Goal: Task Accomplishment & Management: Manage account settings

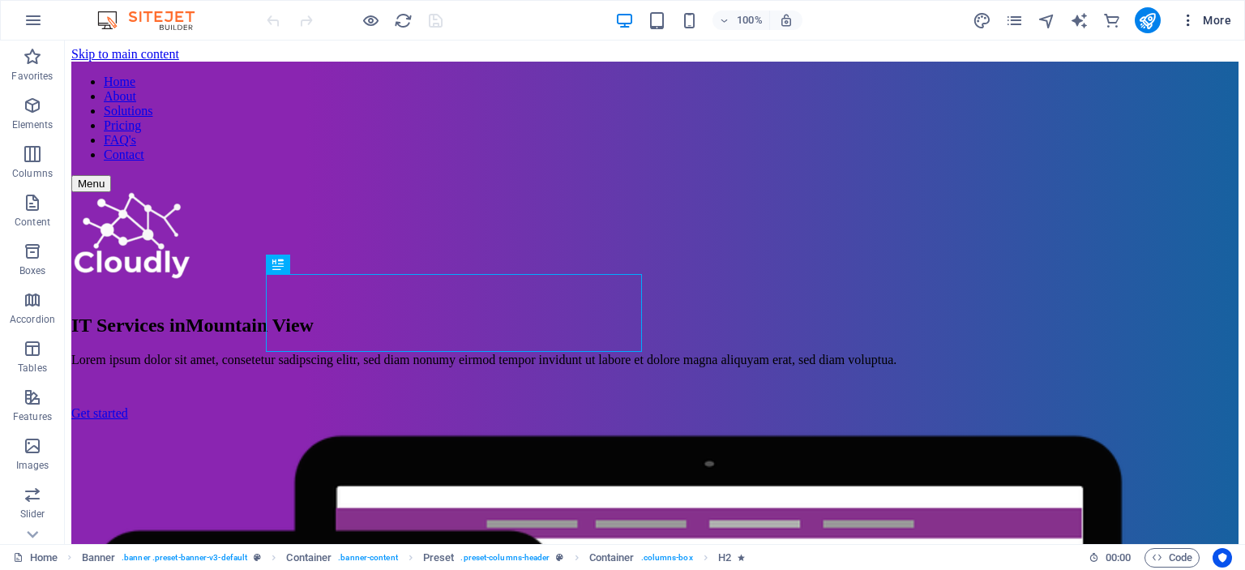
click at [1194, 17] on icon "button" at bounding box center [1188, 20] width 16 height 16
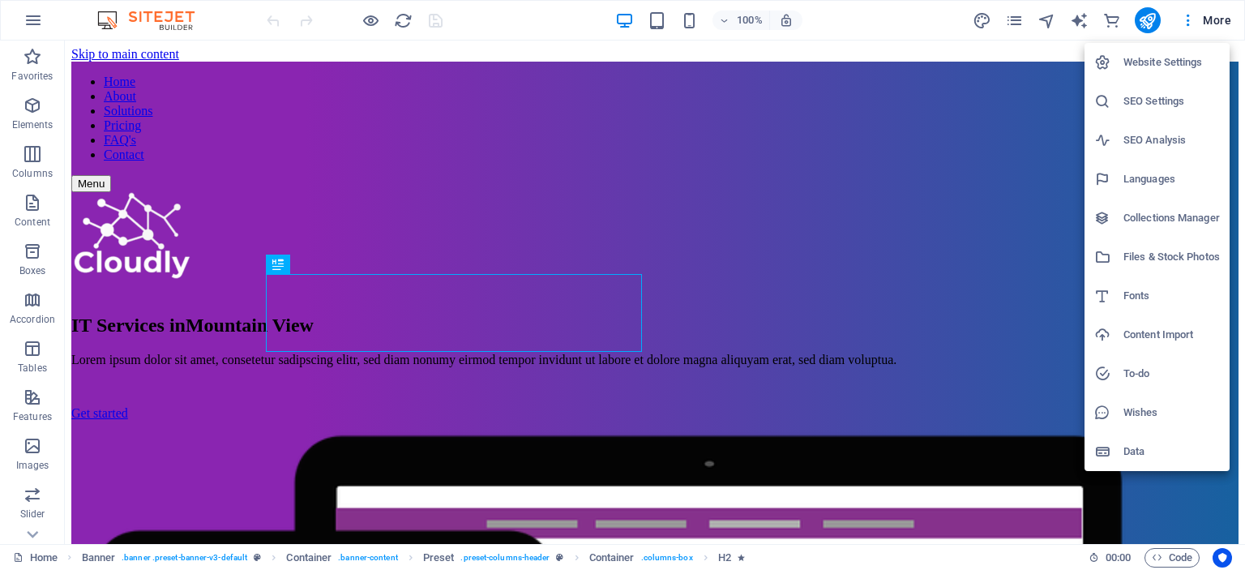
click at [1171, 96] on h6 "SEO Settings" at bounding box center [1171, 101] width 96 height 19
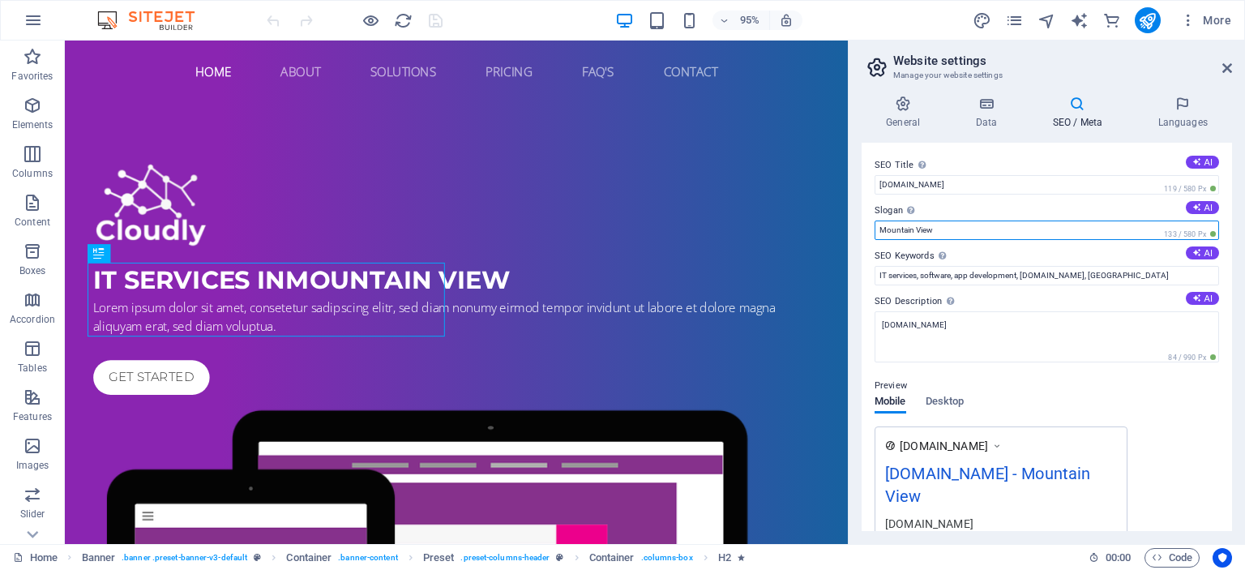
click at [946, 223] on input "Mountain View" at bounding box center [1046, 229] width 344 height 19
click at [1003, 119] on h4 "Data" at bounding box center [989, 113] width 77 height 34
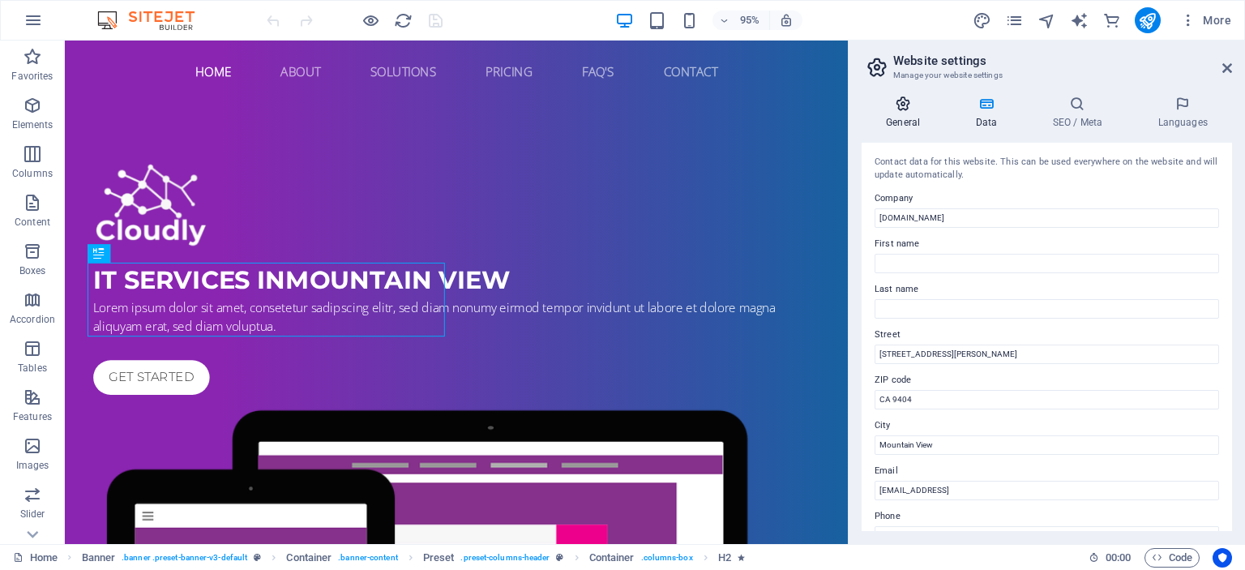
click at [909, 116] on h4 "General" at bounding box center [905, 113] width 89 height 34
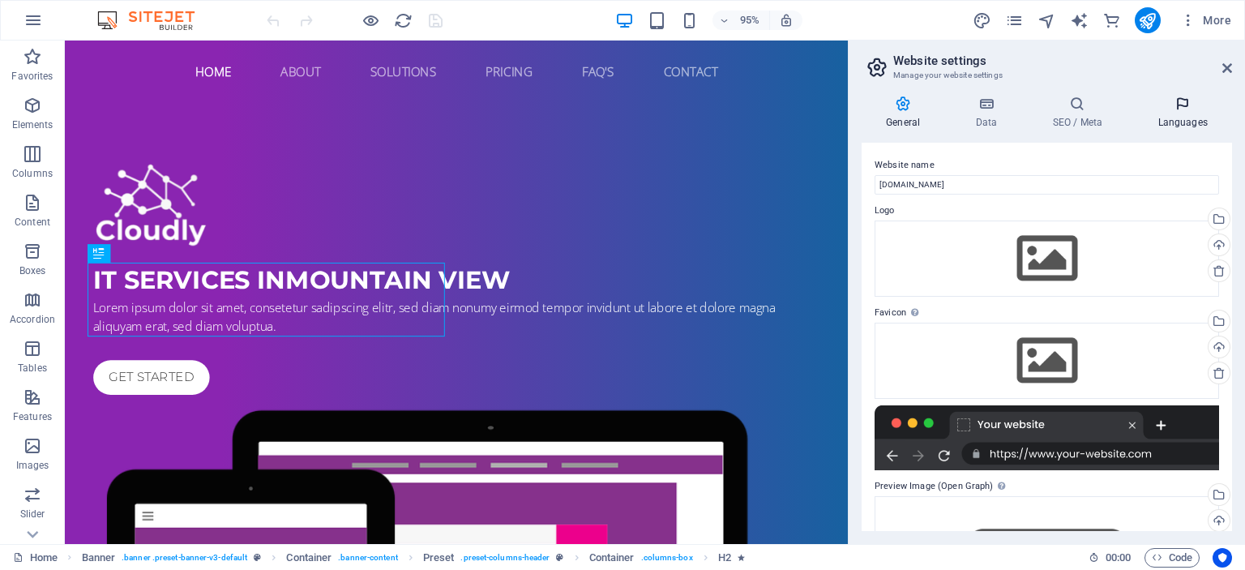
click at [1169, 103] on icon at bounding box center [1182, 104] width 99 height 16
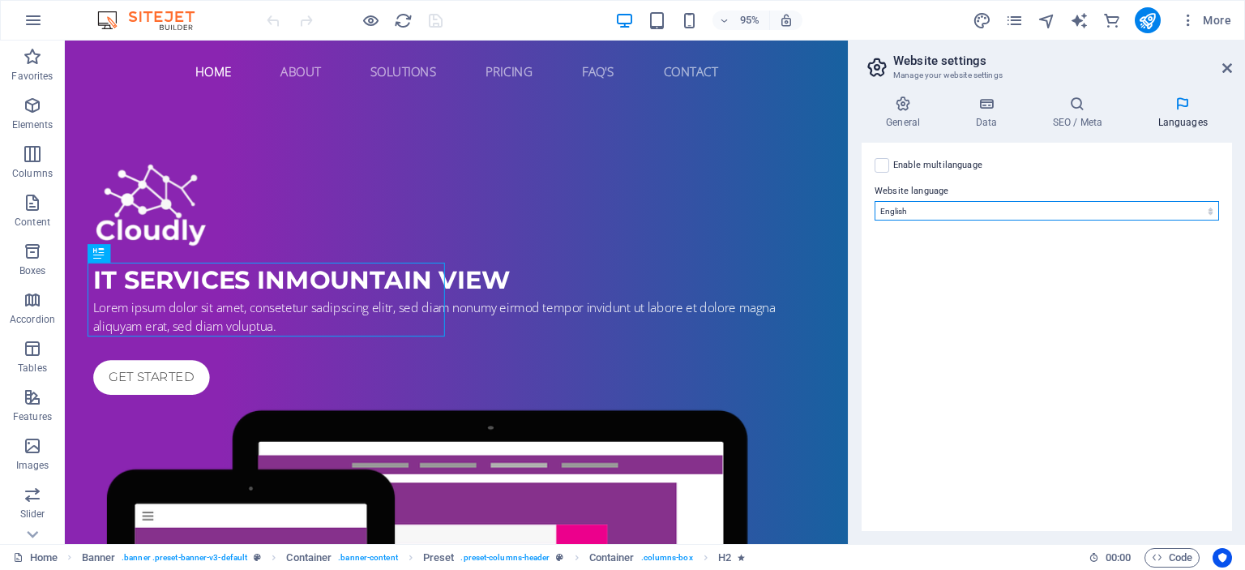
click at [1032, 205] on select "Abkhazian Afar Afrikaans Akan Albanian Amharic Arabic Aragonese Armenian Assame…" at bounding box center [1046, 210] width 344 height 19
select select "46"
click at [874, 201] on select "Abkhazian Afar Afrikaans Akan Albanian Amharic Arabic Aragonese Armenian Assame…" at bounding box center [1046, 210] width 344 height 19
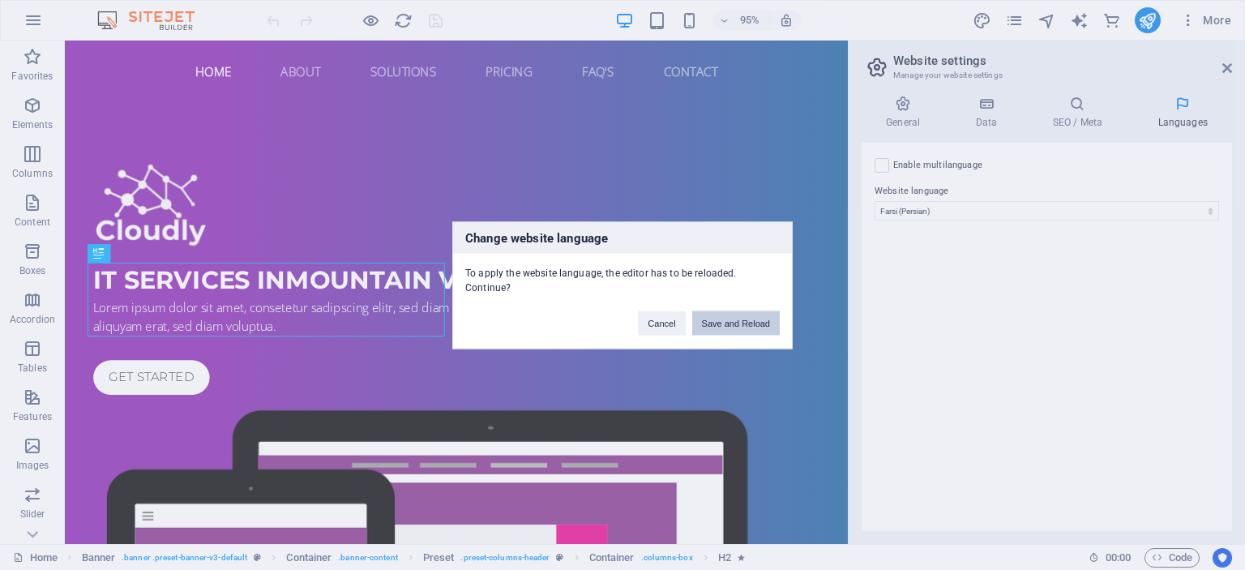
drag, startPoint x: 720, startPoint y: 316, endPoint x: 870, endPoint y: 233, distance: 171.2
click at [720, 316] on button "Save and Reload" at bounding box center [736, 322] width 88 height 24
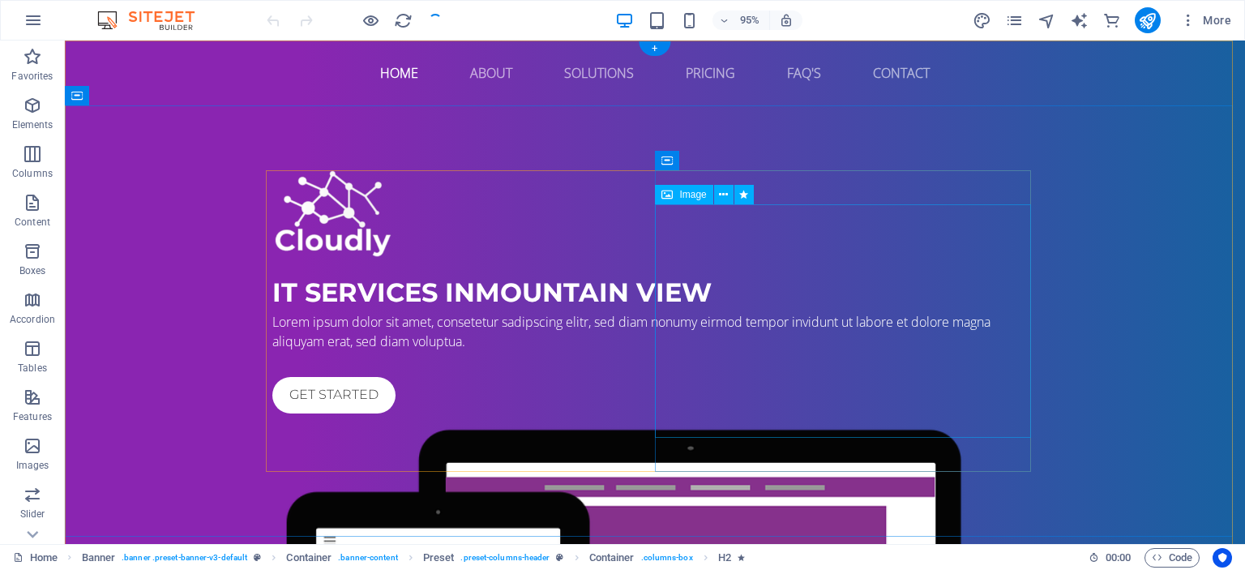
checkbox input "false"
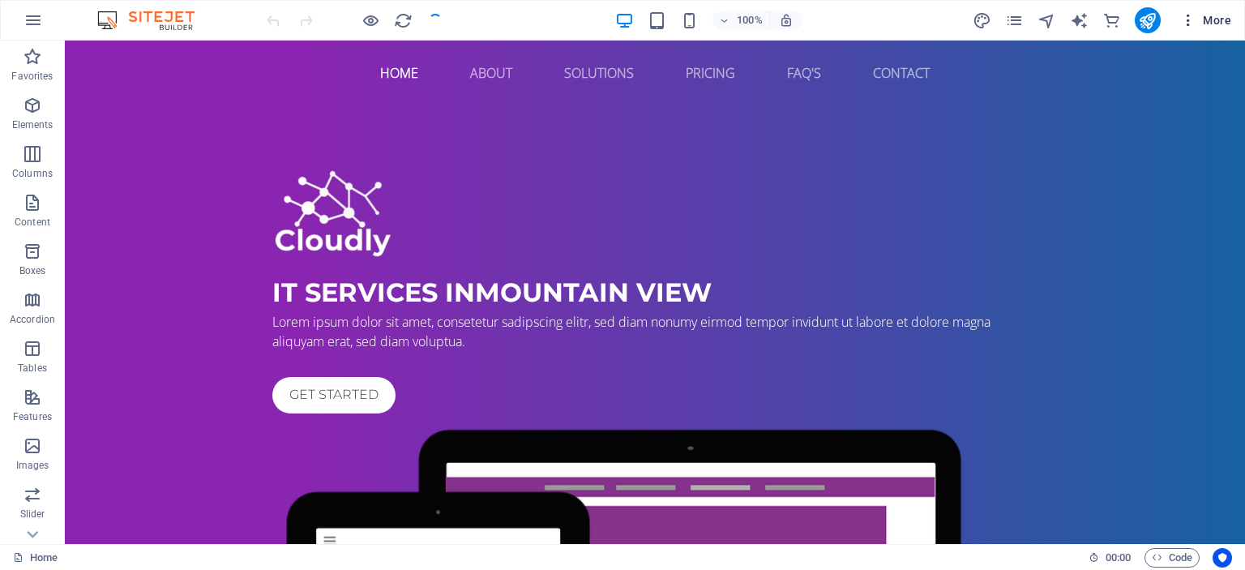
click at [1199, 22] on span "More" at bounding box center [1205, 20] width 51 height 16
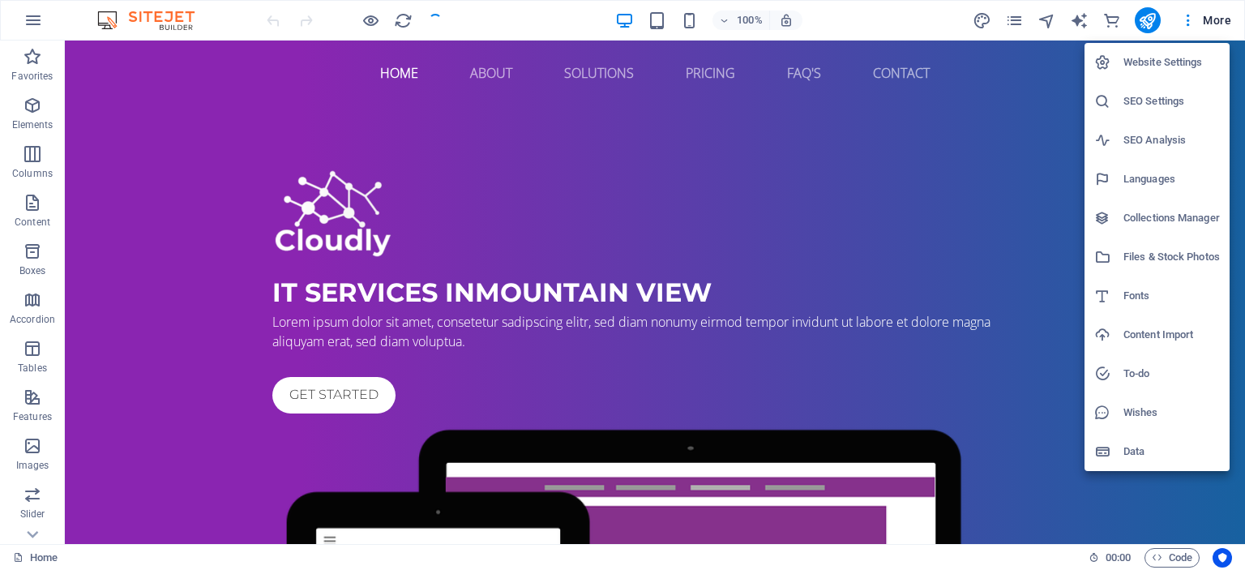
click at [1157, 62] on h6 "Website Settings" at bounding box center [1171, 62] width 96 height 19
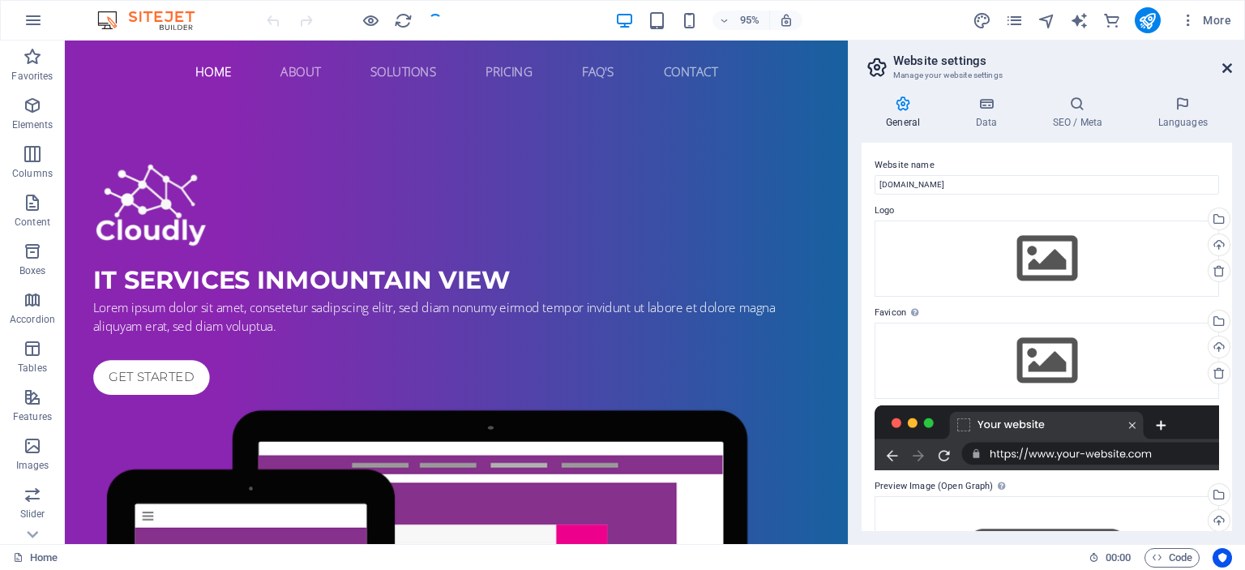
click at [1222, 67] on header "Website settings Manage your website settings" at bounding box center [1048, 62] width 367 height 42
click at [1222, 67] on icon at bounding box center [1227, 68] width 10 height 13
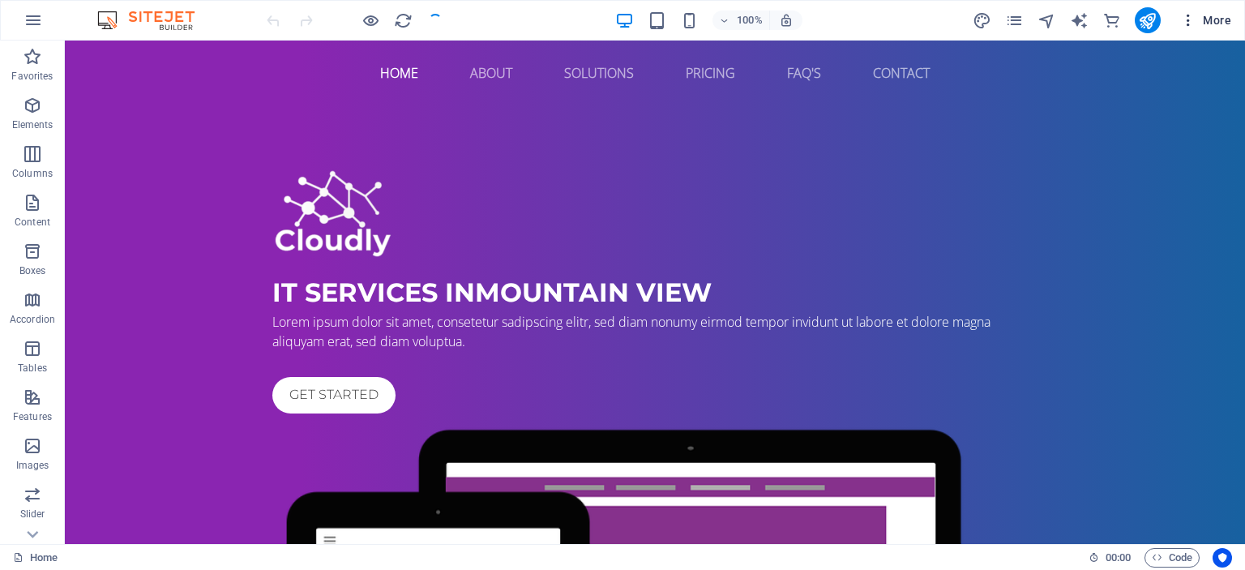
click at [1216, 22] on span "More" at bounding box center [1205, 20] width 51 height 16
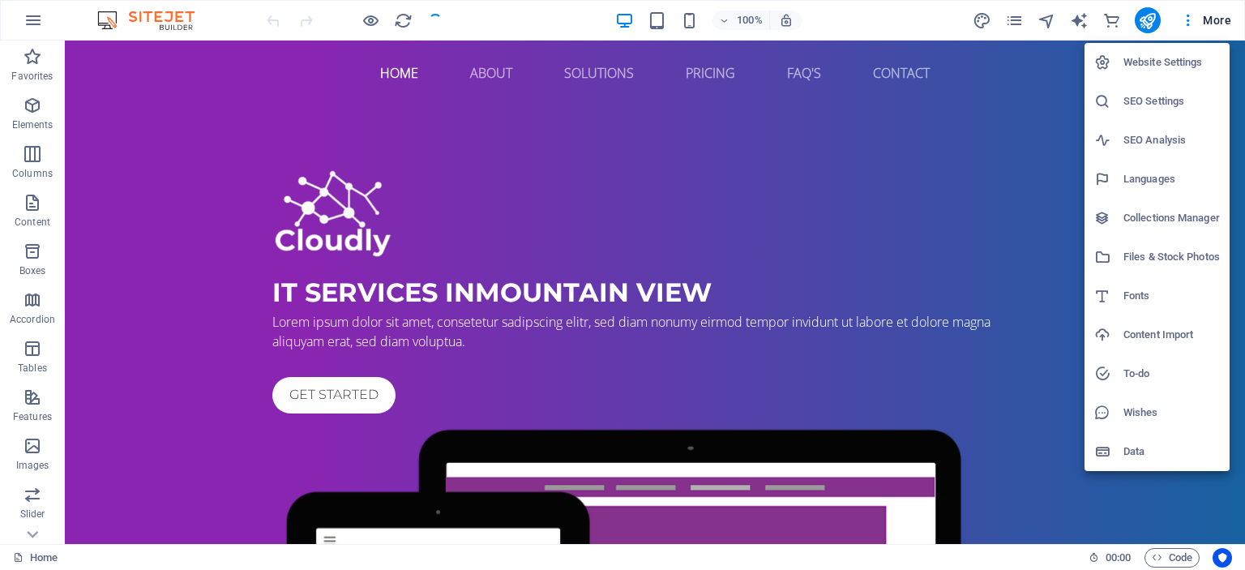
click at [1020, 70] on div at bounding box center [622, 285] width 1245 height 570
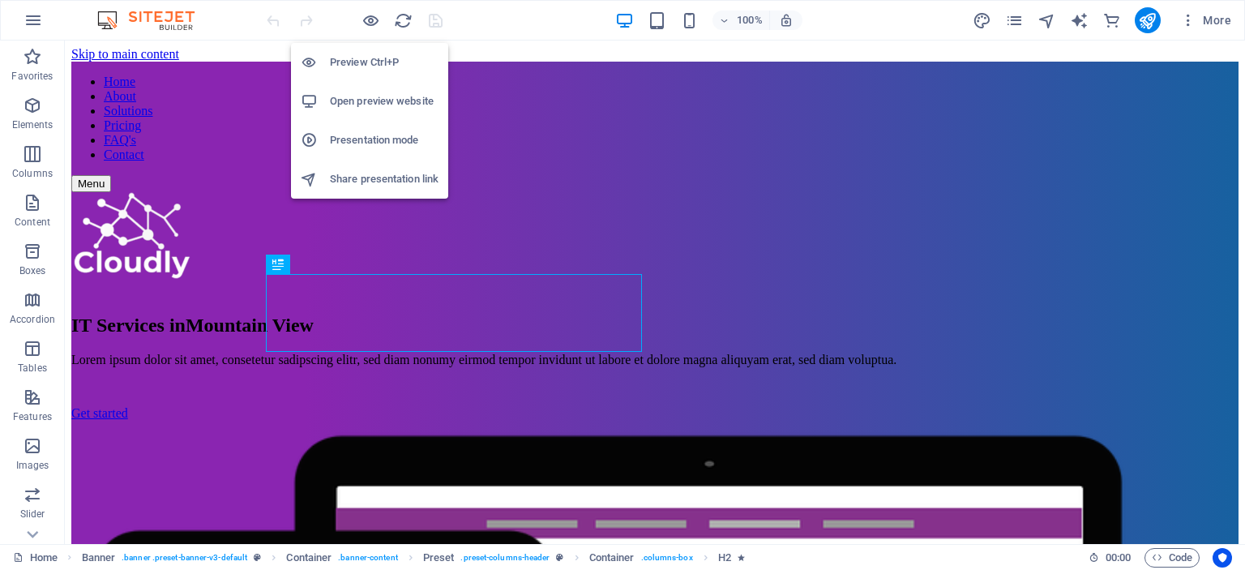
drag, startPoint x: 365, startPoint y: 59, endPoint x: 356, endPoint y: 71, distance: 15.1
click at [356, 71] on h6 "Preview Ctrl+P" at bounding box center [384, 62] width 109 height 19
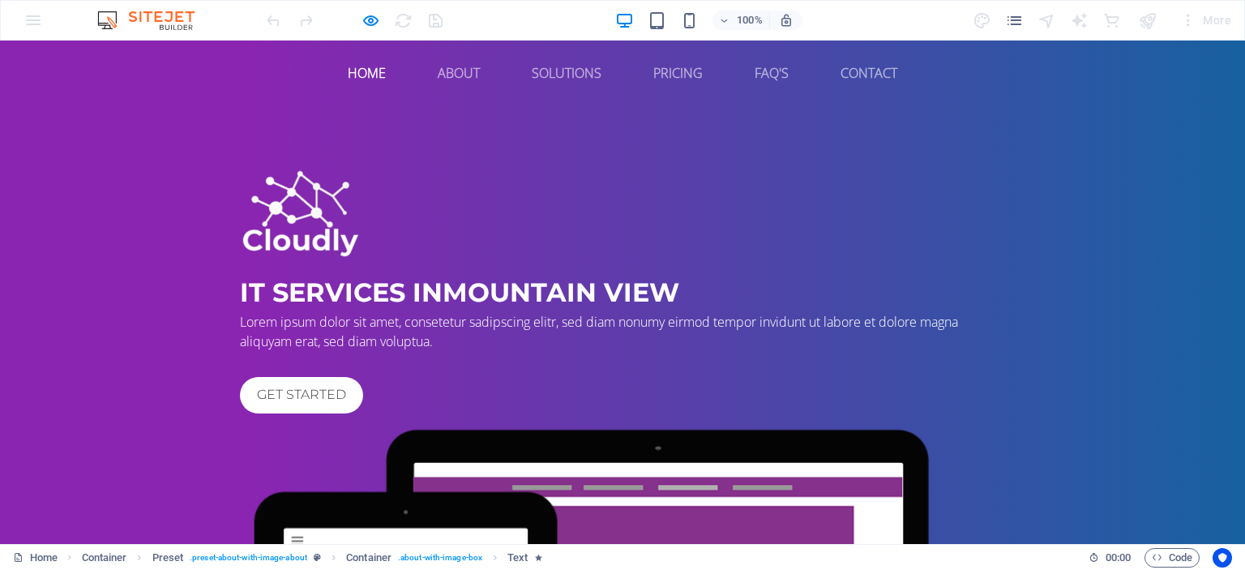
click at [541, 76] on link "Solutions" at bounding box center [567, 72] width 96 height 39
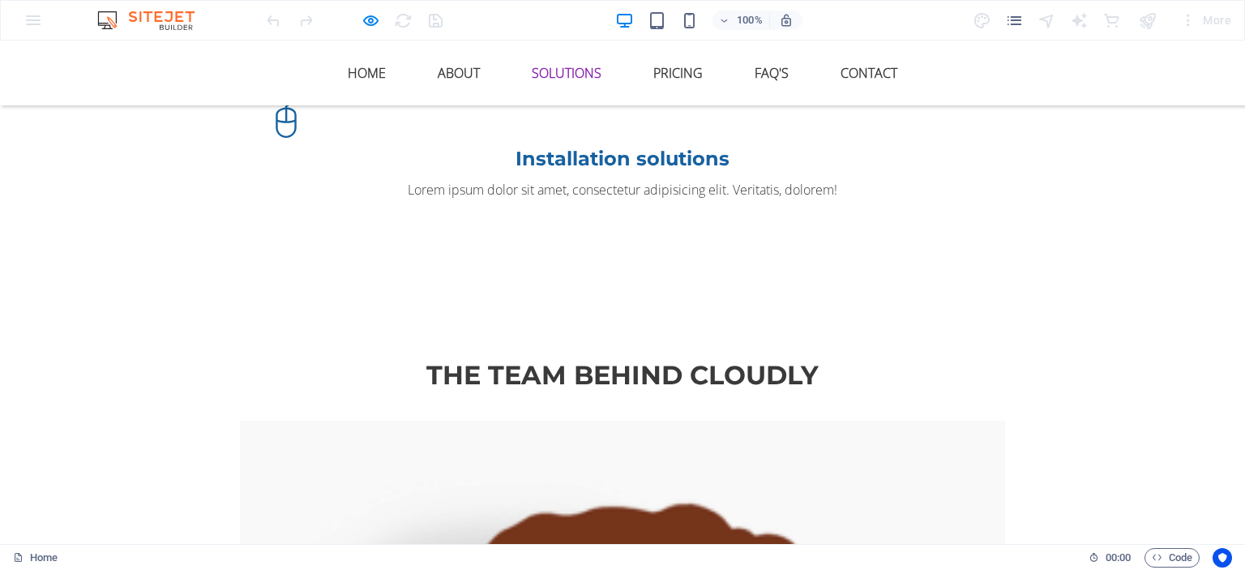
scroll to position [2247, 0]
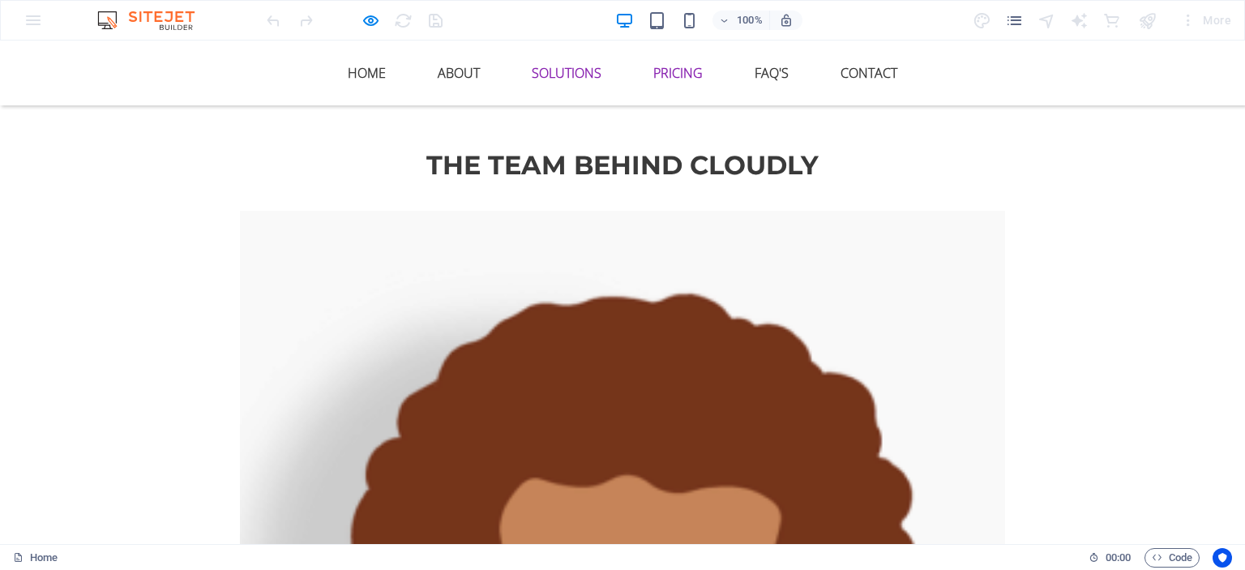
click at [652, 79] on link "Pricing" at bounding box center [677, 72] width 75 height 39
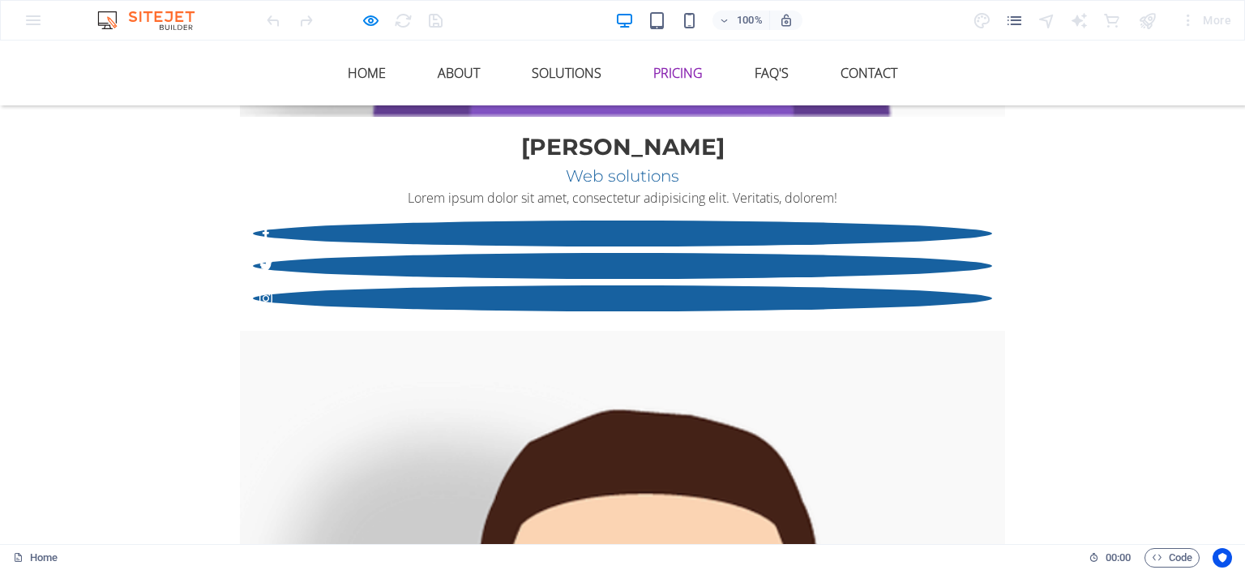
scroll to position [3113, 0]
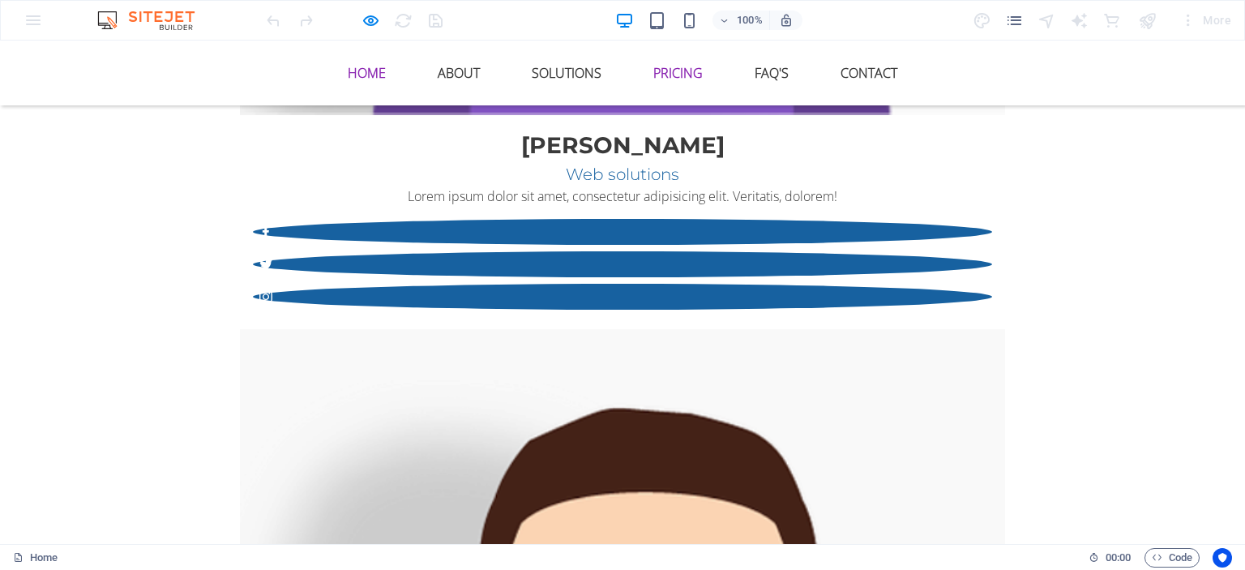
click at [369, 79] on link "Home" at bounding box center [367, 72] width 64 height 39
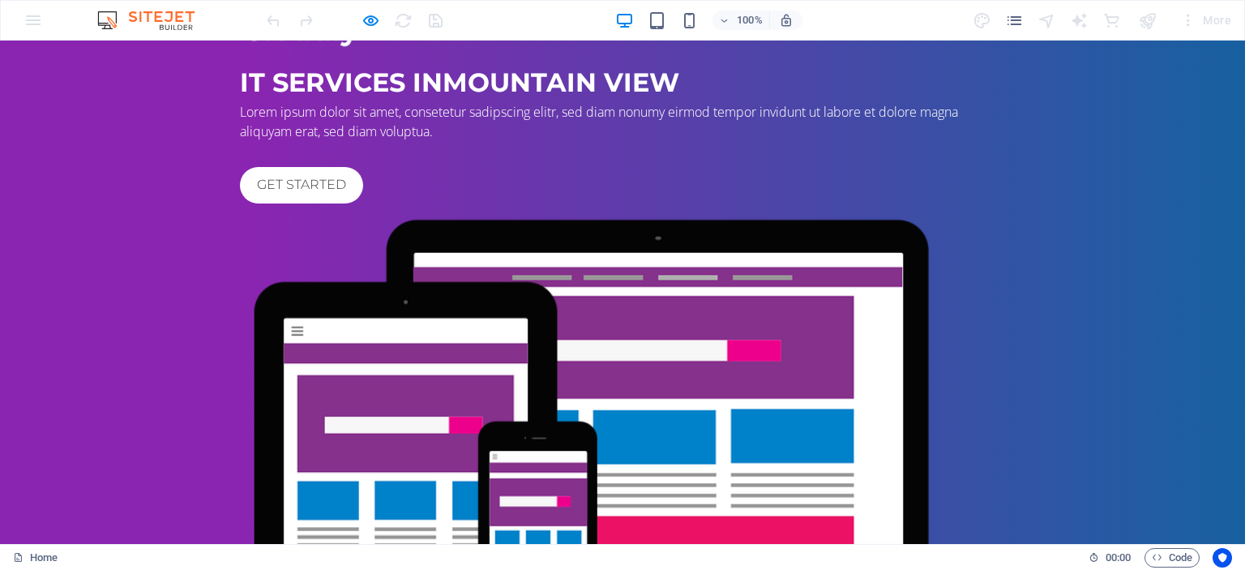
scroll to position [0, 0]
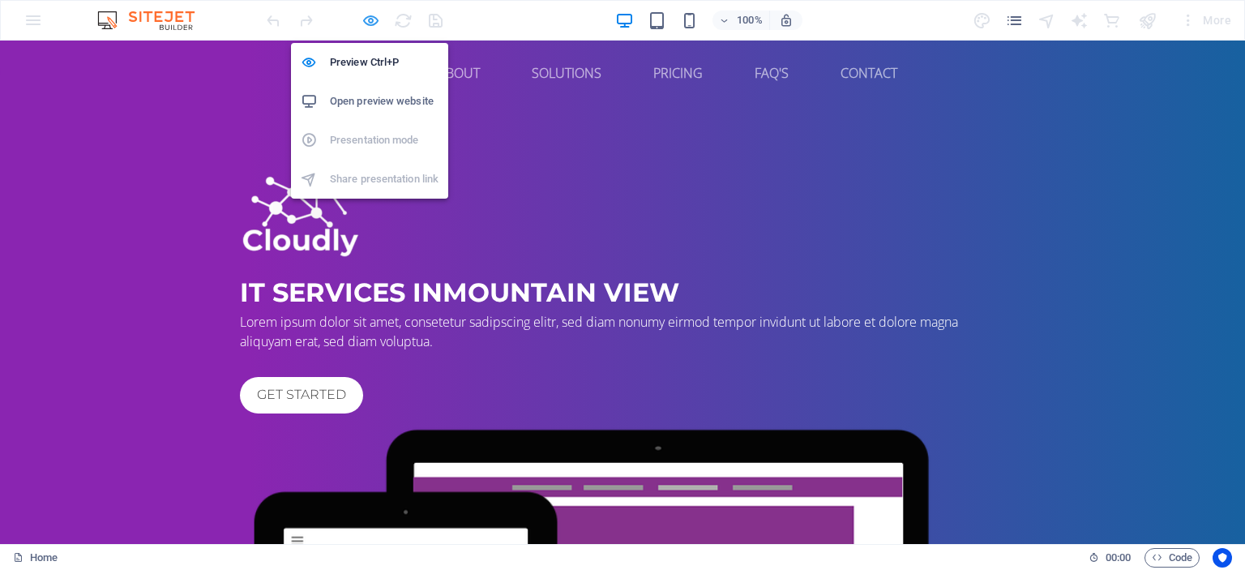
click at [370, 24] on icon "button" at bounding box center [370, 20] width 19 height 19
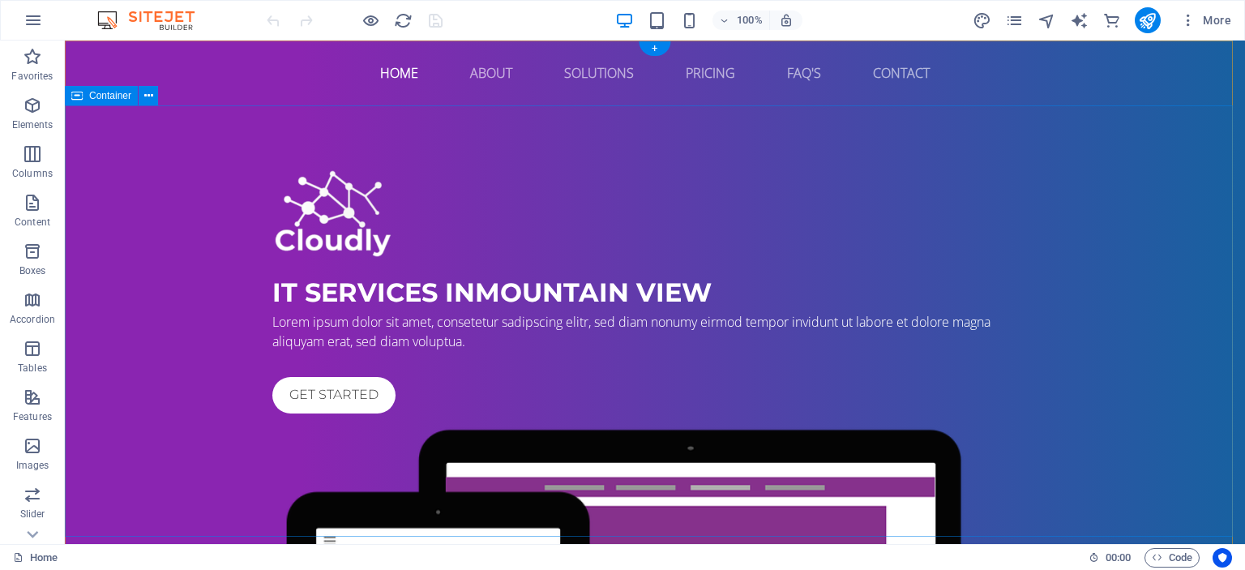
click at [227, 194] on div "IT Services in Mountain View Lorem ipsum dolor sit amet, consetetur sadipscing …" at bounding box center [655, 531] width 1180 height 853
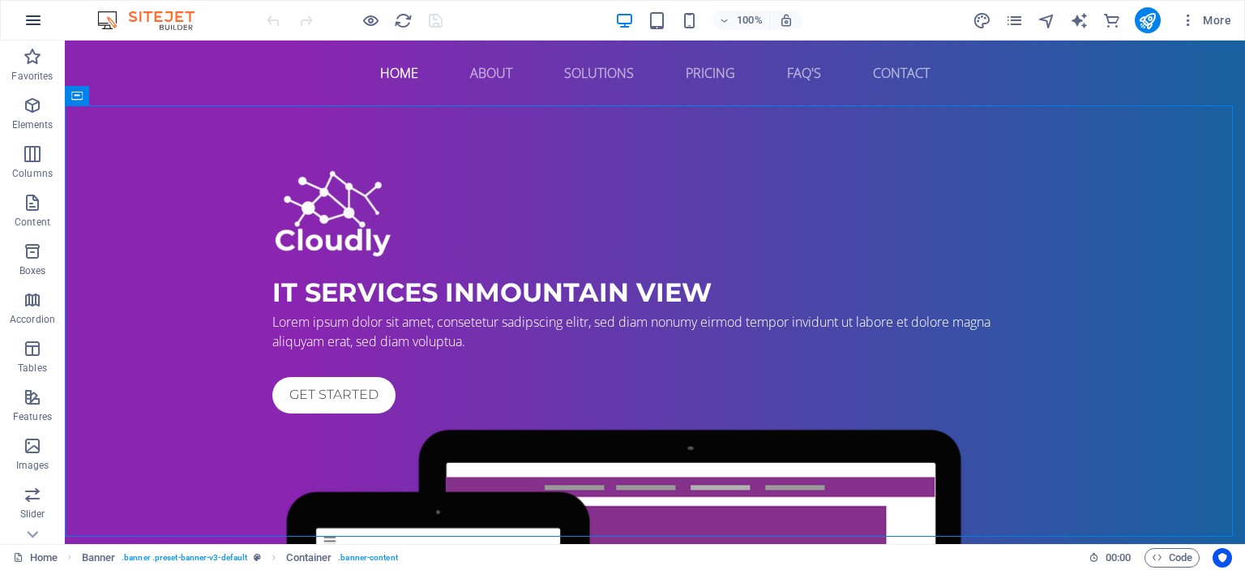
click at [30, 28] on icon "button" at bounding box center [33, 20] width 19 height 19
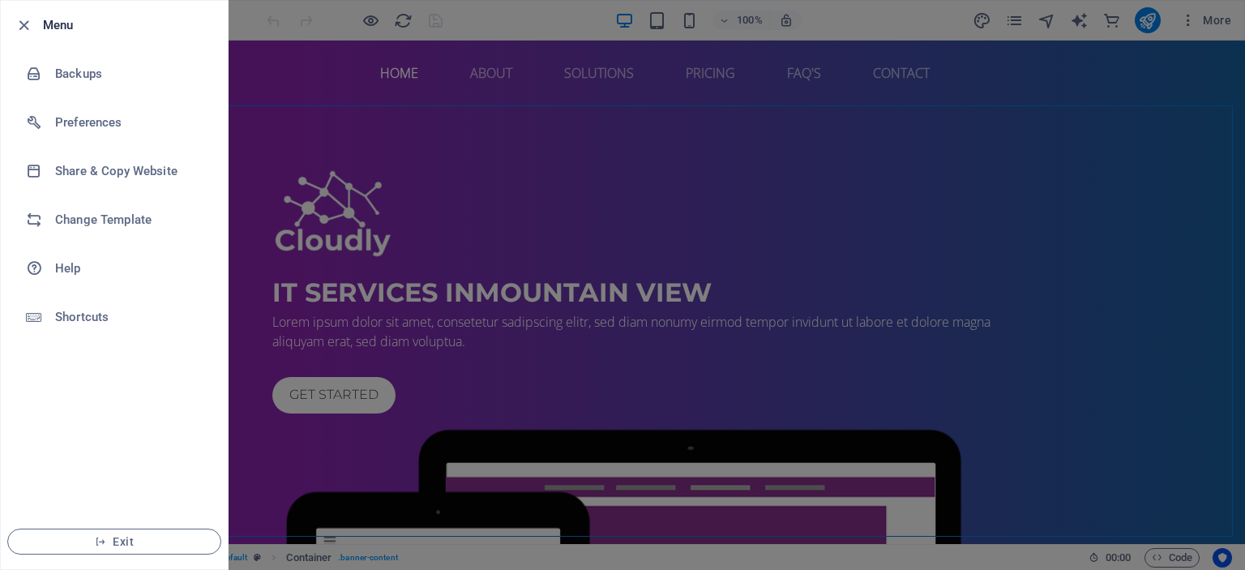
click at [280, 95] on div at bounding box center [622, 285] width 1245 height 570
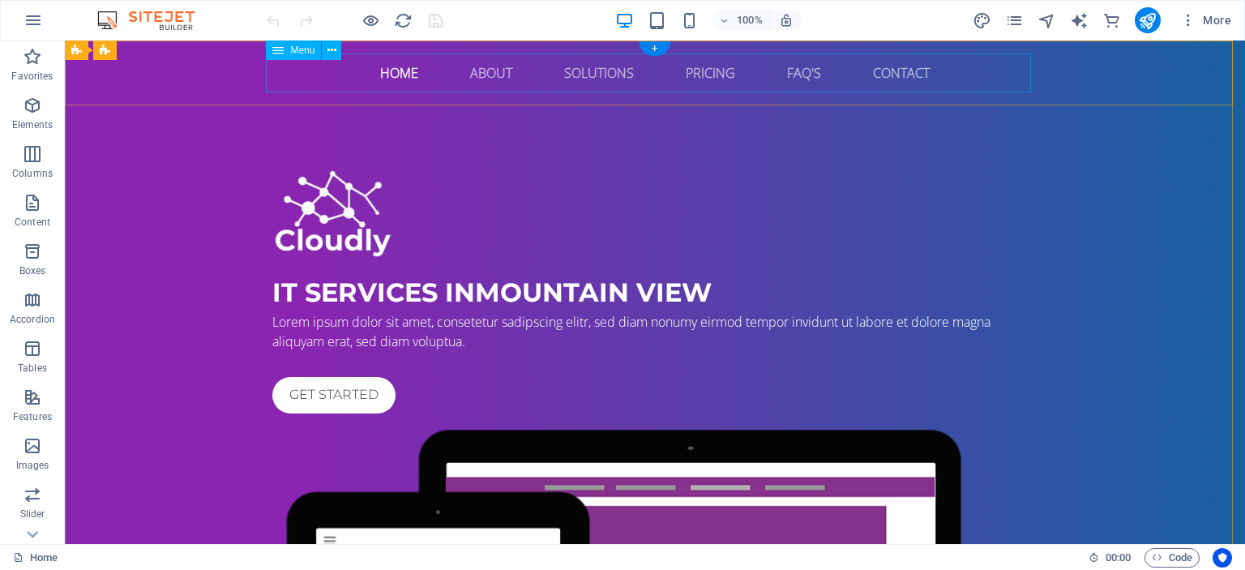
click at [306, 76] on nav "Home About Solutions Pricing FAQ's Contact" at bounding box center [654, 72] width 765 height 39
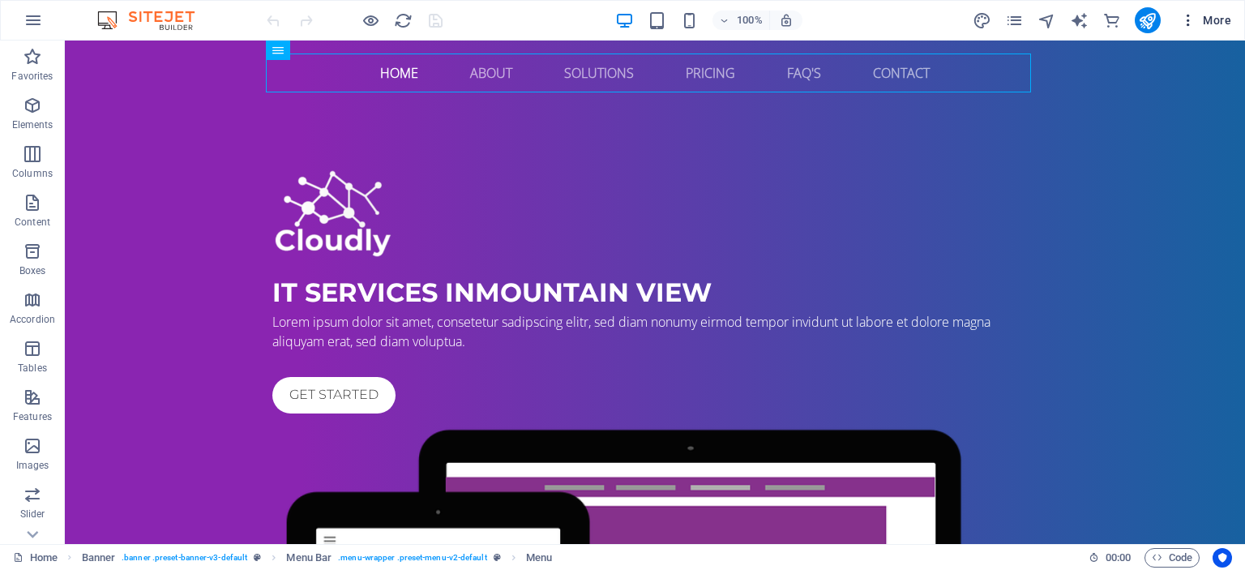
click at [1193, 23] on icon "button" at bounding box center [1188, 20] width 16 height 16
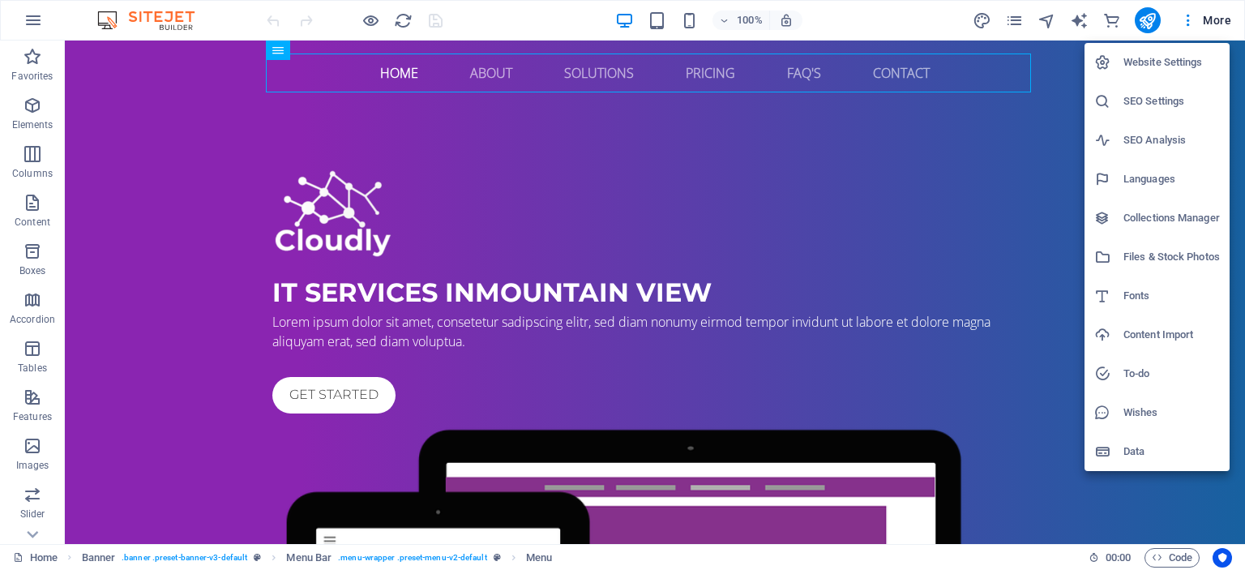
click at [1173, 64] on h6 "Website Settings" at bounding box center [1171, 62] width 96 height 19
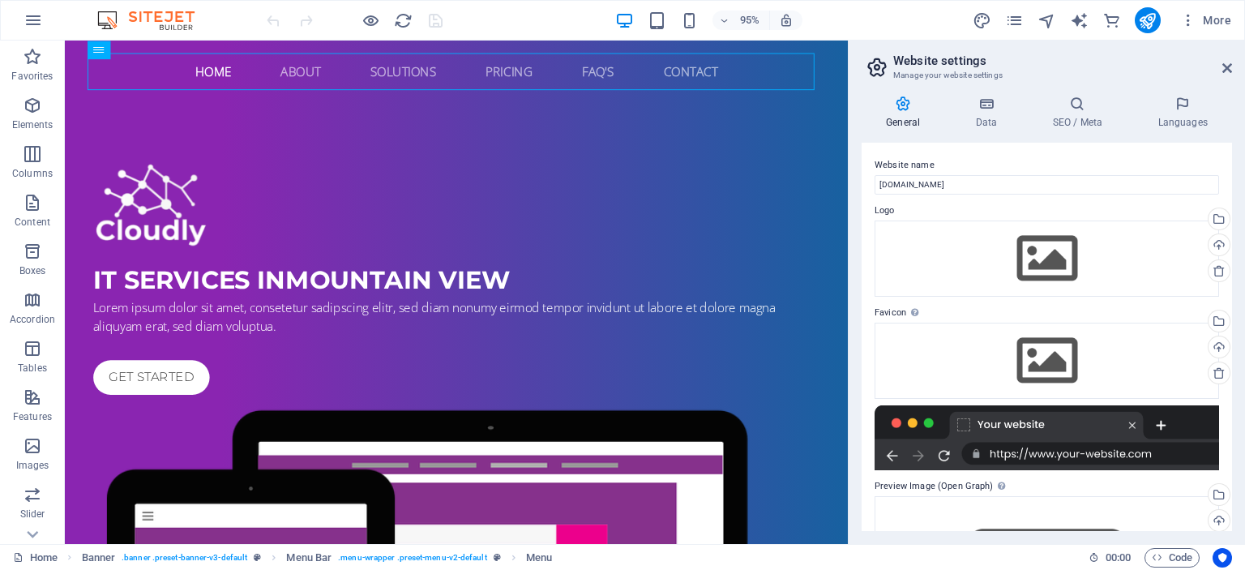
click at [987, 131] on div "General Data SEO / Meta Languages Website name [DOMAIN_NAME] Logo Drag files he…" at bounding box center [1046, 313] width 370 height 435
click at [985, 119] on h4 "Data" at bounding box center [989, 113] width 77 height 34
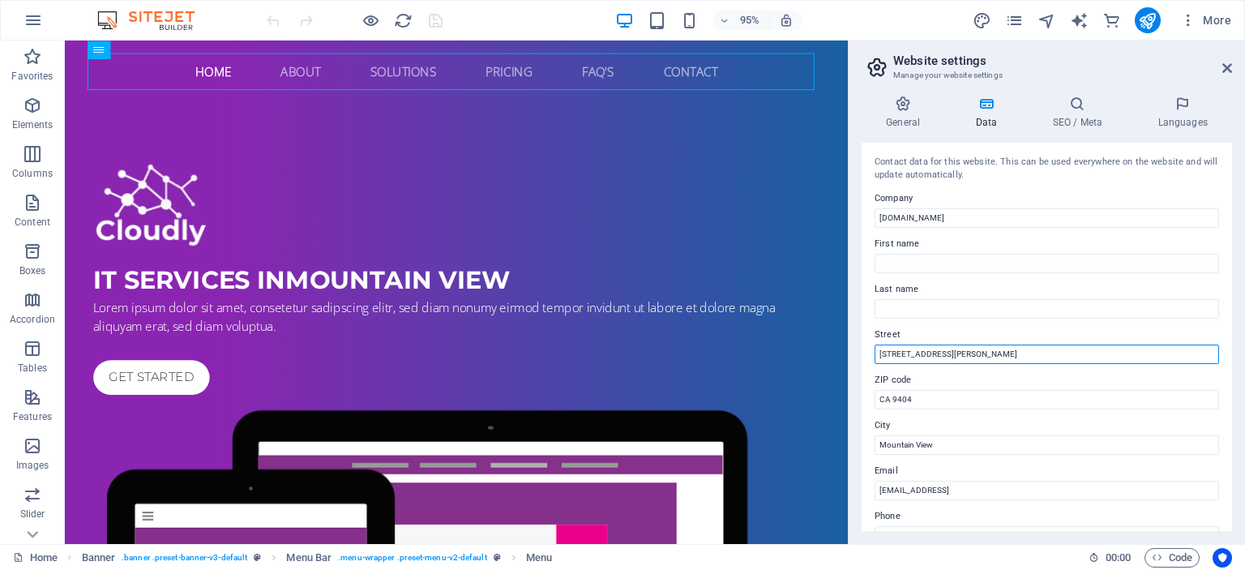
drag, startPoint x: 996, startPoint y: 391, endPoint x: 920, endPoint y: 396, distance: 76.4
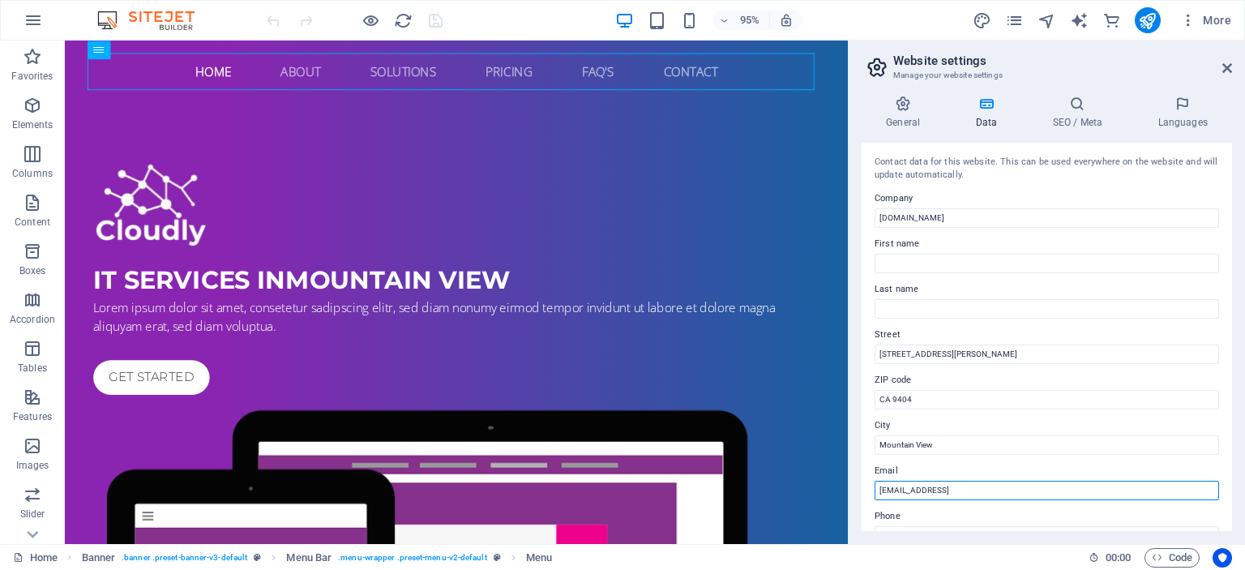
drag, startPoint x: 1139, startPoint y: 525, endPoint x: 873, endPoint y: 503, distance: 266.7
type input "i"
type input "[EMAIL_ADDRESS][DOMAIN_NAME]"
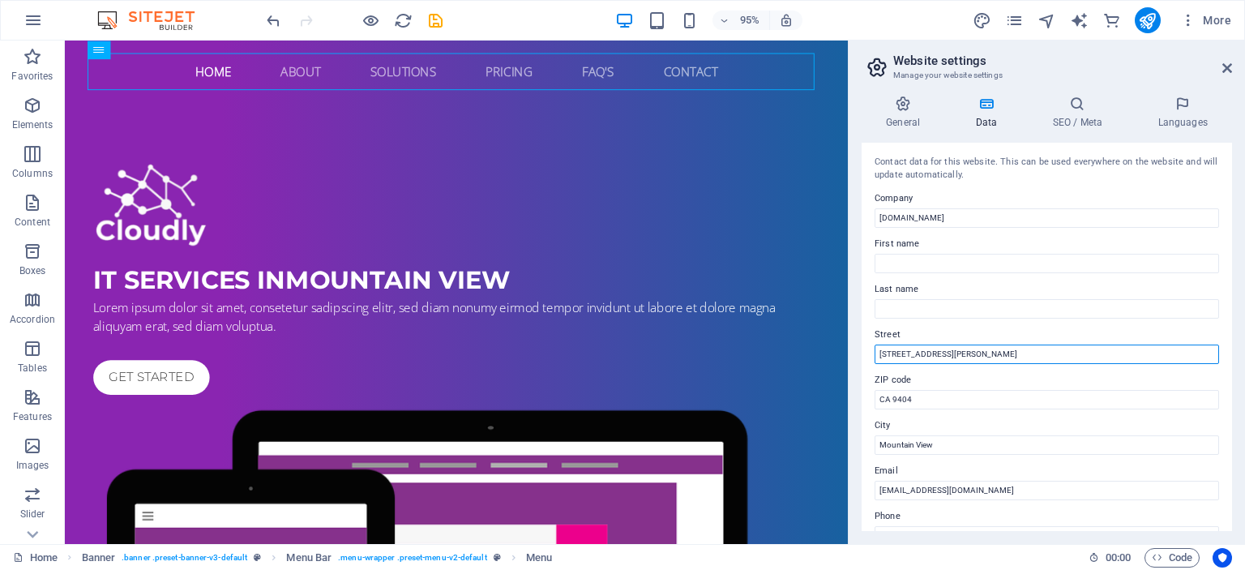
drag, startPoint x: 990, startPoint y: 390, endPoint x: 855, endPoint y: 370, distance: 136.8
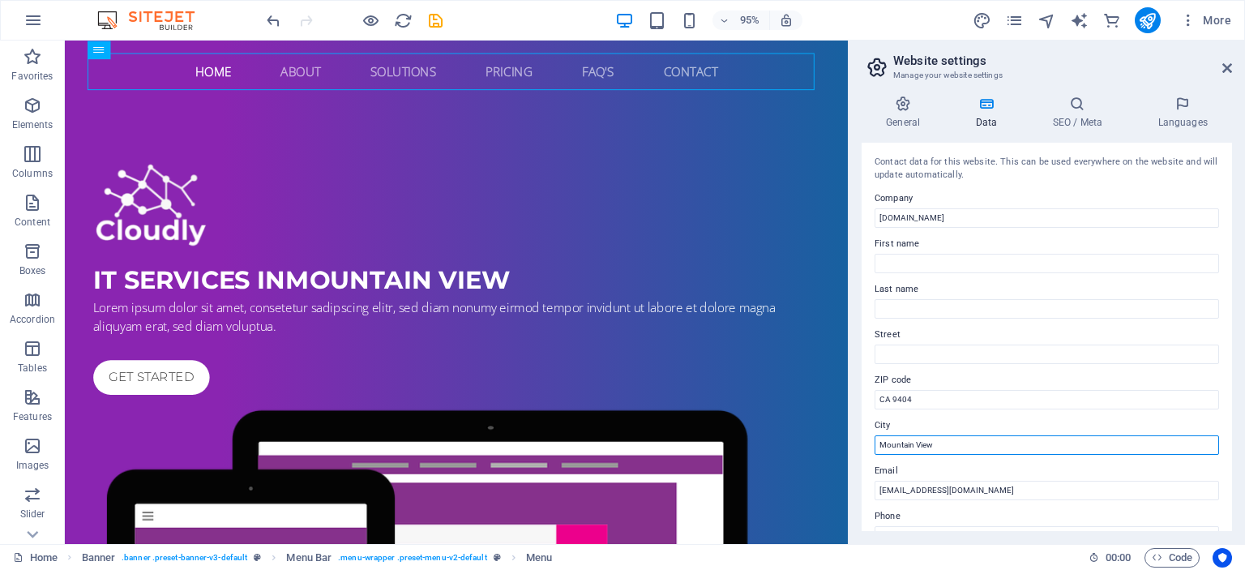
click at [908, 435] on input "Mountain View" at bounding box center [1046, 444] width 344 height 19
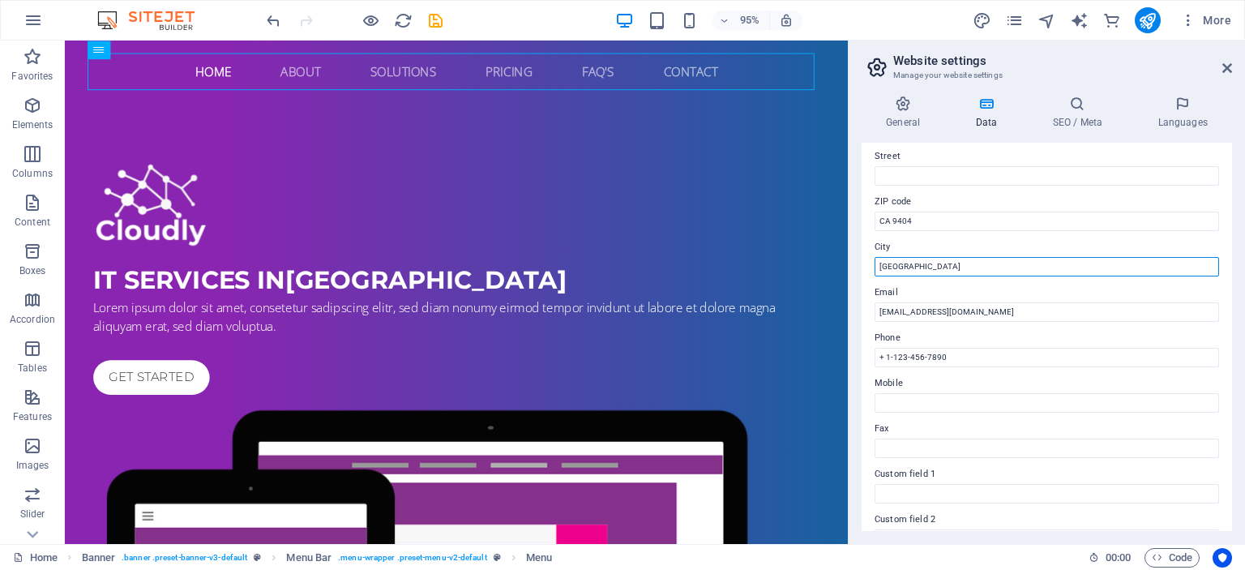
scroll to position [178, 0]
type input "تهران"
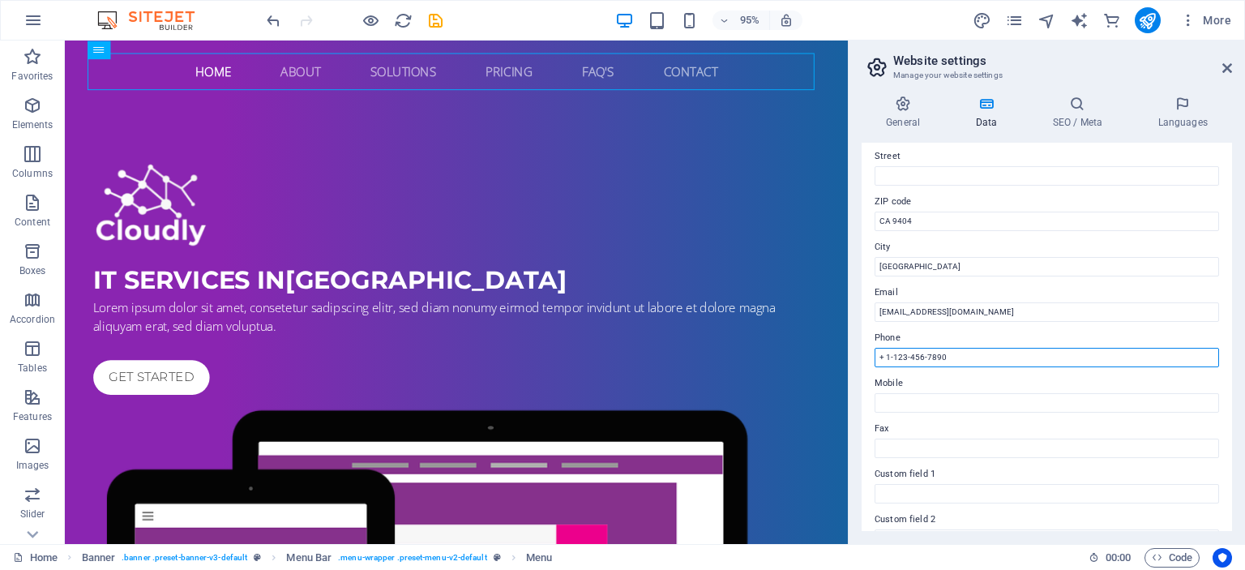
drag, startPoint x: 1041, startPoint y: 393, endPoint x: 861, endPoint y: 369, distance: 180.7
type input "021-91306585"
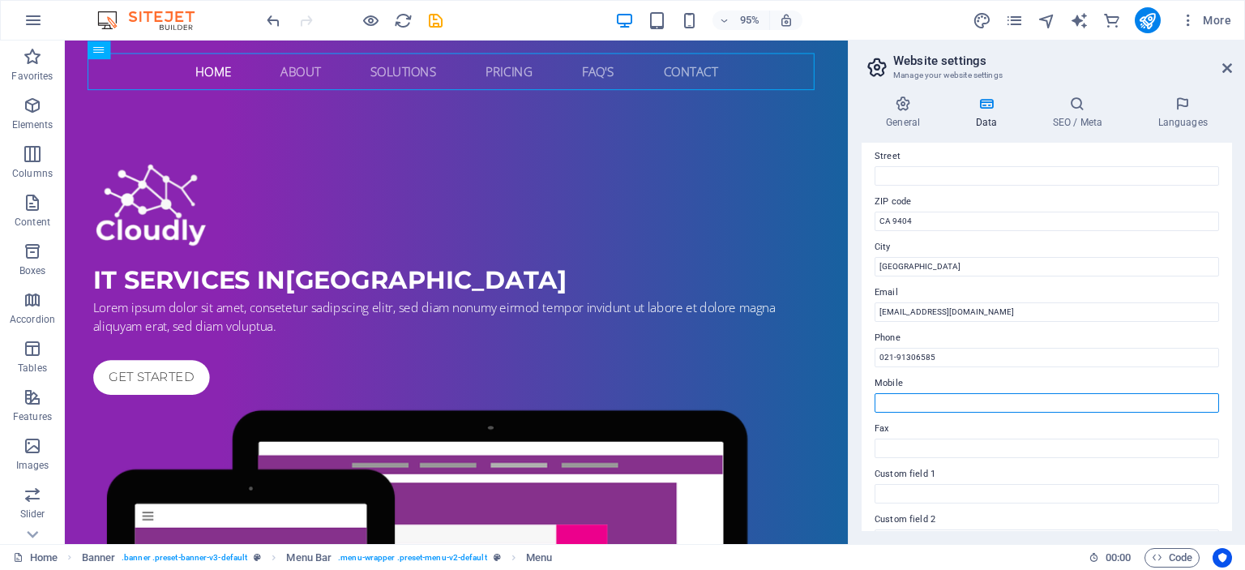
click at [914, 400] on input "Mobile" at bounding box center [1046, 402] width 344 height 19
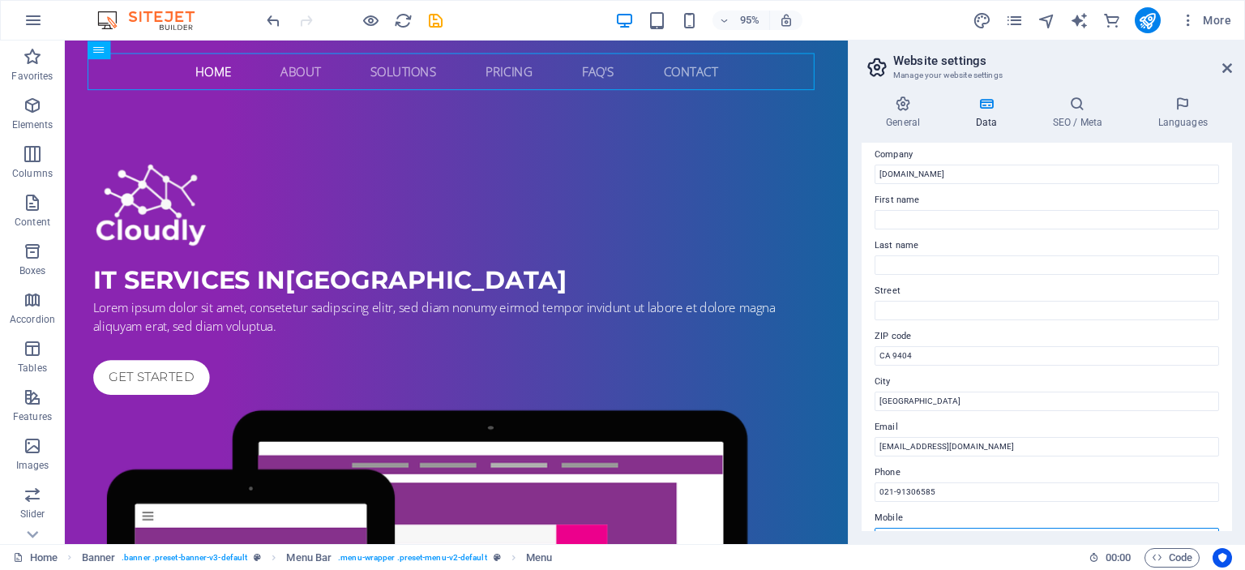
scroll to position [0, 0]
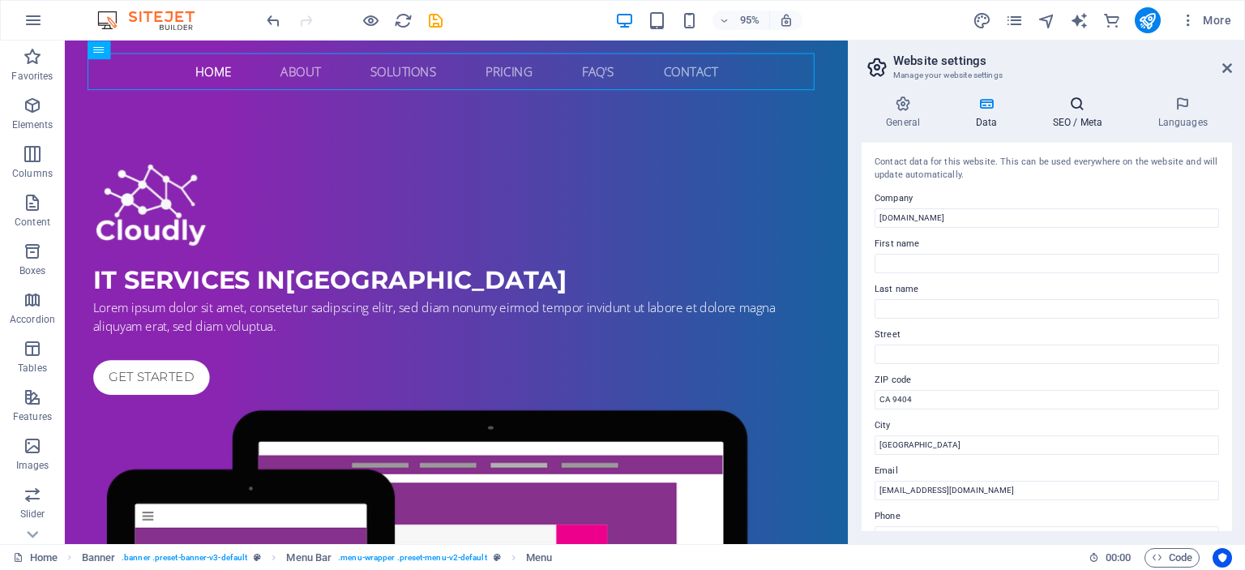
type input "0900-2910360"
click at [1070, 122] on h4 "SEO / Meta" at bounding box center [1080, 113] width 105 height 34
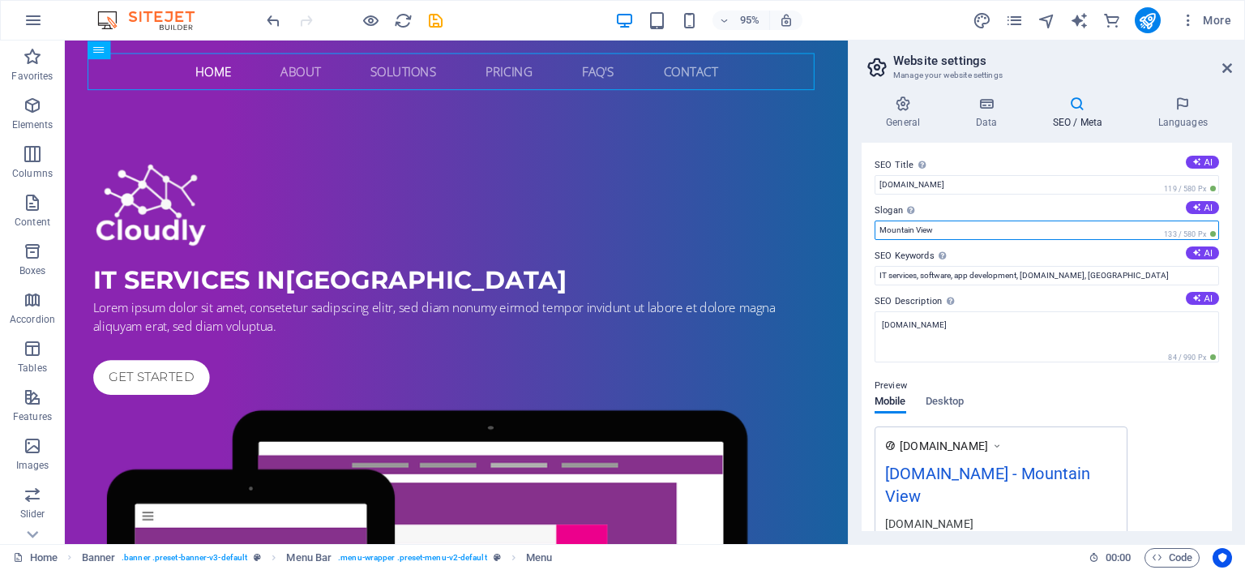
drag, startPoint x: 1011, startPoint y: 263, endPoint x: 868, endPoint y: 238, distance: 144.8
type input "h"
type input "الو اینترنت | اینترنت وایرلس اشتراکی پهنای باند اختصاصی"
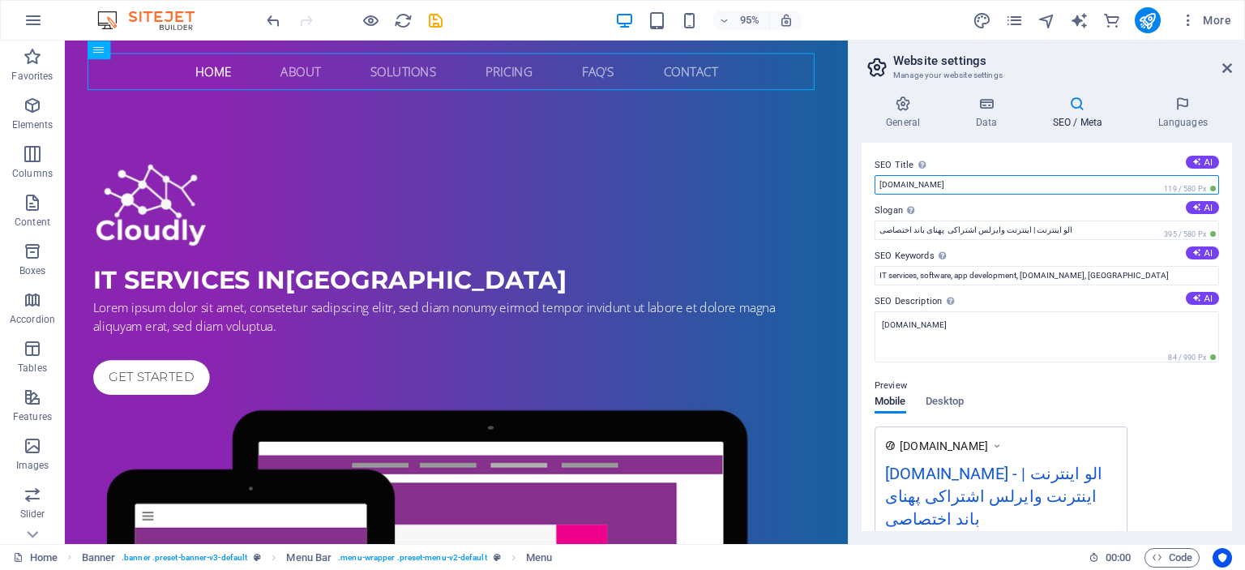
drag, startPoint x: 947, startPoint y: 180, endPoint x: 847, endPoint y: 181, distance: 100.5
click at [848, 181] on aside "Website settings Manage your website settings General Data SEO / Meta Languages…" at bounding box center [1046, 292] width 397 height 503
type input "الو اینترنت"
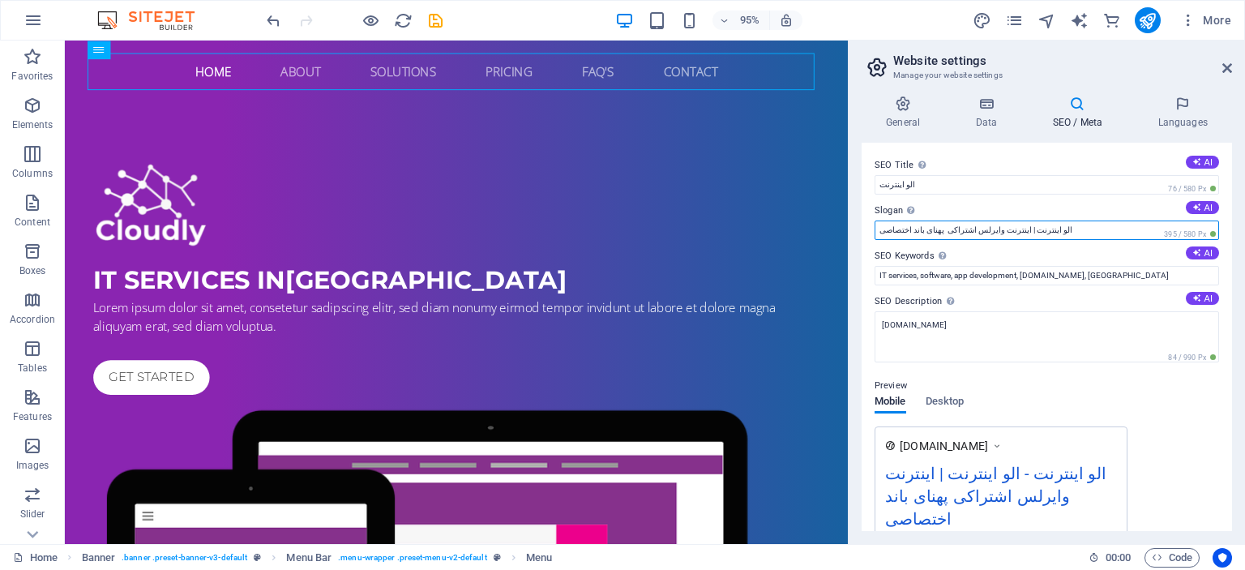
drag, startPoint x: 1050, startPoint y: 230, endPoint x: 1005, endPoint y: 233, distance: 45.4
click at [1005, 233] on input "الو اینترنت | اینترنت وایرلس اشتراکی پهنای باند اختصاصی" at bounding box center [1046, 229] width 344 height 19
click at [1015, 233] on input "اینترنت وایرلس اشتراکی پهنای باند اختصاصی" at bounding box center [1046, 229] width 344 height 19
type input "اینترنت وایرلس اشتراکی پهنای باند اختصاصی"
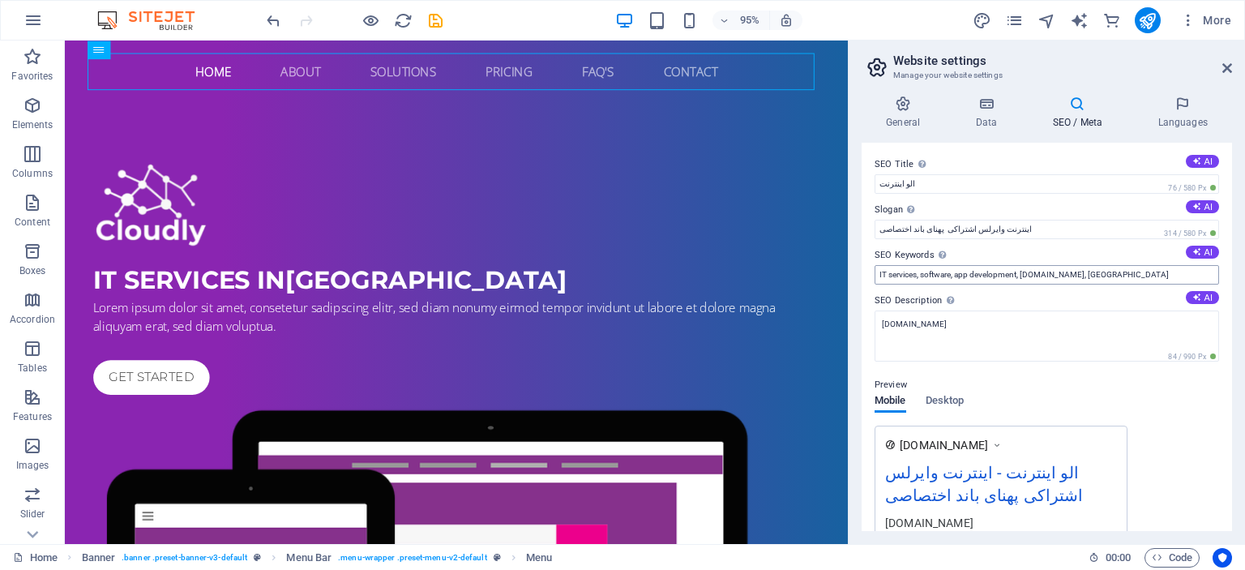
drag, startPoint x: 1154, startPoint y: 262, endPoint x: 1148, endPoint y: 268, distance: 8.6
click at [1148, 268] on div "SEO Keywords Comma-separated list of keywords representing your website. AI IT …" at bounding box center [1046, 265] width 344 height 39
drag, startPoint x: 1213, startPoint y: 309, endPoint x: 886, endPoint y: 267, distance: 330.0
type input "h"
type input "internet wireless,internet dedicated, اینترنت وایرلس , اینترنت نامحدود , اینترن…"
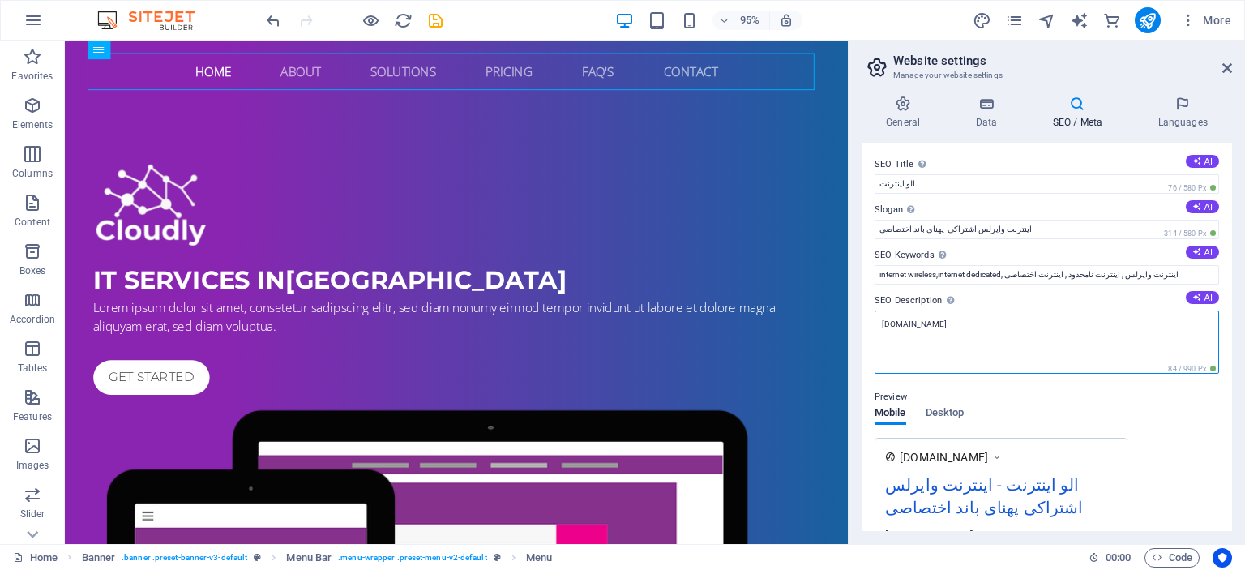
click at [955, 326] on textarea "[DOMAIN_NAME]" at bounding box center [1046, 341] width 344 height 63
click at [955, 325] on textarea "[DOMAIN_NAME]" at bounding box center [1046, 341] width 344 height 63
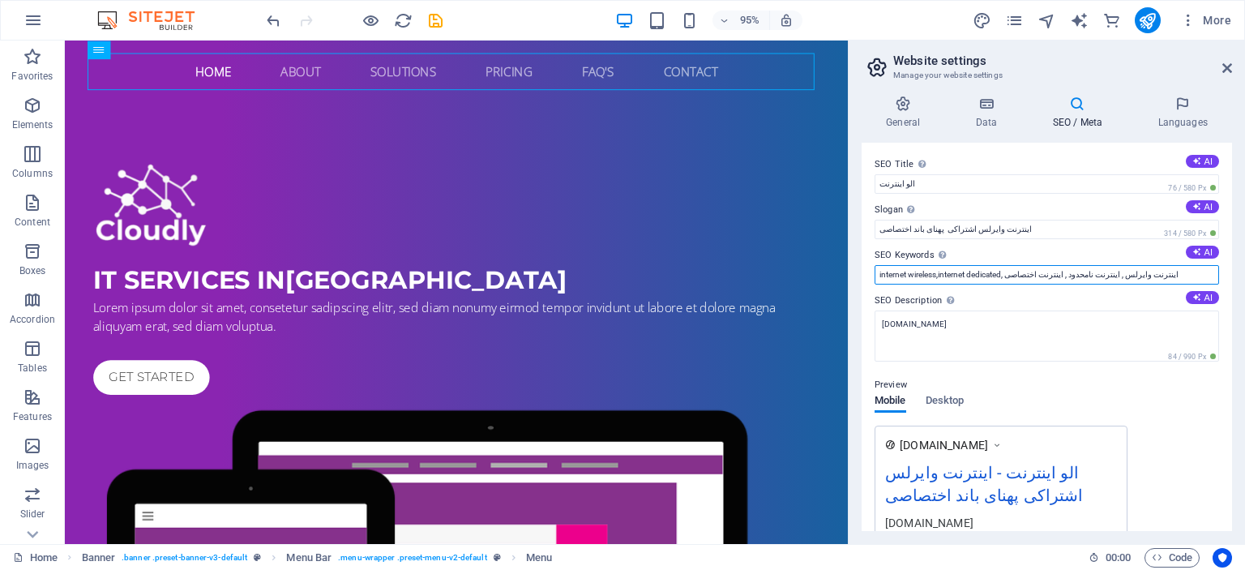
drag, startPoint x: 1153, startPoint y: 276, endPoint x: 849, endPoint y: 268, distance: 304.0
click at [849, 268] on aside "Website settings Manage your website settings General Data SEO / Meta Languages…" at bounding box center [1046, 292] width 397 height 503
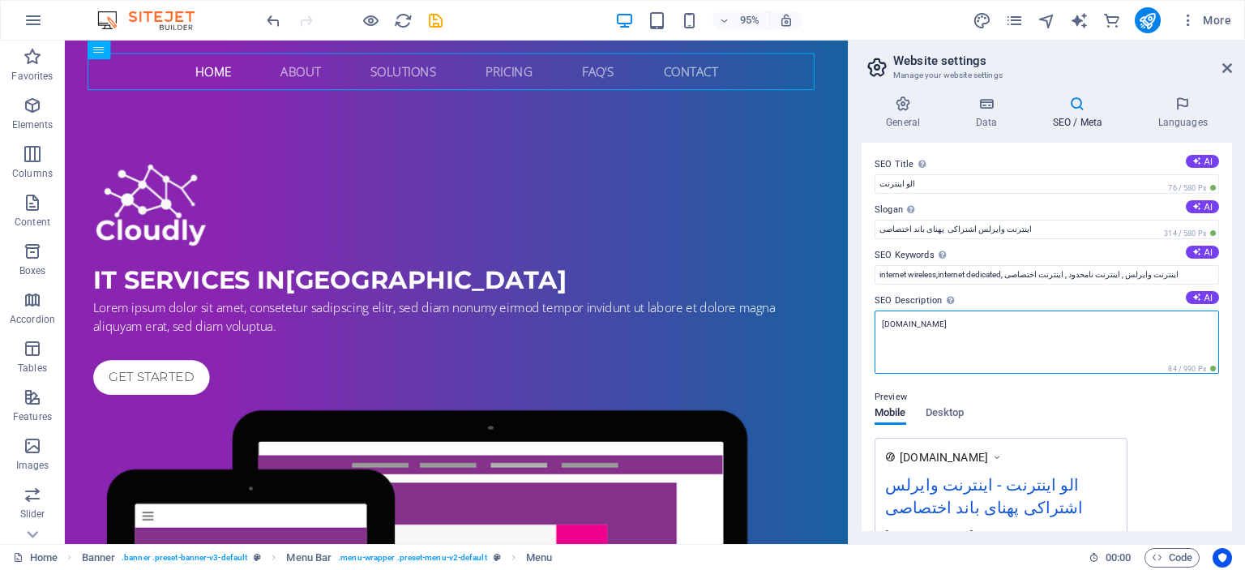
click at [951, 334] on textarea "[DOMAIN_NAME]" at bounding box center [1046, 341] width 344 height 63
paste textarea "internet wireless,internet dedicated, اینترنت وایرلس , اینترنت نامحدود , اینترن…"
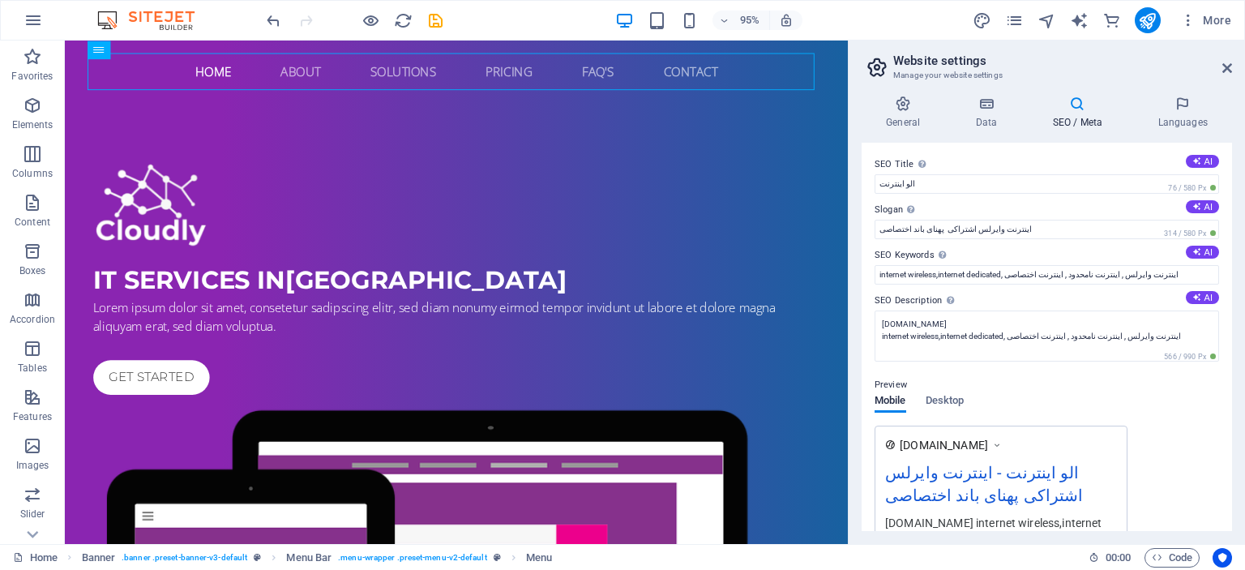
click at [1045, 400] on div "Preview Mobile Desktop www.example.com الو اینترنت - اینترنت وایرلس اشتراکی پهن…" at bounding box center [1046, 467] width 344 height 211
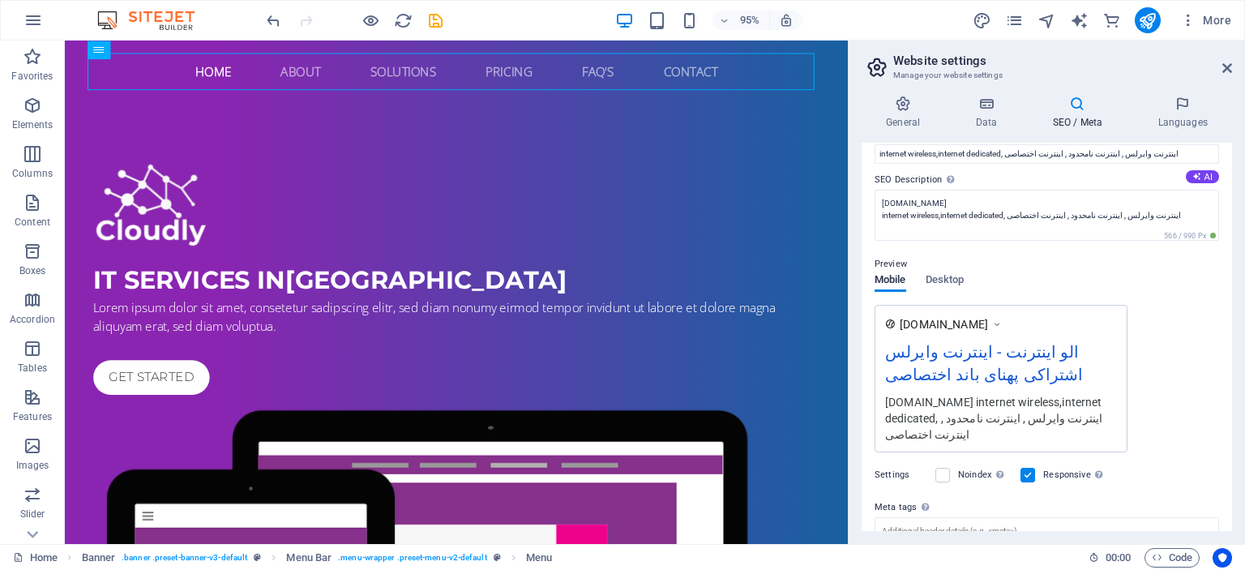
scroll to position [147, 0]
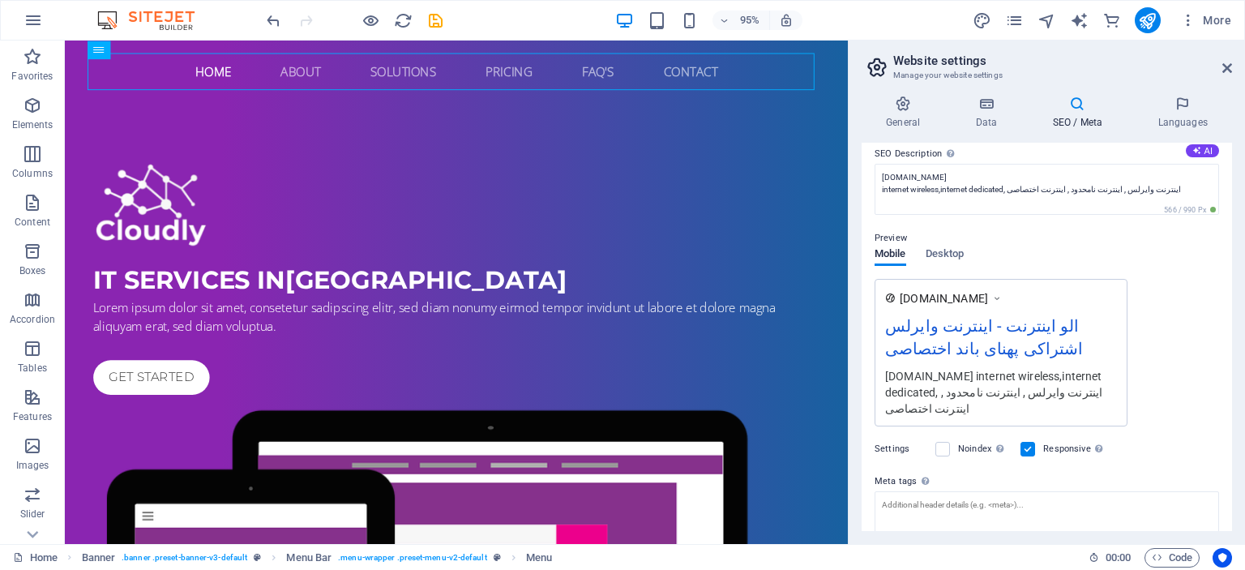
click at [940, 265] on div "Mobile Desktop" at bounding box center [918, 263] width 89 height 31
click at [940, 253] on span "Desktop" at bounding box center [944, 255] width 39 height 23
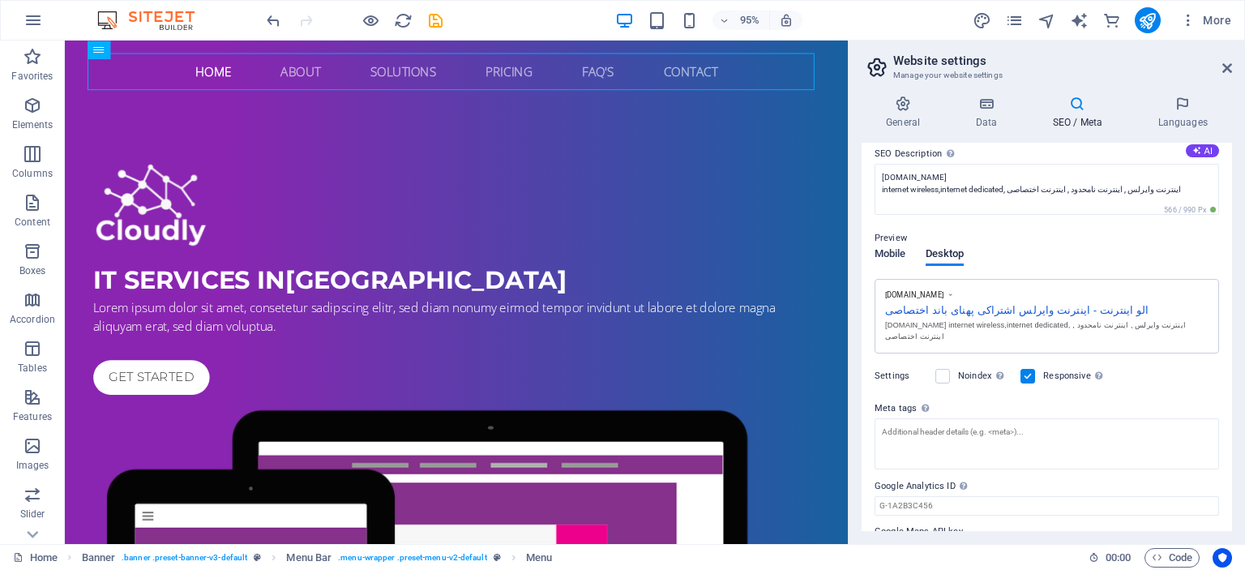
click at [878, 252] on span "Mobile" at bounding box center [890, 255] width 32 height 23
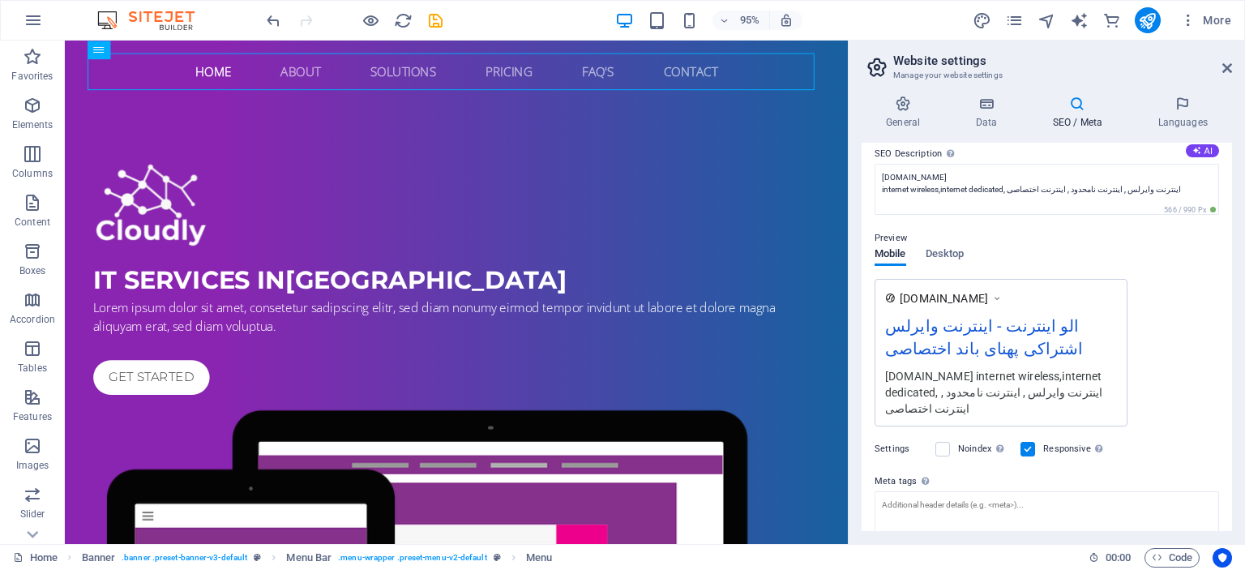
drag, startPoint x: 1227, startPoint y: 357, endPoint x: 1231, endPoint y: 412, distance: 55.3
click at [1231, 412] on div "SEO Title The title of your website - make it something that stands out in sear…" at bounding box center [1046, 337] width 370 height 388
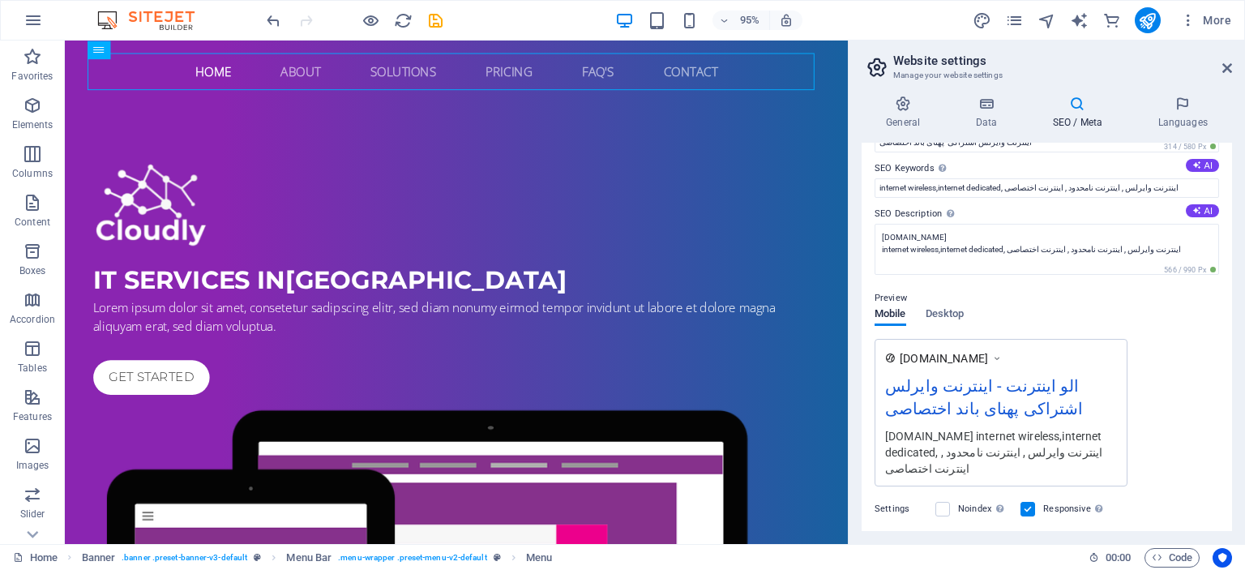
scroll to position [56, 0]
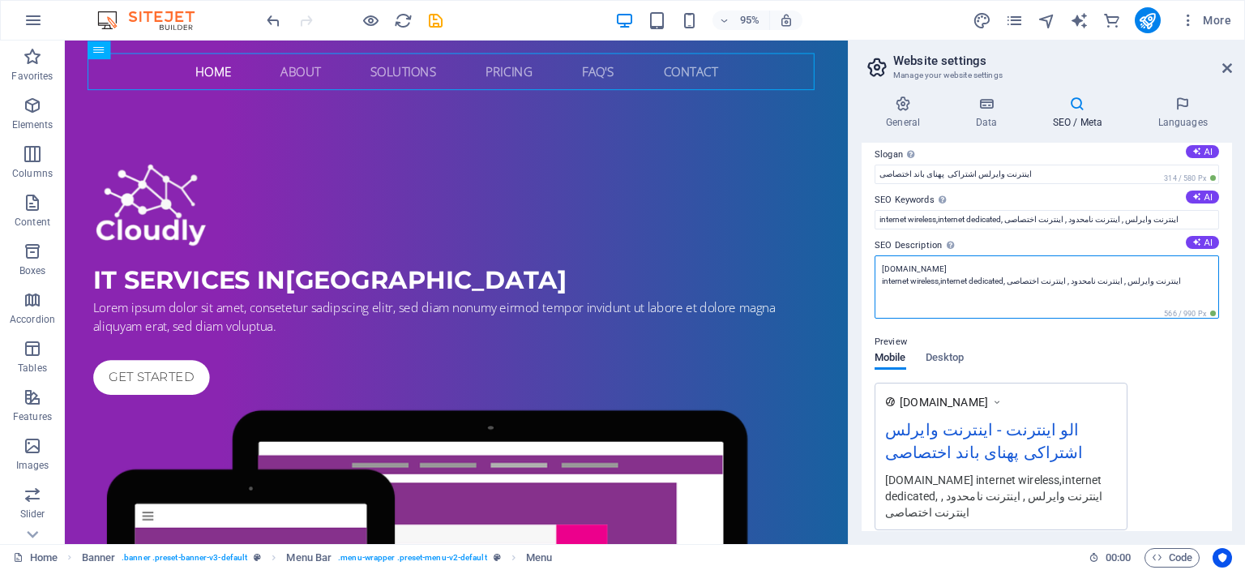
click at [1172, 282] on textarea "alo-internet.ir internet wireless,internet dedicated, اینترنت وایرلس , اینترنت …" at bounding box center [1046, 286] width 344 height 63
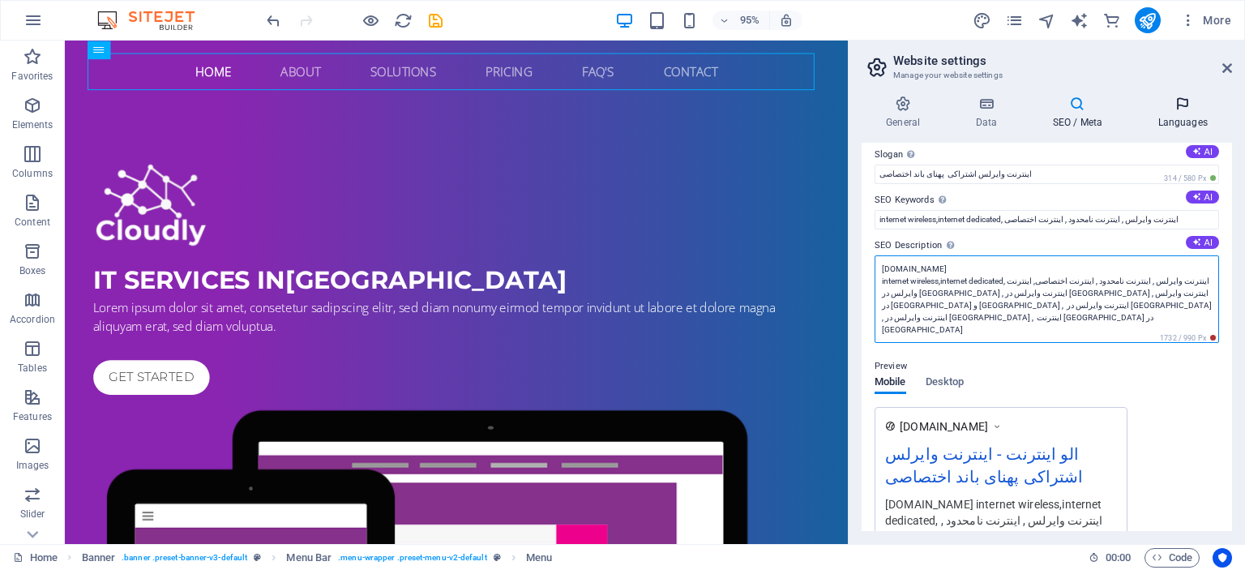
type textarea "alo-internet.ir internet wireless,internet dedicated, اینترنت وایرلس , اینترنت …"
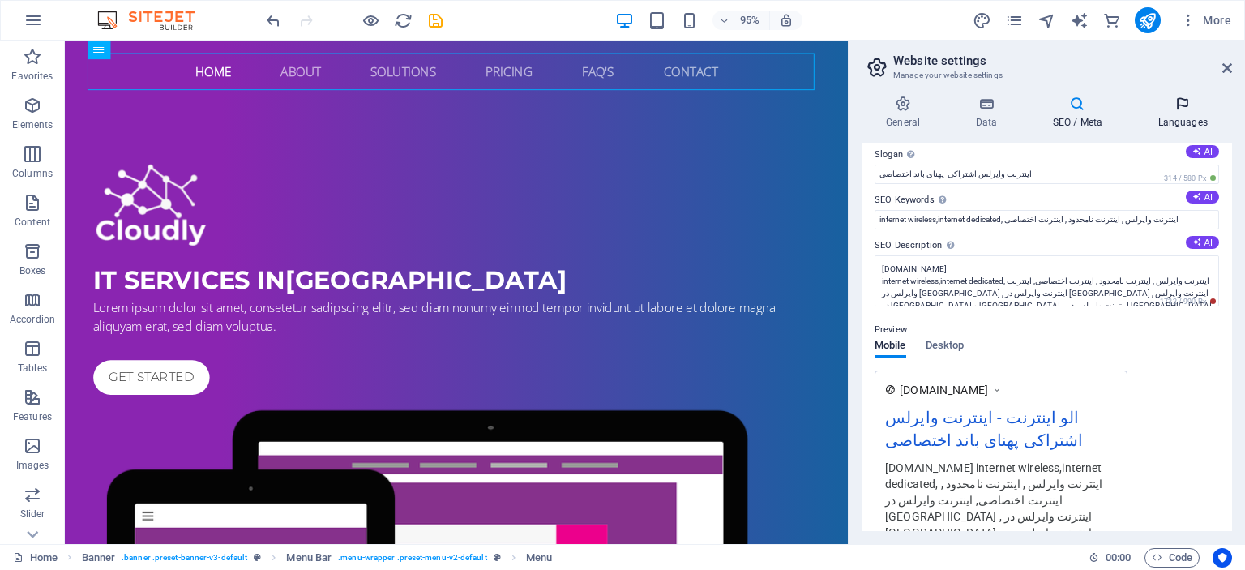
click at [1179, 118] on h4 "Languages" at bounding box center [1182, 113] width 99 height 34
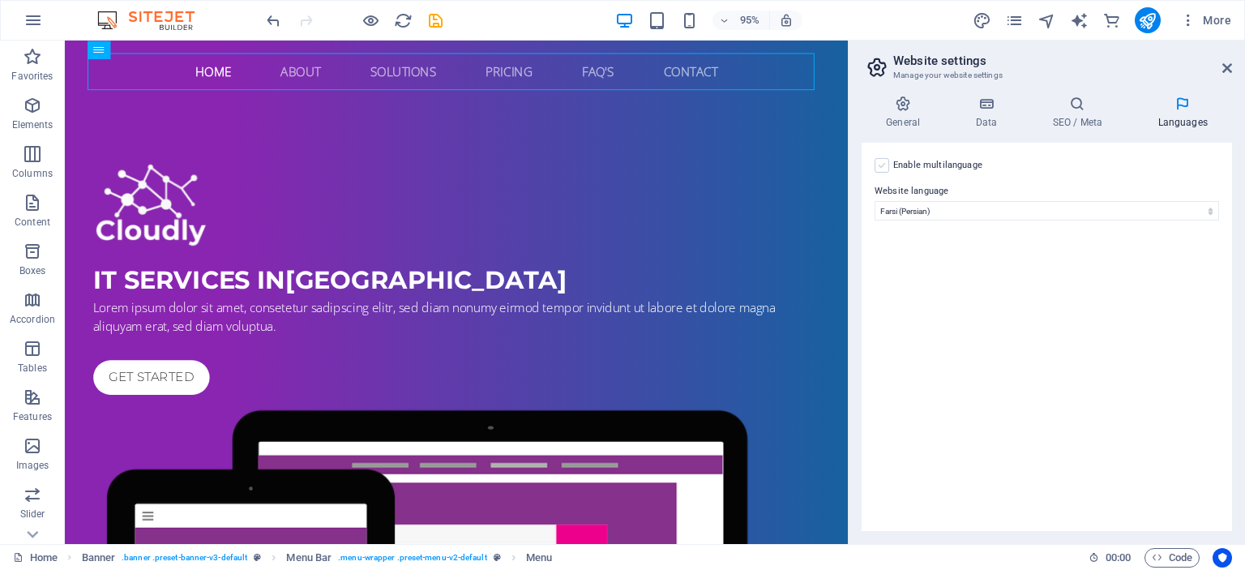
click at [884, 166] on label at bounding box center [881, 165] width 15 height 15
click at [0, 0] on input "Enable multilanguage To disable multilanguage delete all languages until only o…" at bounding box center [0, 0] width 0 height 0
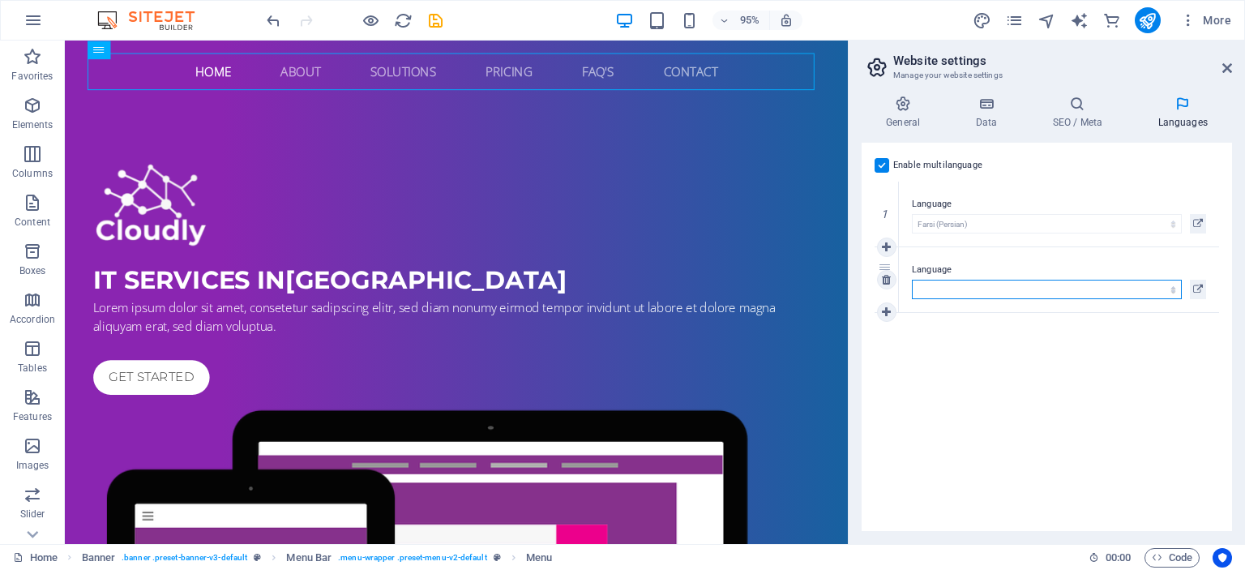
click at [1005, 291] on select "Abkhazian Afar Afrikaans Akan Albanian Amharic Arabic Aragonese Armenian Assame…" at bounding box center [1047, 289] width 270 height 19
select select "41"
click at [912, 280] on select "Abkhazian Afar Afrikaans Akan Albanian Amharic Arabic Aragonese Armenian Assame…" at bounding box center [1047, 289] width 270 height 19
click at [1070, 122] on h4 "SEO / Meta" at bounding box center [1080, 113] width 105 height 34
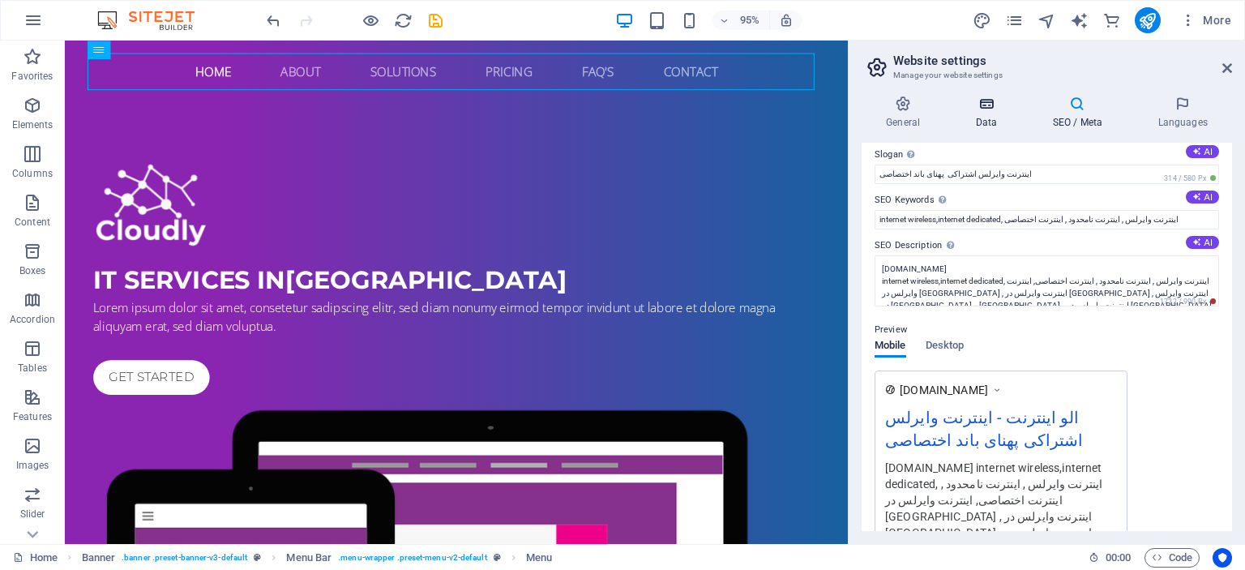
click at [982, 118] on h4 "Data" at bounding box center [989, 113] width 77 height 34
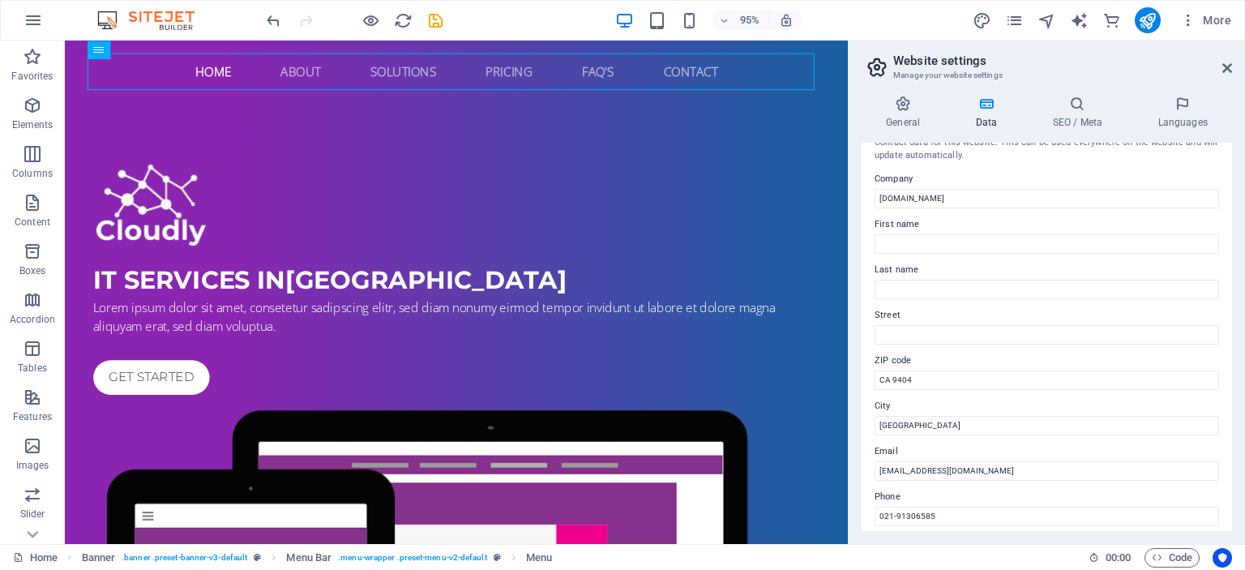
scroll to position [0, 0]
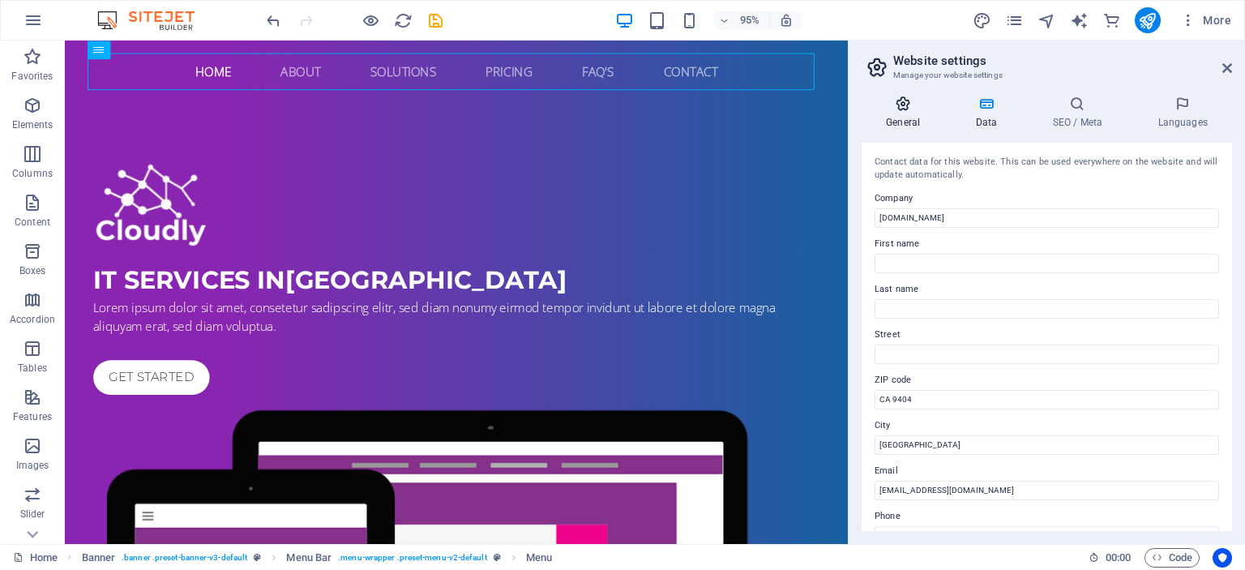
click at [911, 113] on h4 "General" at bounding box center [905, 113] width 89 height 34
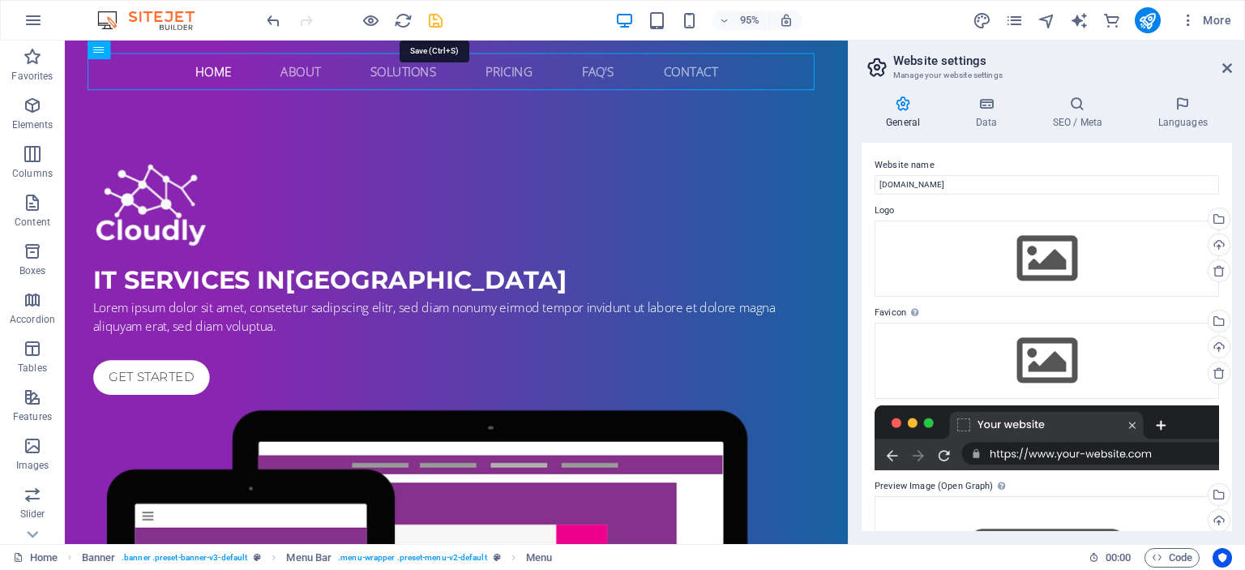
click at [442, 24] on icon "save" at bounding box center [435, 20] width 19 height 19
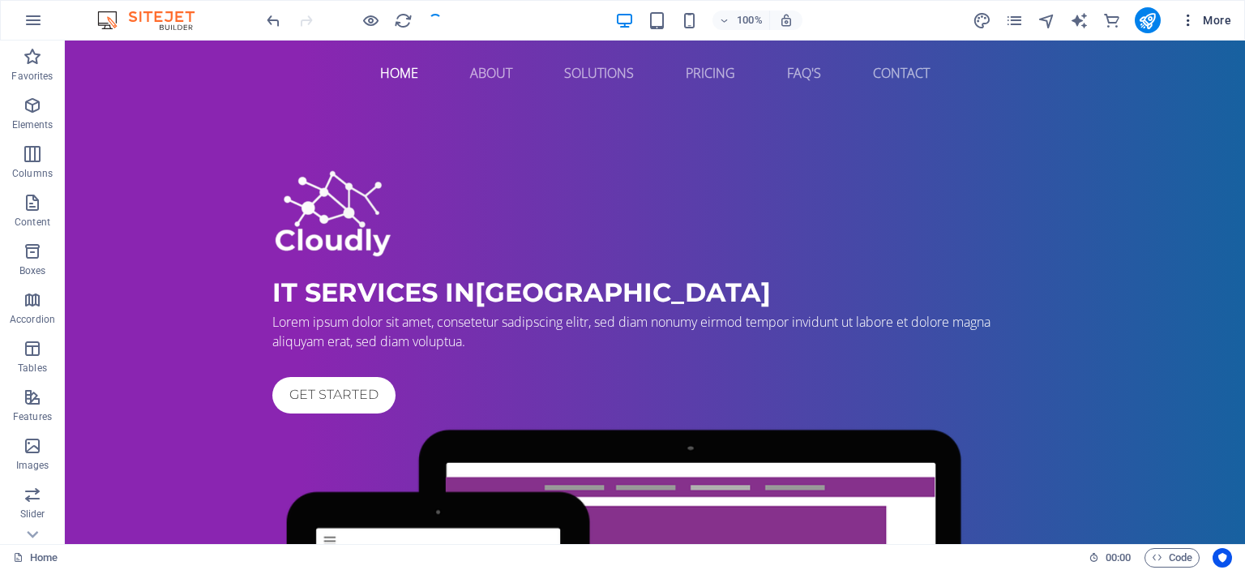
click at [1220, 19] on span "More" at bounding box center [1205, 20] width 51 height 16
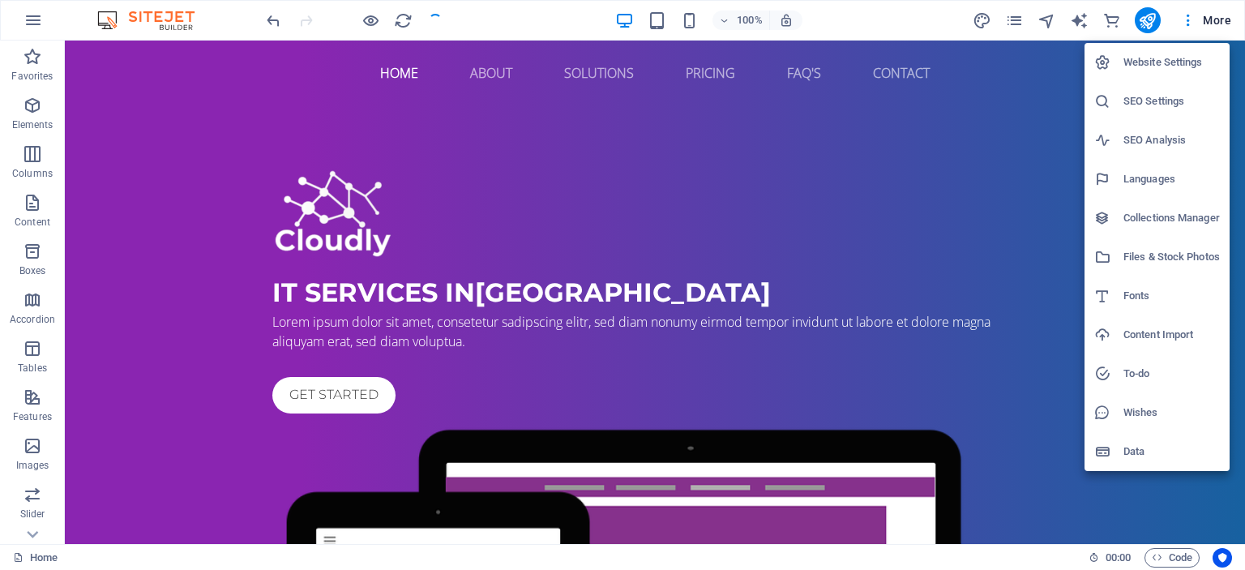
click at [1142, 65] on h6 "Website Settings" at bounding box center [1171, 62] width 96 height 19
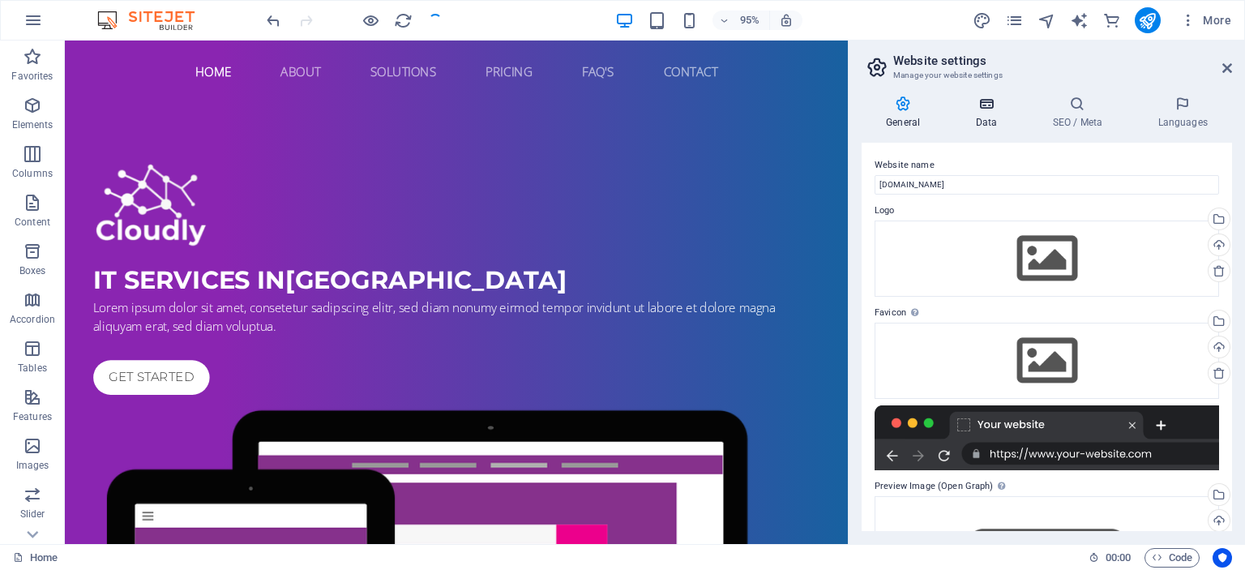
click at [1004, 103] on icon at bounding box center [986, 104] width 71 height 16
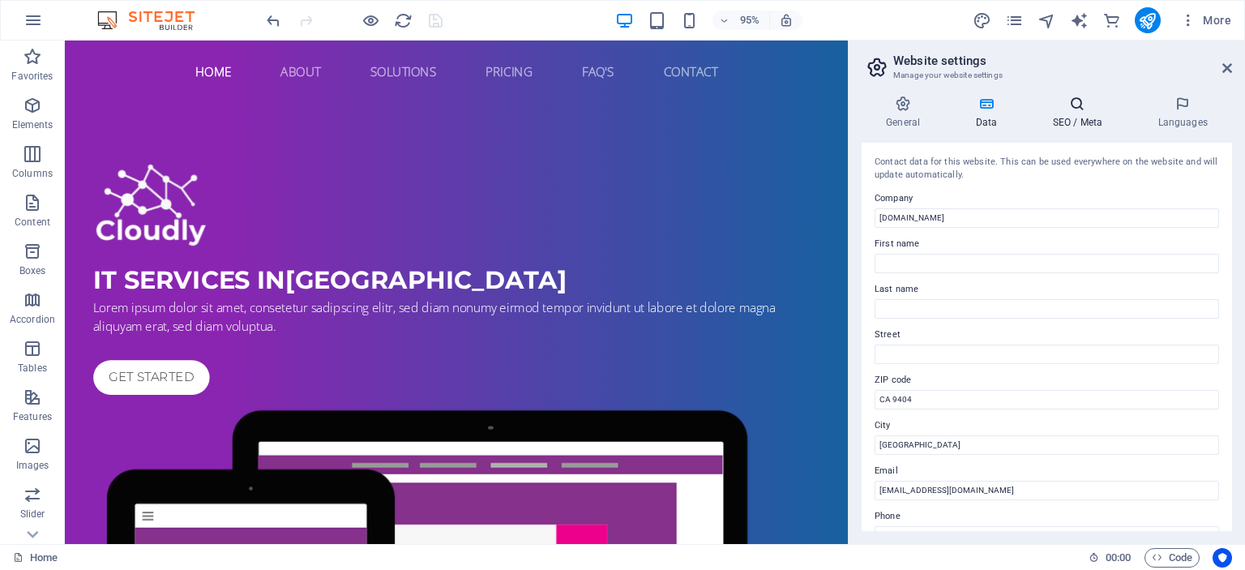
click at [1075, 129] on h4 "SEO / Meta" at bounding box center [1080, 113] width 105 height 34
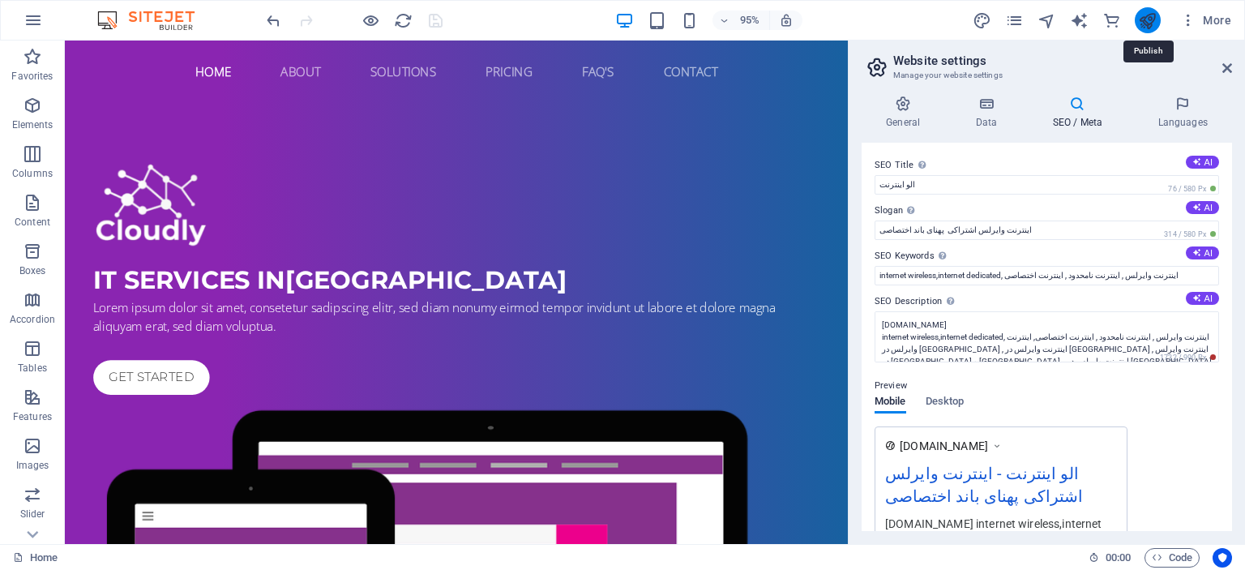
click at [1155, 24] on icon "publish" at bounding box center [1147, 20] width 19 height 19
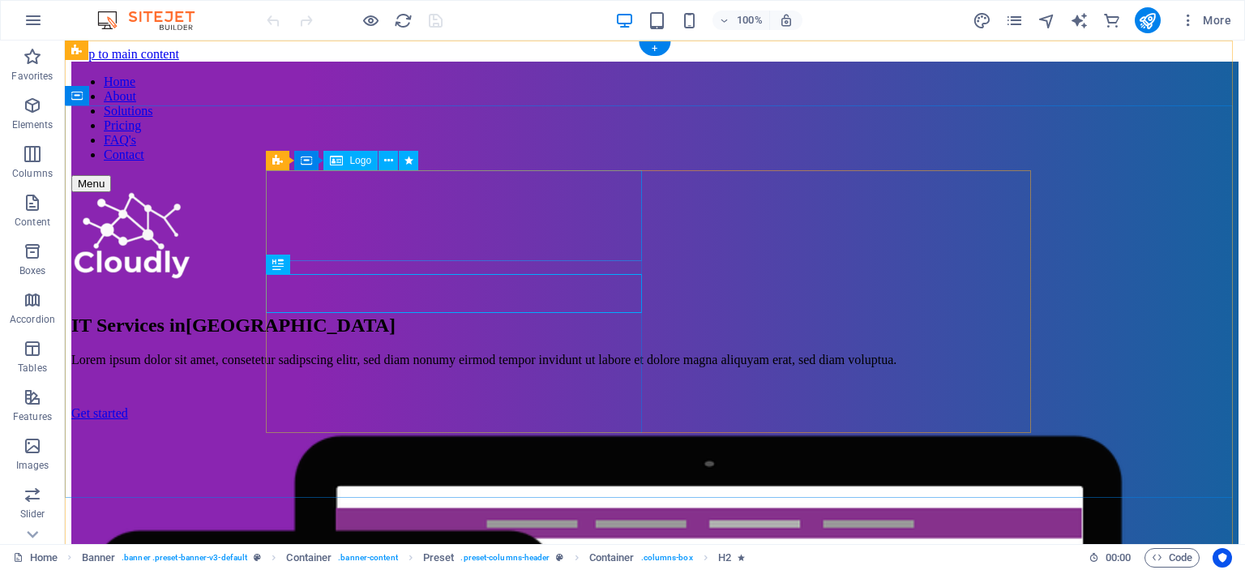
click at [353, 220] on div at bounding box center [654, 238] width 1167 height 93
click at [447, 314] on div "IT Services in تهران" at bounding box center [654, 325] width 1167 height 22
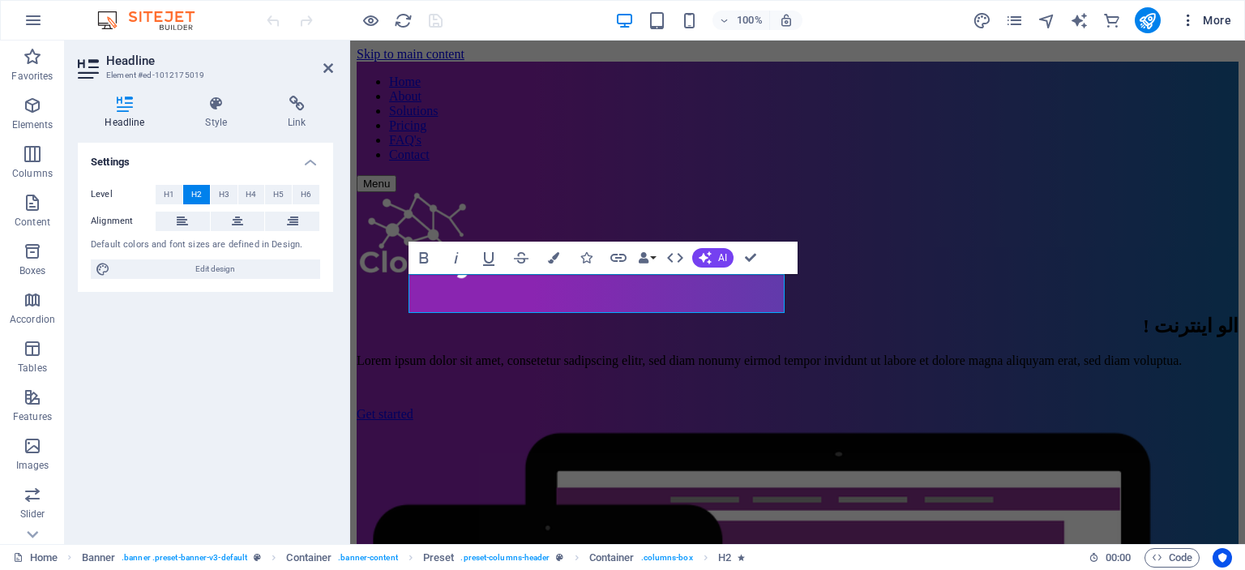
click at [1200, 15] on span "More" at bounding box center [1205, 20] width 51 height 16
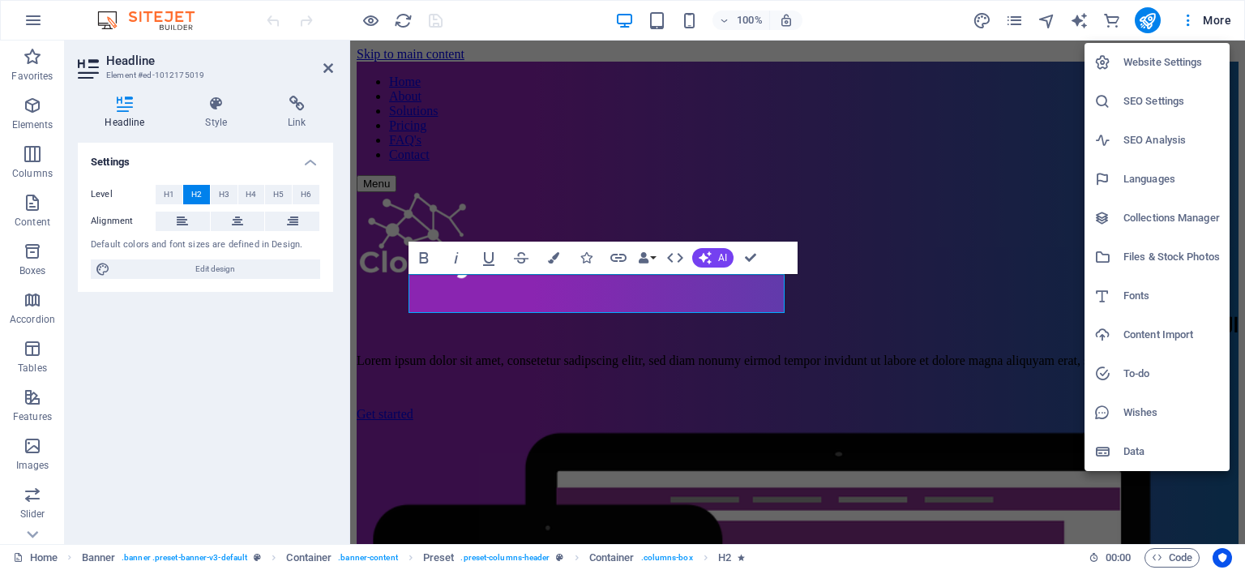
click at [1165, 71] on h6 "Website Settings" at bounding box center [1171, 62] width 96 height 19
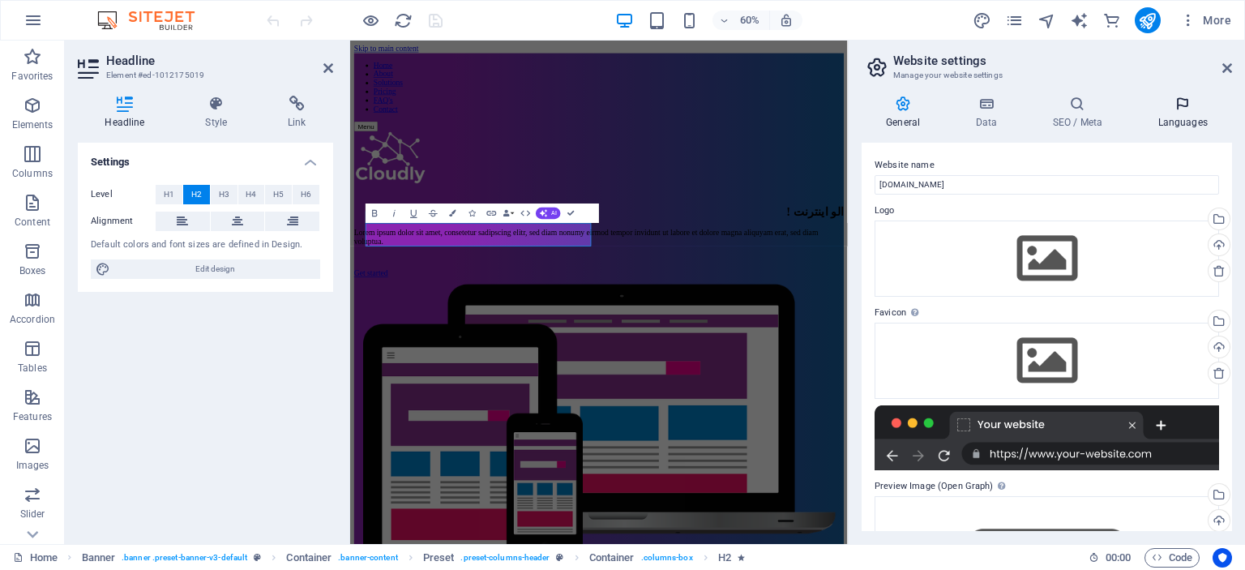
click at [1173, 113] on h4 "Languages" at bounding box center [1182, 113] width 99 height 34
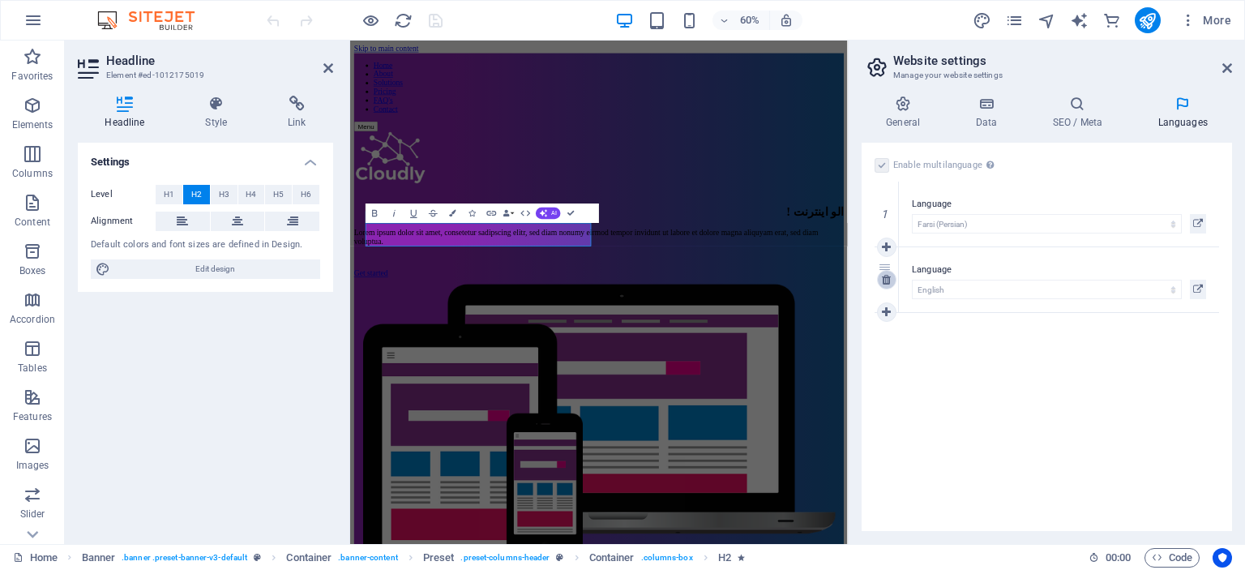
click at [891, 282] on link at bounding box center [886, 279] width 19 height 19
click at [886, 173] on div "Enable multilanguage To disable multilanguage delete all languages until only o…" at bounding box center [1046, 165] width 344 height 19
click at [881, 168] on label at bounding box center [881, 165] width 15 height 15
click at [0, 0] on input "Enable multilanguage To disable multilanguage delete all languages until only o…" at bounding box center [0, 0] width 0 height 0
click at [1079, 121] on h4 "SEO / Meta" at bounding box center [1080, 113] width 105 height 34
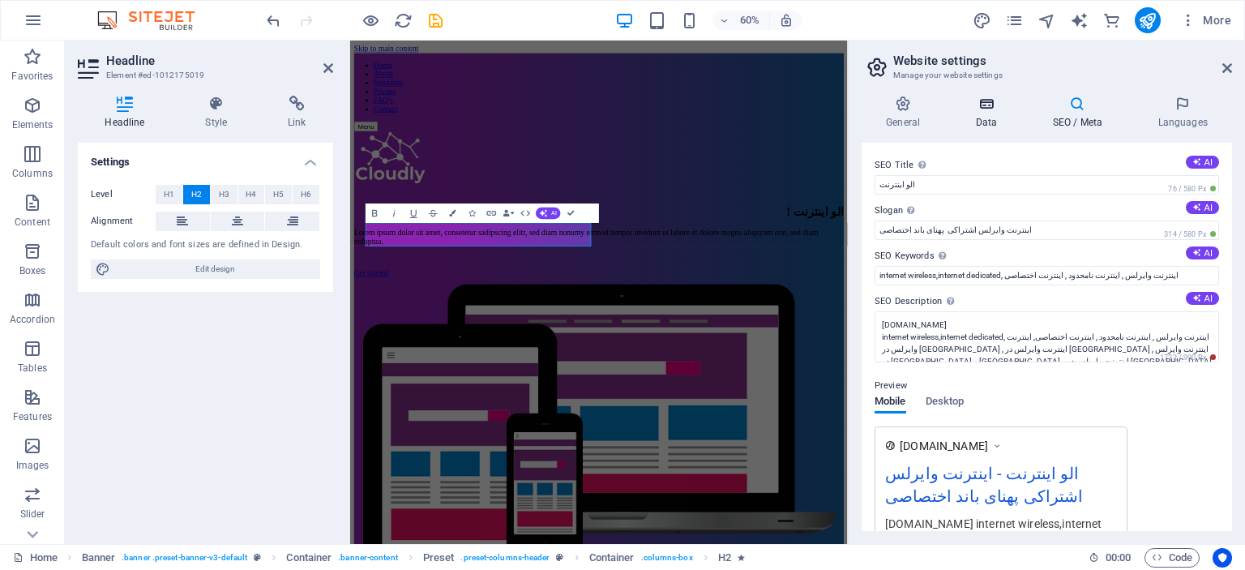
click at [1002, 128] on h4 "Data" at bounding box center [989, 113] width 77 height 34
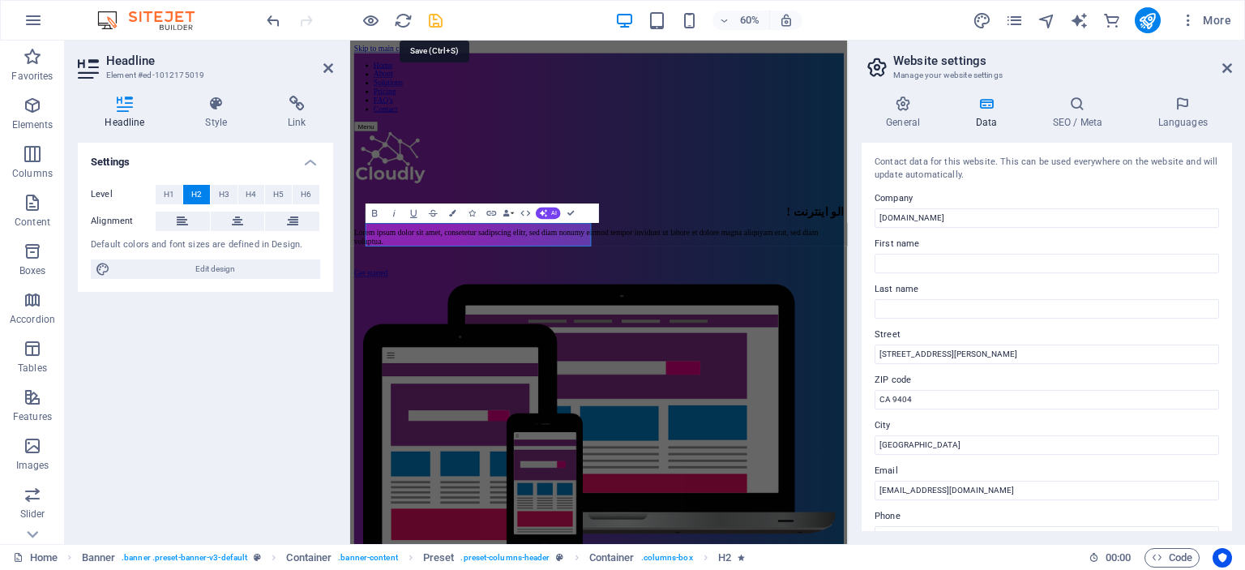
click at [431, 24] on icon "save" at bounding box center [435, 20] width 19 height 19
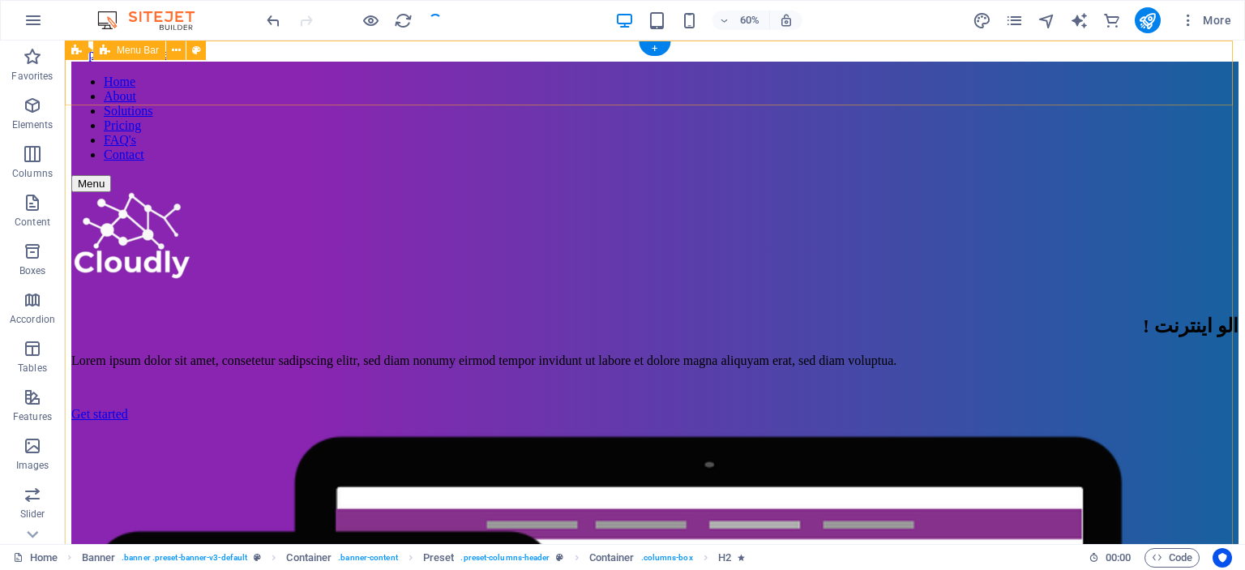
checkbox input "false"
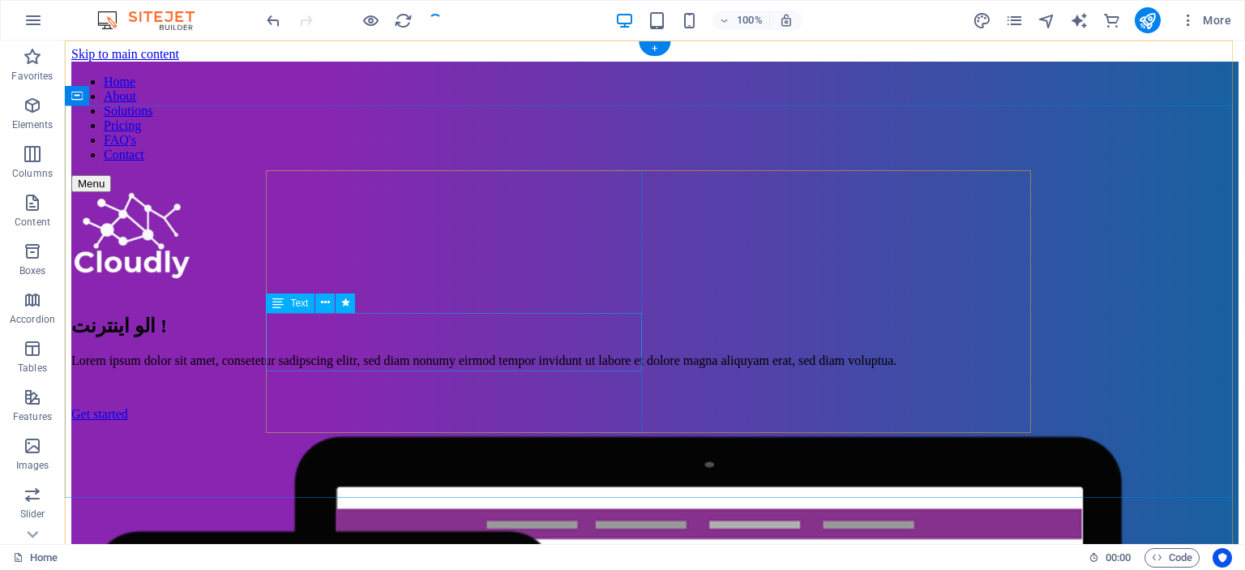
click at [394, 353] on div "Lorem ipsum dolor sit amet, consetetur sadipscing elitr, sed diam nonumy eirmod…" at bounding box center [654, 360] width 1167 height 15
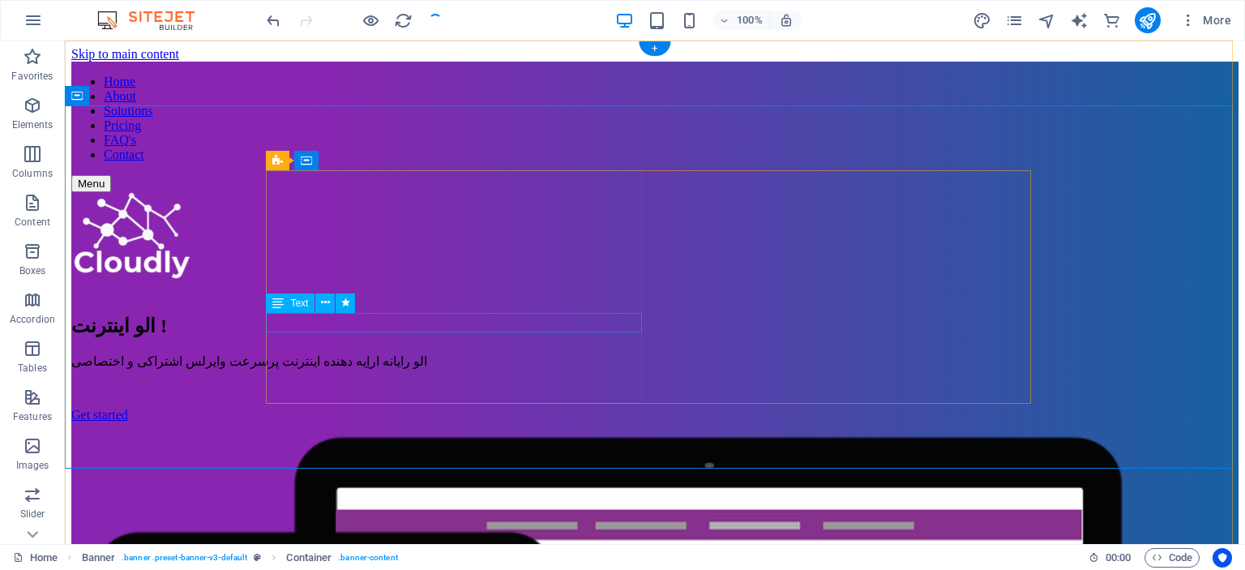
click at [383, 353] on div "الو رایانه اراِیه دهنده اینترنت پرسرعت وایرلس اشتراکی و اختصاصی" at bounding box center [654, 360] width 1167 height 15
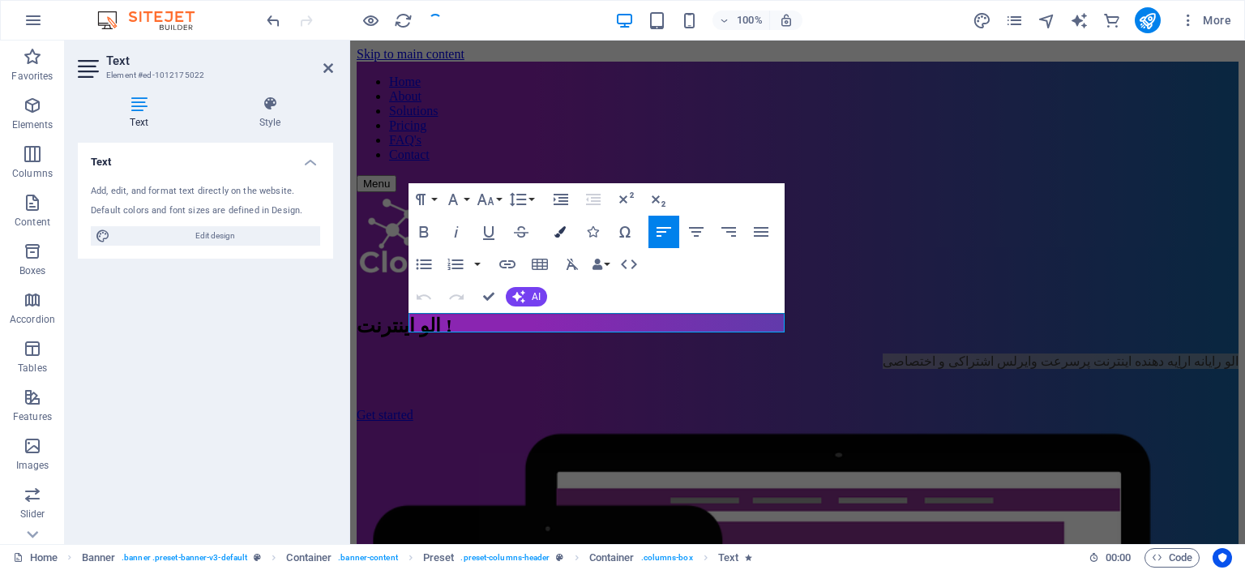
click at [562, 229] on icon "button" at bounding box center [559, 231] width 11 height 11
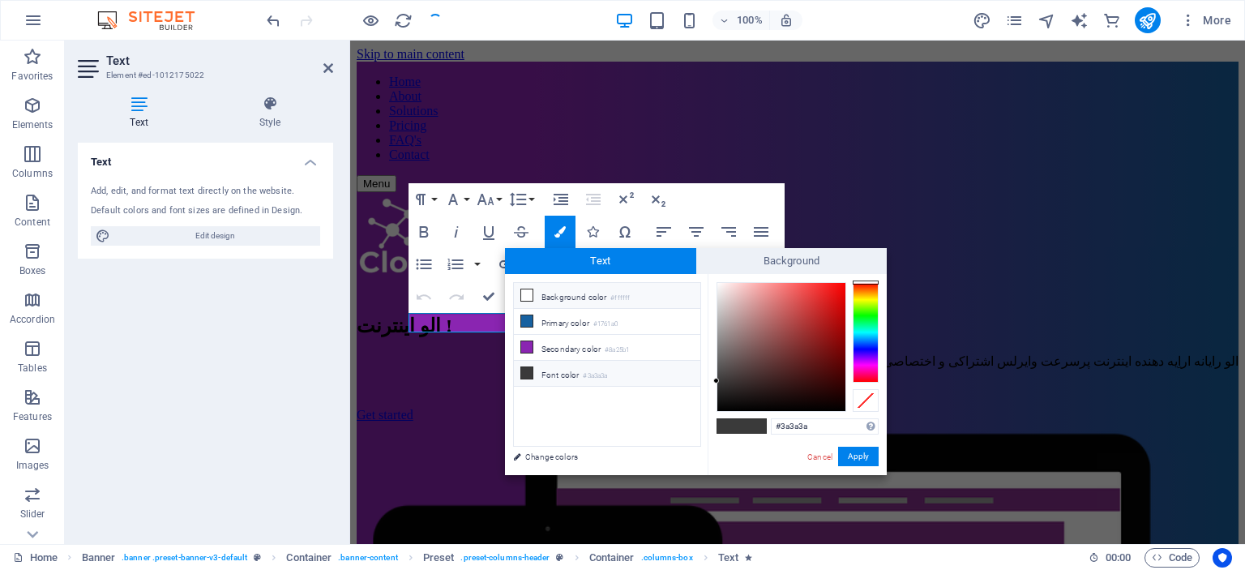
click at [586, 292] on li "Background color #ffffff" at bounding box center [607, 296] width 186 height 26
type input "#ffffff"
click at [851, 455] on button "Apply" at bounding box center [858, 456] width 41 height 19
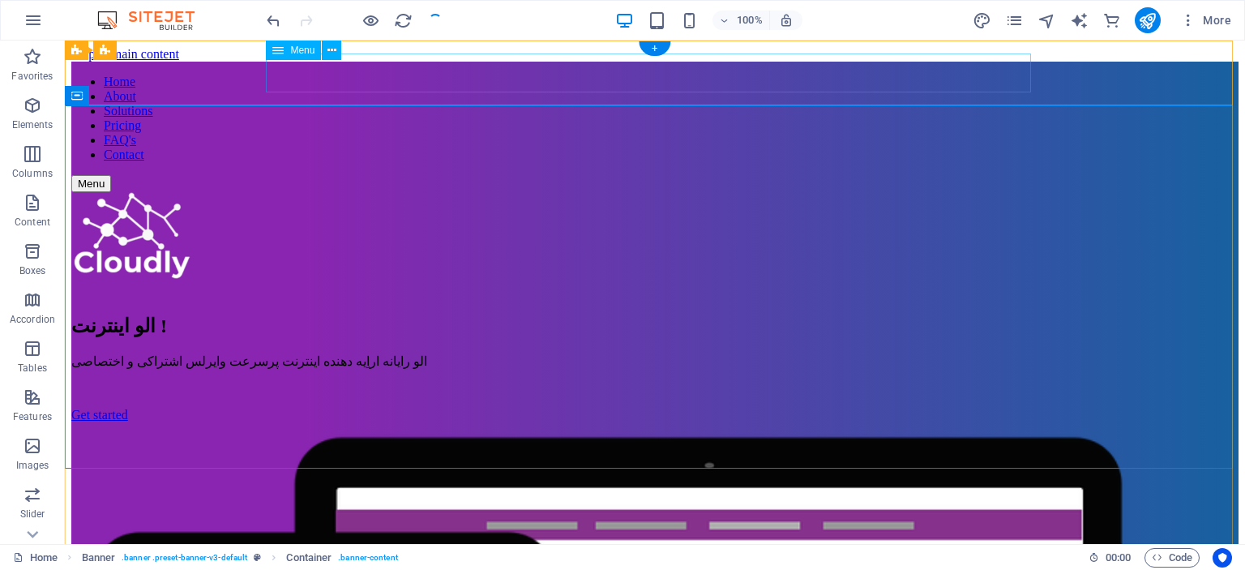
click at [314, 75] on nav "Home About Solutions Pricing FAQ's Contact" at bounding box center [654, 119] width 1167 height 88
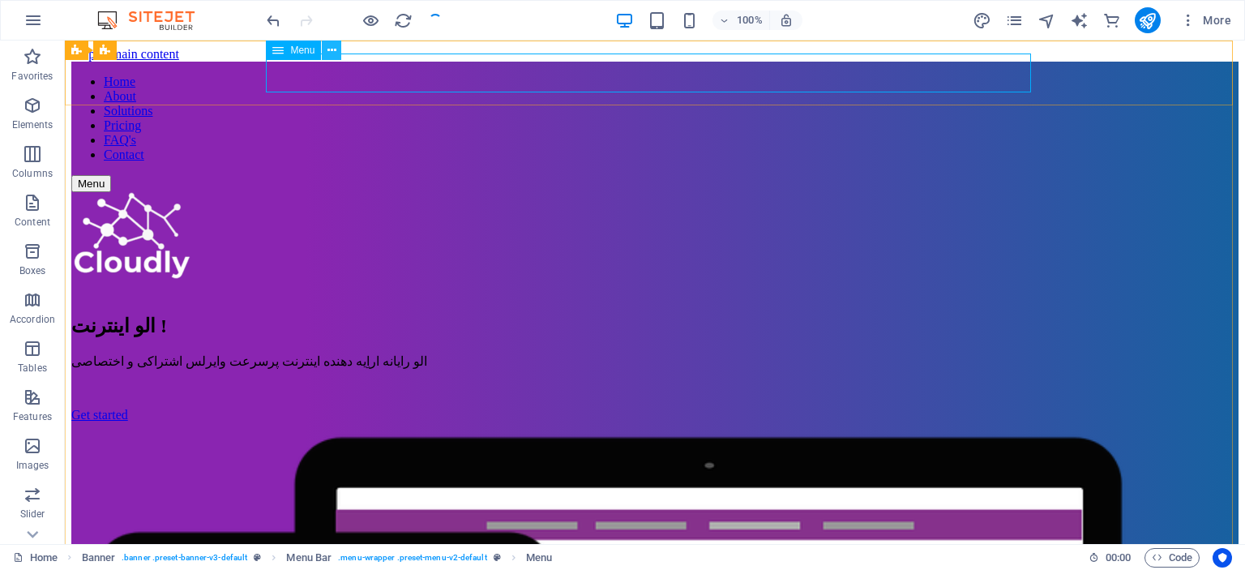
click at [331, 47] on icon at bounding box center [331, 50] width 9 height 17
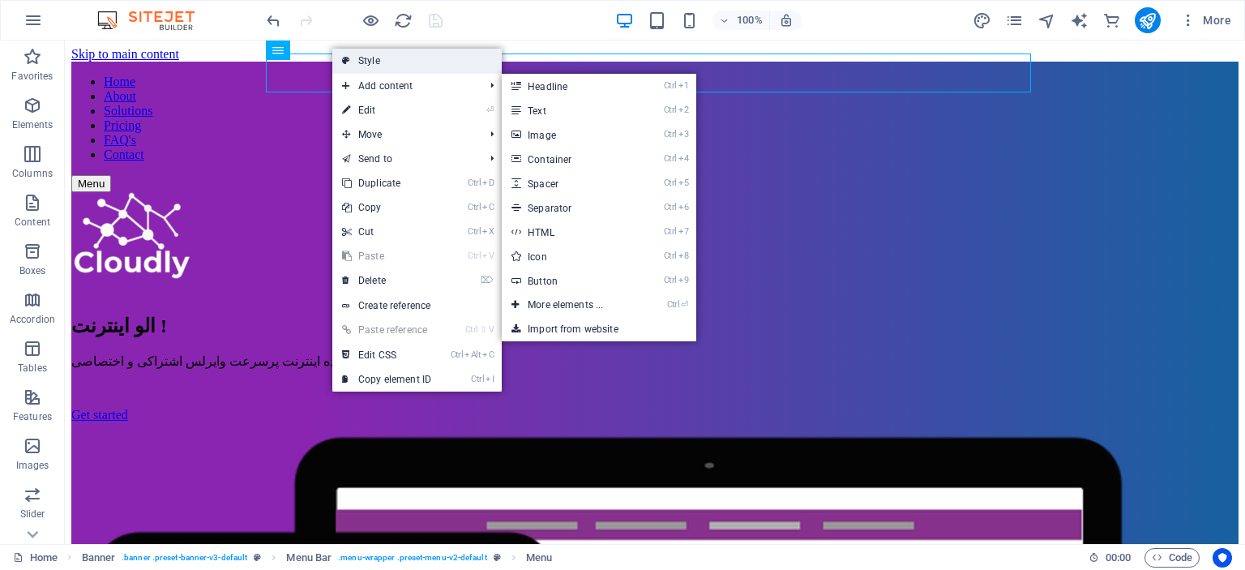
click at [402, 66] on link "Style" at bounding box center [416, 61] width 169 height 24
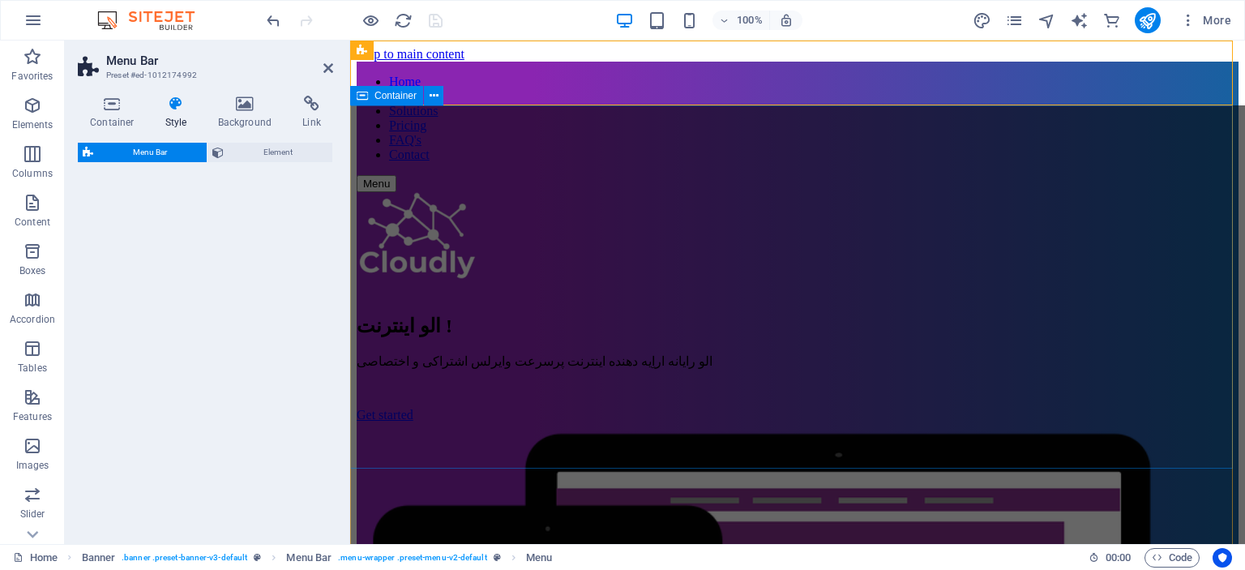
select select "rem"
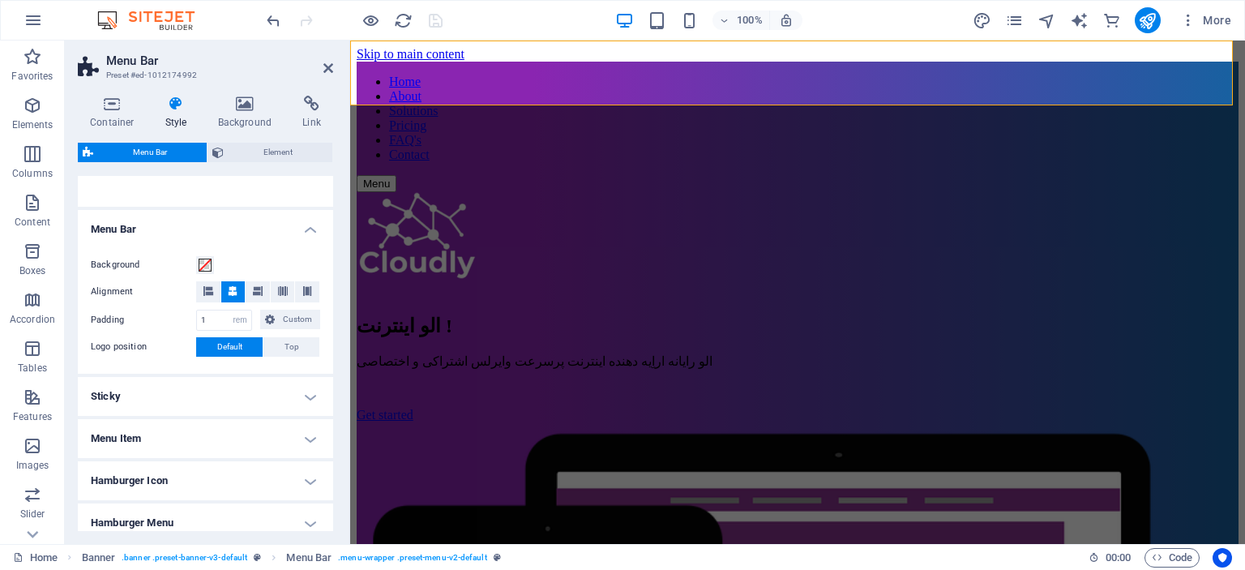
scroll to position [240, 0]
click at [255, 296] on icon at bounding box center [258, 293] width 10 height 10
click at [288, 348] on span "Top" at bounding box center [291, 348] width 15 height 19
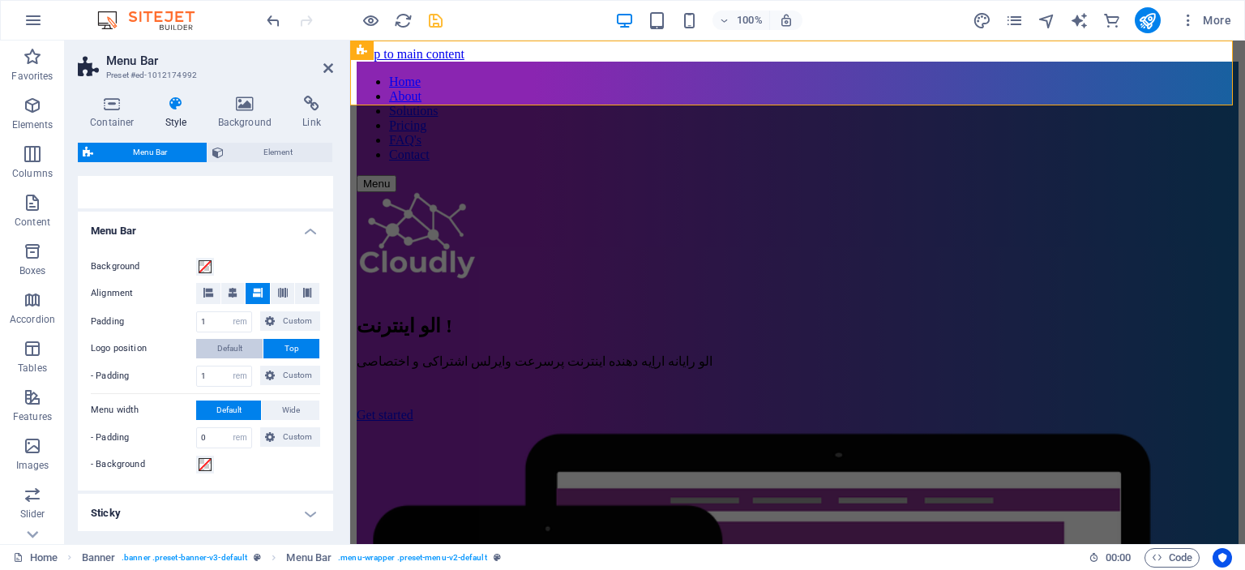
click at [252, 349] on button "Default" at bounding box center [229, 348] width 66 height 19
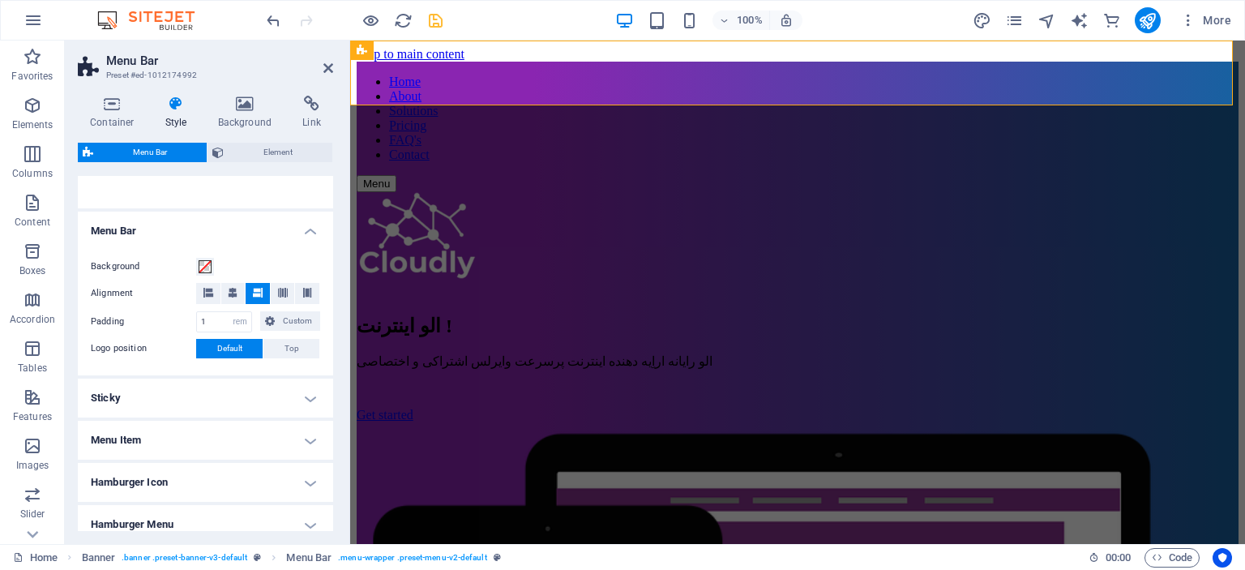
click at [330, 338] on div "Variants Border Centered Default Fixed Loki Trigger Wide XXL Menu Bar Backgroun…" at bounding box center [205, 353] width 255 height 355
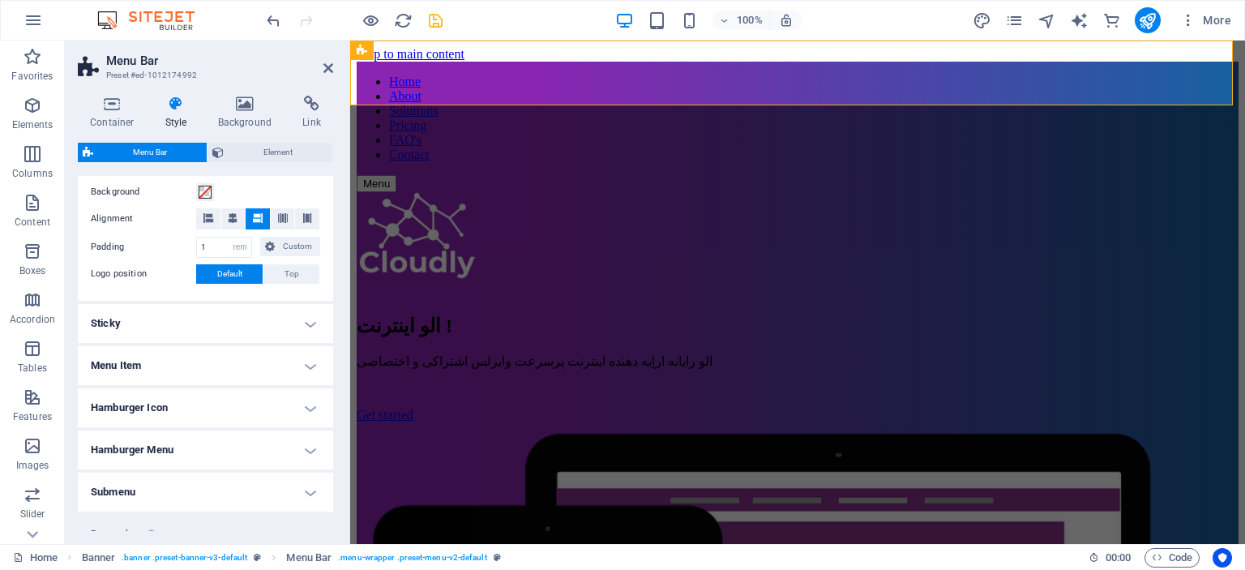
scroll to position [324, 0]
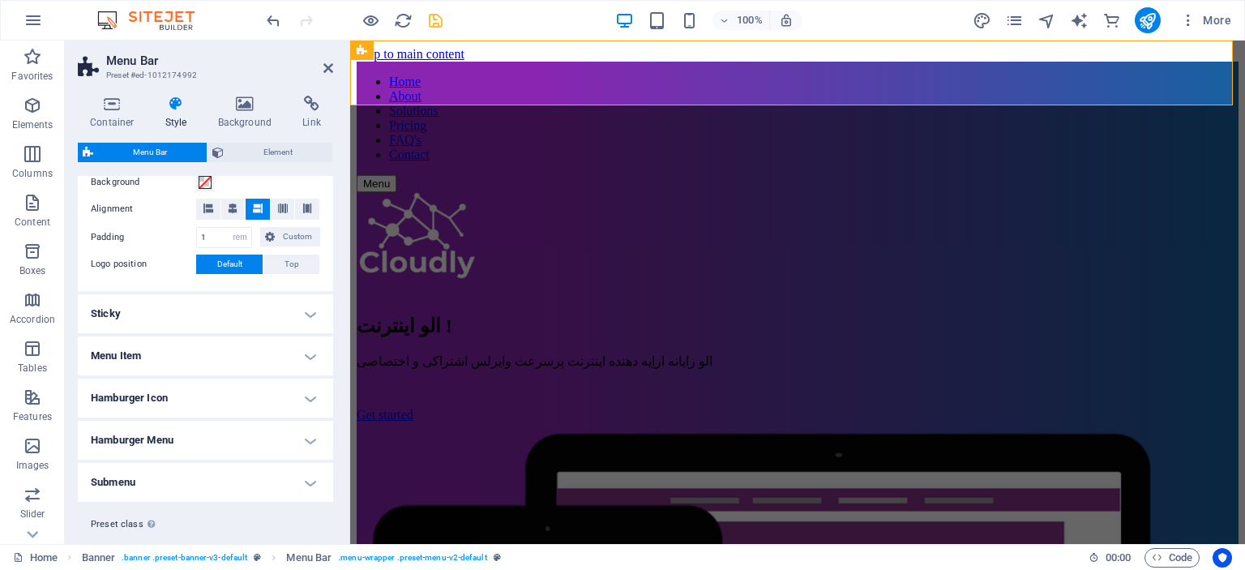
click at [297, 314] on h4 "Sticky" at bounding box center [205, 313] width 255 height 39
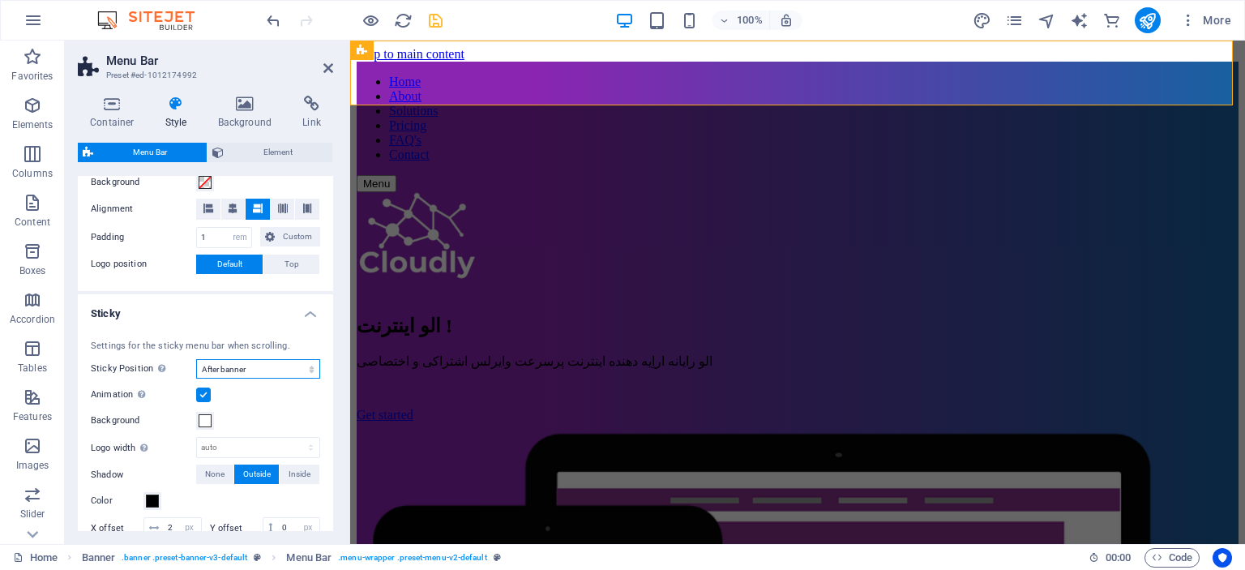
click at [256, 367] on select "Off Instant After menu After banner When scrolling up" at bounding box center [258, 368] width 124 height 19
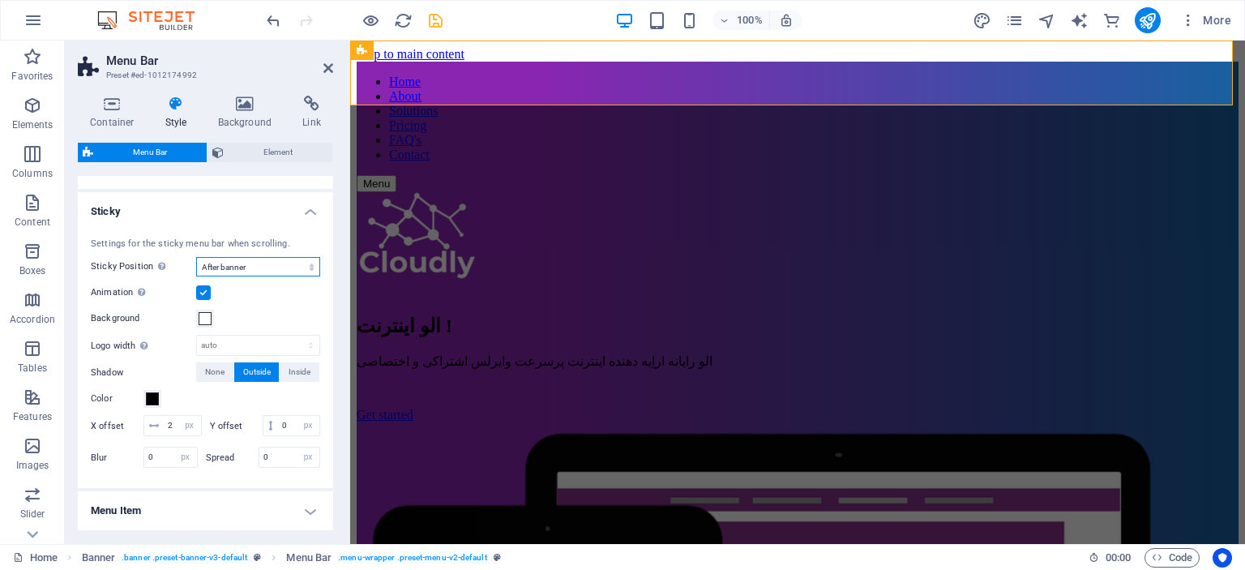
scroll to position [418, 0]
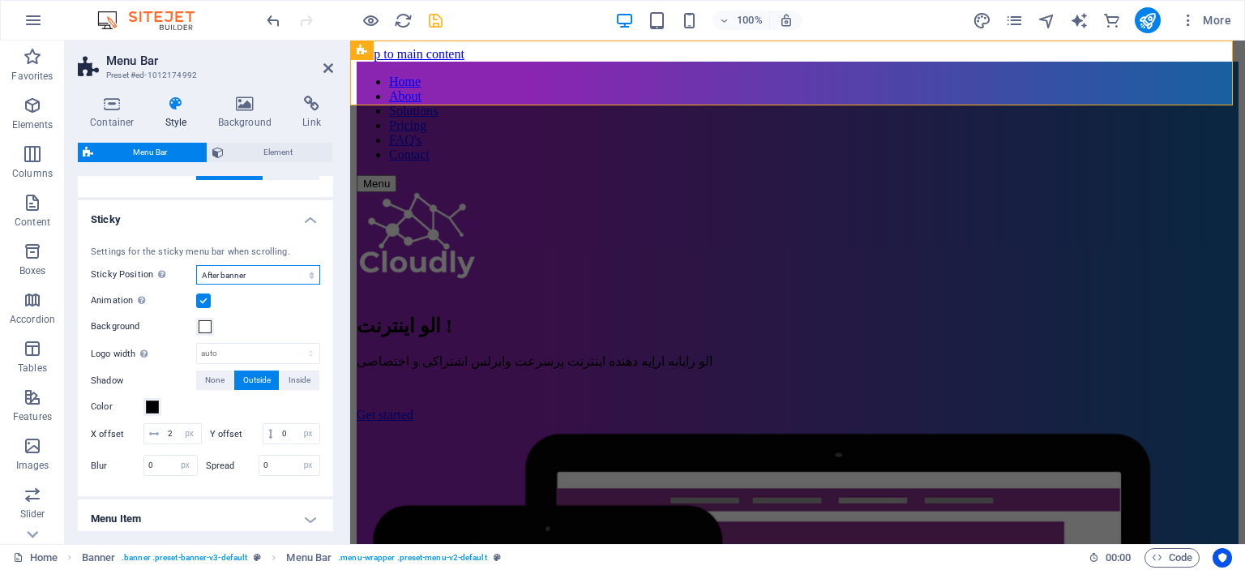
click at [275, 274] on select "Off Instant After menu After banner When scrolling up" at bounding box center [258, 274] width 124 height 19
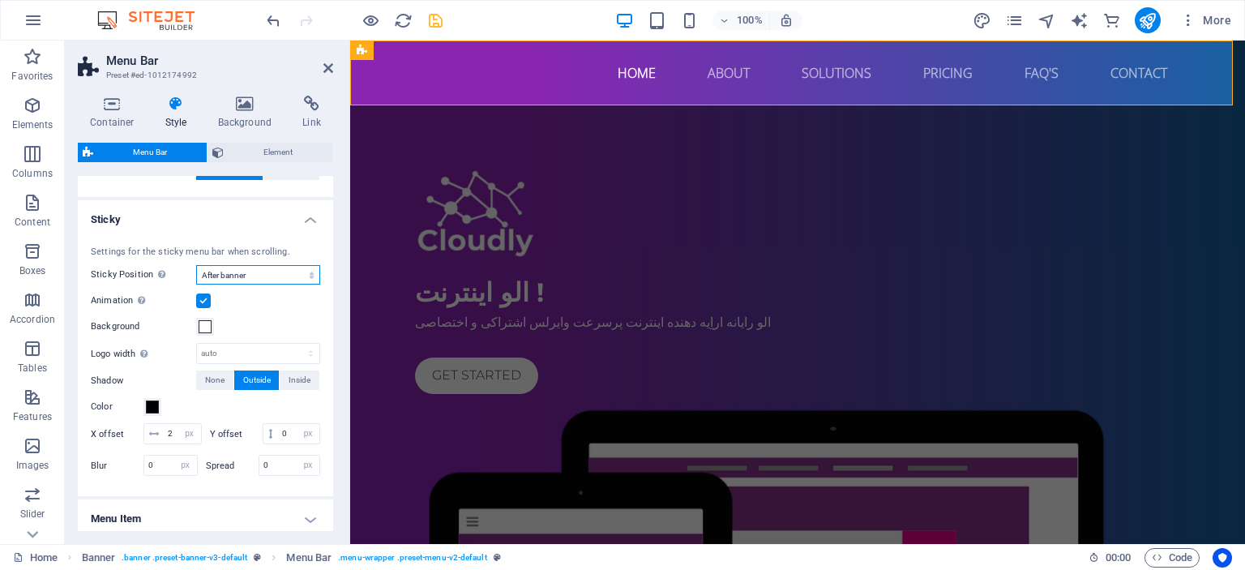
click at [275, 274] on select "Off Instant After menu After banner When scrolling up" at bounding box center [258, 274] width 124 height 19
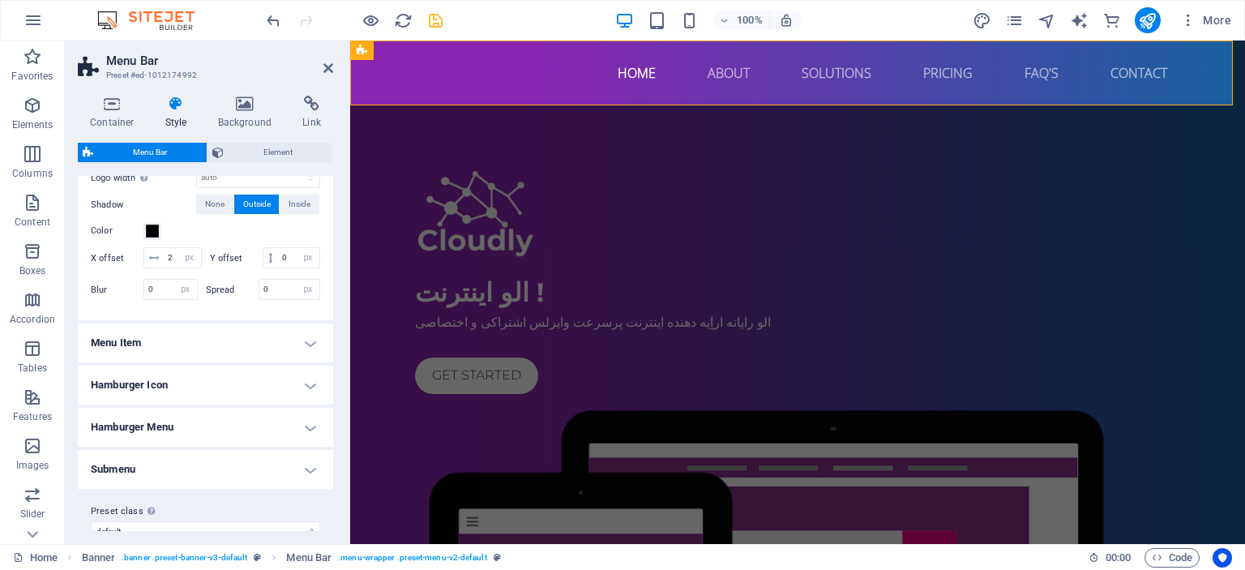
scroll to position [613, 0]
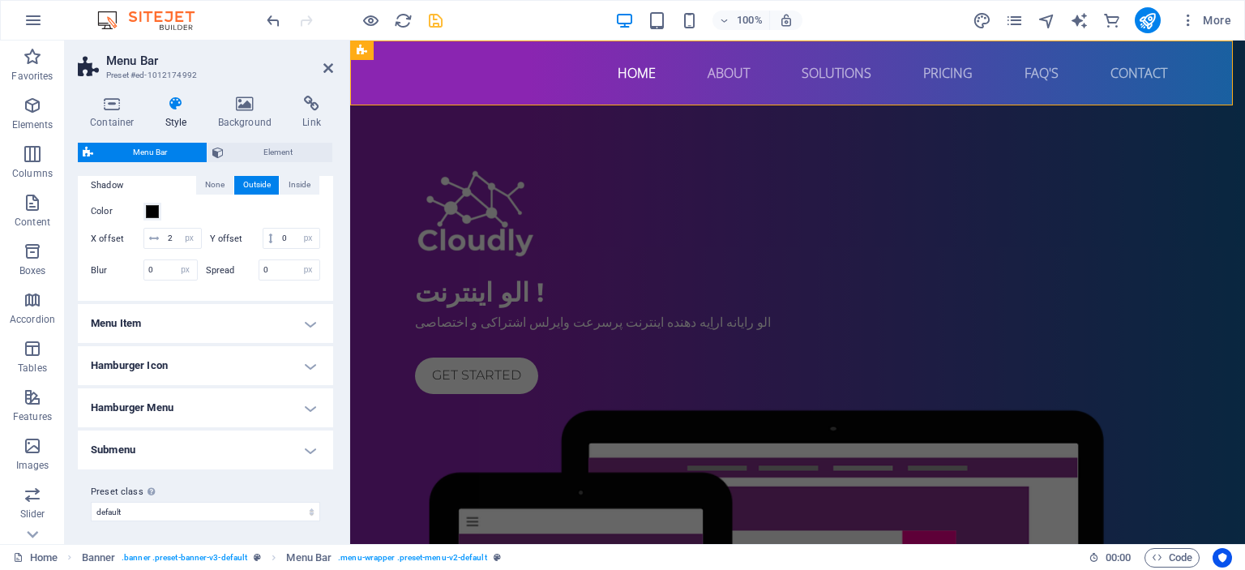
click at [278, 340] on h4 "Menu Item" at bounding box center [205, 323] width 255 height 39
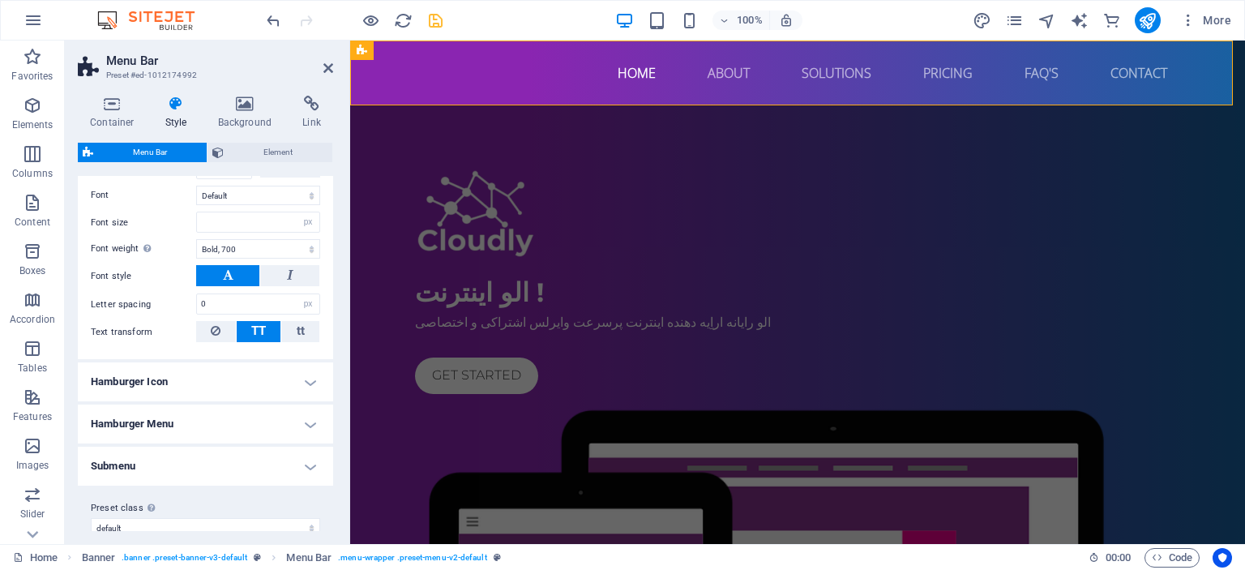
scroll to position [998, 0]
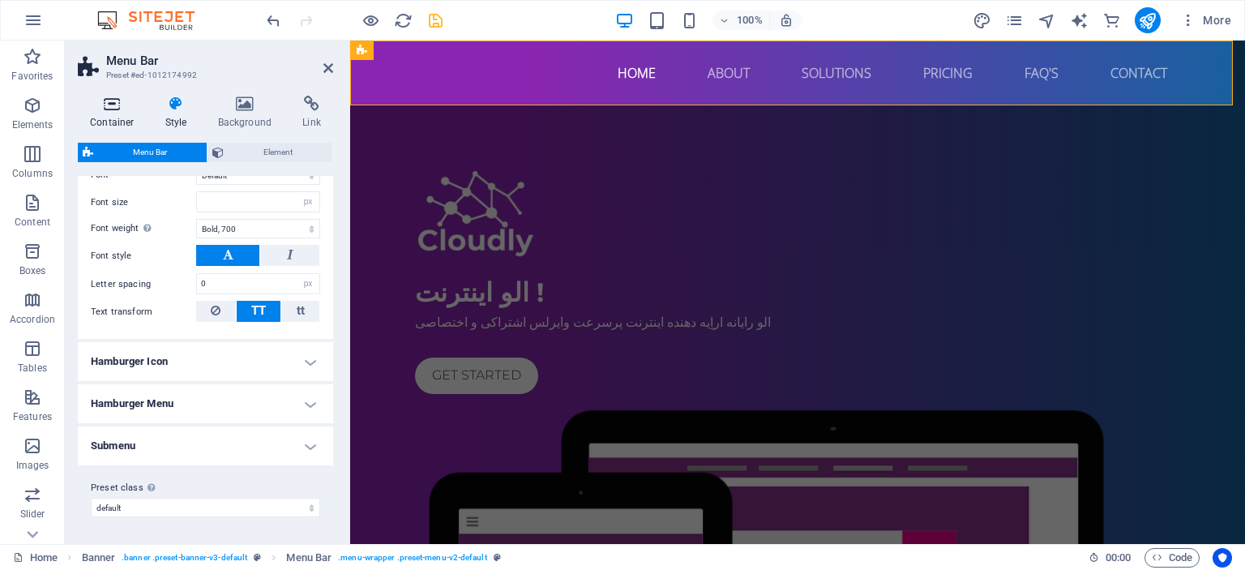
click at [122, 117] on h4 "Container" at bounding box center [115, 113] width 75 height 34
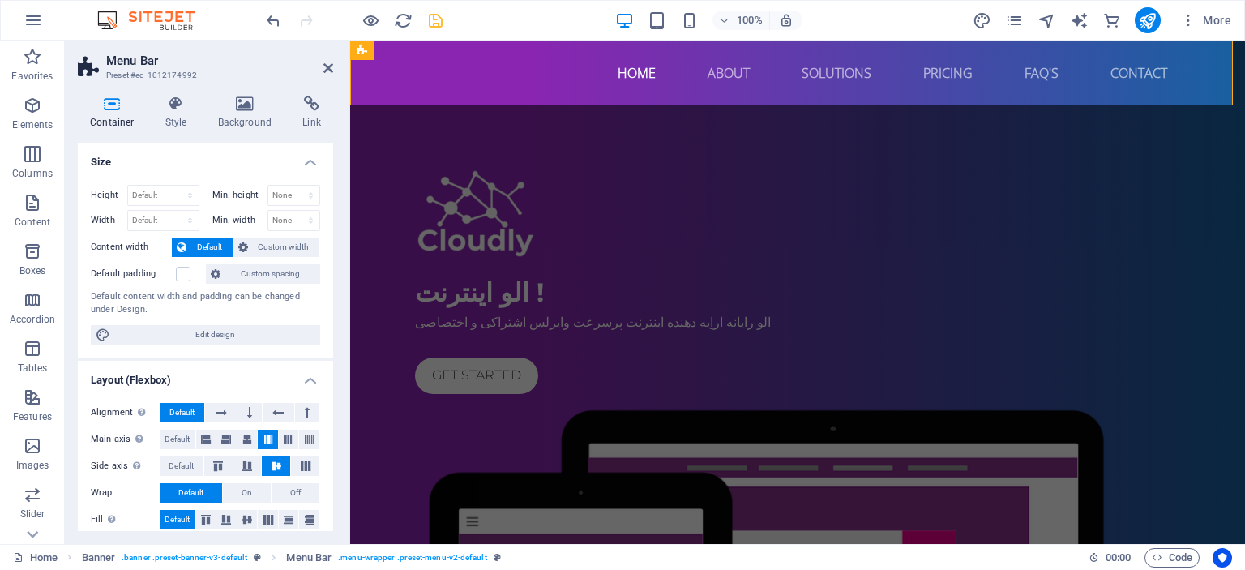
drag, startPoint x: 329, startPoint y: 314, endPoint x: 331, endPoint y: 415, distance: 100.5
click at [331, 415] on div "Size Height Default px rem % vh vw Min. height None px rem % vh vw Width Defaul…" at bounding box center [205, 337] width 255 height 388
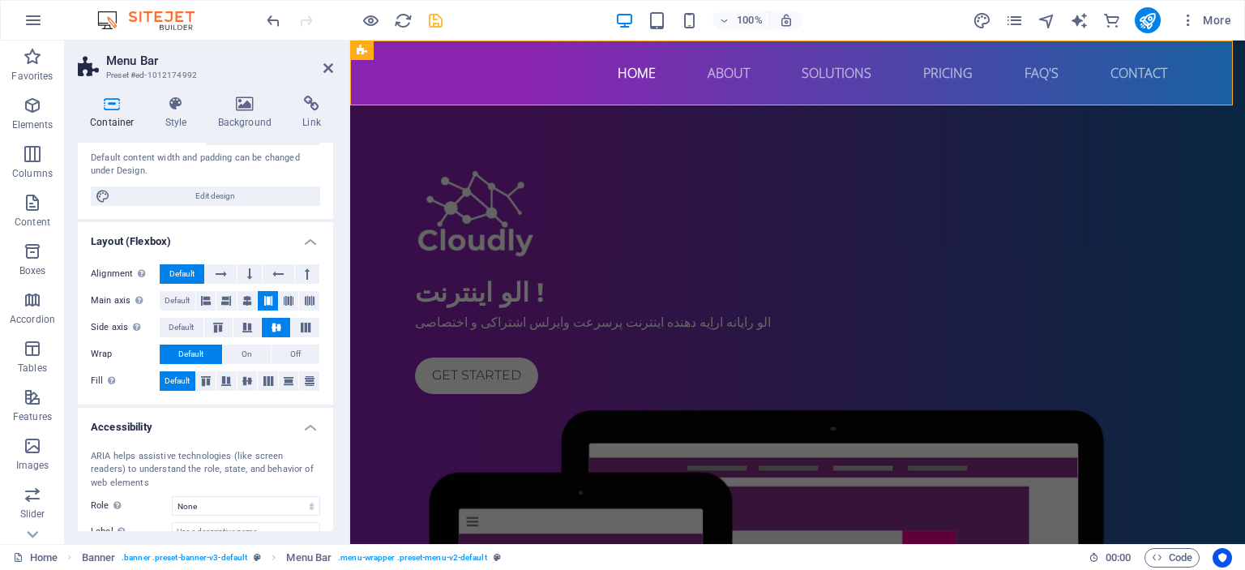
scroll to position [136, 0]
drag, startPoint x: 334, startPoint y: 352, endPoint x: 334, endPoint y: 321, distance: 30.8
click at [334, 321] on div "Container Style Background Link Size Height Default px rem % vh vw Min. height …" at bounding box center [205, 313] width 281 height 461
drag, startPoint x: 328, startPoint y: 387, endPoint x: 331, endPoint y: 425, distance: 39.0
click at [331, 425] on div "Size Height Default px rem % vh vw Min. height None px rem % vh vw Width Defaul…" at bounding box center [205, 337] width 255 height 388
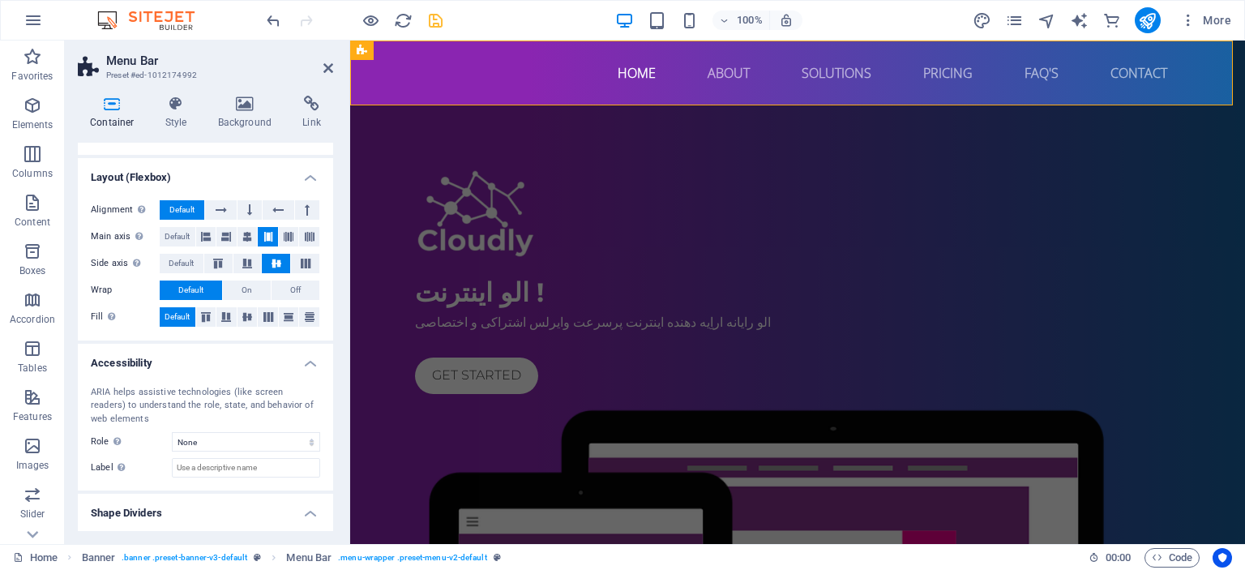
scroll to position [238, 0]
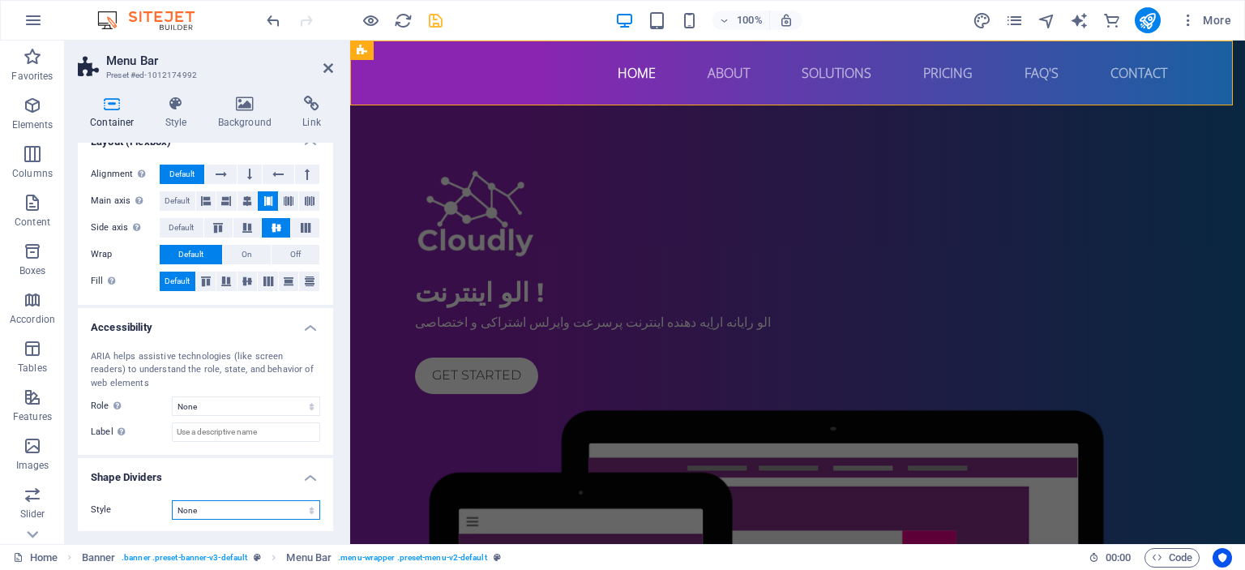
click at [285, 505] on select "None Triangle Square Diagonal Polygon 1 Polygon 2 Zigzag Multiple Zigzags Waves…" at bounding box center [246, 509] width 148 height 19
drag, startPoint x: 329, startPoint y: 346, endPoint x: 337, endPoint y: 179, distance: 167.1
click at [337, 179] on div "Container Style Background Link Size Height Default px rem % vh vw Min. height …" at bounding box center [205, 313] width 281 height 461
click at [327, 176] on div "Alignment Determines the flex direction. Default Main axis Determine how elemen…" at bounding box center [205, 228] width 255 height 153
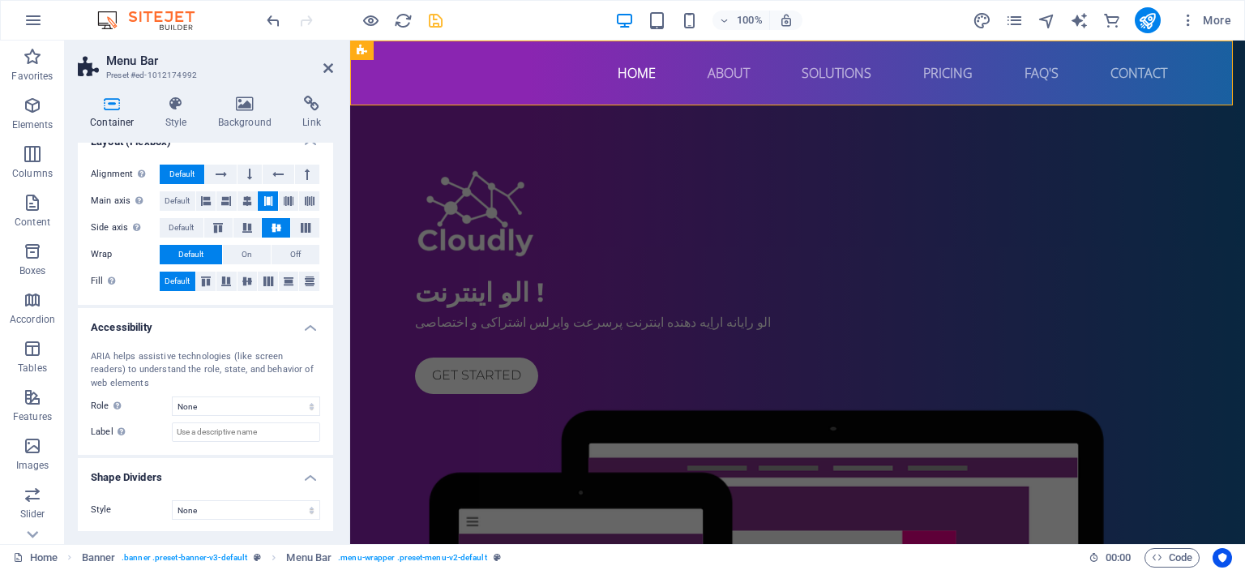
click at [329, 176] on div "Alignment Determines the flex direction. Default Main axis Determine how elemen…" at bounding box center [205, 228] width 255 height 153
click at [327, 181] on div "Alignment Determines the flex direction. Default Main axis Determine how elemen…" at bounding box center [205, 228] width 255 height 153
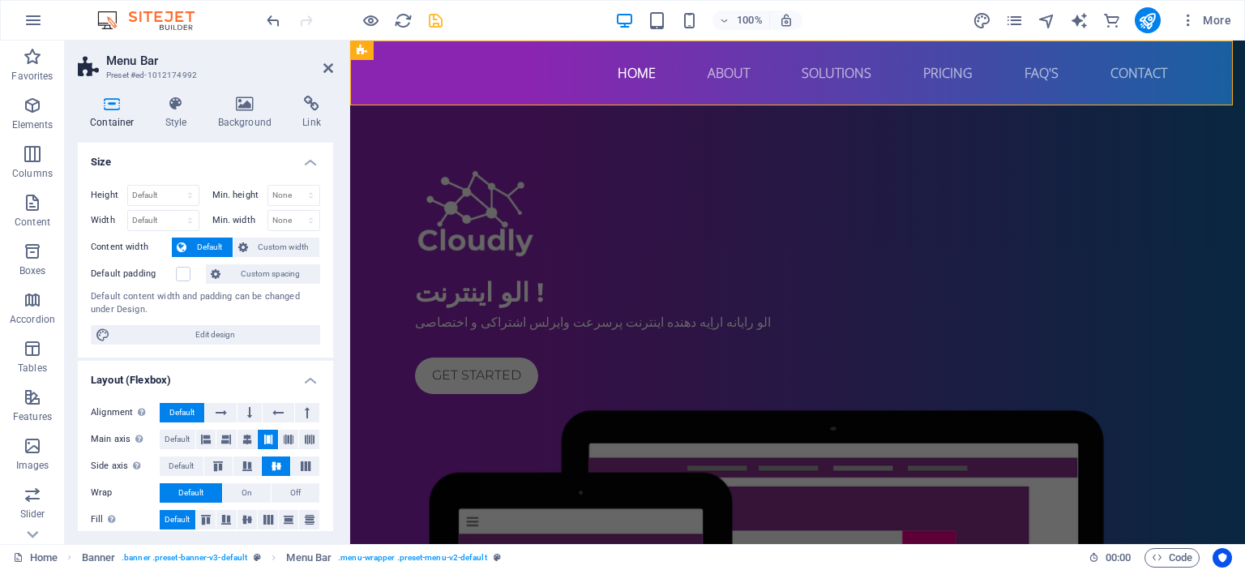
drag, startPoint x: 327, startPoint y: 263, endPoint x: 327, endPoint y: 345, distance: 82.7
click at [327, 345] on div "Height Default px rem % vh vw Min. height None px rem % vh vw Width Default px …" at bounding box center [205, 265] width 255 height 186
click at [331, 75] on header "Menu Bar Preset #ed-1012174992" at bounding box center [205, 62] width 255 height 42
click at [327, 70] on icon at bounding box center [328, 68] width 10 height 13
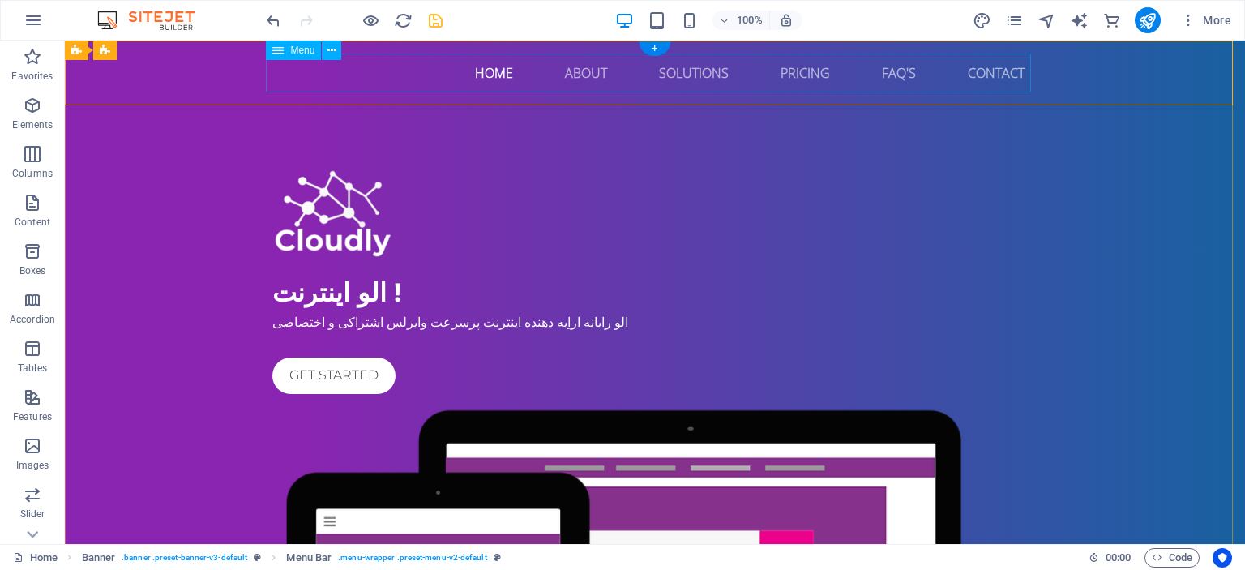
click at [446, 79] on nav "Home About Solutions Pricing FAQ's Contact" at bounding box center [654, 72] width 765 height 39
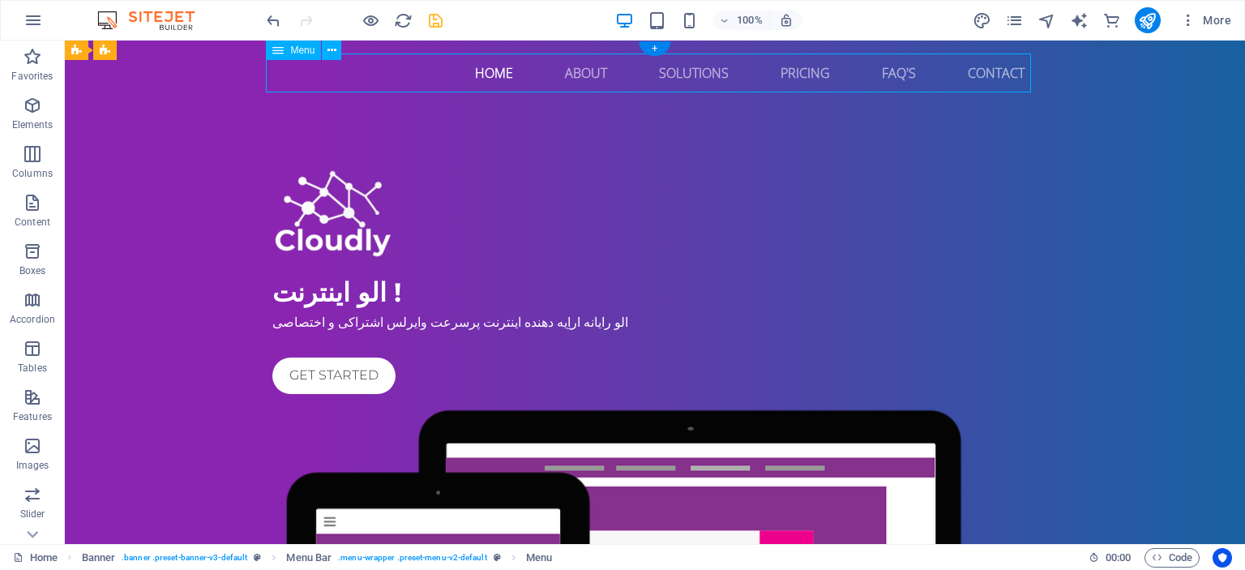
click at [446, 79] on nav "Home About Solutions Pricing FAQ's Contact" at bounding box center [654, 72] width 765 height 39
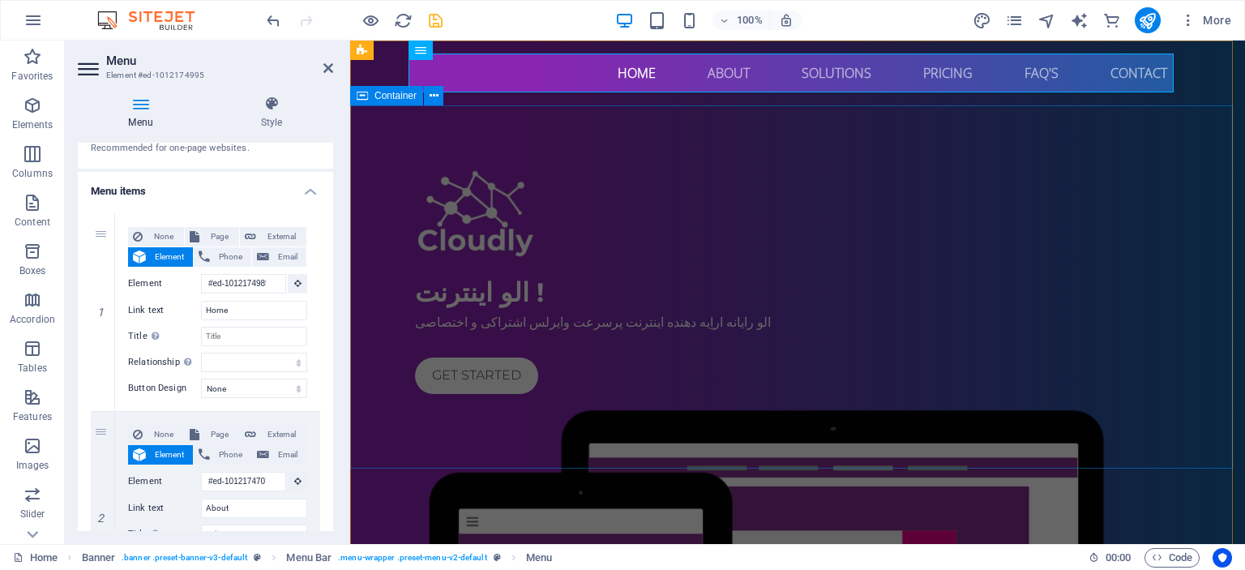
click at [389, 139] on div "الو اینترنت ! الو رایانه اراِیه دهنده اینترنت پرسرعت وایرلس اشتراکی و اختصاصی G…" at bounding box center [797, 522] width 895 height 834
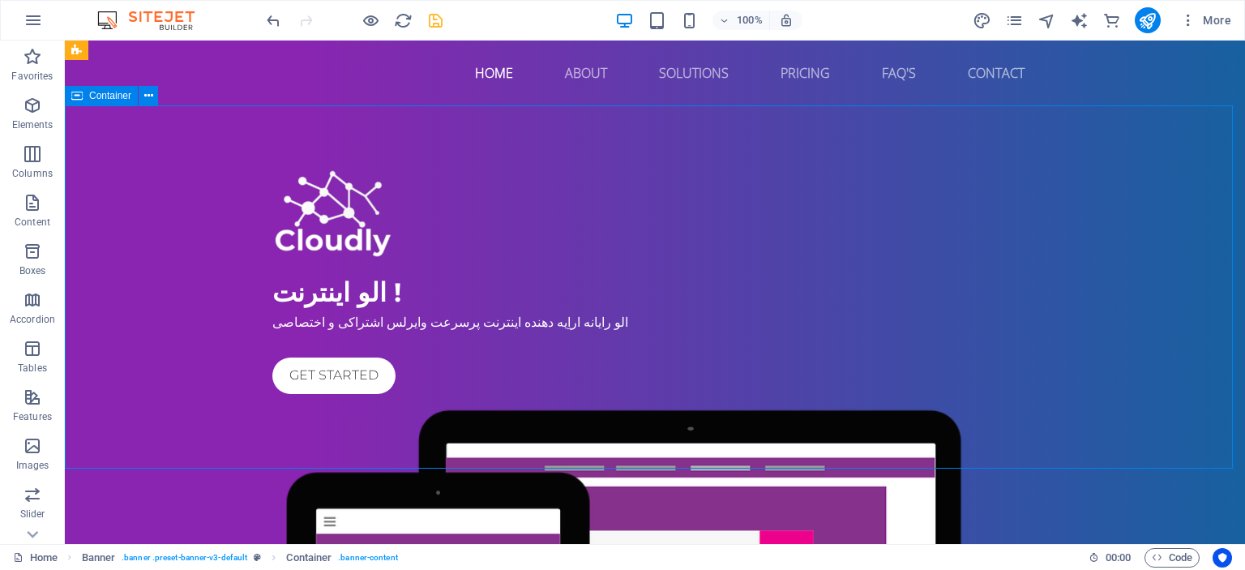
click at [290, 122] on div "الو اینترنت ! الو رایانه اراِیه دهنده اینترنت پرسرعت وایرلس اشتراکی و اختصاصی G…" at bounding box center [655, 522] width 1180 height 834
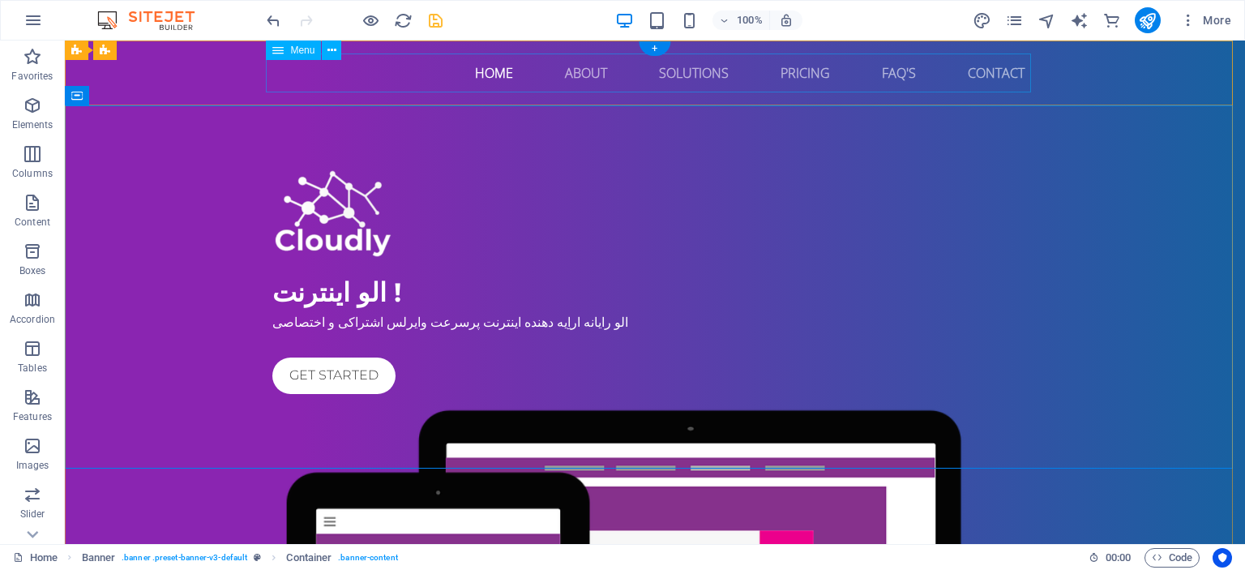
click at [442, 76] on nav "Home About Solutions Pricing FAQ's Contact" at bounding box center [654, 72] width 765 height 39
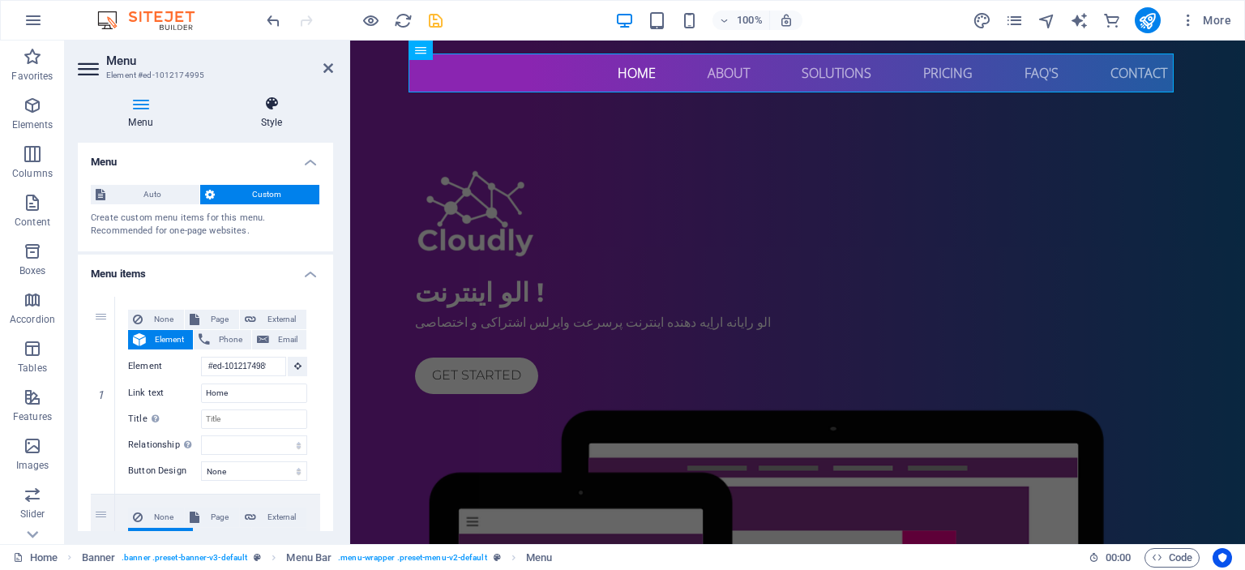
click at [284, 109] on icon at bounding box center [271, 104] width 123 height 16
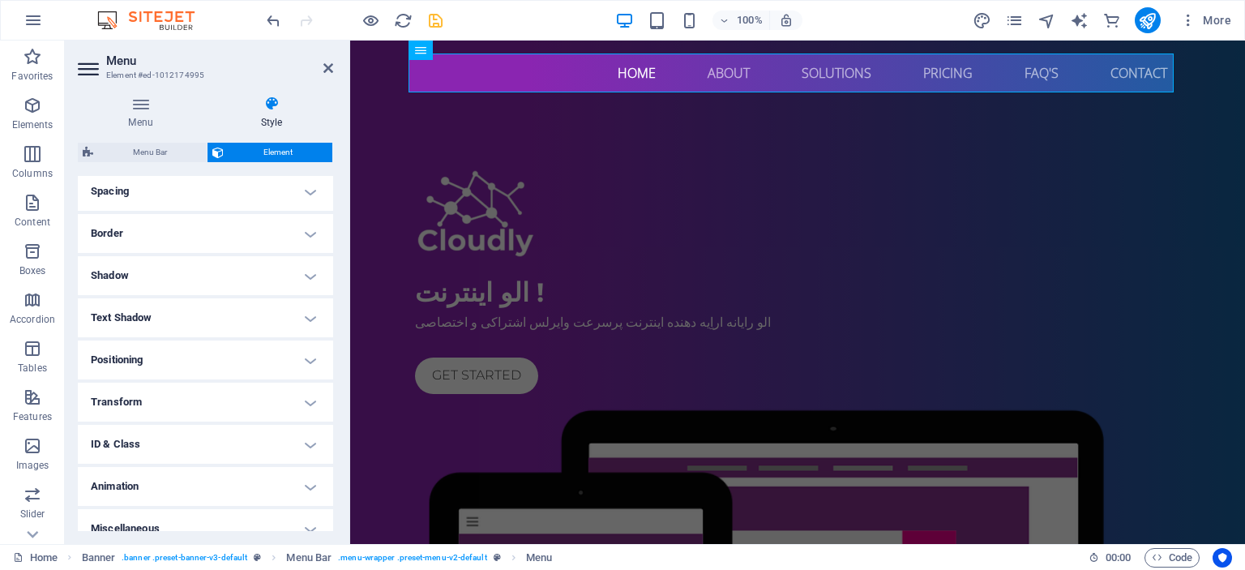
scroll to position [329, 0]
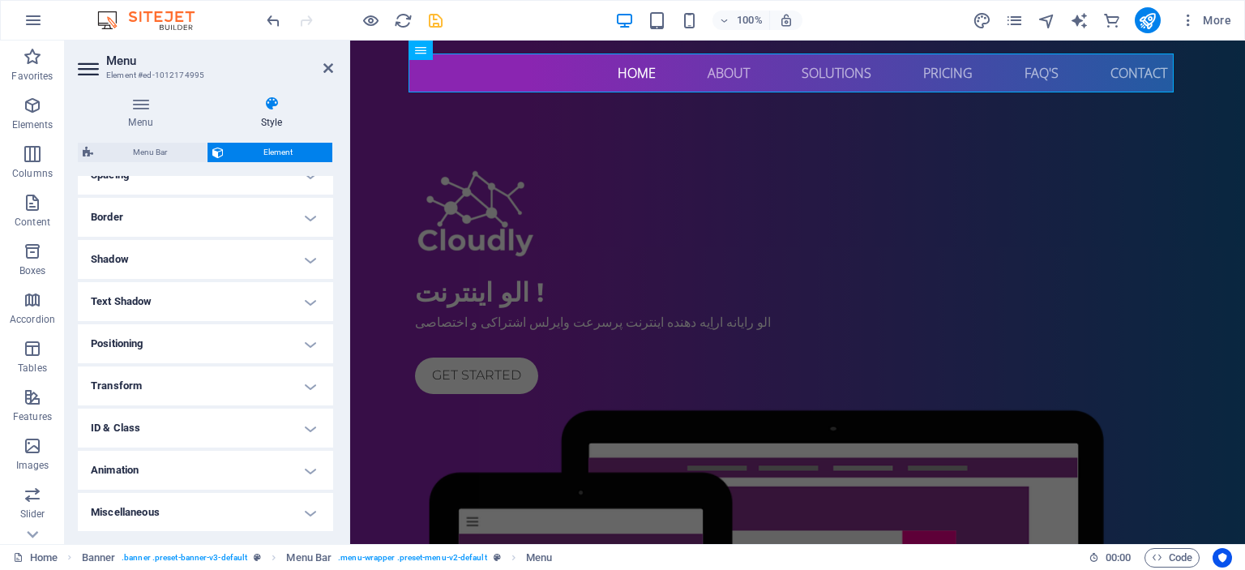
click at [243, 381] on h4 "Transform" at bounding box center [205, 385] width 255 height 39
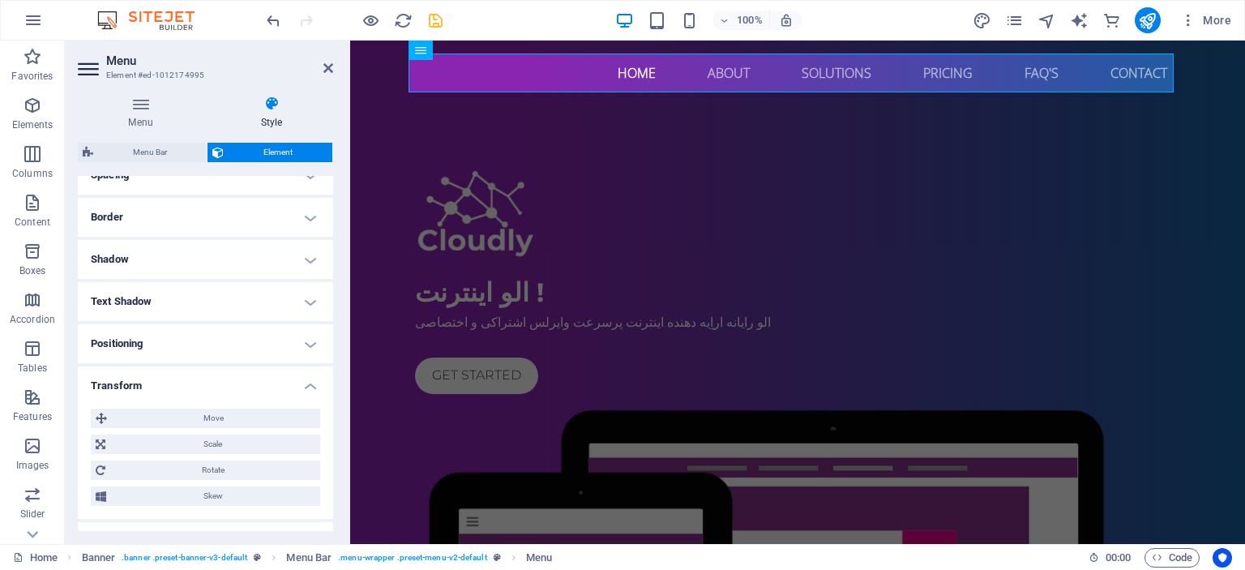
click at [243, 381] on h4 "Transform" at bounding box center [205, 380] width 255 height 29
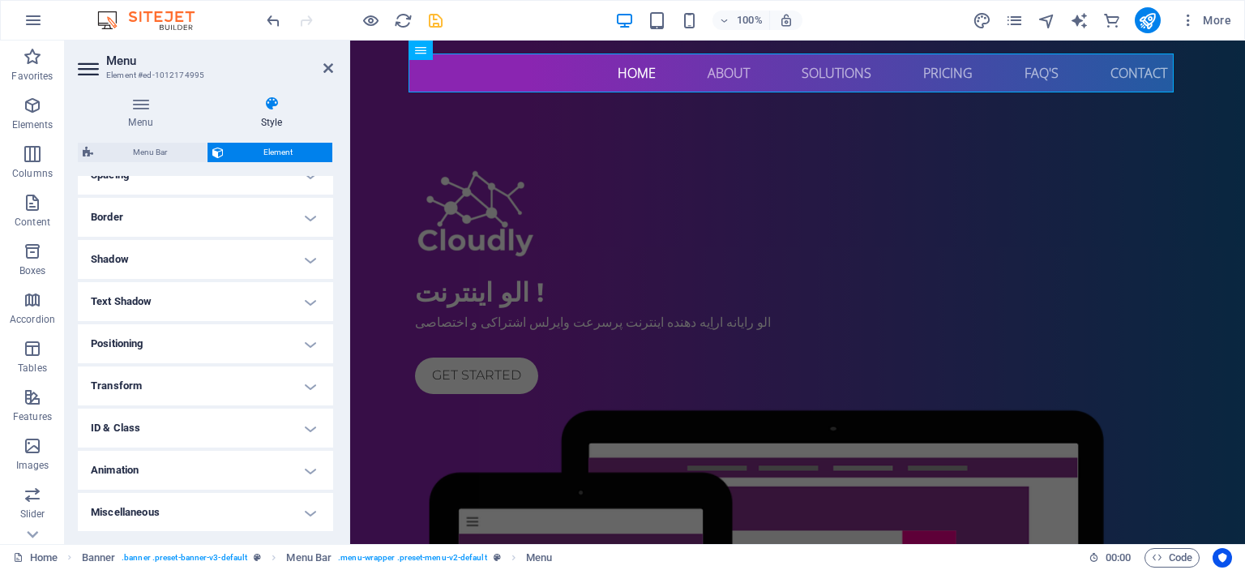
click at [224, 458] on h4 "Animation" at bounding box center [205, 470] width 255 height 39
click at [224, 459] on h4 "Animation" at bounding box center [205, 465] width 255 height 29
click at [392, 179] on div "الو اینترنت ! الو رایانه اراِیه دهنده اینترنت پرسرعت وایرلس اشتراکی و اختصاصی G…" at bounding box center [797, 522] width 895 height 834
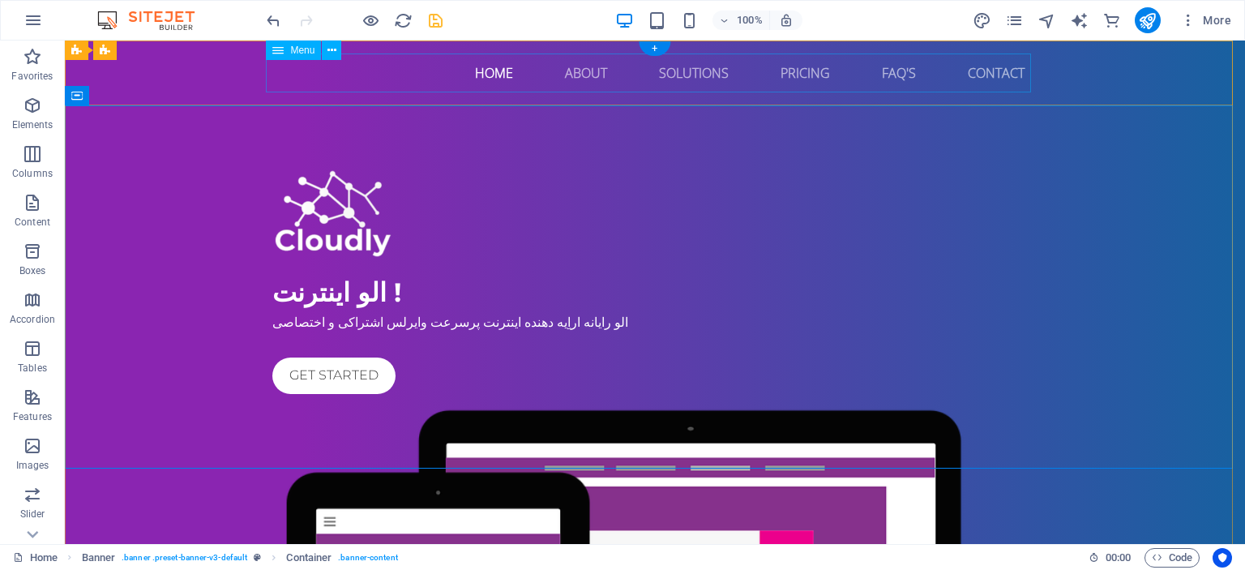
click at [407, 78] on nav "Home About Solutions Pricing FAQ's Contact" at bounding box center [654, 72] width 765 height 39
click at [337, 53] on button at bounding box center [331, 50] width 19 height 19
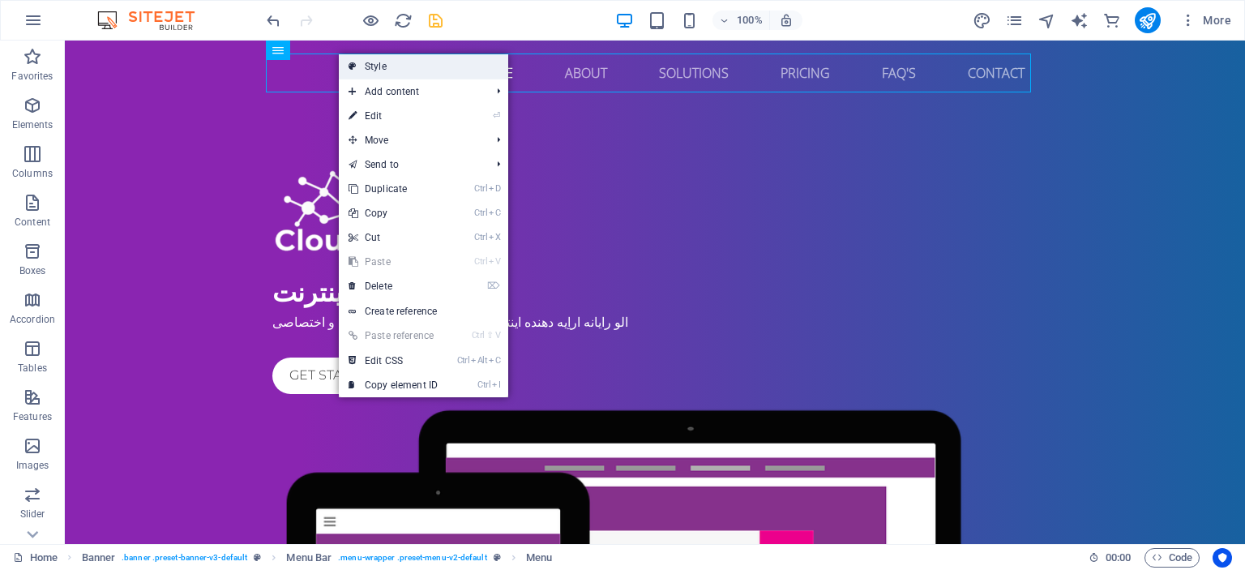
drag, startPoint x: 350, startPoint y: 69, endPoint x: 0, endPoint y: 30, distance: 352.2
click at [350, 69] on icon at bounding box center [352, 66] width 8 height 24
select select "rem"
select select "sticky_banner"
select select "px"
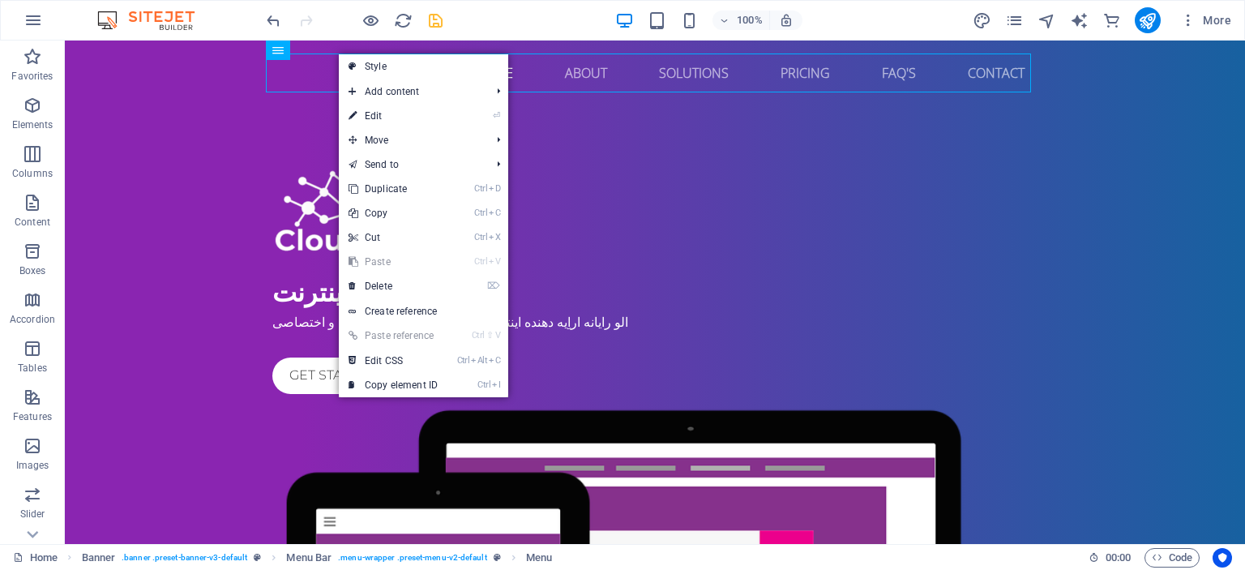
select select "px"
select select "hover_text_color"
select select "rem"
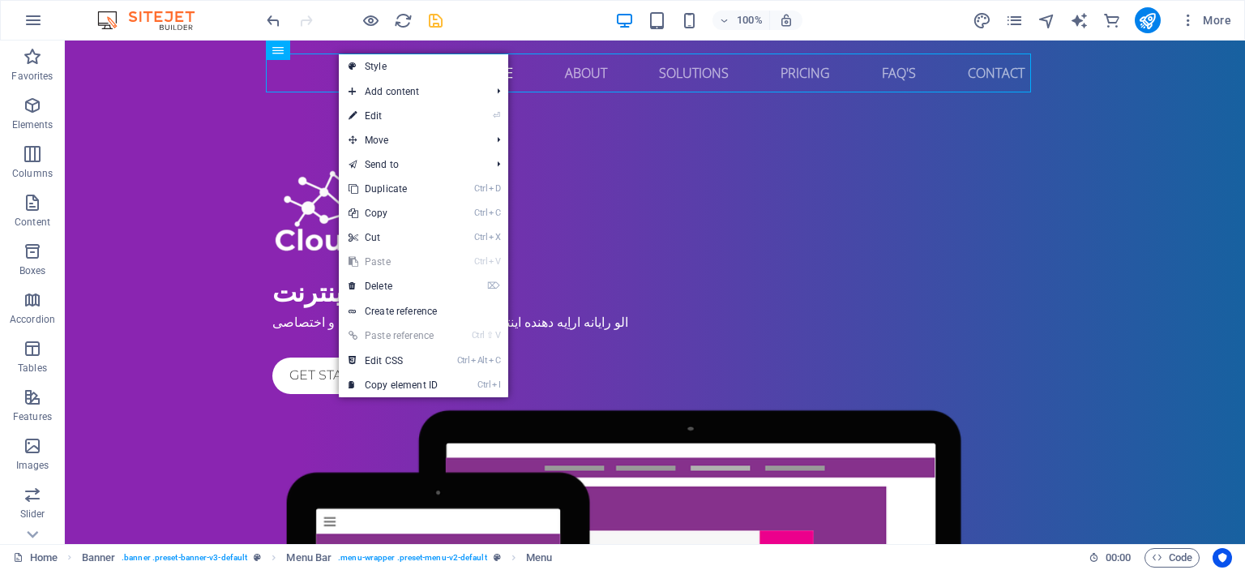
select select "rem"
select select "px"
select select "700"
select select "px"
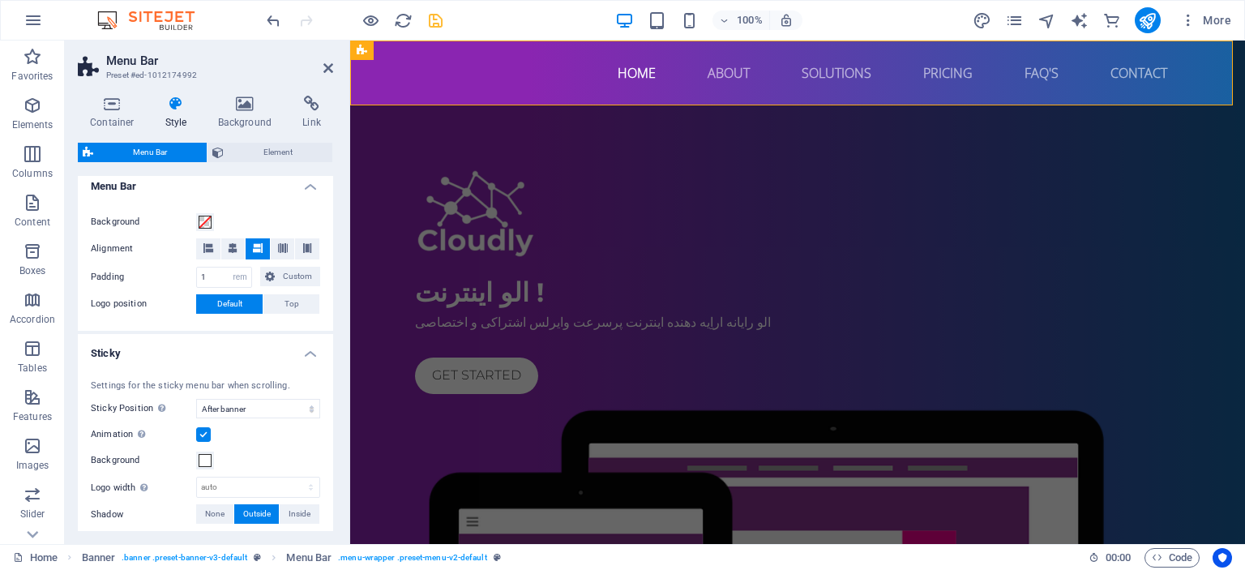
scroll to position [287, 0]
click at [207, 249] on icon at bounding box center [208, 246] width 10 height 10
click at [253, 250] on span at bounding box center [258, 246] width 10 height 21
click at [233, 247] on icon at bounding box center [233, 246] width 10 height 10
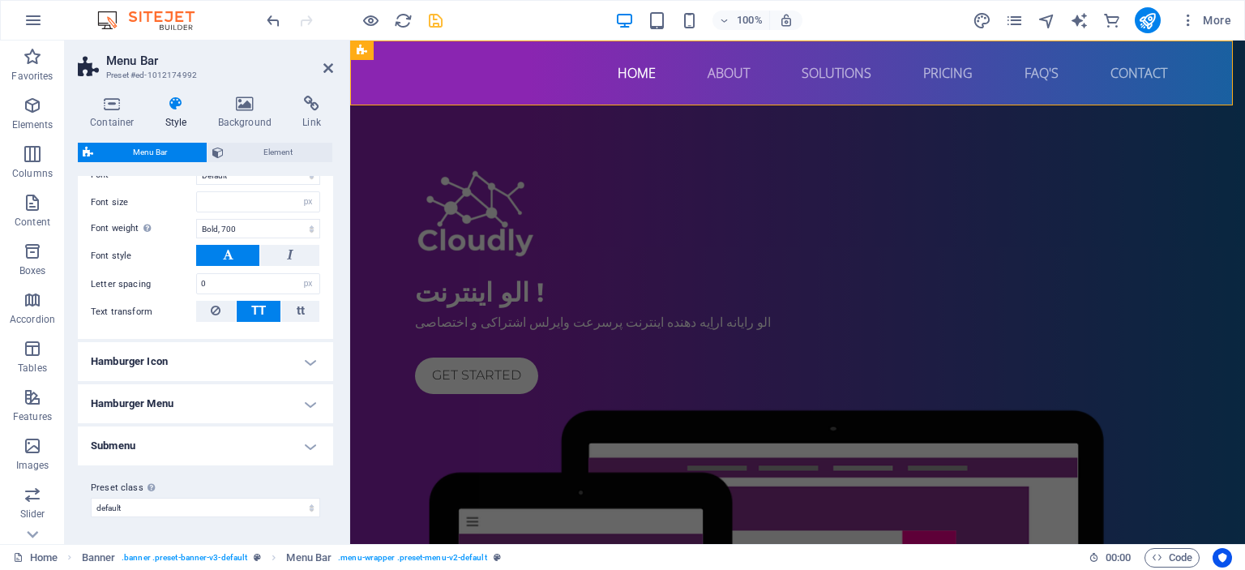
scroll to position [998, 0]
click at [241, 371] on h4 "Hamburger Icon" at bounding box center [205, 361] width 255 height 39
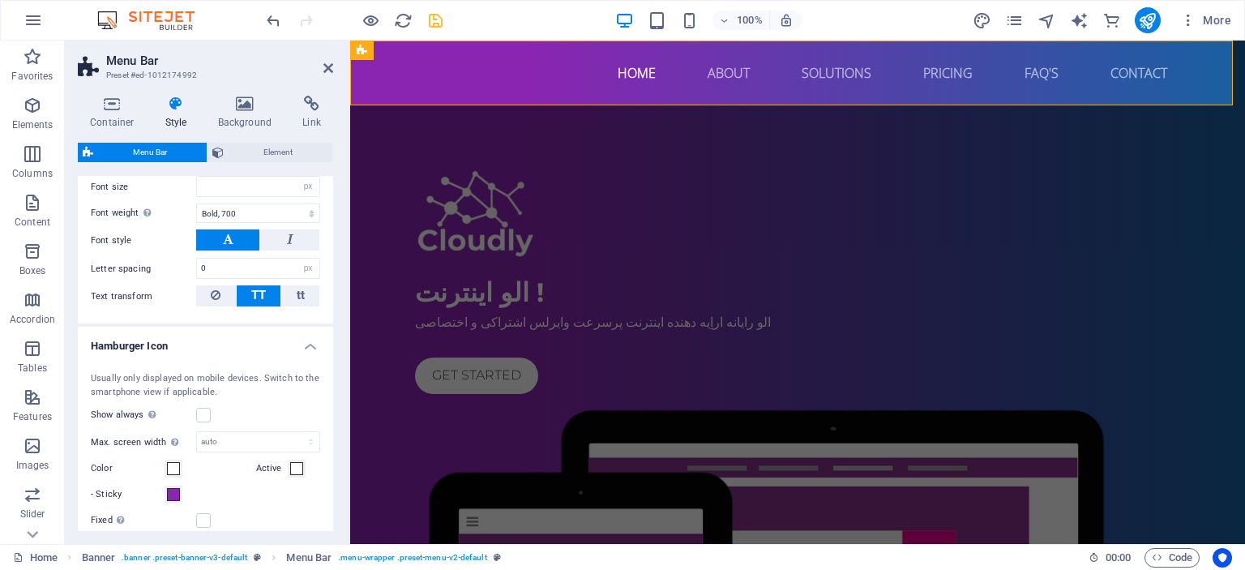
drag, startPoint x: 329, startPoint y: 400, endPoint x: 329, endPoint y: 430, distance: 30.0
click at [329, 430] on div "Usually only displayed on mobile devices. Switch to the smartphone view if appl…" at bounding box center [206, 490] width 262 height 268
drag, startPoint x: 329, startPoint y: 430, endPoint x: 331, endPoint y: 444, distance: 14.7
click at [331, 444] on div "Variants Border Centered Default Fixed Loki Trigger Wide XXL Menu Bar Backgroun…" at bounding box center [205, 353] width 255 height 355
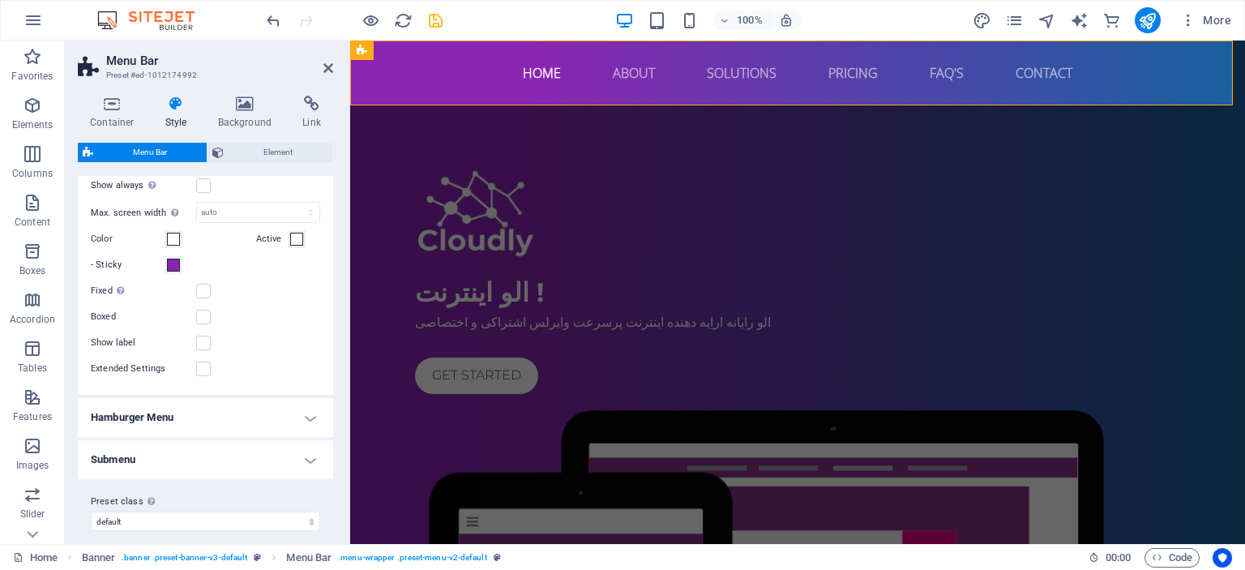
scroll to position [1245, 0]
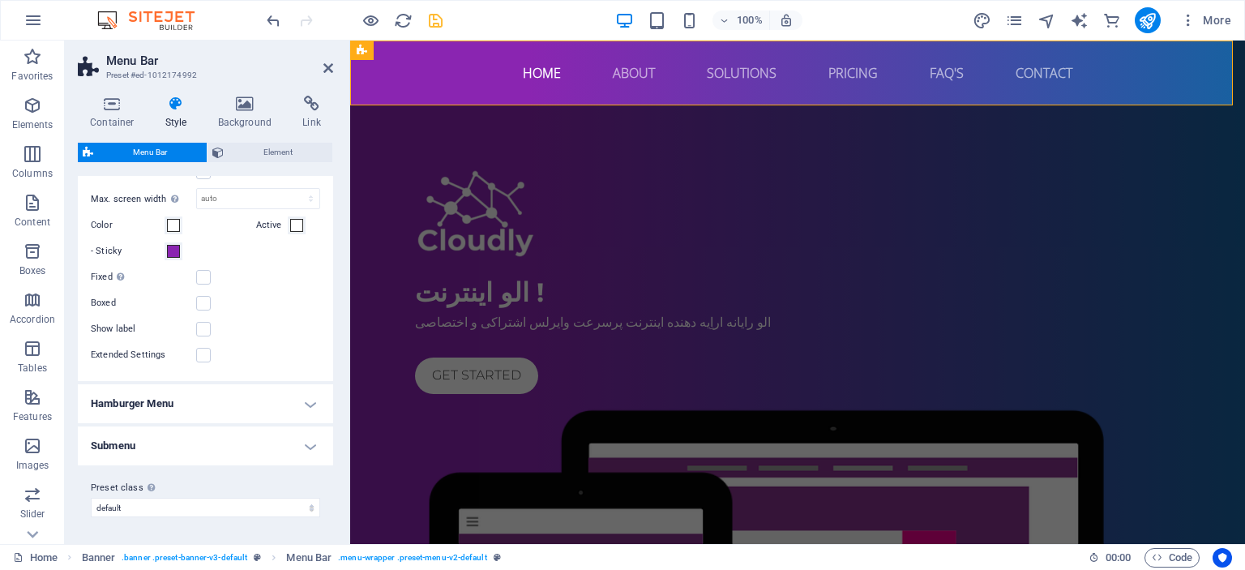
click at [333, 414] on div "Container Style Background Link Size Height Default px rem % vh vw Min. height …" at bounding box center [205, 313] width 281 height 461
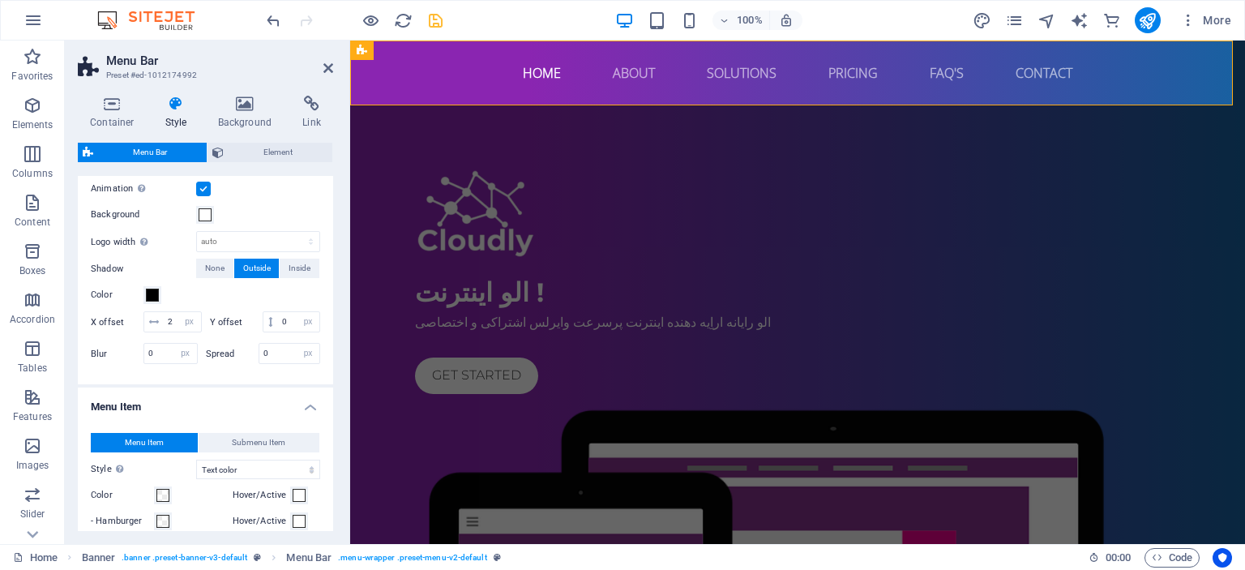
scroll to position [0, 0]
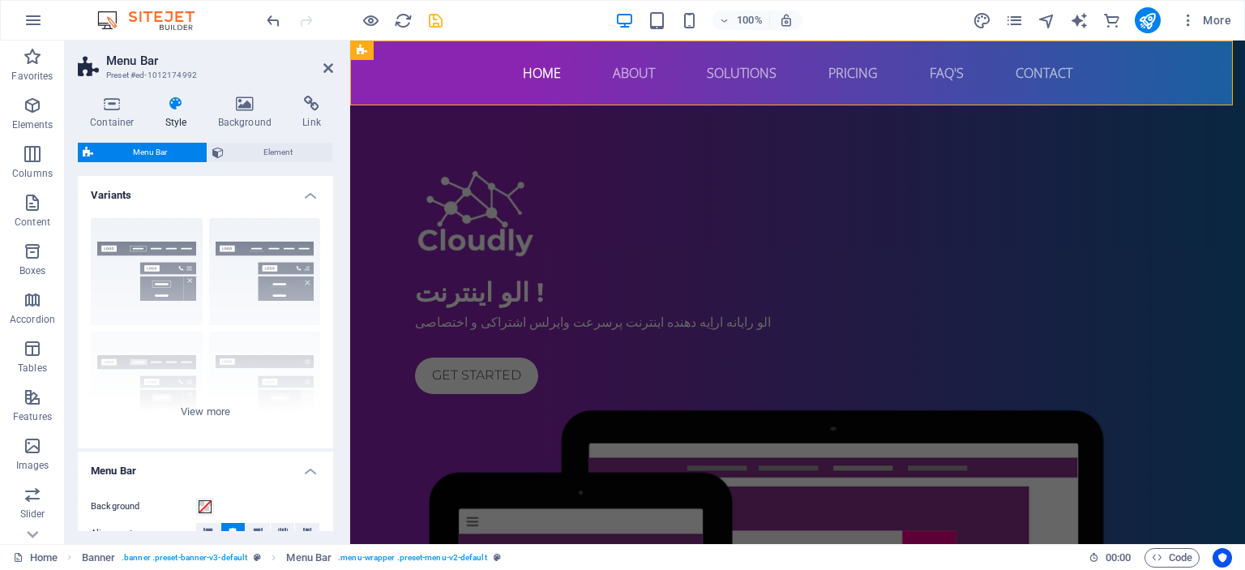
drag, startPoint x: 334, startPoint y: 206, endPoint x: 331, endPoint y: 194, distance: 12.6
click at [331, 194] on div "Container Style Background Link Size Height Default px rem % vh vw Min. height …" at bounding box center [205, 313] width 281 height 461
click at [107, 113] on h4 "Container" at bounding box center [115, 113] width 75 height 34
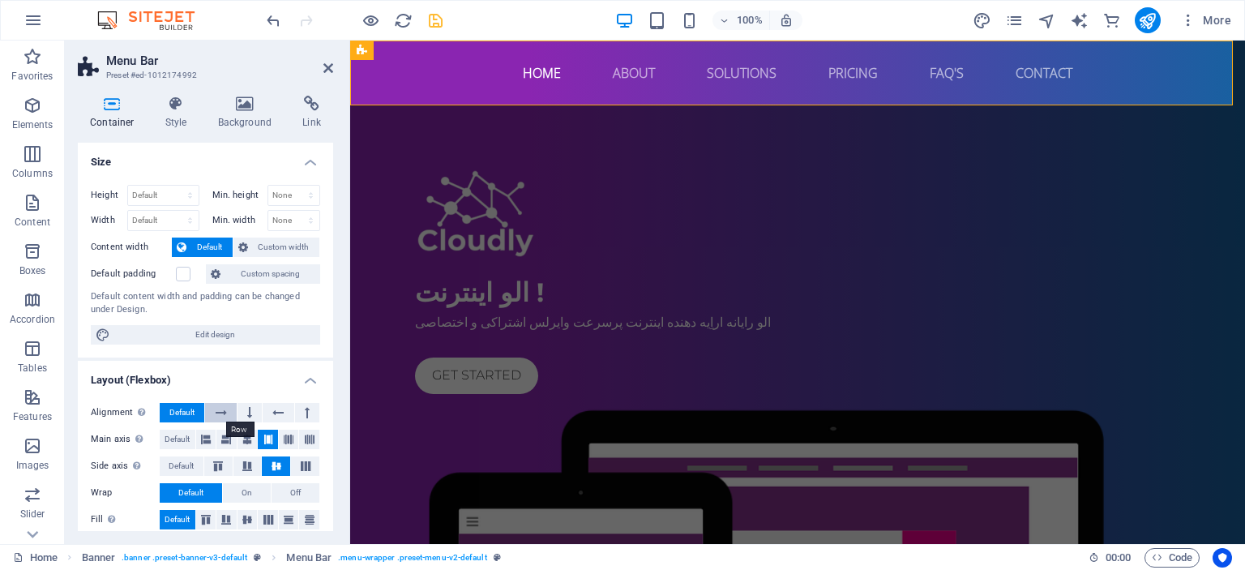
click at [230, 409] on button at bounding box center [220, 412] width 31 height 19
drag, startPoint x: 329, startPoint y: 352, endPoint x: 326, endPoint y: 431, distance: 79.5
click at [326, 431] on ul "Size Height Default px rem % vh vw Min. height None px rem % vh vw Width Defaul…" at bounding box center [205, 457] width 255 height 629
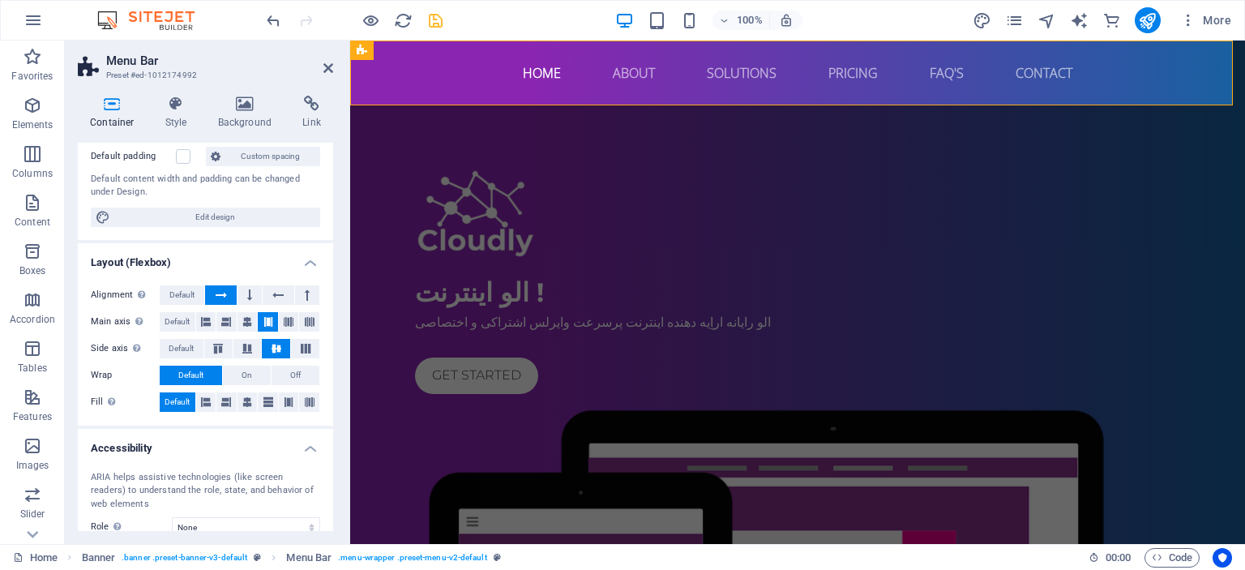
scroll to position [116, 0]
drag, startPoint x: 328, startPoint y: 349, endPoint x: 331, endPoint y: 314, distance: 35.8
click at [331, 314] on div "Size Height Default px rem % vh vw Min. height None px rem % vh vw Width Defaul…" at bounding box center [205, 337] width 255 height 388
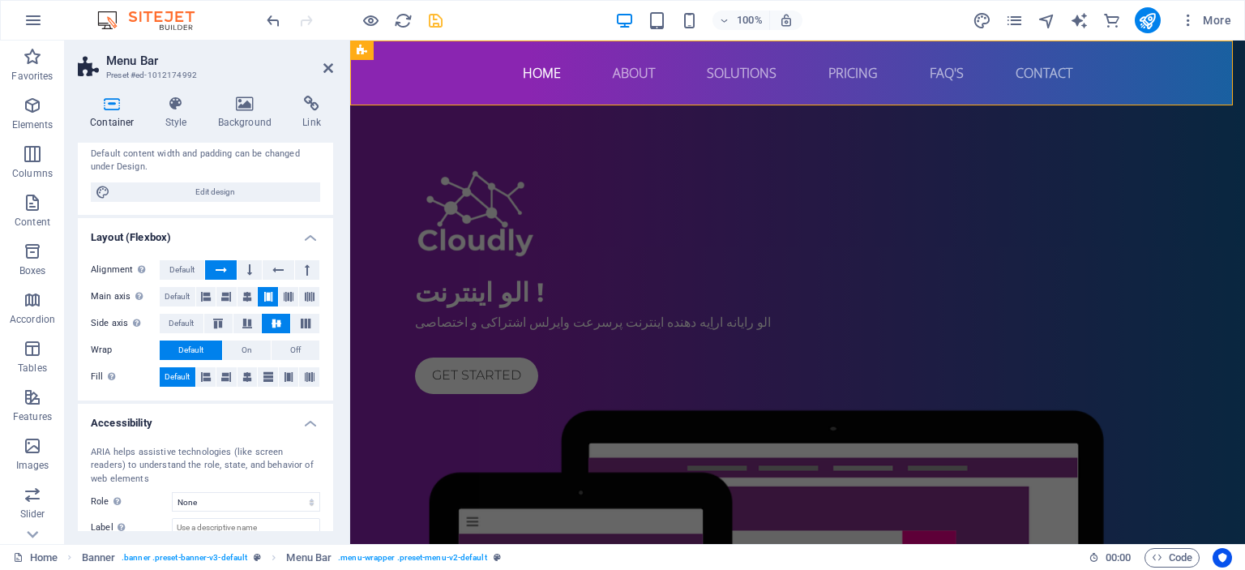
scroll to position [2, 0]
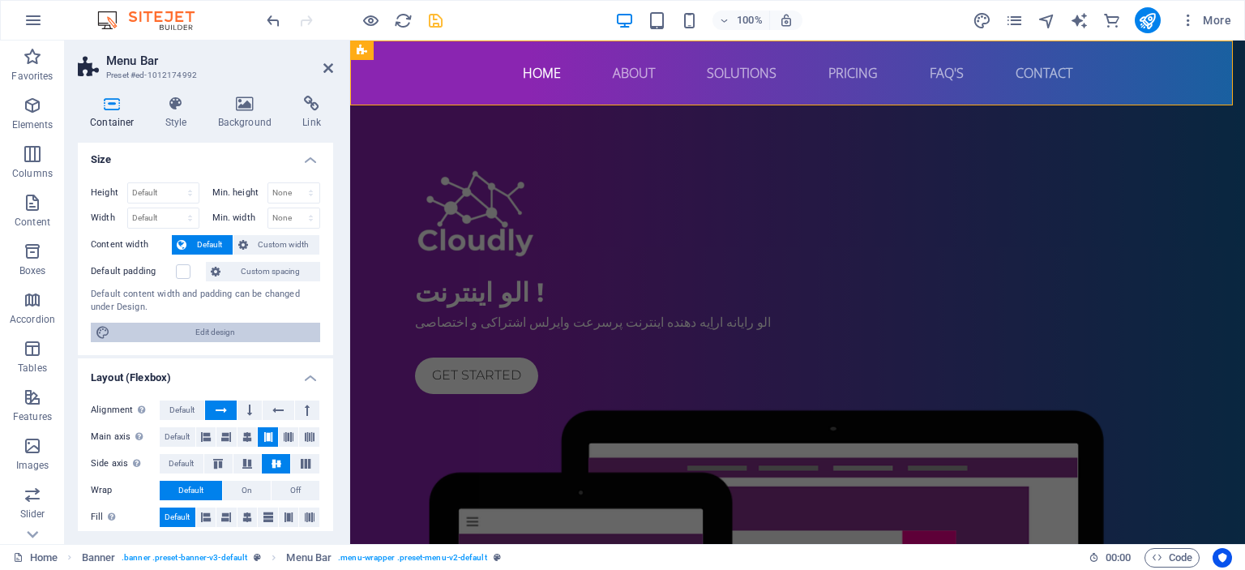
drag, startPoint x: 226, startPoint y: 327, endPoint x: 613, endPoint y: 26, distance: 490.4
click at [226, 327] on span "Edit design" at bounding box center [215, 332] width 200 height 19
select select "px"
select select "400"
select select "px"
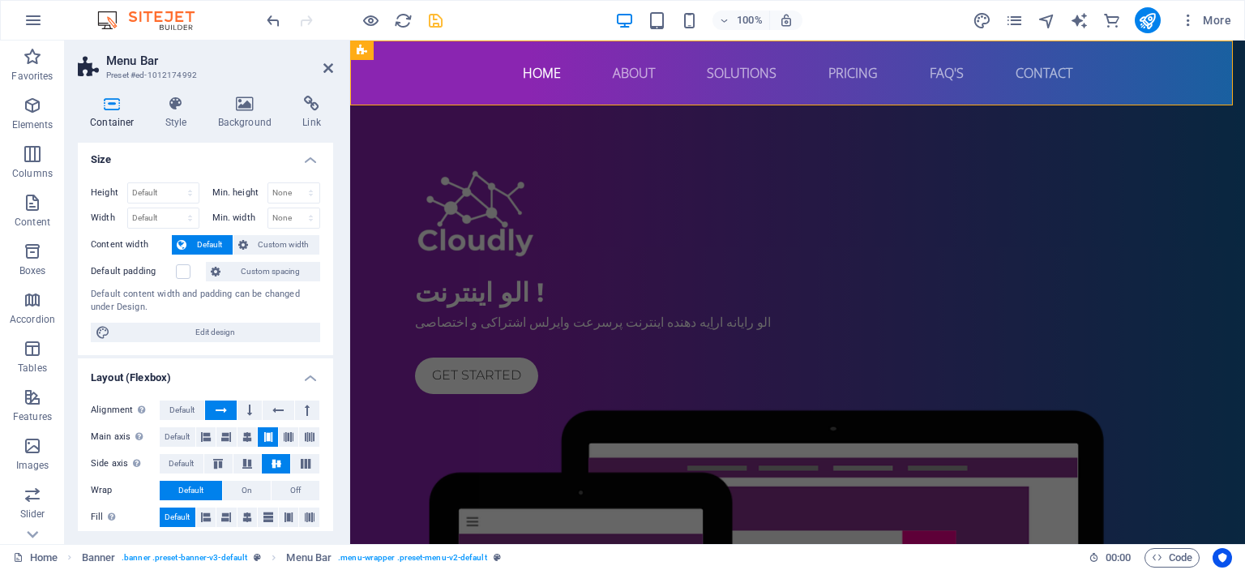
select select "rem"
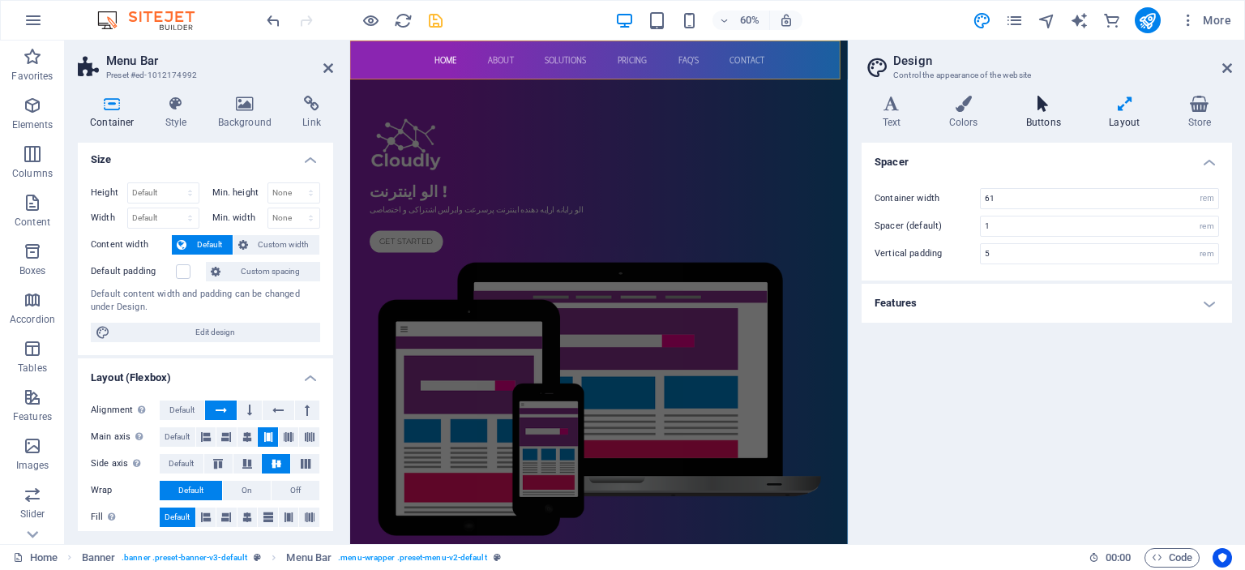
click at [1054, 115] on h4 "Buttons" at bounding box center [1046, 113] width 83 height 34
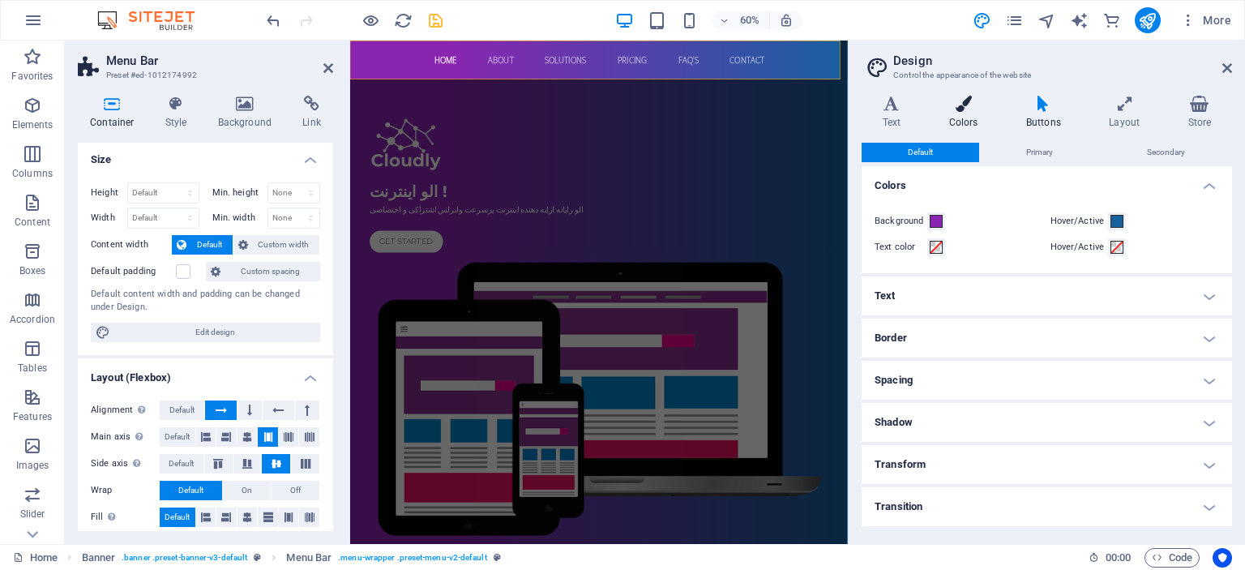
click at [960, 109] on icon at bounding box center [963, 104] width 71 height 16
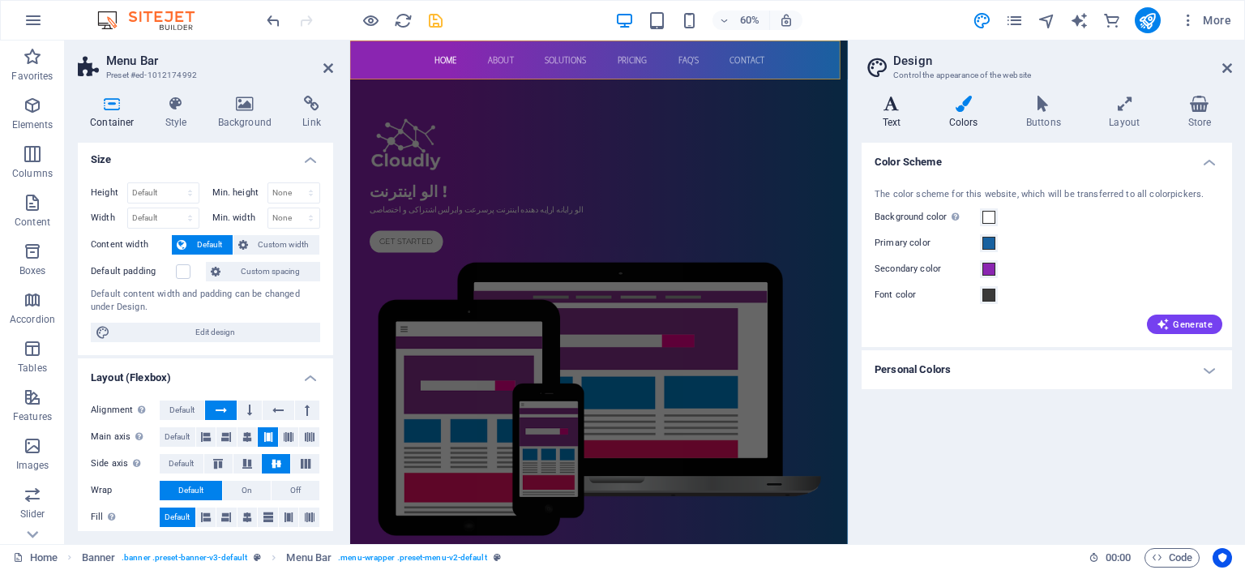
click at [881, 111] on icon at bounding box center [891, 104] width 60 height 16
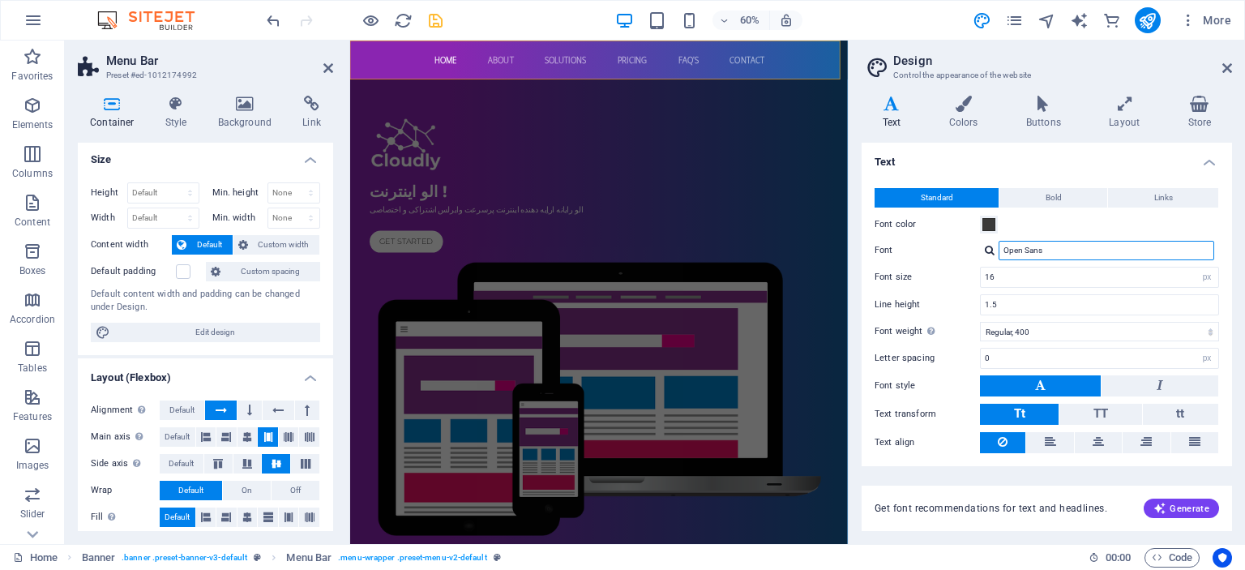
click at [1059, 251] on input "Open Sans" at bounding box center [1106, 250] width 216 height 19
click at [988, 250] on div at bounding box center [990, 250] width 10 height 11
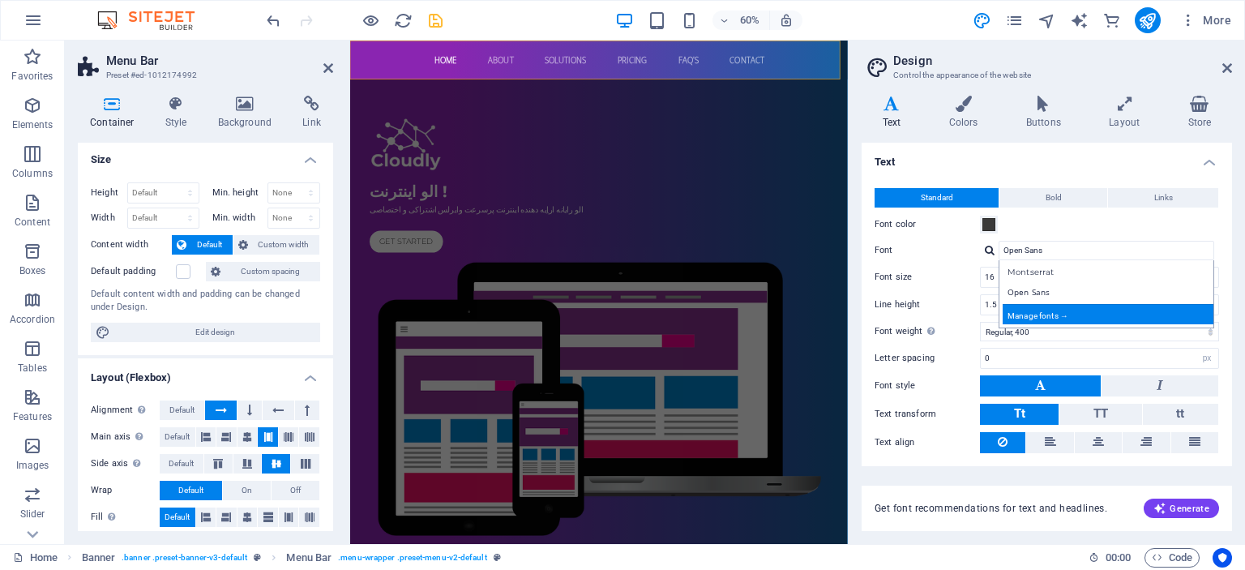
click at [1050, 306] on div "Manage fonts →" at bounding box center [1109, 314] width 214 height 20
select select "popularity"
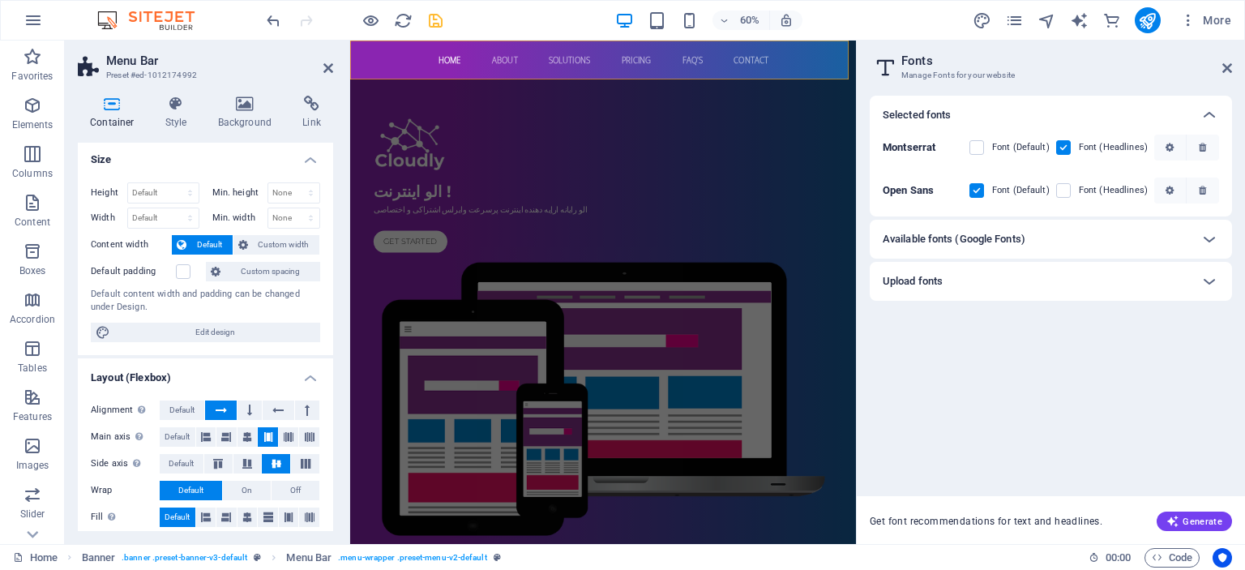
click at [1036, 230] on div "Available fonts (Google Fonts)" at bounding box center [1036, 238] width 307 height 19
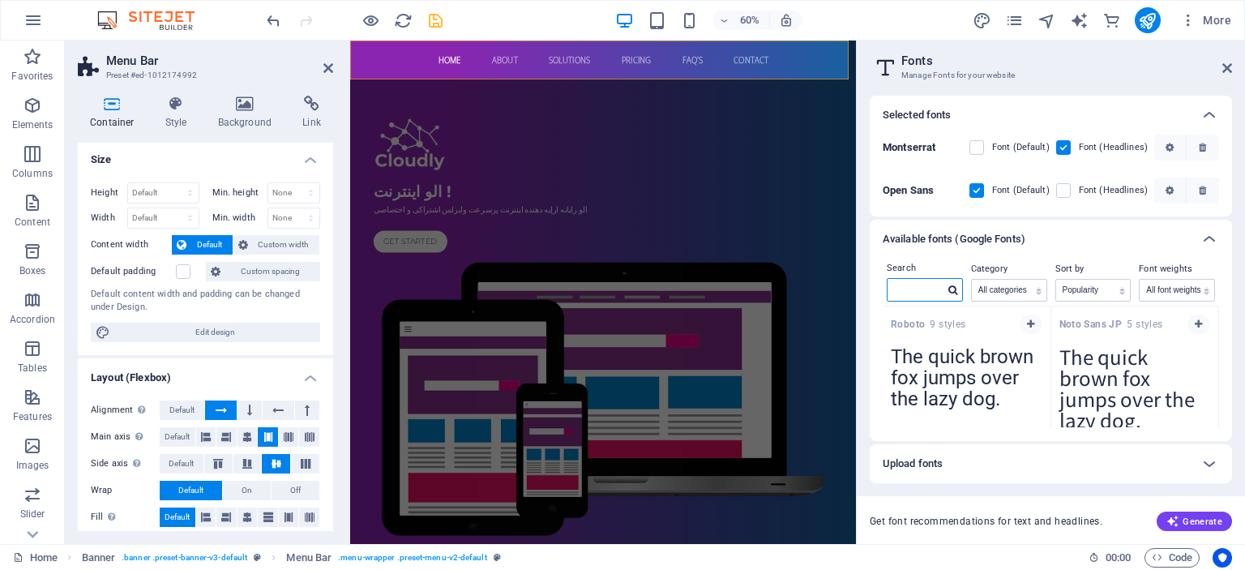
click at [937, 290] on input "text" at bounding box center [915, 289] width 57 height 21
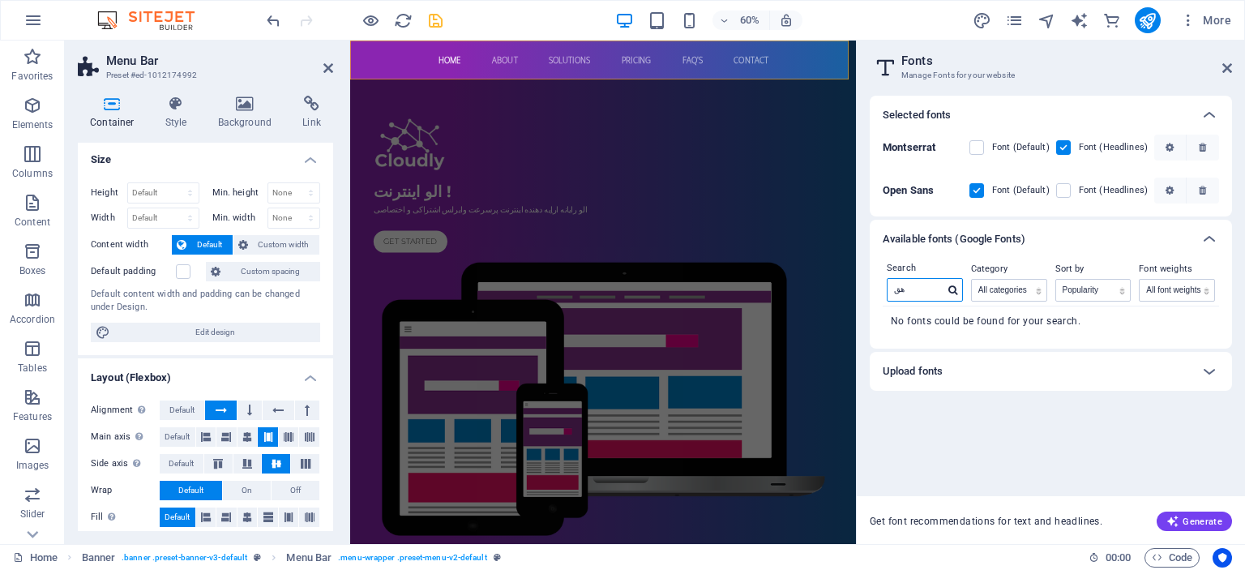
type input "ه"
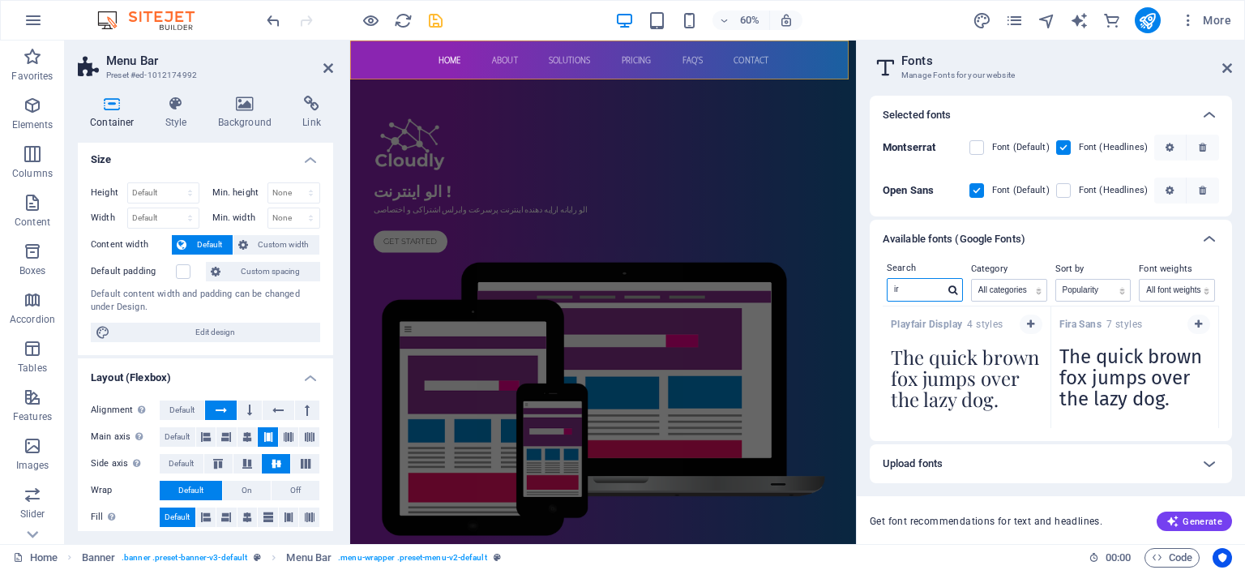
type input "i"
click at [1216, 316] on div "Noto Sans JP 5 styles The quick brown fox jumps over the lazy dog. Copy text to…" at bounding box center [1051, 367] width 336 height 122
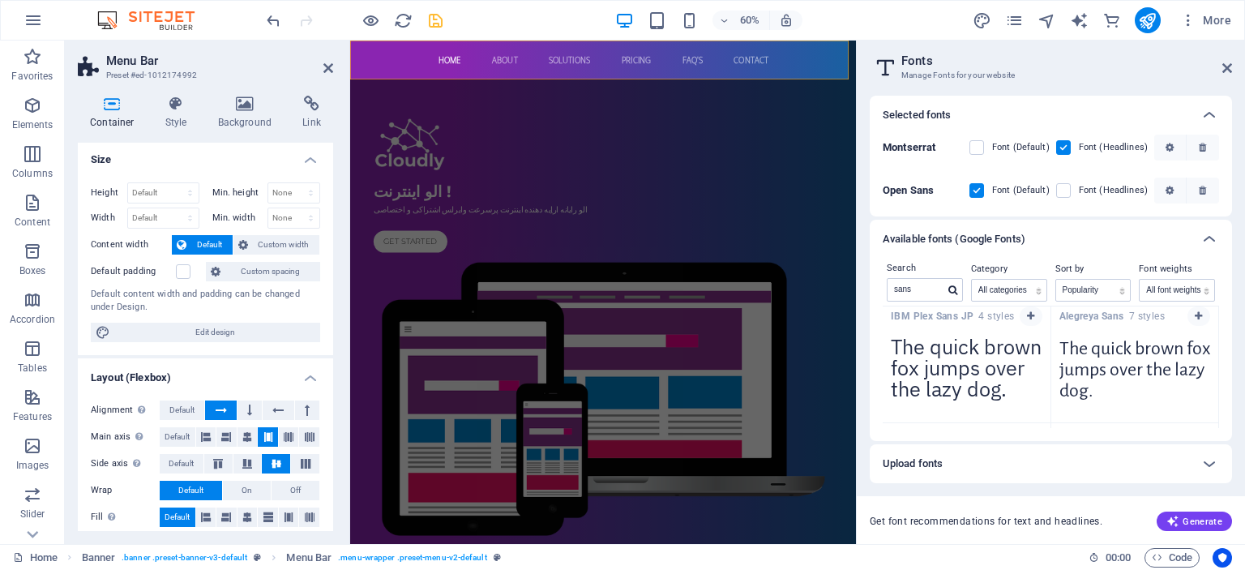
scroll to position [1602, 0]
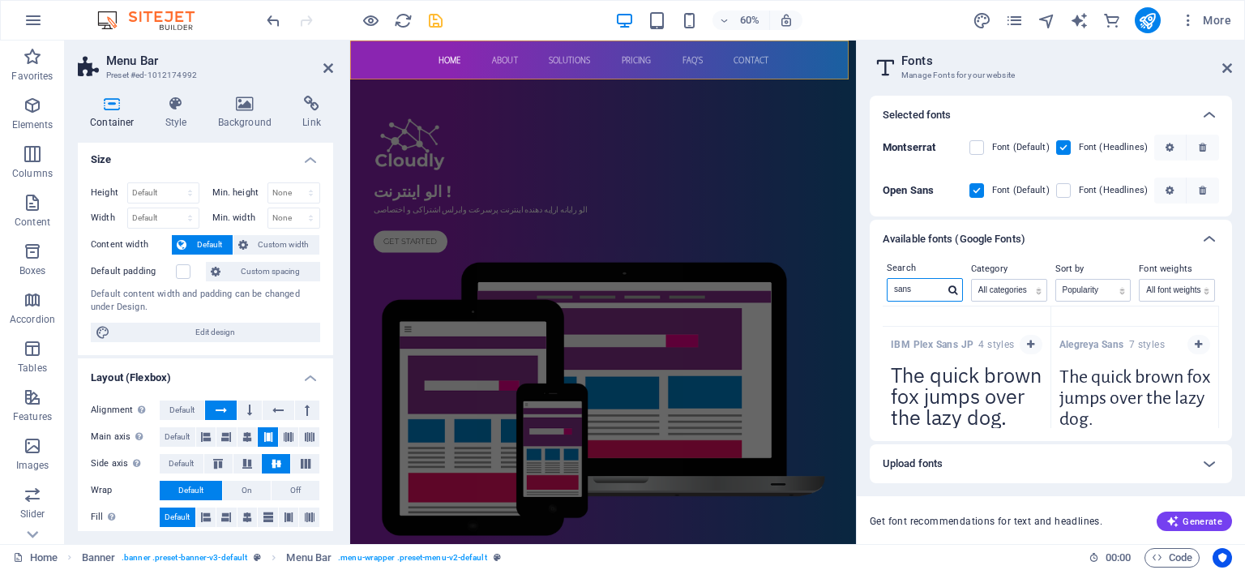
drag, startPoint x: 917, startPoint y: 282, endPoint x: 872, endPoint y: 288, distance: 45.7
click at [872, 288] on div "Search sans Category All categories serif display monospace sans-serif handwrit…" at bounding box center [1051, 350] width 362 height 182
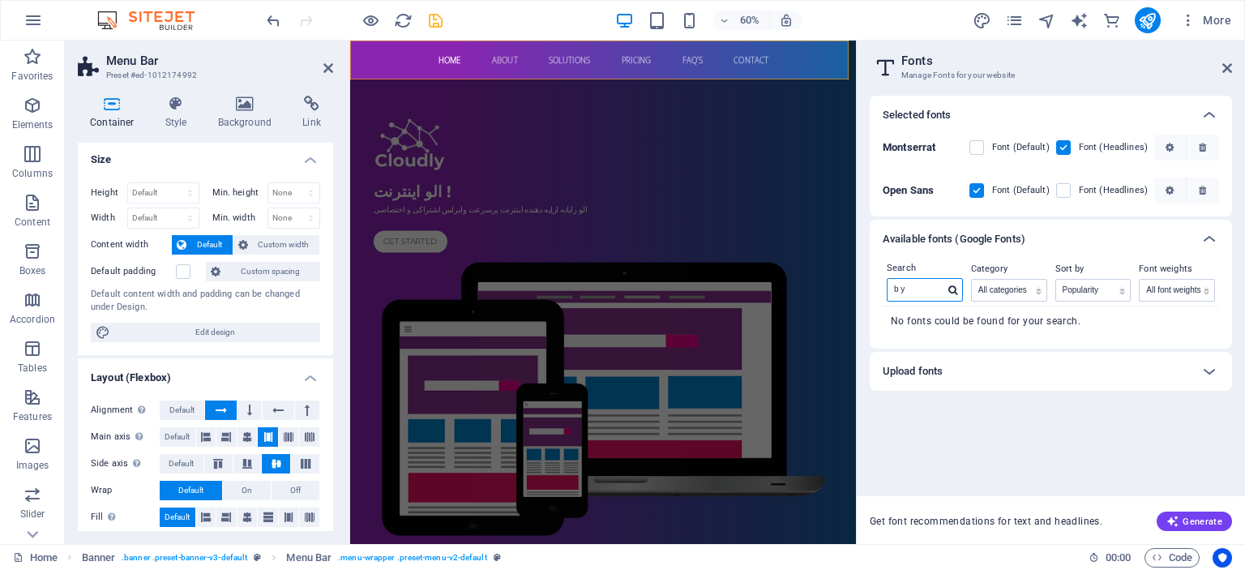
scroll to position [0, 0]
type input "b"
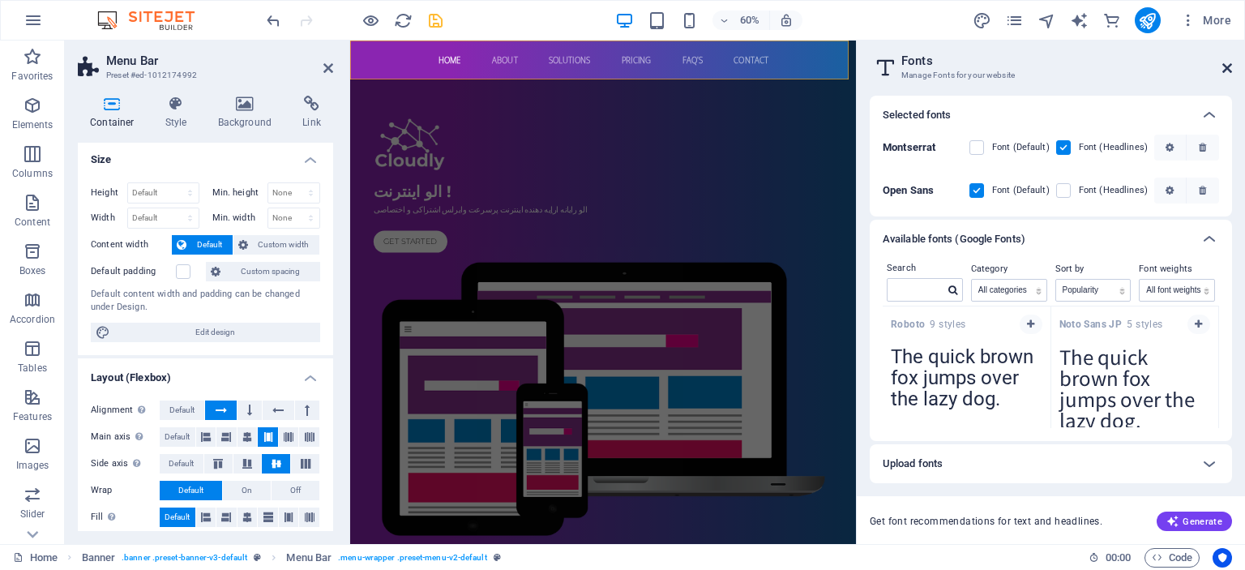
click at [1225, 69] on icon at bounding box center [1227, 68] width 10 height 13
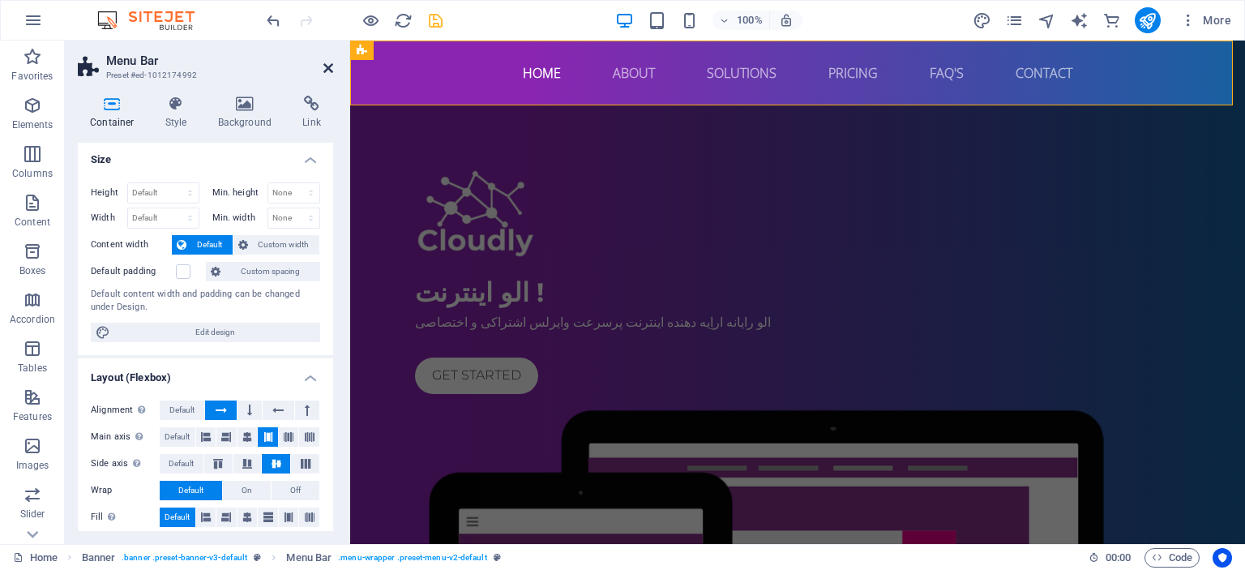
click at [329, 65] on icon at bounding box center [328, 68] width 10 height 13
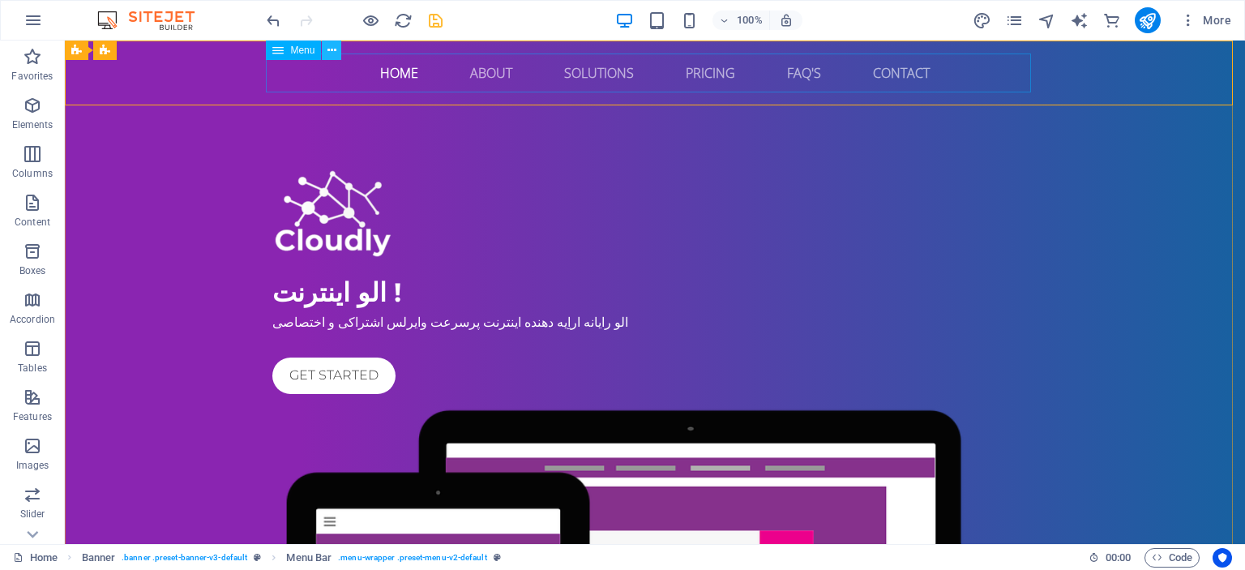
click at [331, 54] on icon at bounding box center [331, 50] width 9 height 17
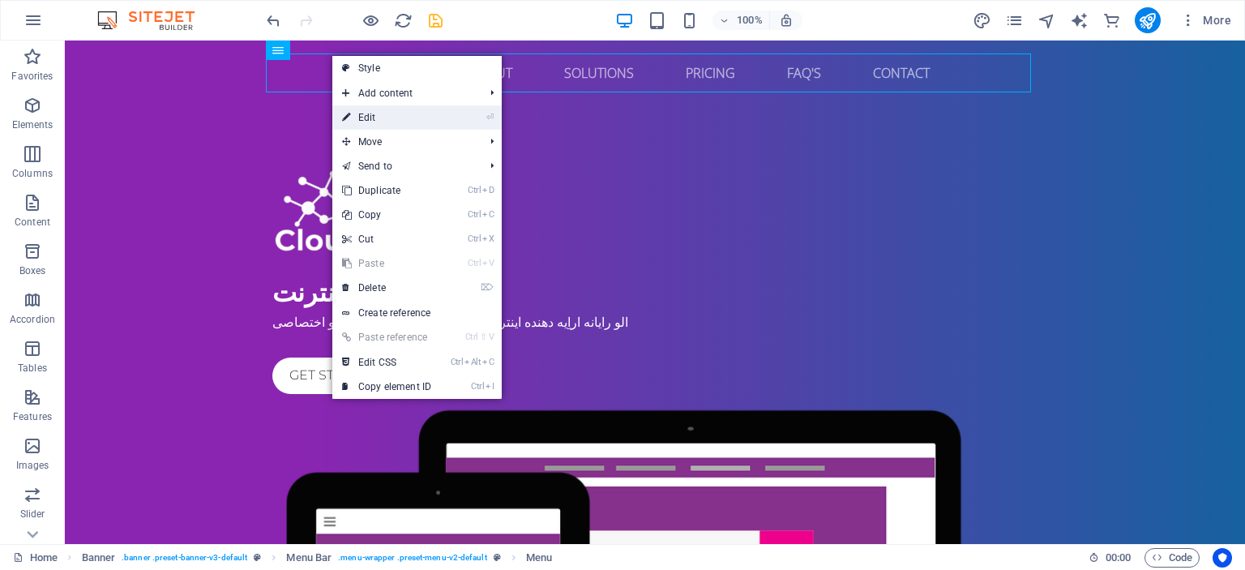
click at [358, 113] on link "⏎ Edit" at bounding box center [386, 117] width 109 height 24
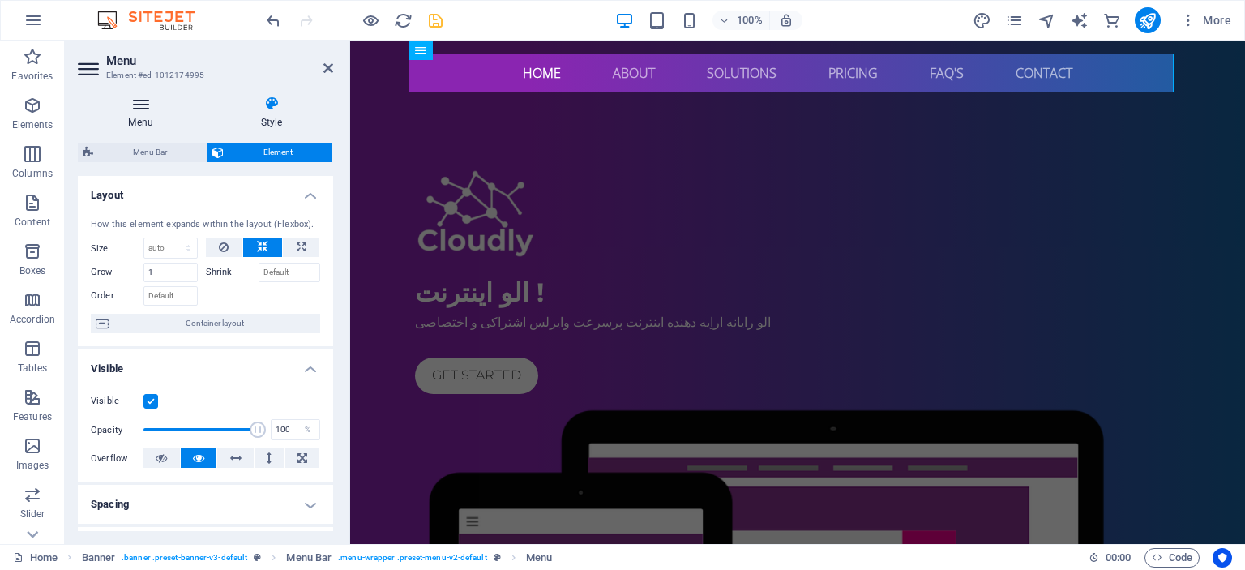
click at [140, 116] on h4 "Menu" at bounding box center [144, 113] width 132 height 34
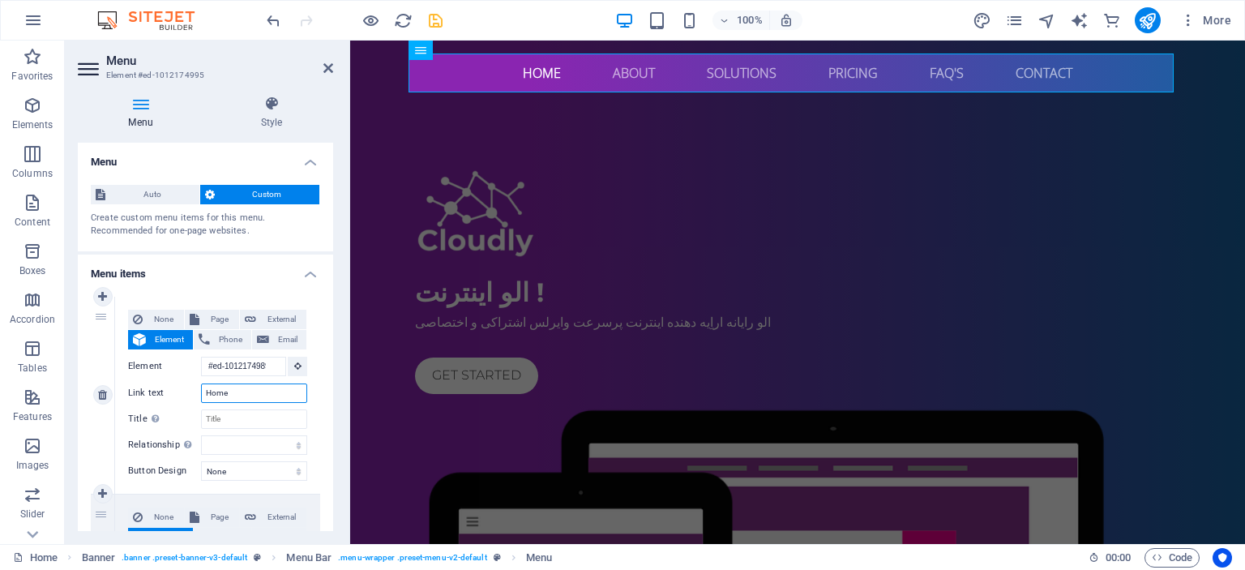
drag, startPoint x: 263, startPoint y: 395, endPoint x: 152, endPoint y: 384, distance: 110.7
click at [152, 384] on div "Link text Home" at bounding box center [217, 392] width 179 height 19
type input "ا"
select select
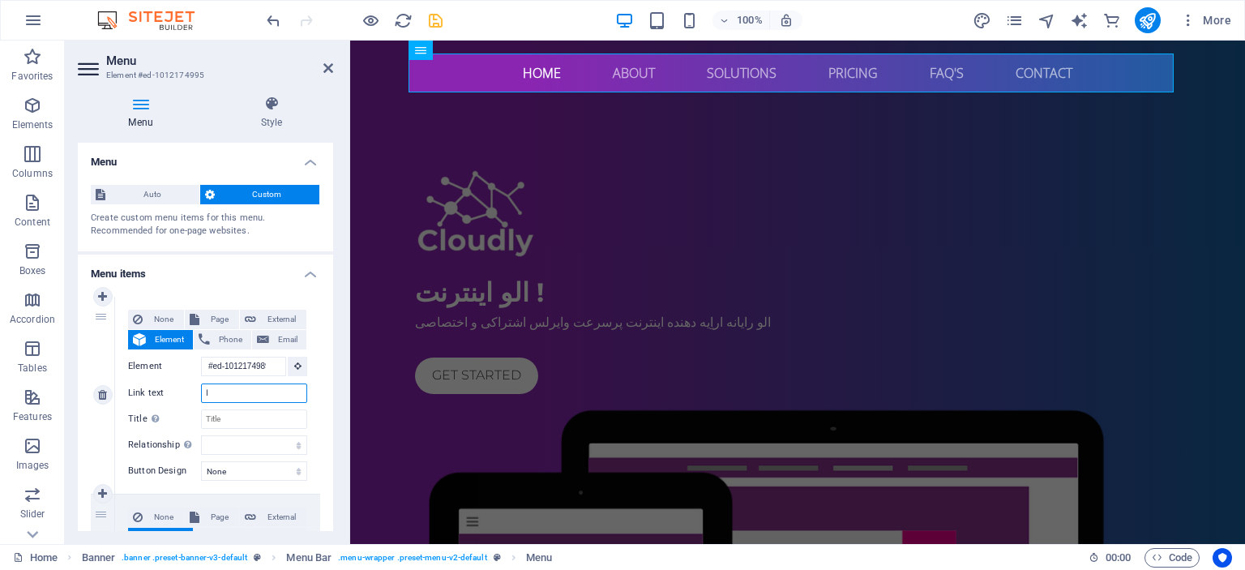
select select
type input "ارتباط با"
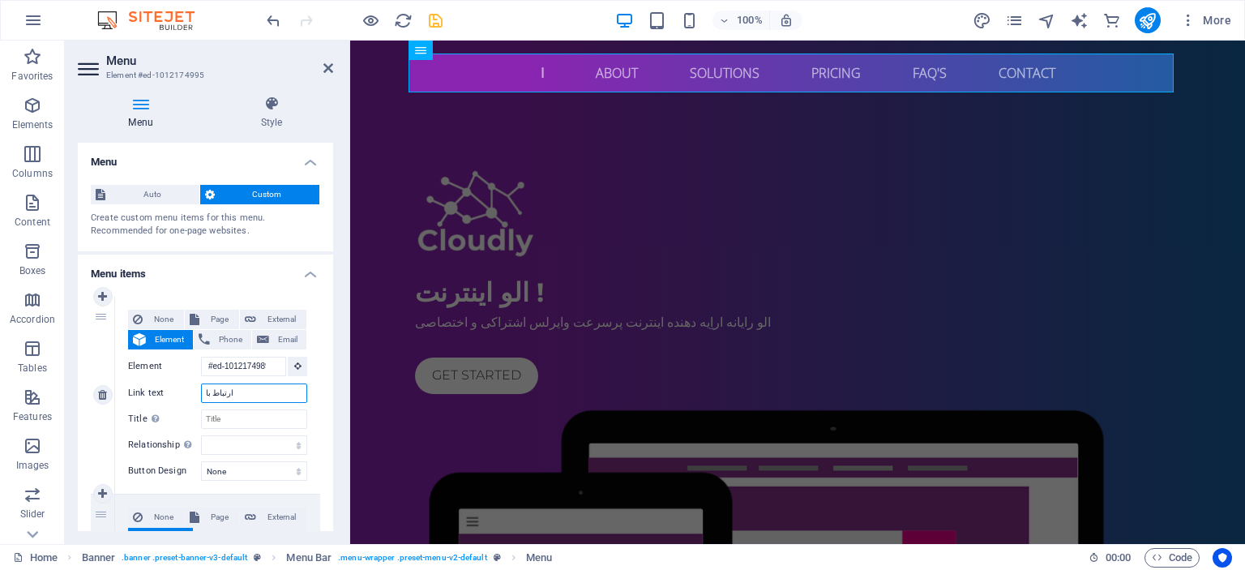
select select
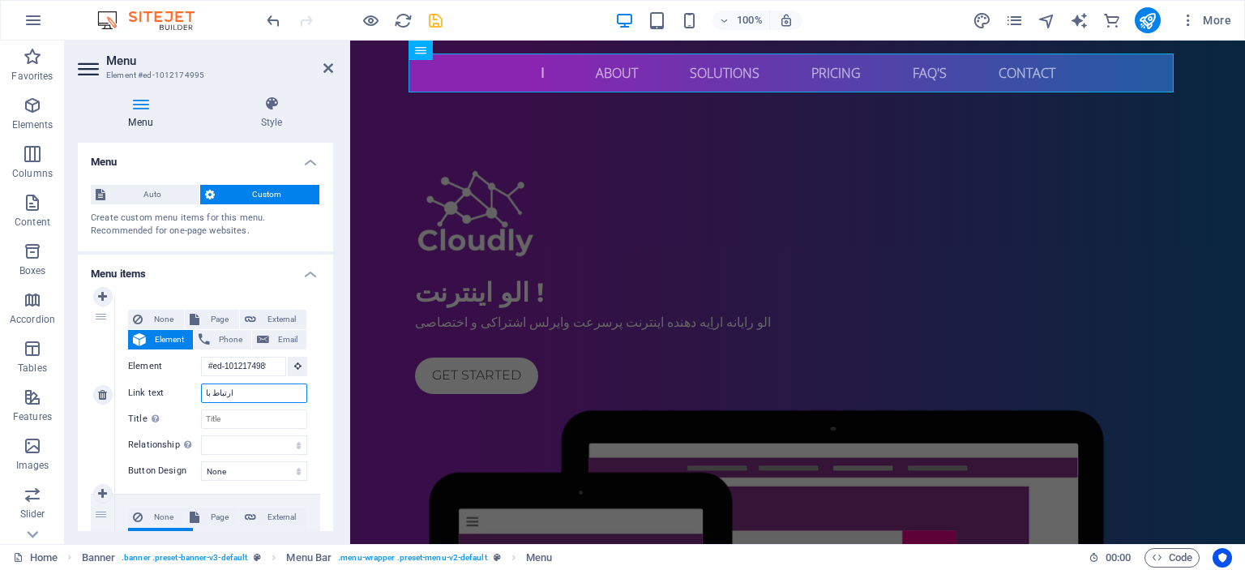
select select
type input "ارتباط با ما"
select select
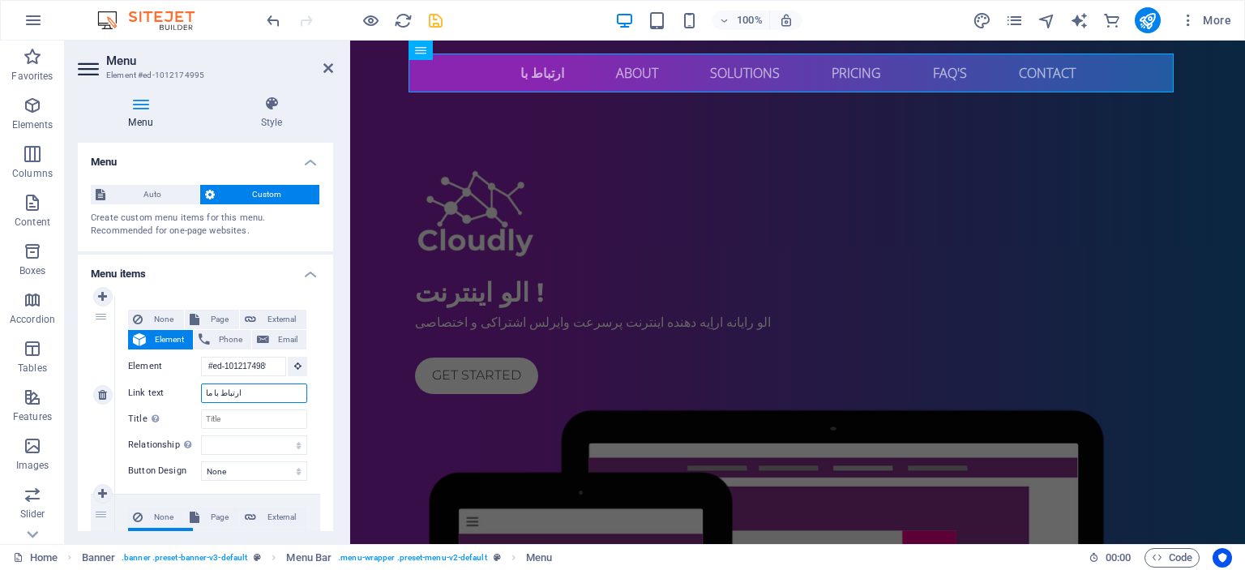
select select
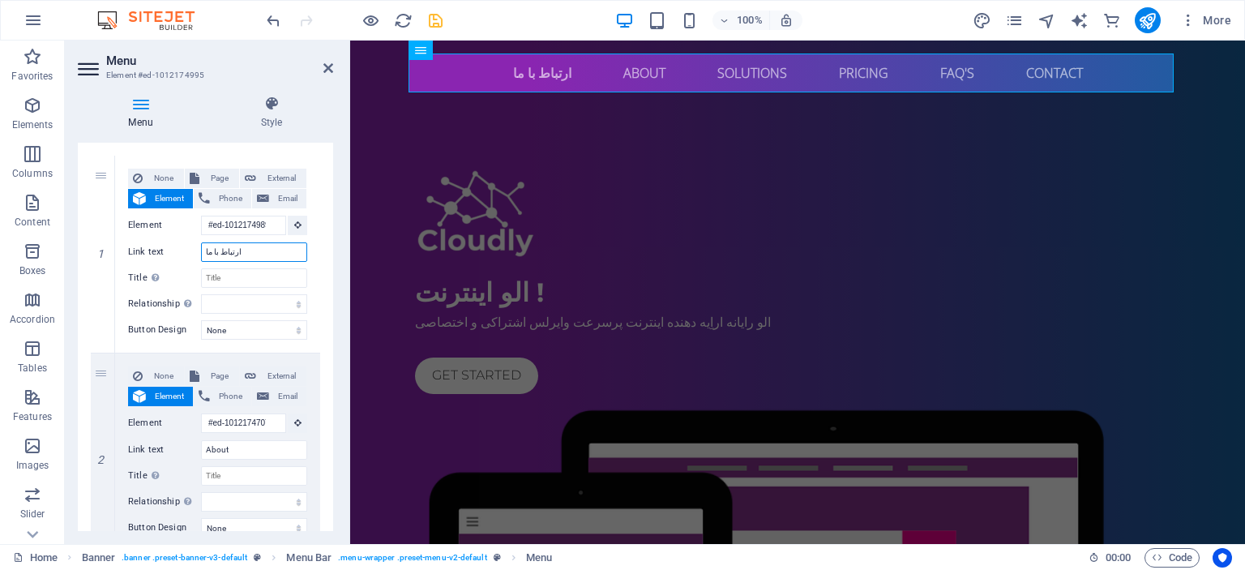
scroll to position [186, 0]
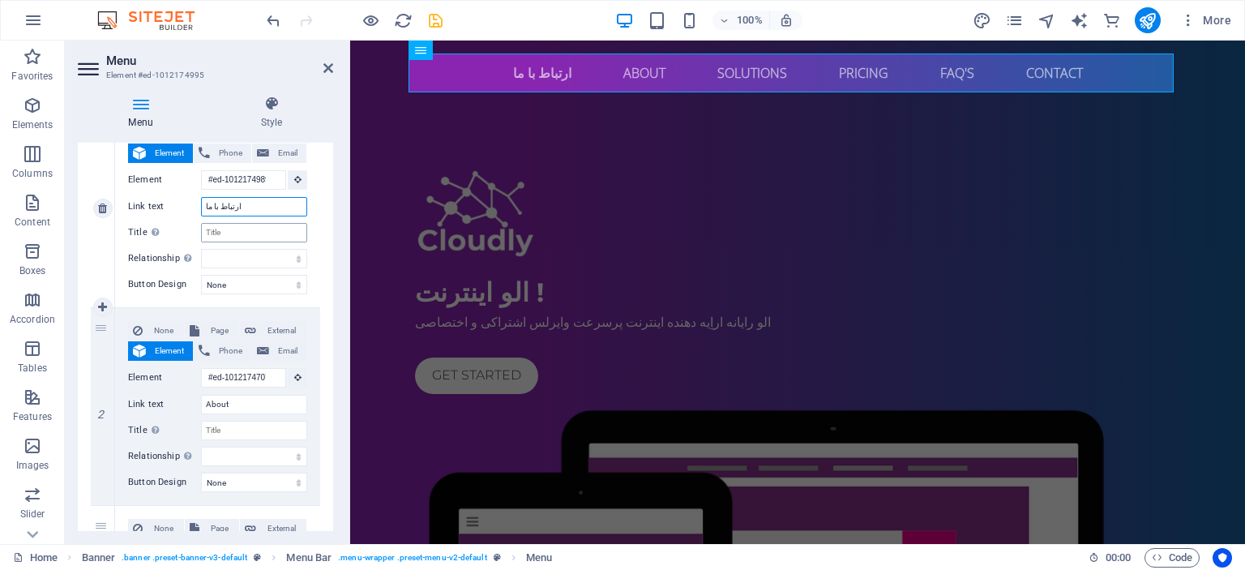
type input "ارتباط با ما"
click at [230, 231] on input "Title Additional link description, should not be the same as the link text. The…" at bounding box center [254, 232] width 106 height 19
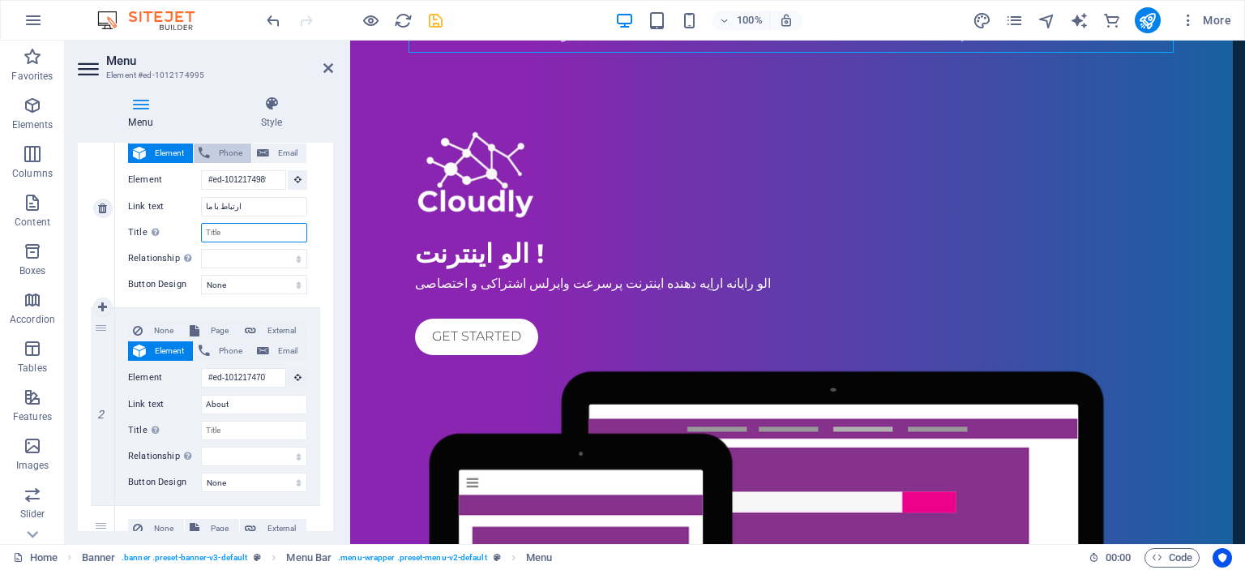
scroll to position [0, 0]
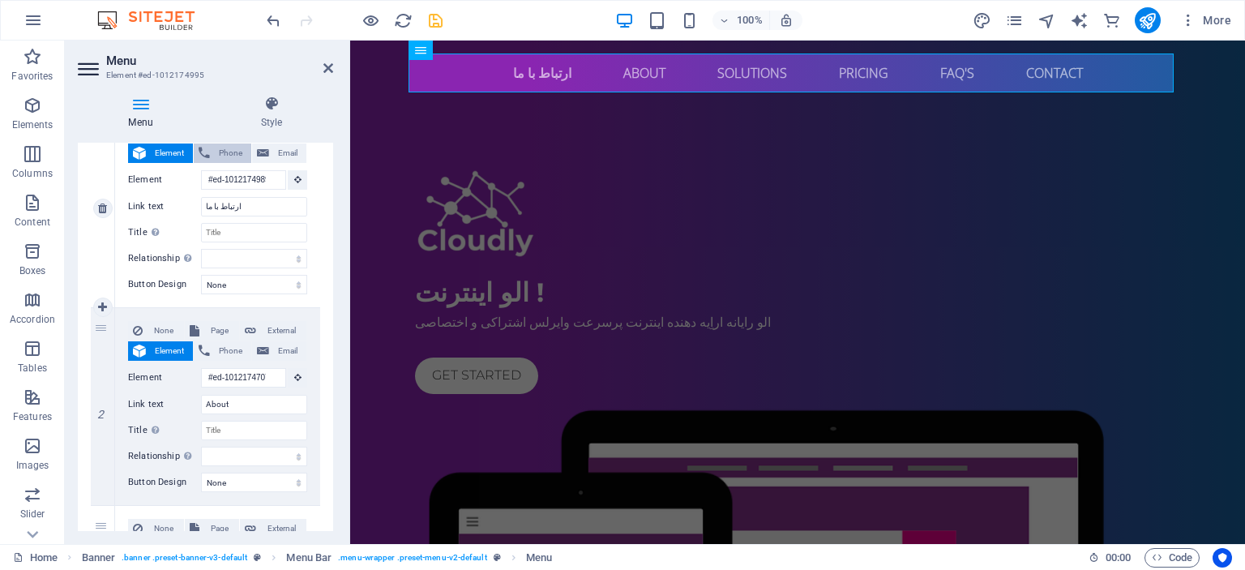
click at [220, 152] on span "Phone" at bounding box center [231, 152] width 32 height 19
select select
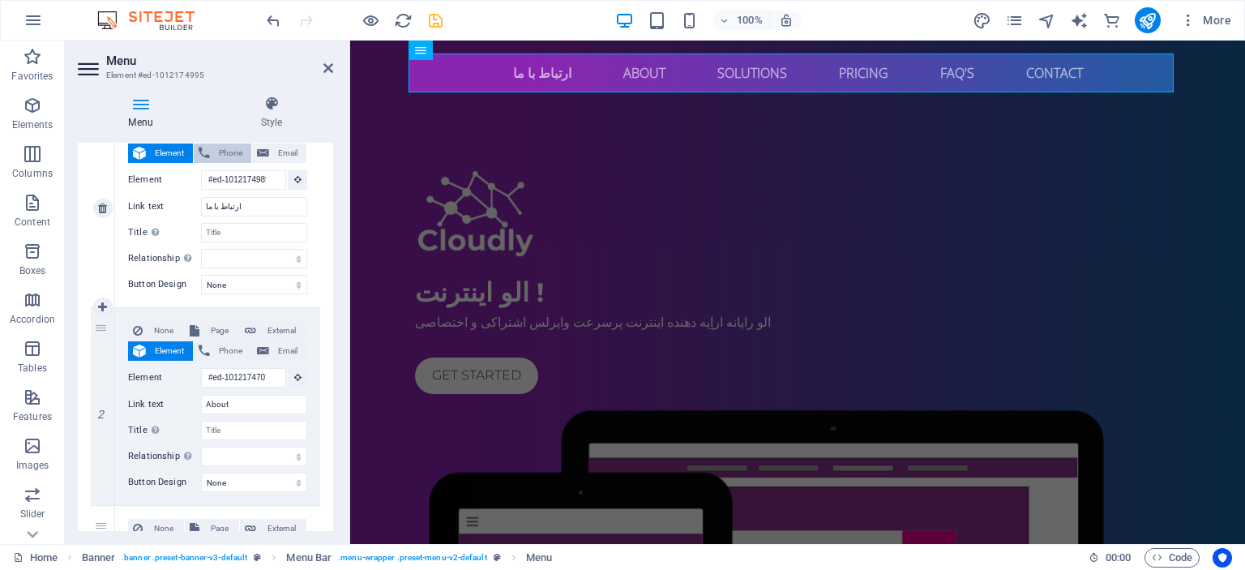
select select
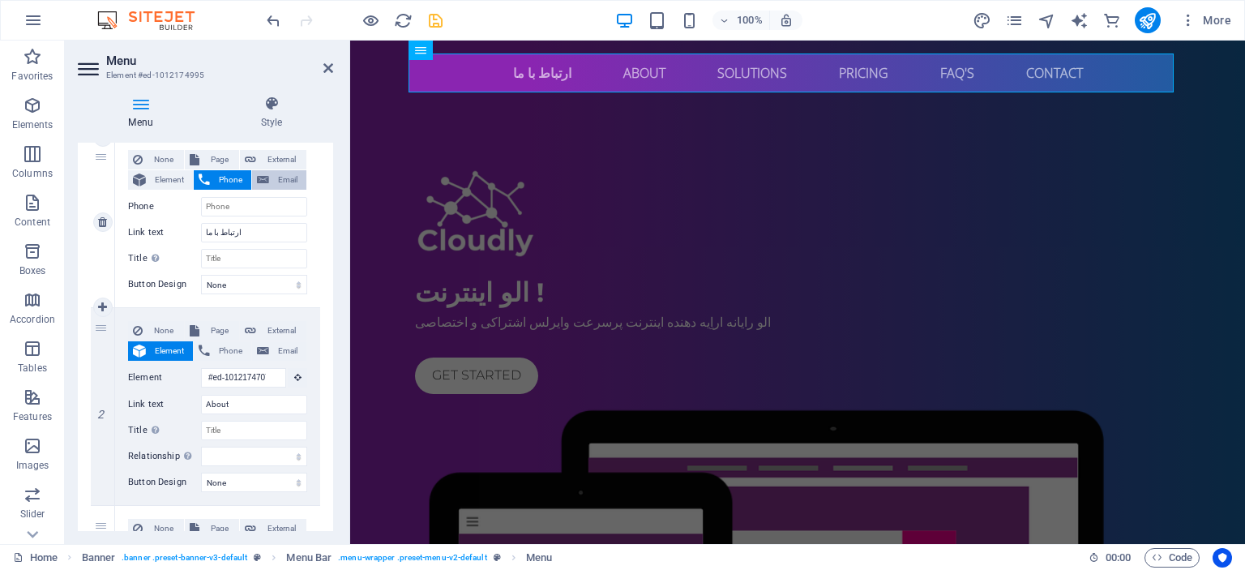
click at [267, 175] on button "Email" at bounding box center [279, 179] width 54 height 19
select select
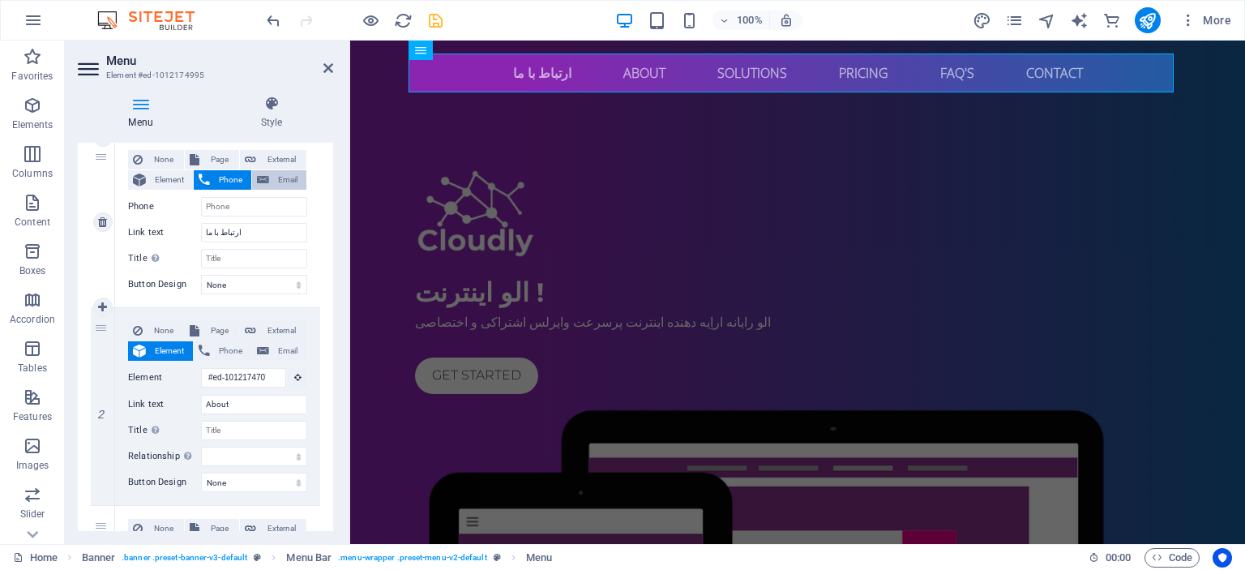
select select
click at [199, 178] on icon at bounding box center [204, 179] width 11 height 19
select select
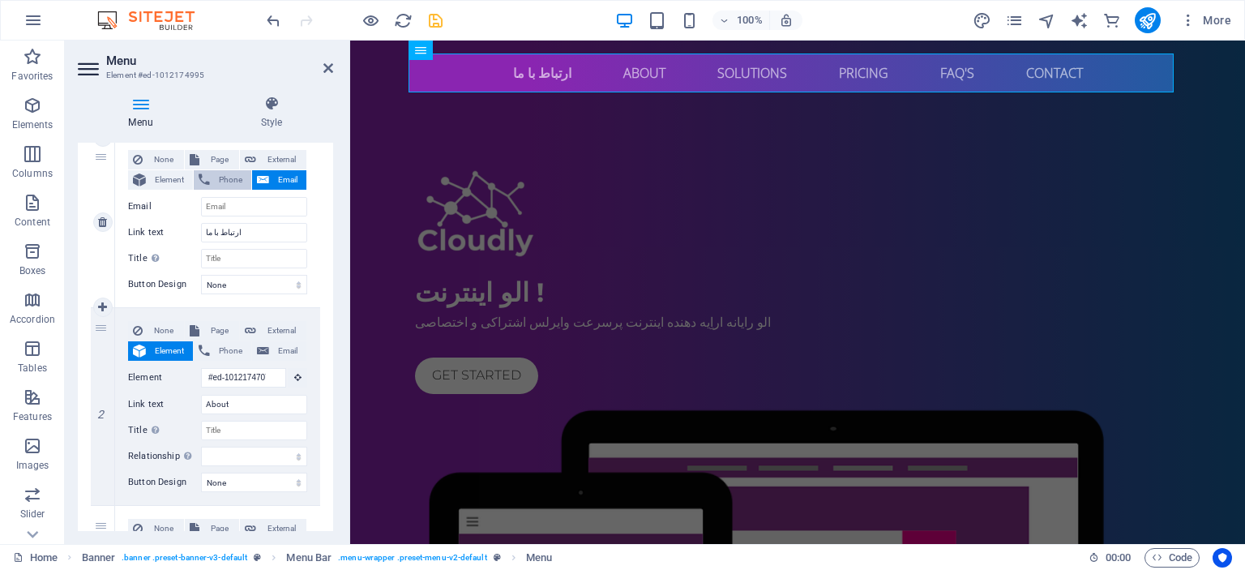
select select
click at [160, 160] on span "None" at bounding box center [163, 159] width 32 height 19
select select
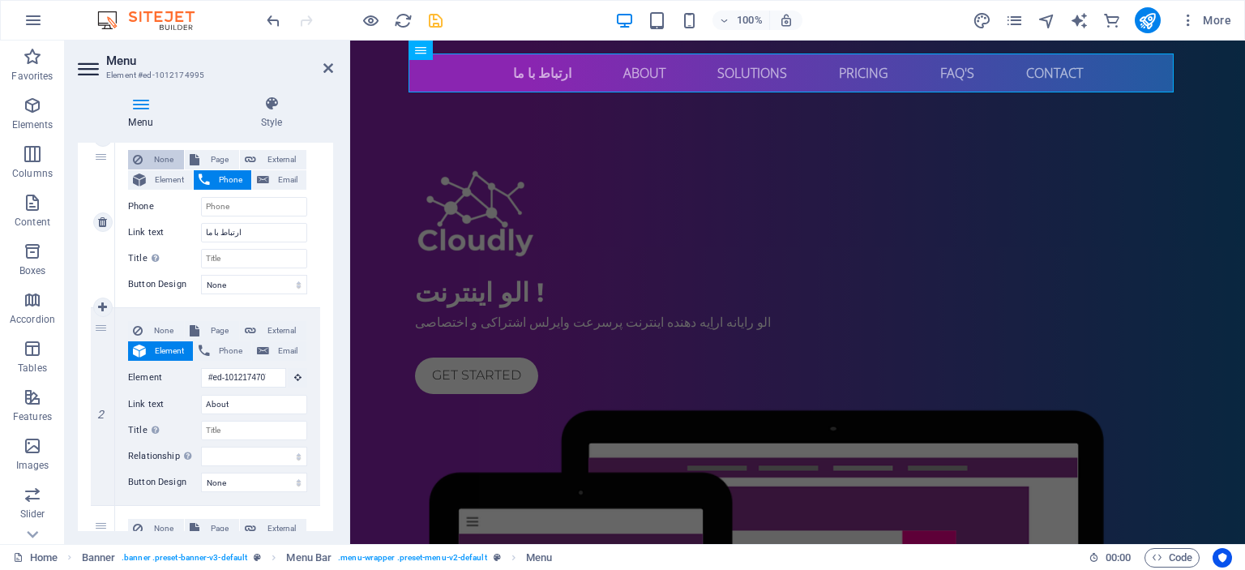
select select
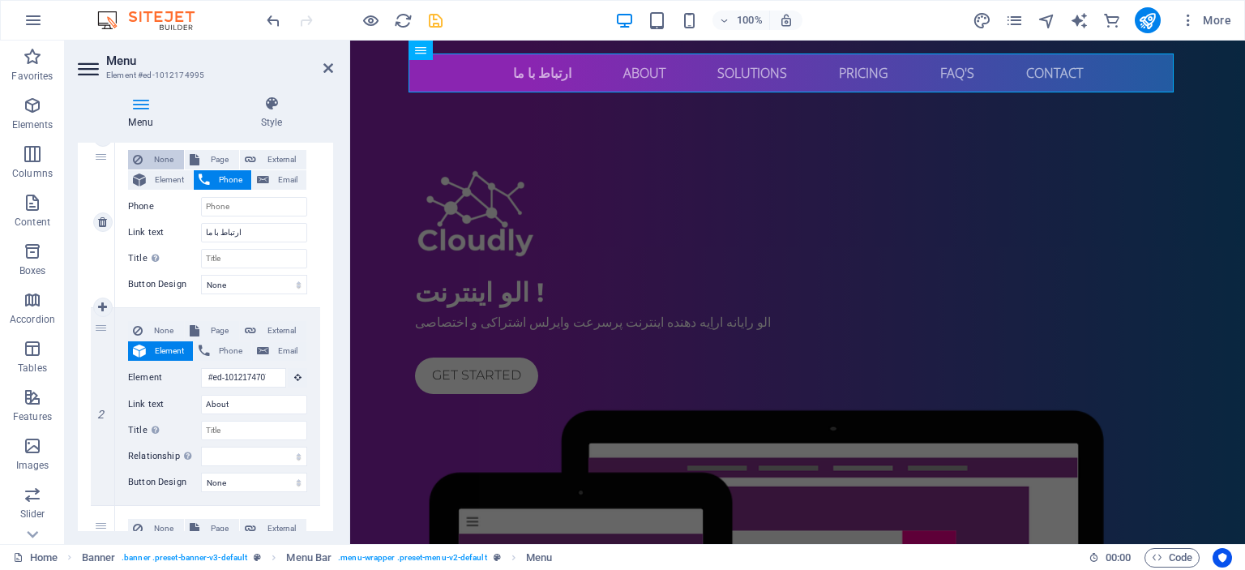
scroll to position [108, 0]
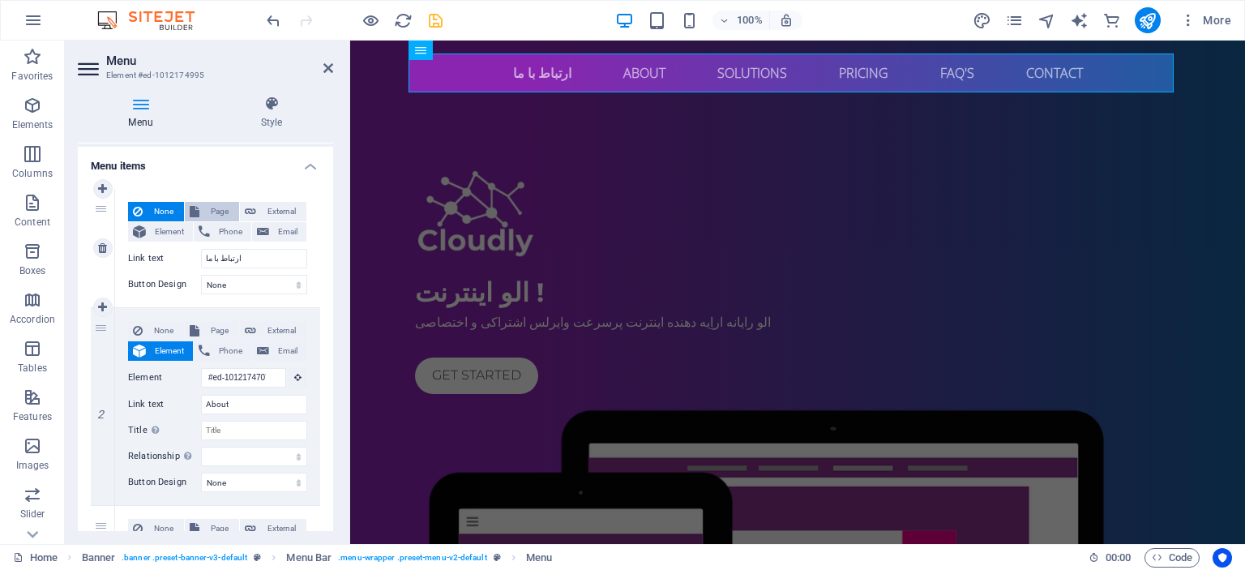
click at [212, 207] on span "Page" at bounding box center [219, 211] width 30 height 19
select select
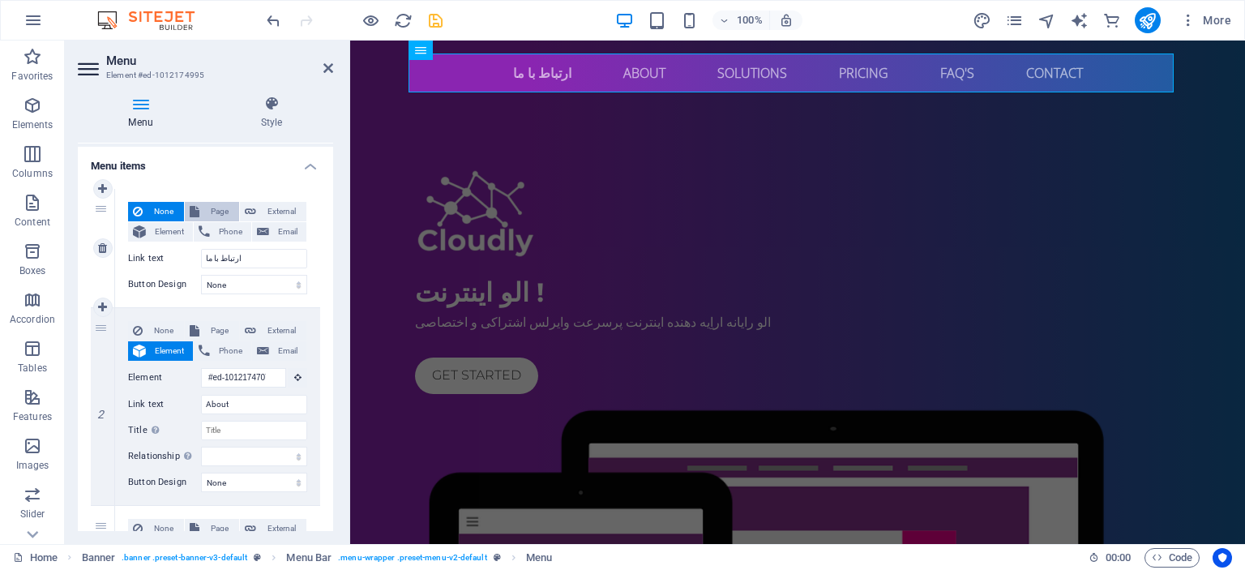
select select
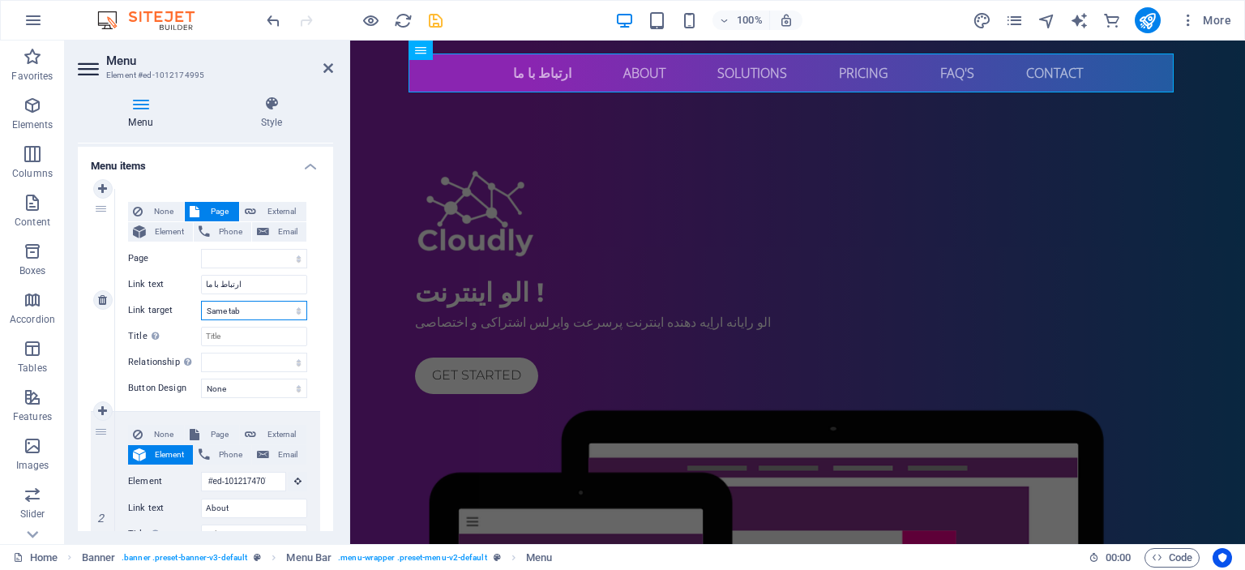
click at [265, 309] on select "New tab Same tab Overlay" at bounding box center [254, 310] width 106 height 19
click at [254, 382] on select "None Default Primary Secondary" at bounding box center [254, 387] width 106 height 19
click at [285, 254] on select "Home Subpage Legal Notice Privacy" at bounding box center [254, 258] width 106 height 19
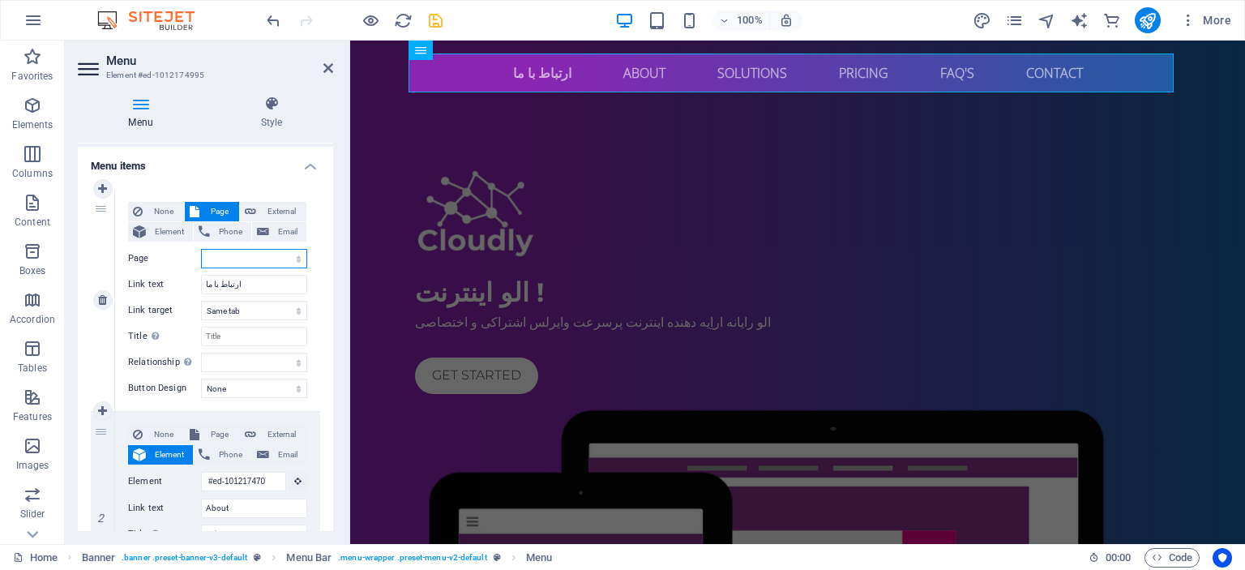
click at [270, 256] on select "Home Subpage Legal Notice Privacy" at bounding box center [254, 258] width 106 height 19
drag, startPoint x: 328, startPoint y: 252, endPoint x: 328, endPoint y: 283, distance: 30.8
drag, startPoint x: 329, startPoint y: 267, endPoint x: 330, endPoint y: 292, distance: 24.3
click at [330, 292] on div "Menu Auto Custom Create custom menu items for this menu. Recommended for one-pa…" at bounding box center [205, 337] width 255 height 388
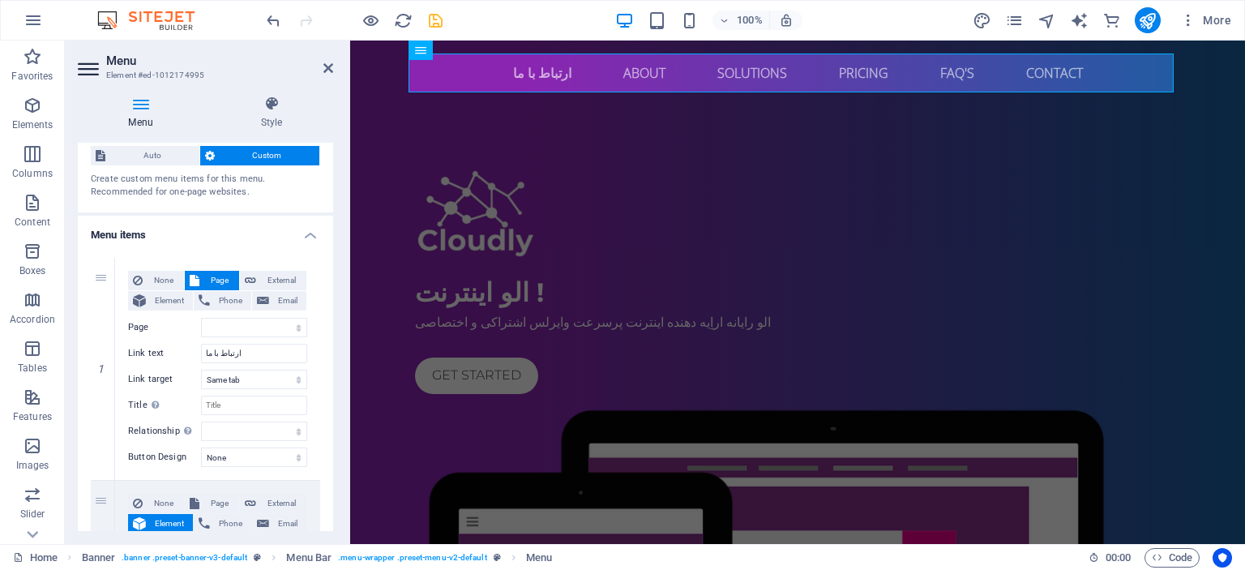
scroll to position [42, 0]
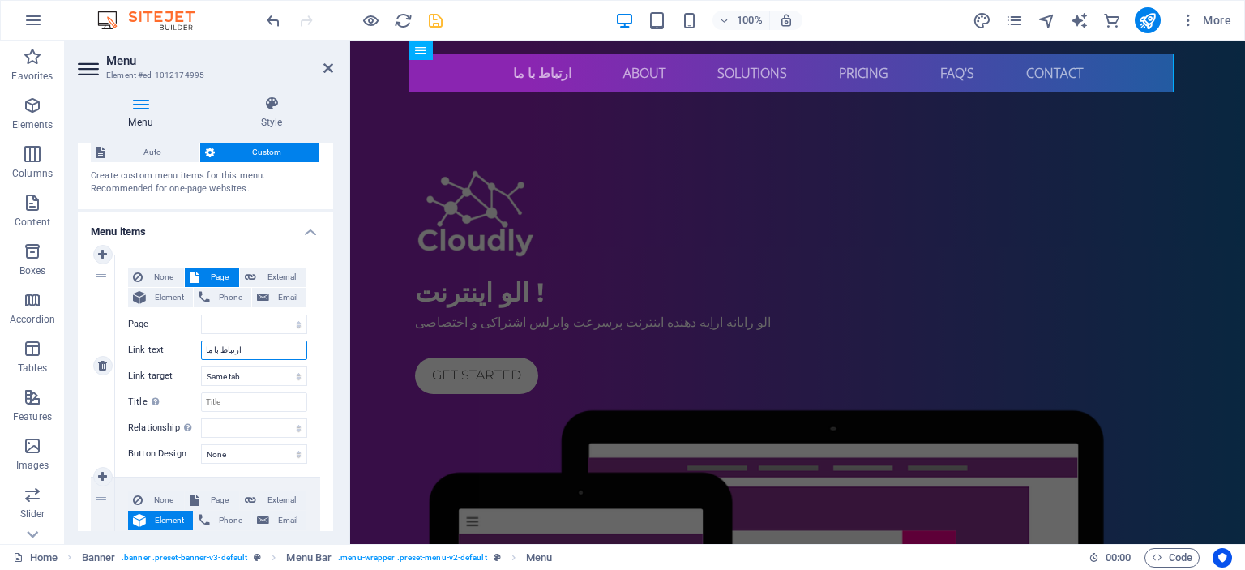
drag, startPoint x: 246, startPoint y: 343, endPoint x: 163, endPoint y: 349, distance: 83.7
click at [163, 349] on div "Link text ارتباط با ما" at bounding box center [217, 349] width 179 height 19
type input "صف"
select select
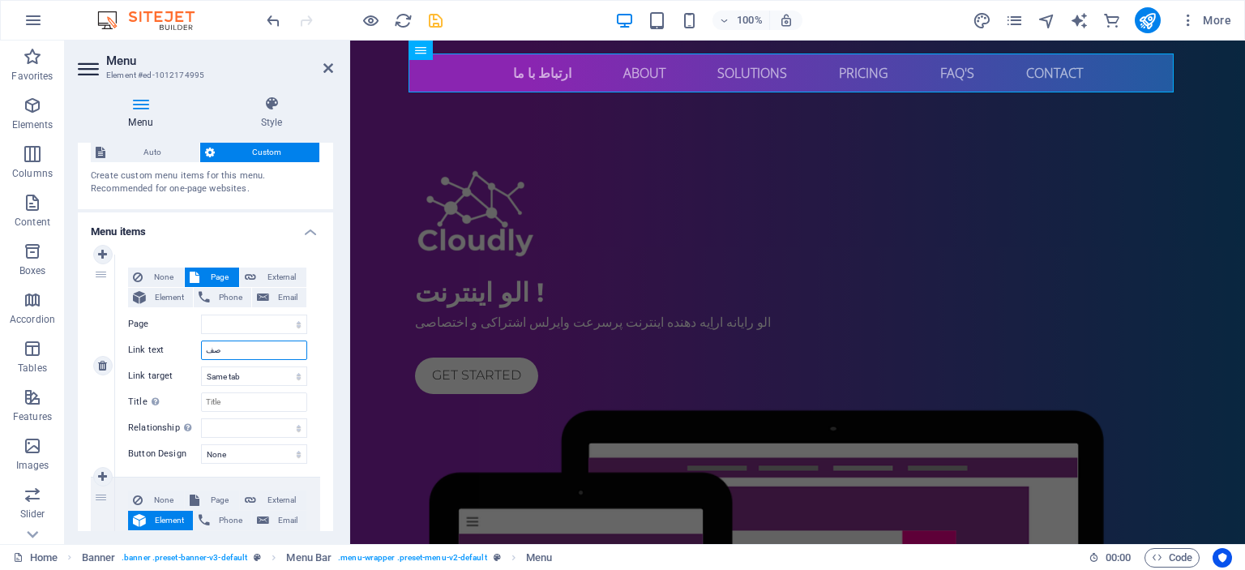
select select
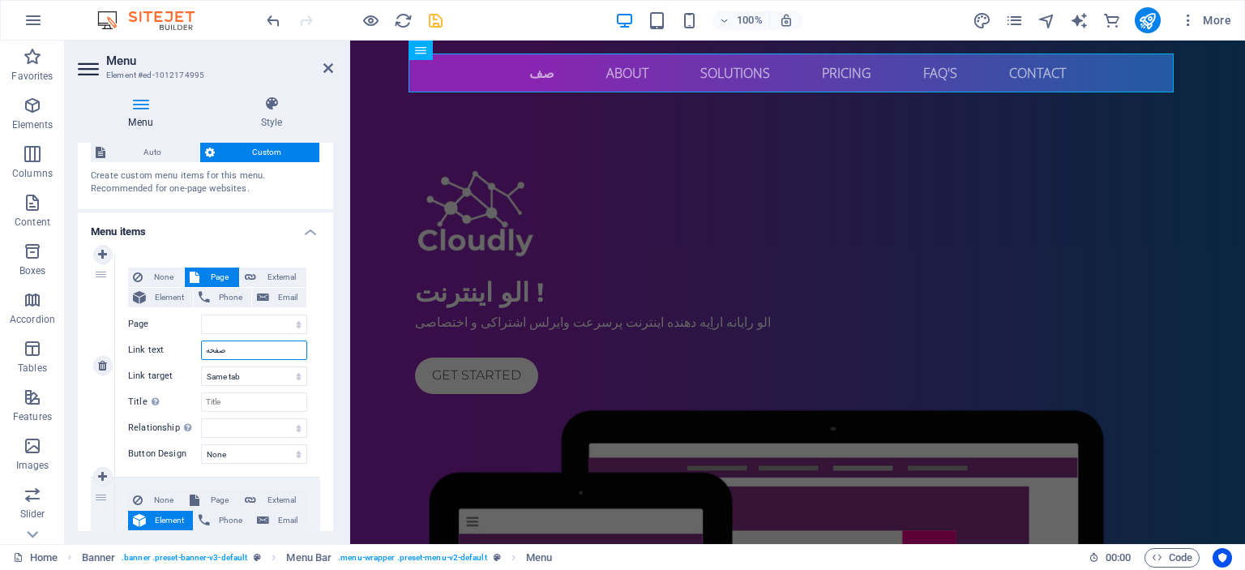
type input "صفحه"
select select
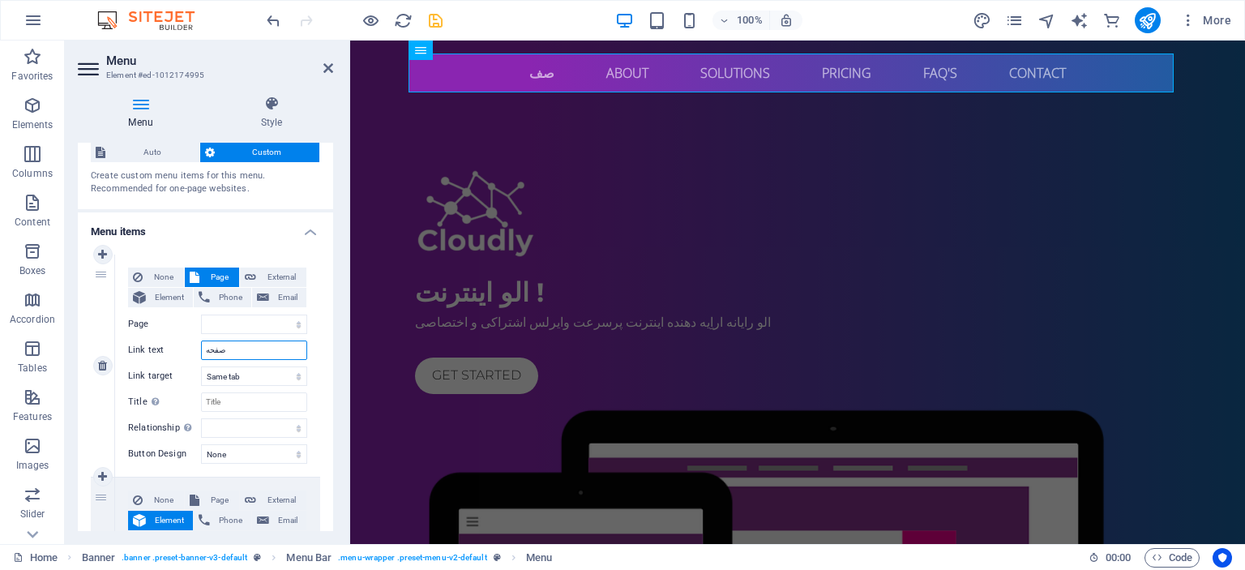
select select
type input "صفحه نخ"
select select
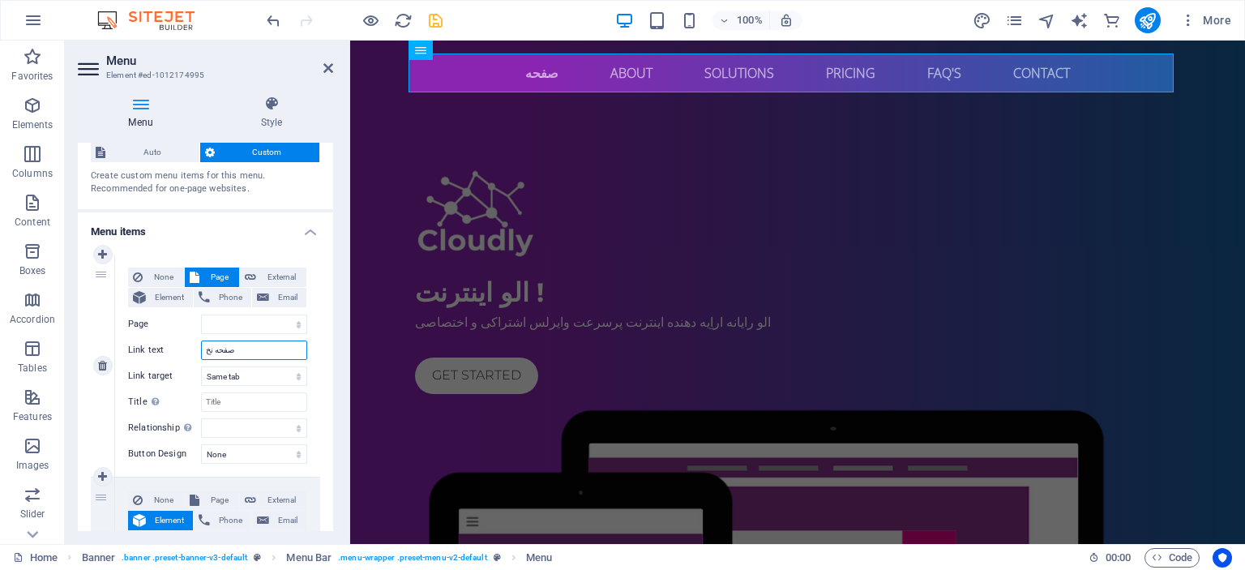
select select
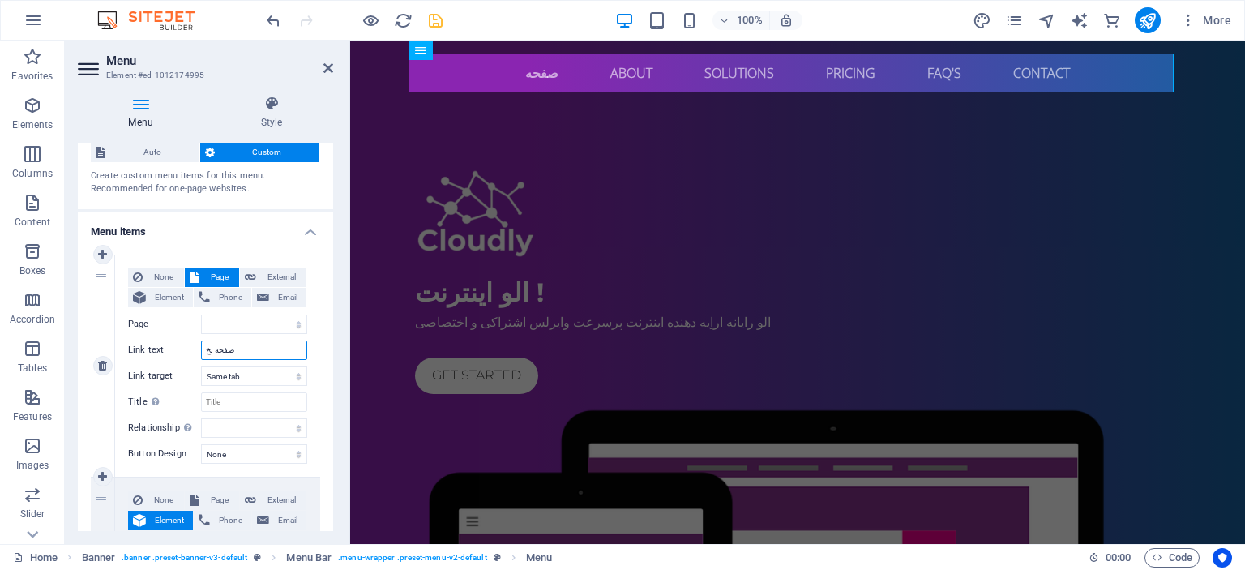
select select
type input "صفحه نخست"
select select
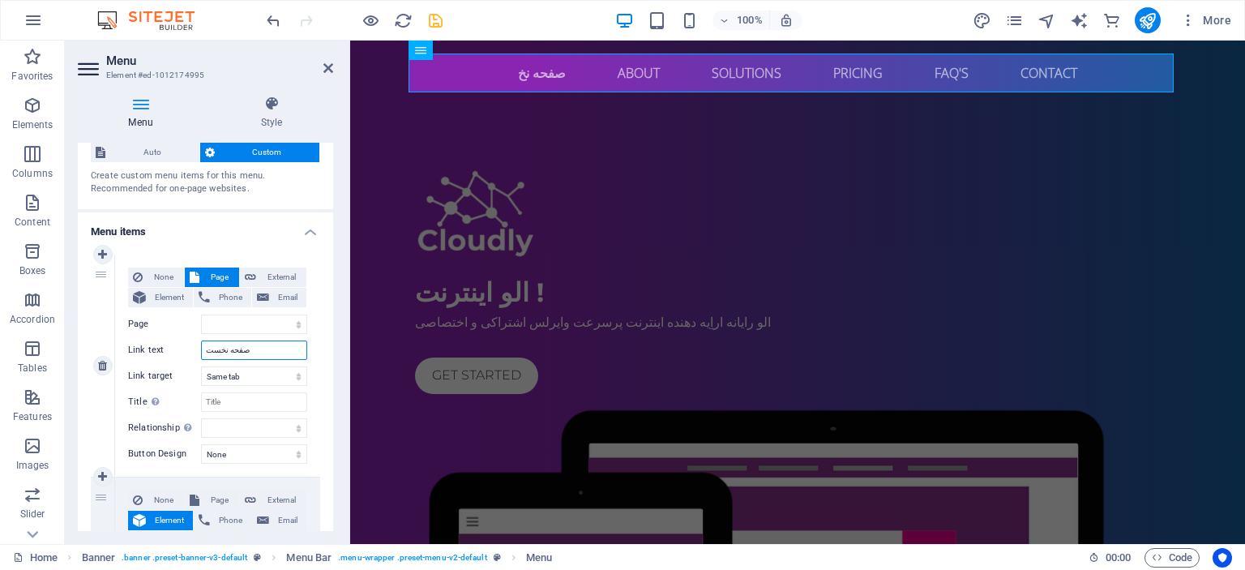
select select
type input "صفحه نخست"
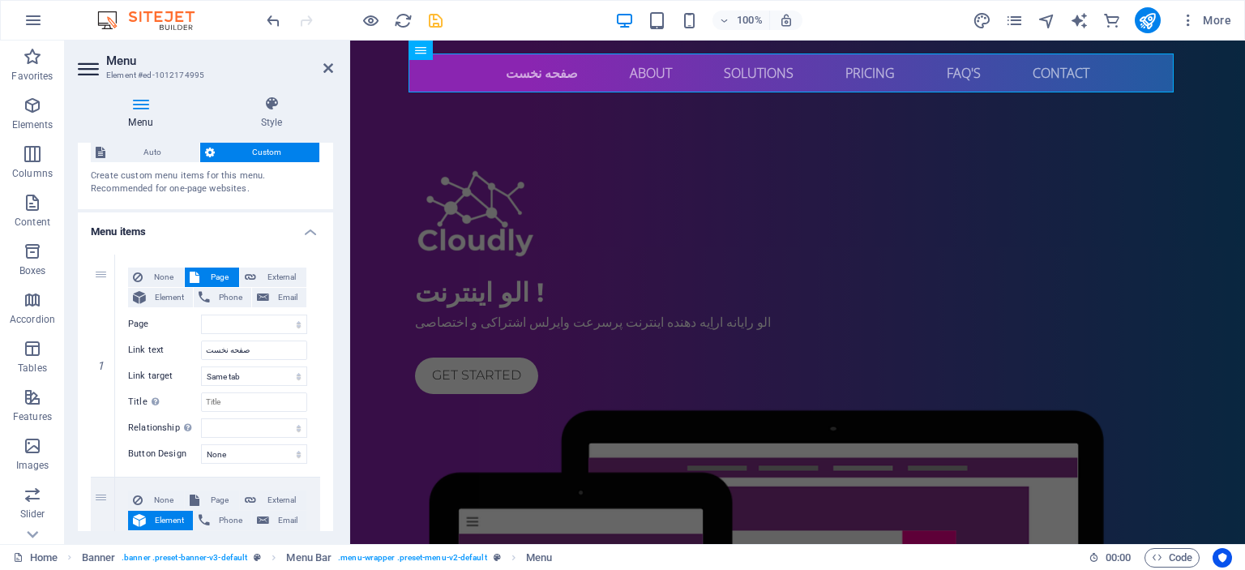
click at [301, 233] on h4 "Menu items" at bounding box center [205, 226] width 255 height 29
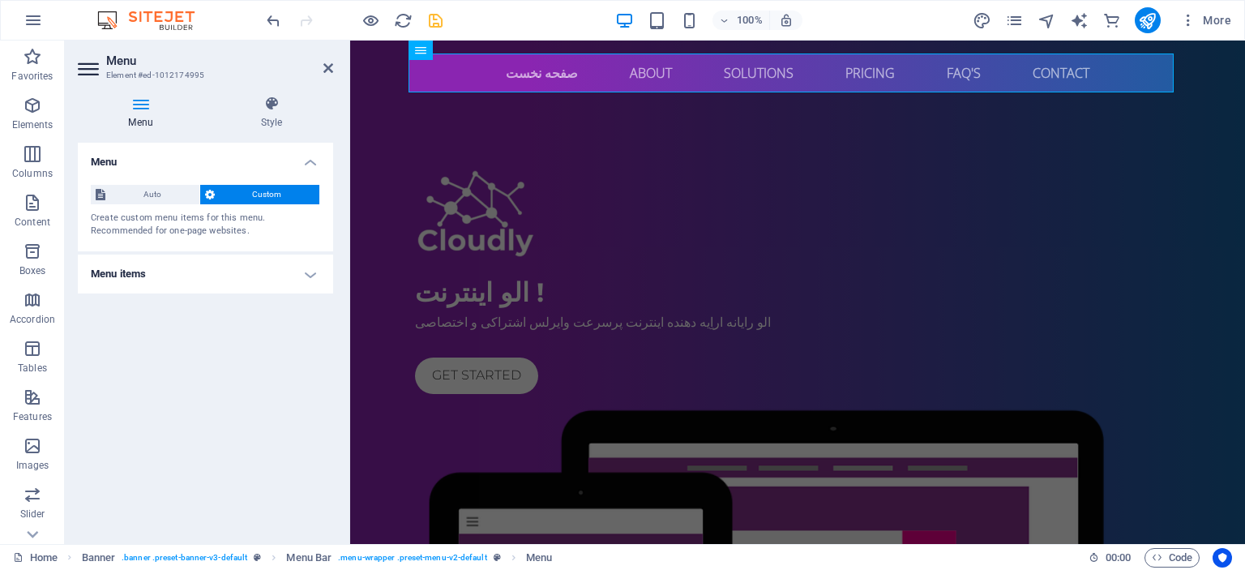
scroll to position [0, 0]
click at [233, 272] on h4 "Menu items" at bounding box center [205, 273] width 255 height 39
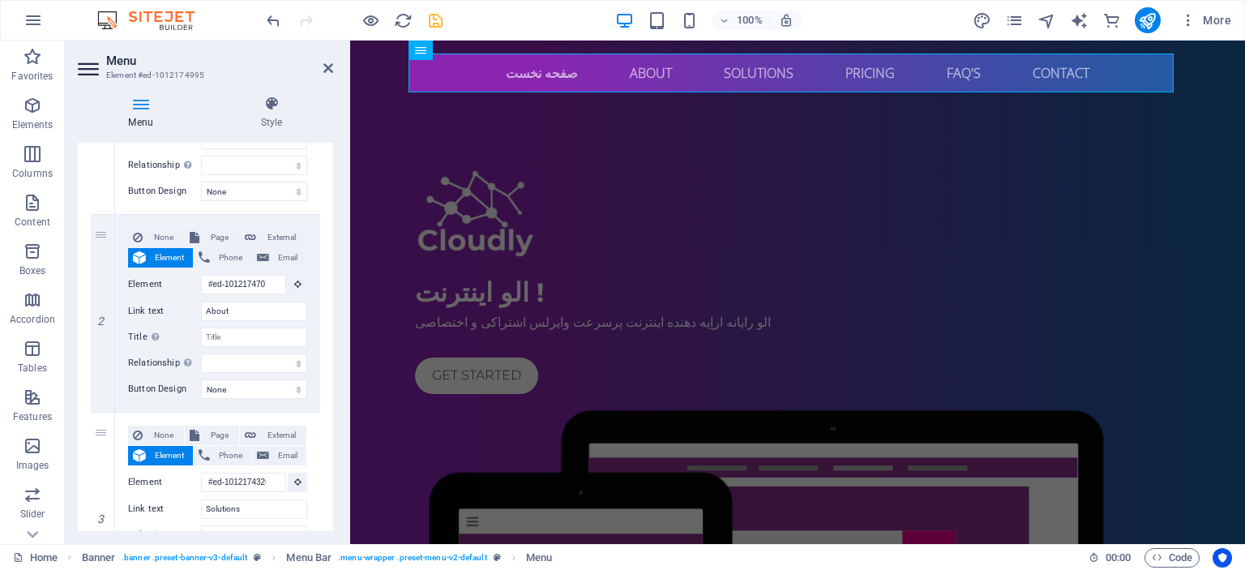
scroll to position [301, 0]
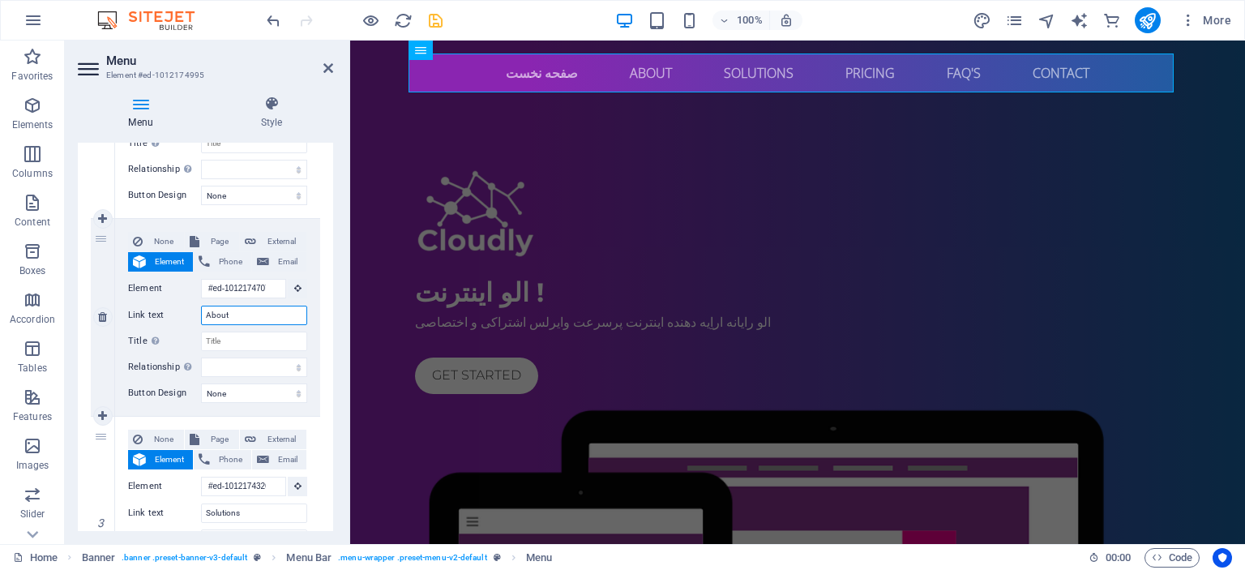
drag, startPoint x: 256, startPoint y: 323, endPoint x: 156, endPoint y: 323, distance: 100.5
click at [156, 323] on div "Link text About" at bounding box center [217, 315] width 179 height 19
type input "در"
select select
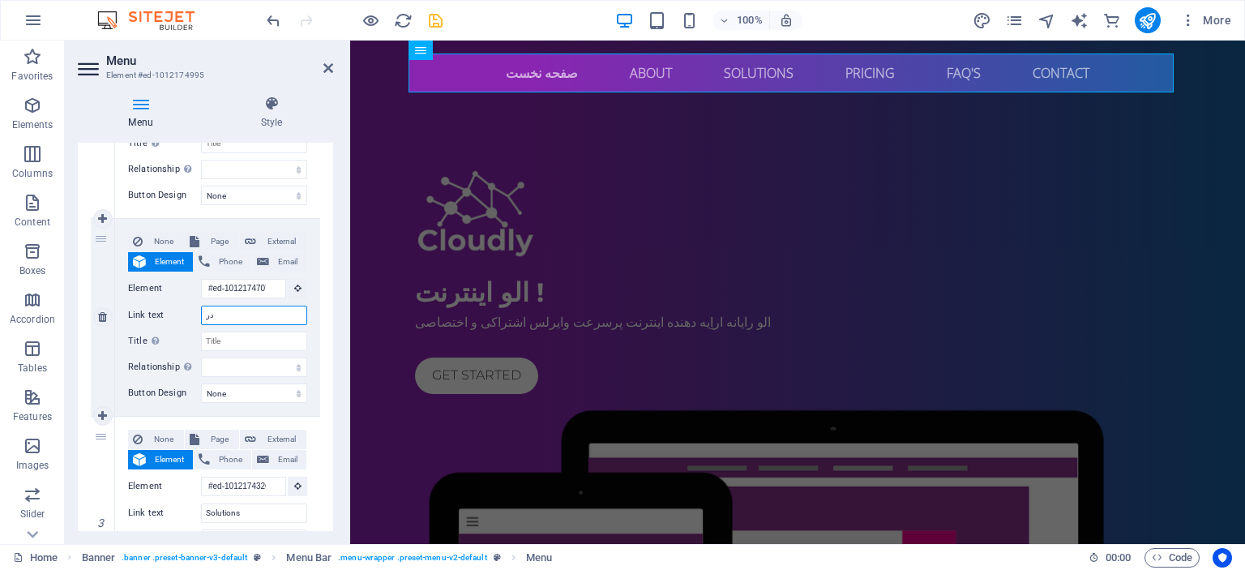
select select
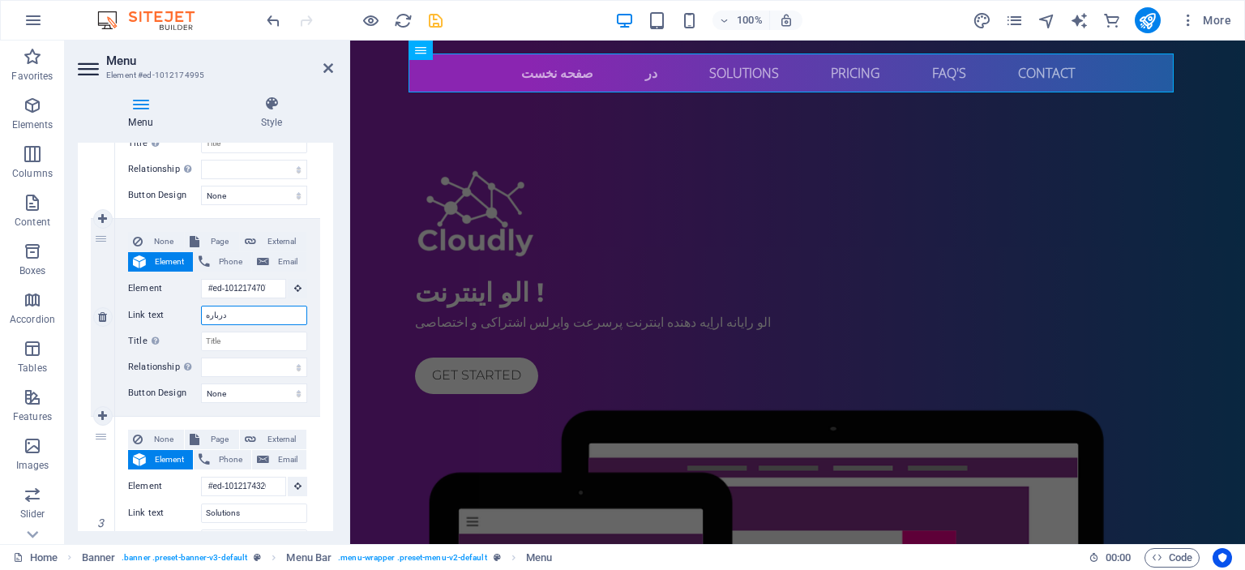
type input "درباره"
select select
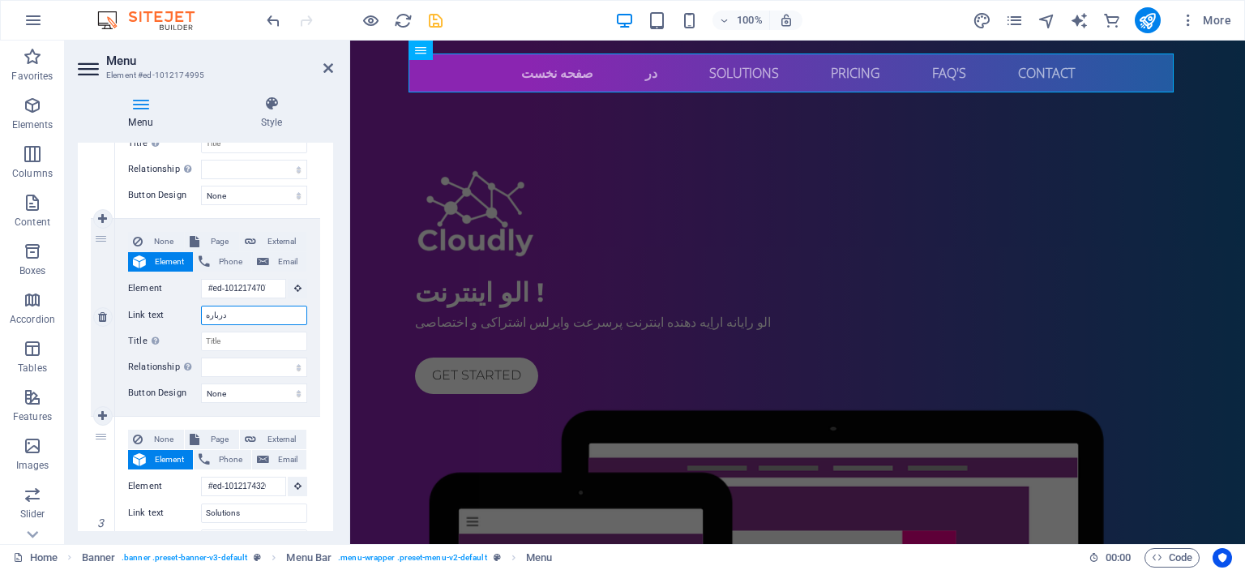
select select
type input "درباره الو اینترنت"
select select
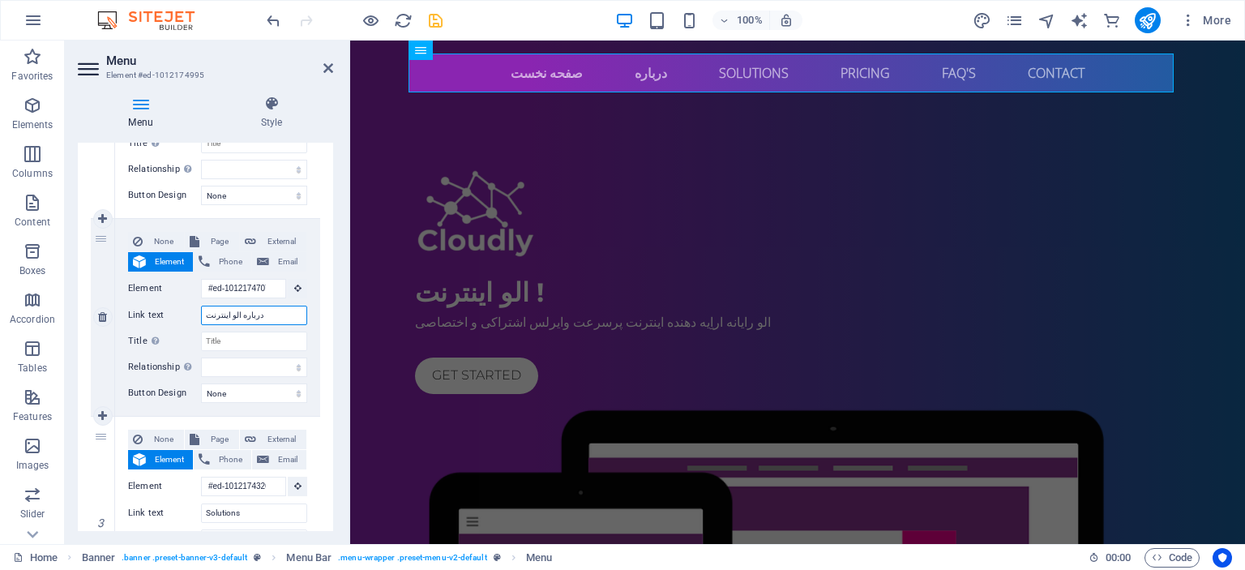
select select
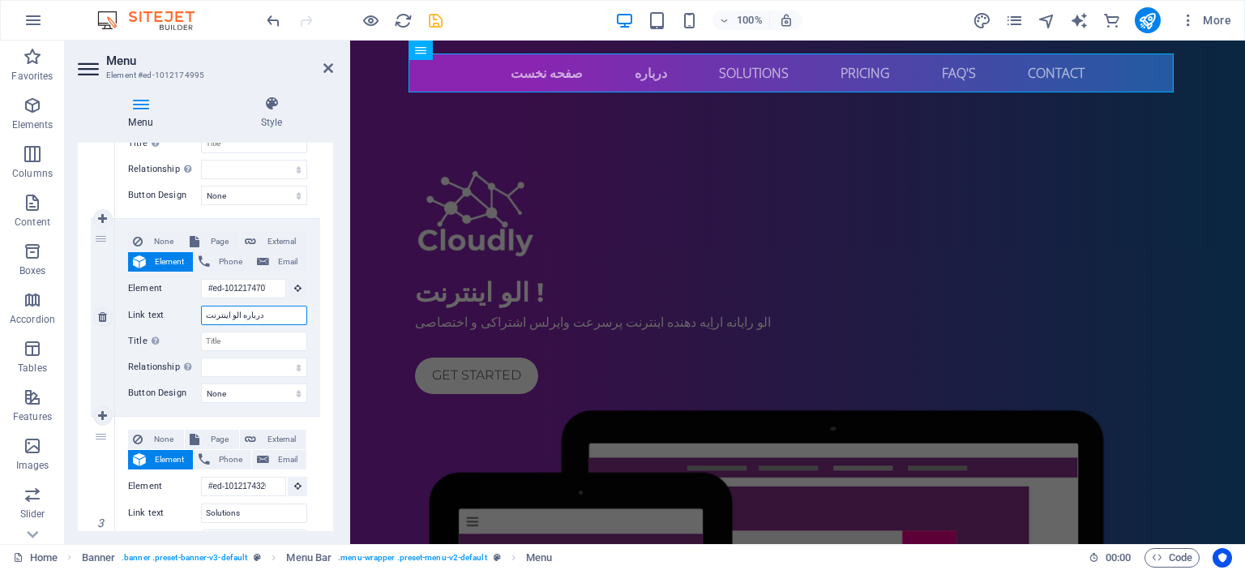
select select
type input "درباره الو اینترنت"
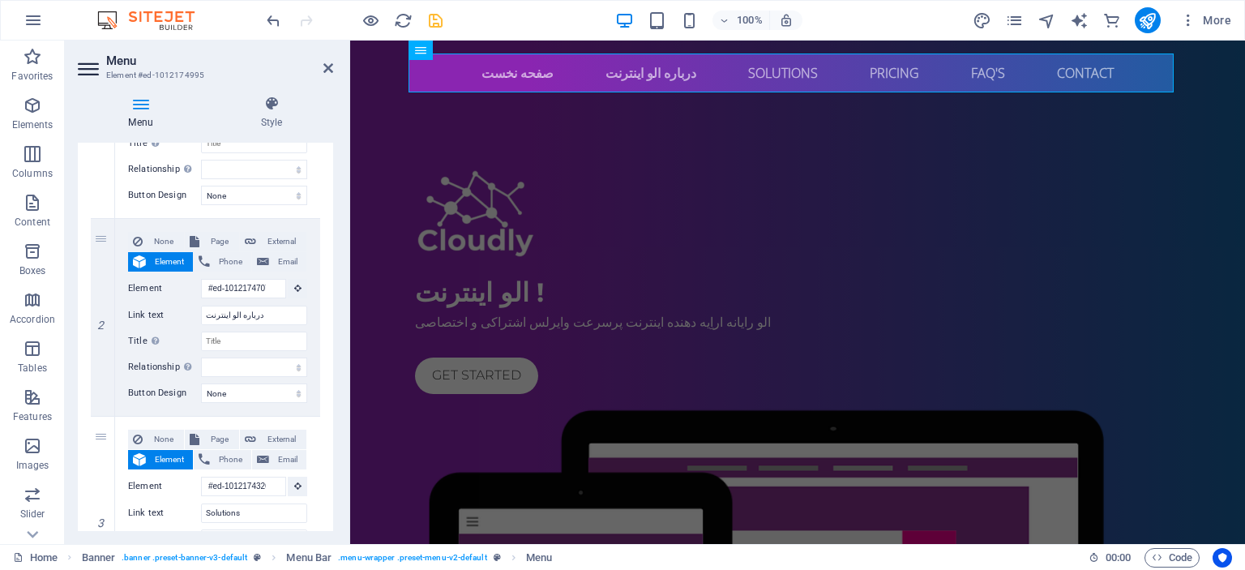
drag, startPoint x: 327, startPoint y: 255, endPoint x: 328, endPoint y: 271, distance: 15.4
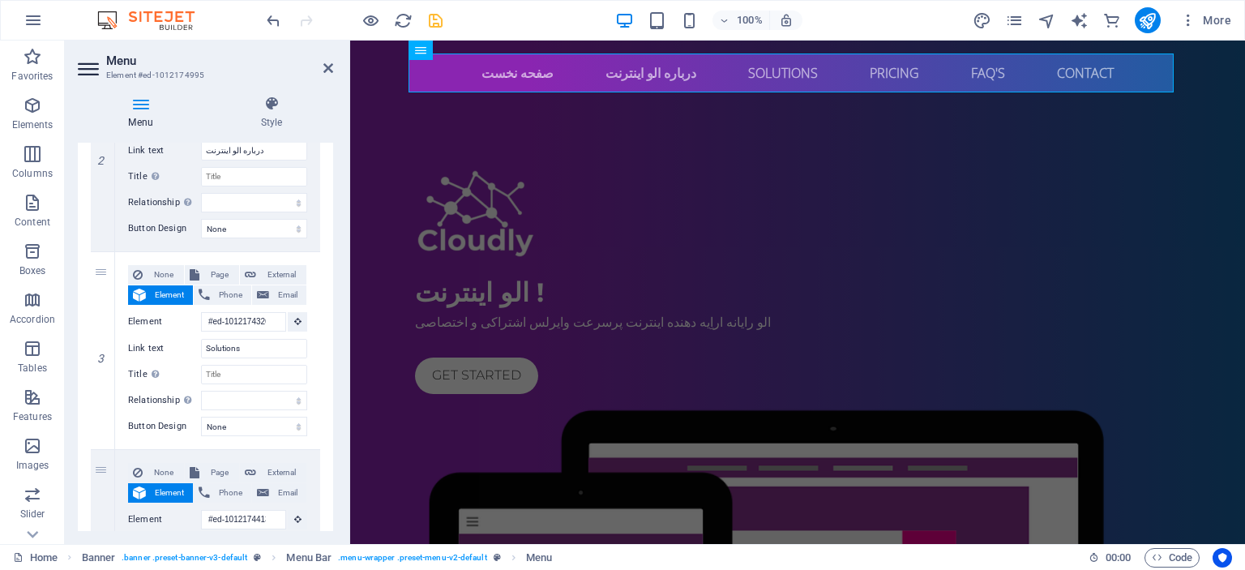
scroll to position [541, 0]
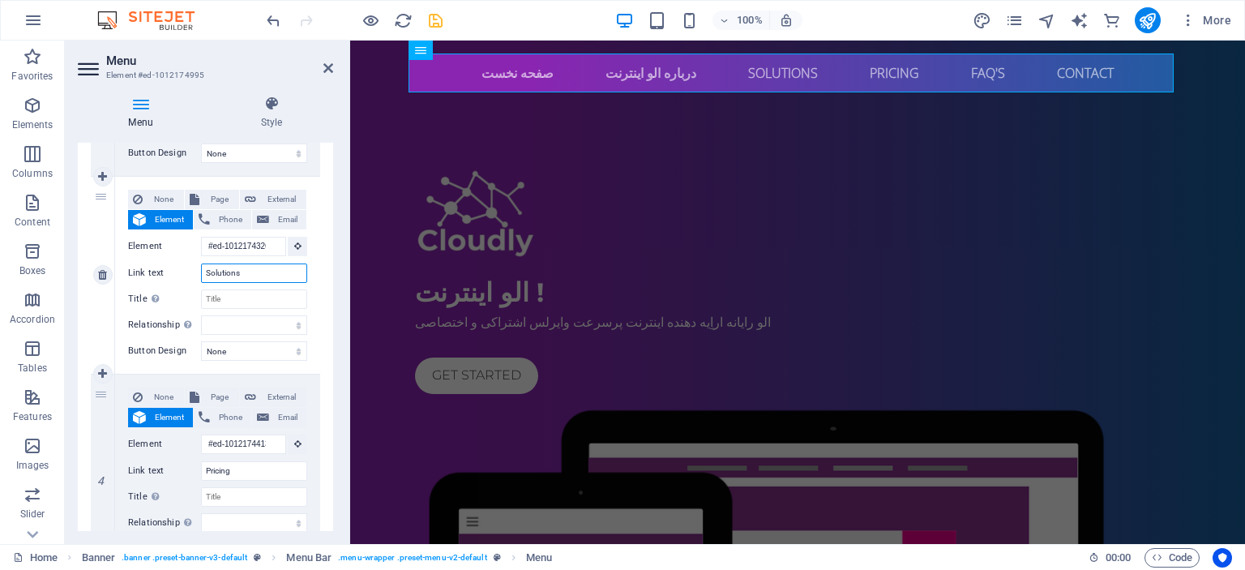
drag, startPoint x: 251, startPoint y: 269, endPoint x: 162, endPoint y: 272, distance: 89.2
click at [162, 272] on div "Link text Solutions" at bounding box center [217, 272] width 179 height 19
type input "راهکار"
select select
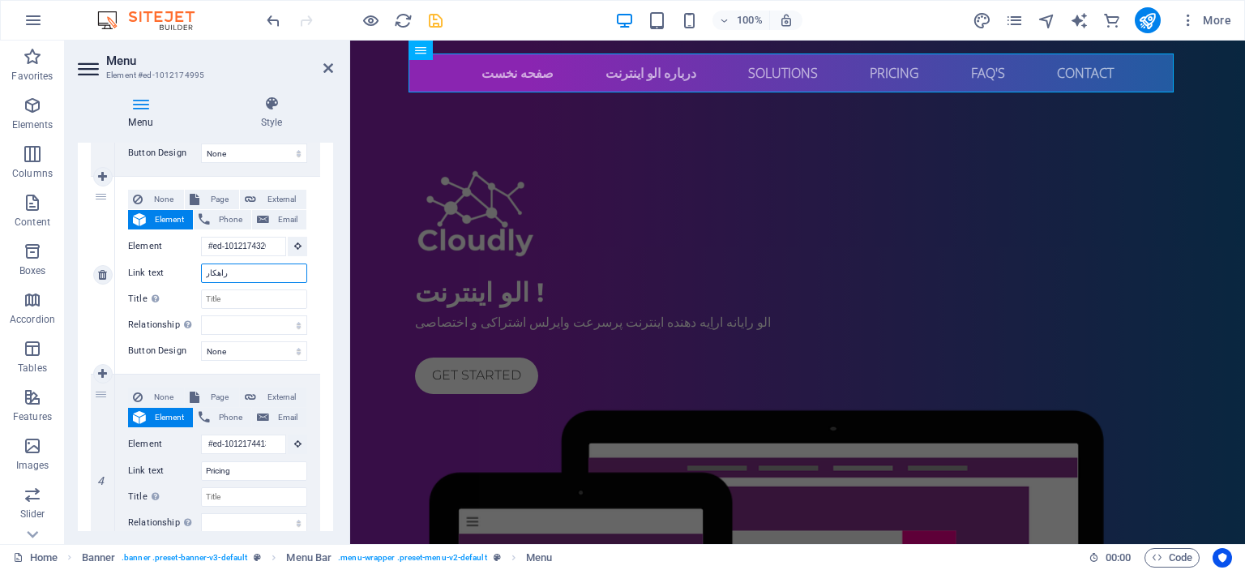
select select
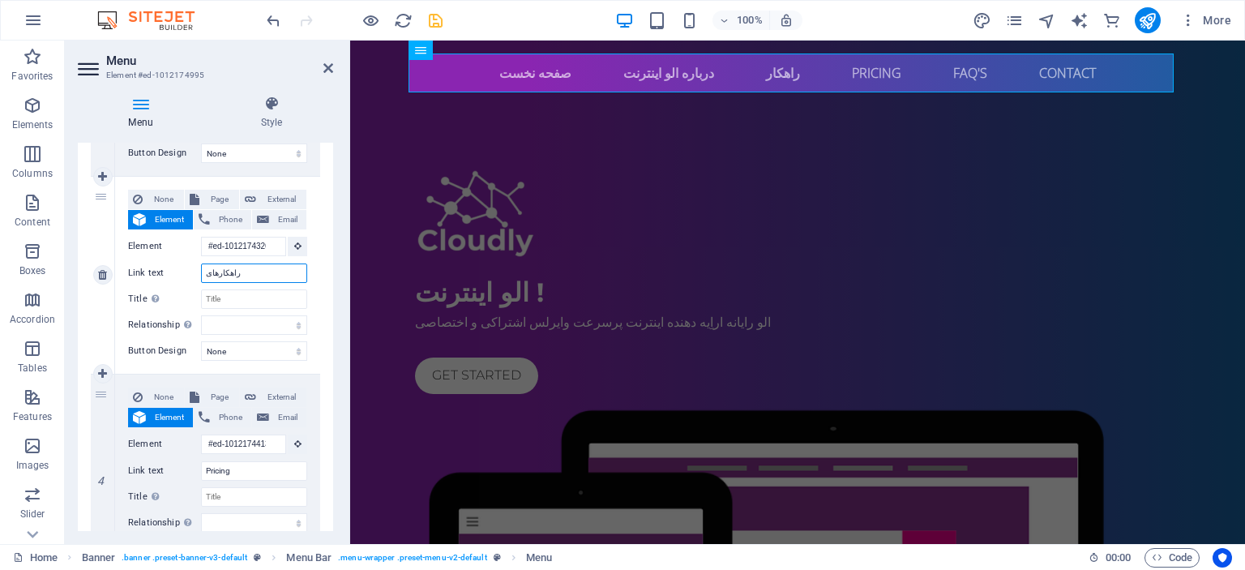
type input "راهکارهای"
select select
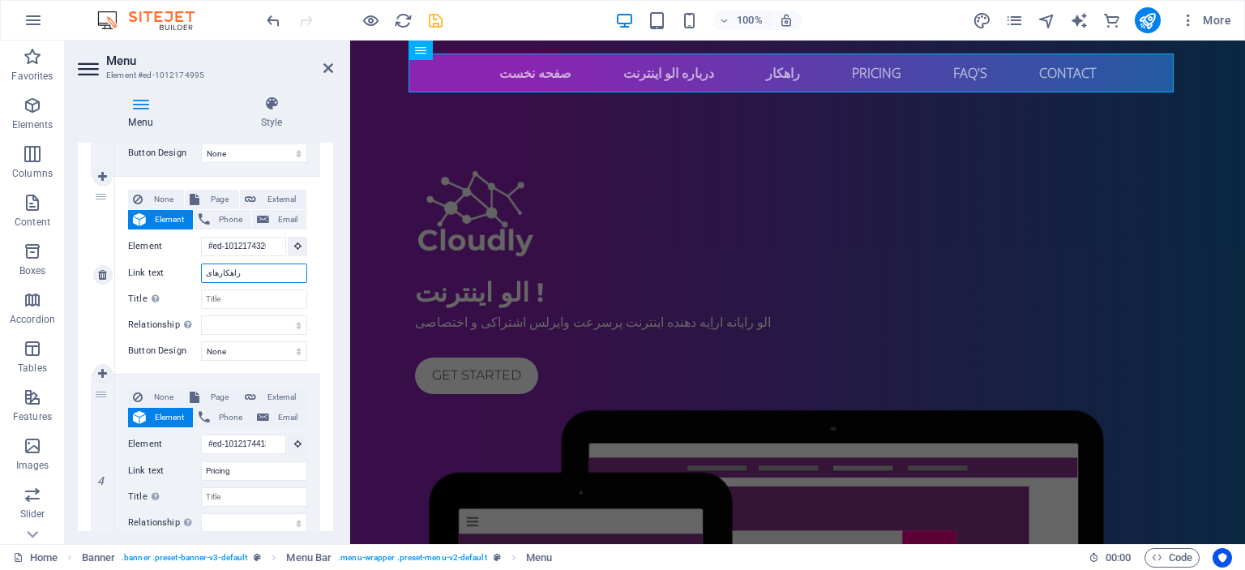
select select
type input "راهکارهای"
select select
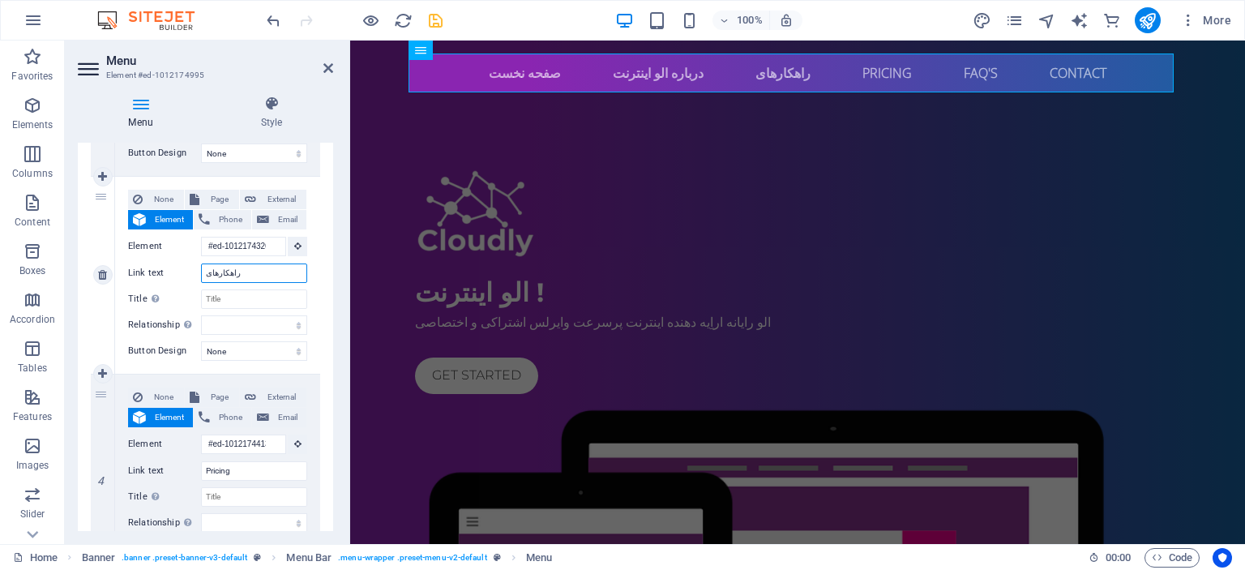
select select
type input "راهکارها"
select select
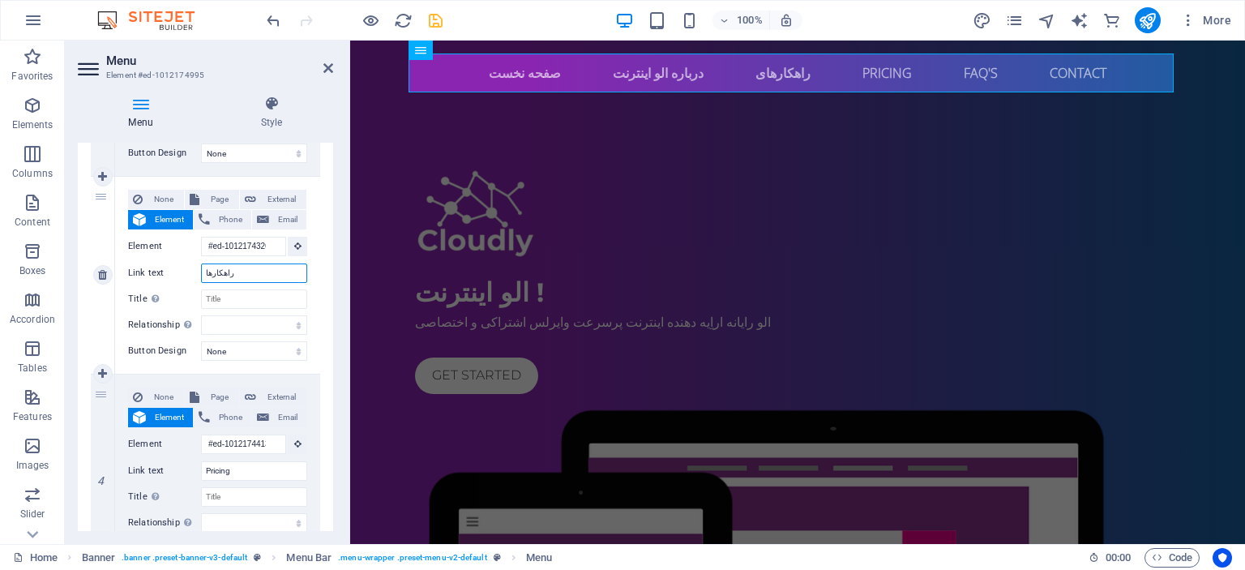
select select
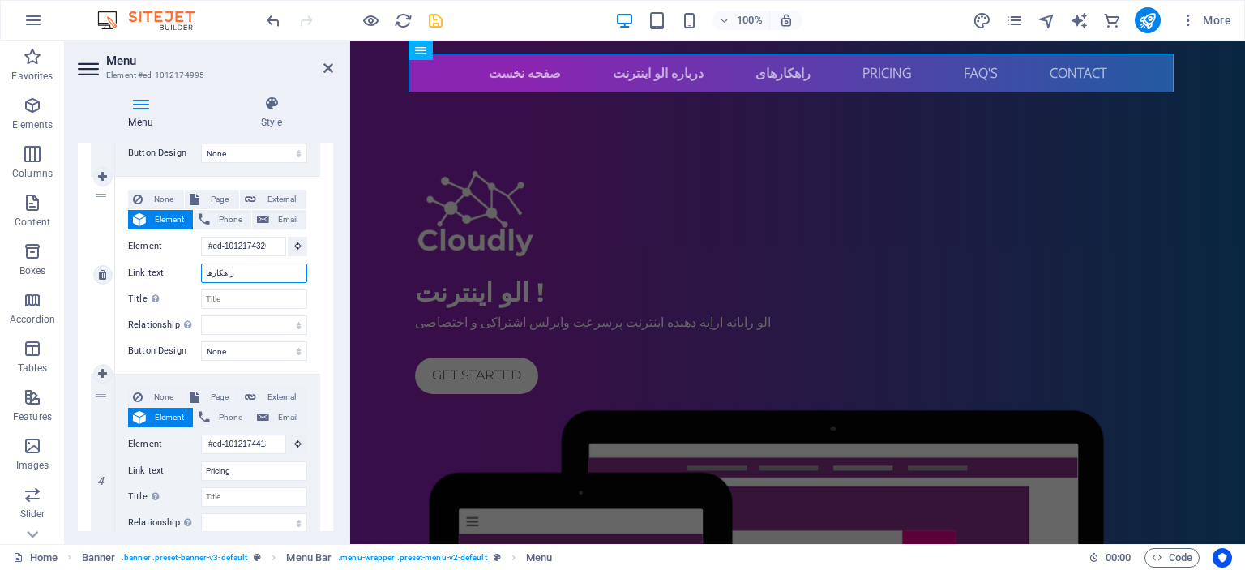
select select
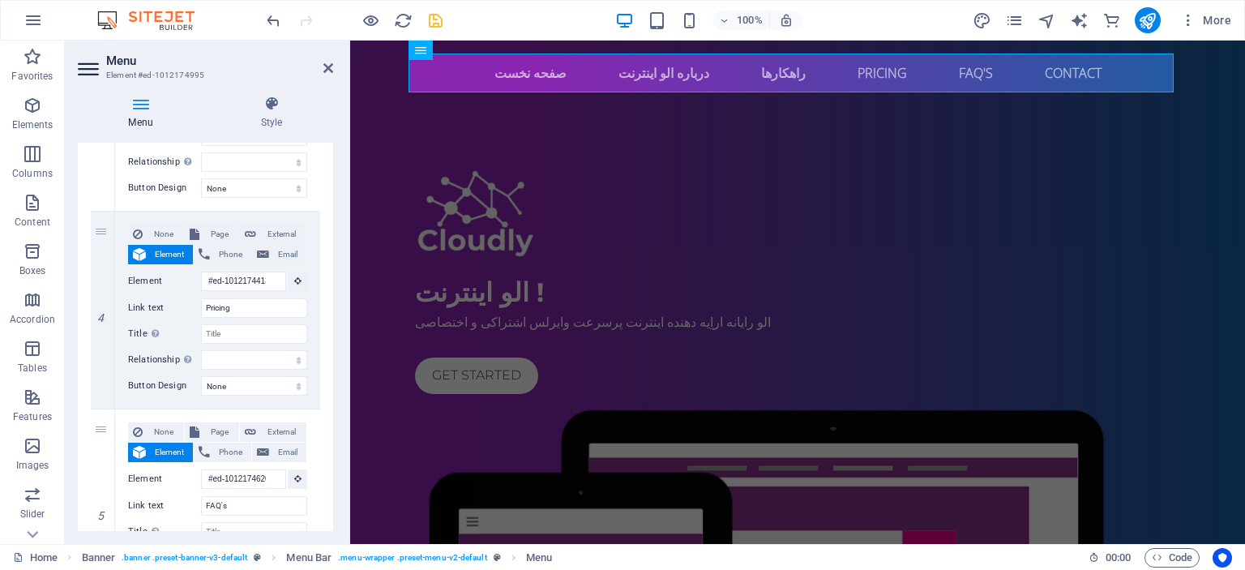
scroll to position [729, 0]
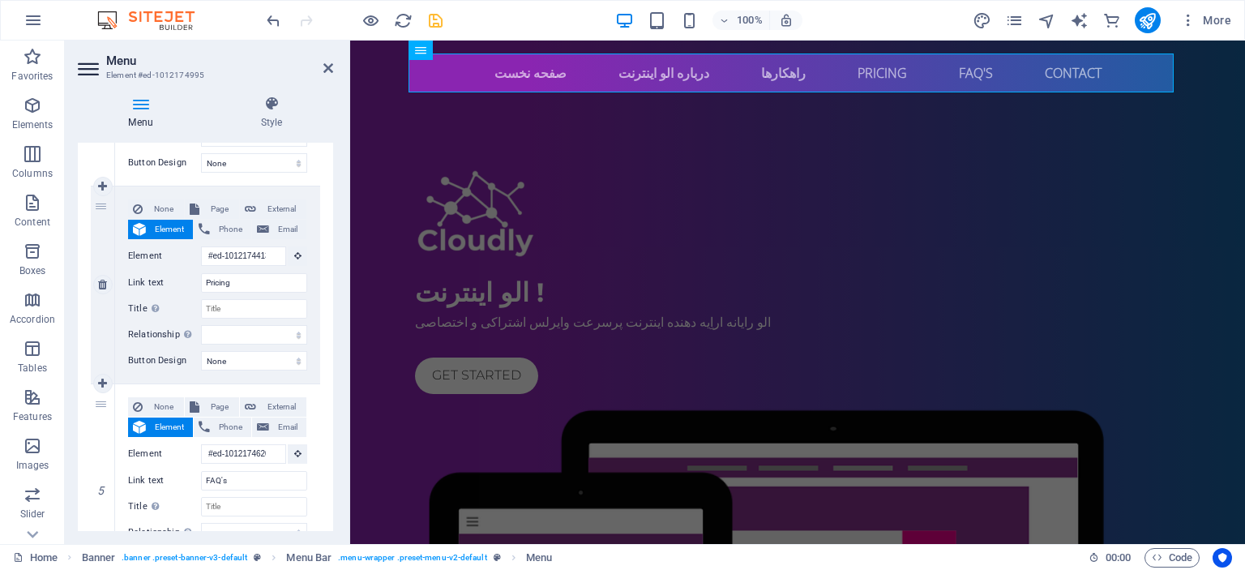
type input "راهکارها"
click at [246, 273] on div "None Page External Element Phone Email Page Home Subpage Legal Notice Privacy E…" at bounding box center [217, 271] width 179 height 145
drag, startPoint x: 246, startPoint y: 273, endPoint x: 149, endPoint y: 276, distance: 96.5
click at [149, 276] on div "Link text Pricing" at bounding box center [217, 282] width 179 height 19
type input "ق"
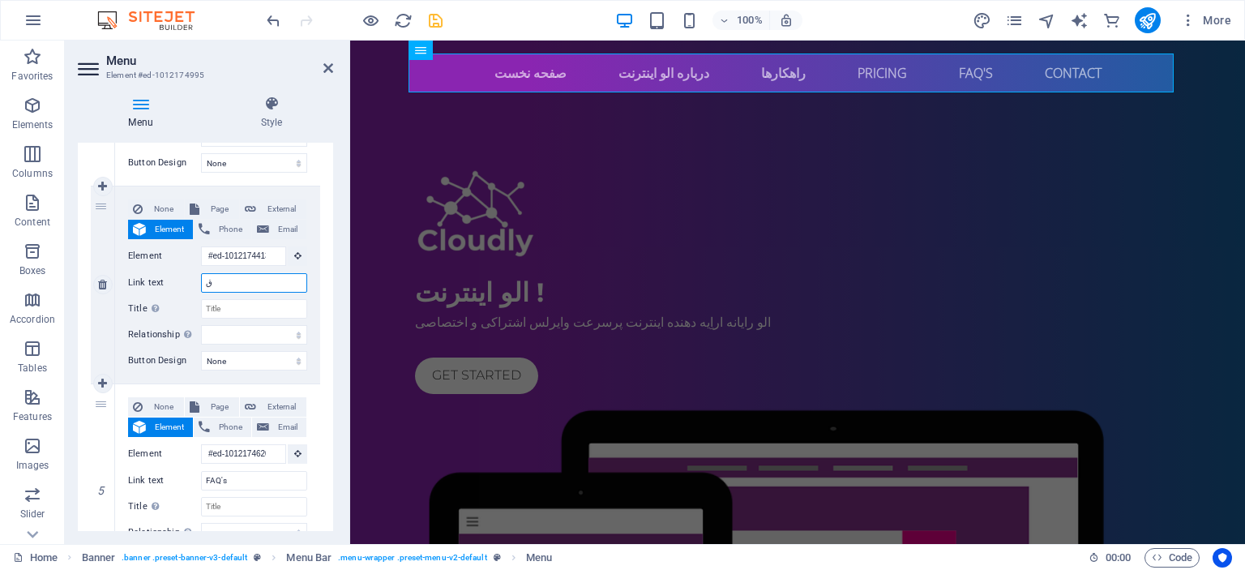
select select
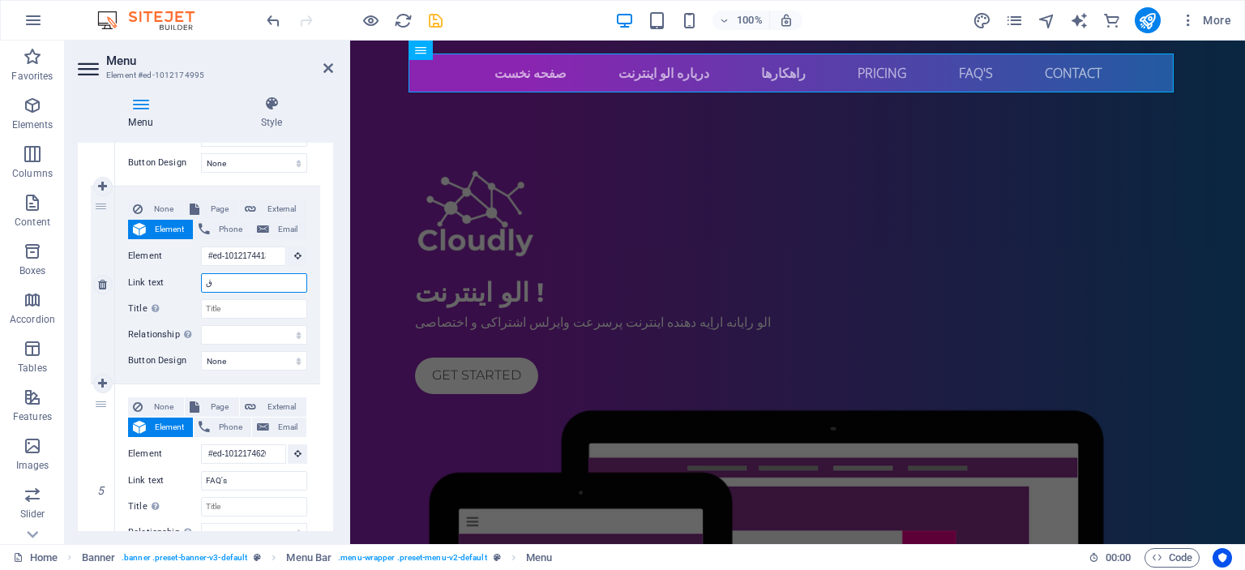
select select
type input "قی"
select select
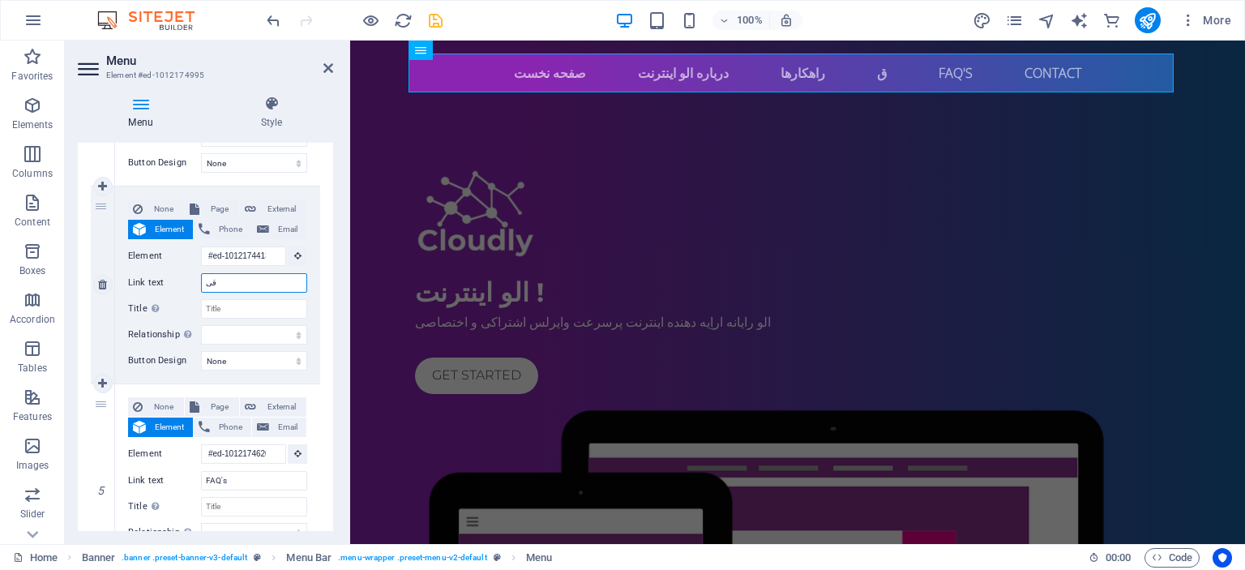
select select
type input "قیم"
select select
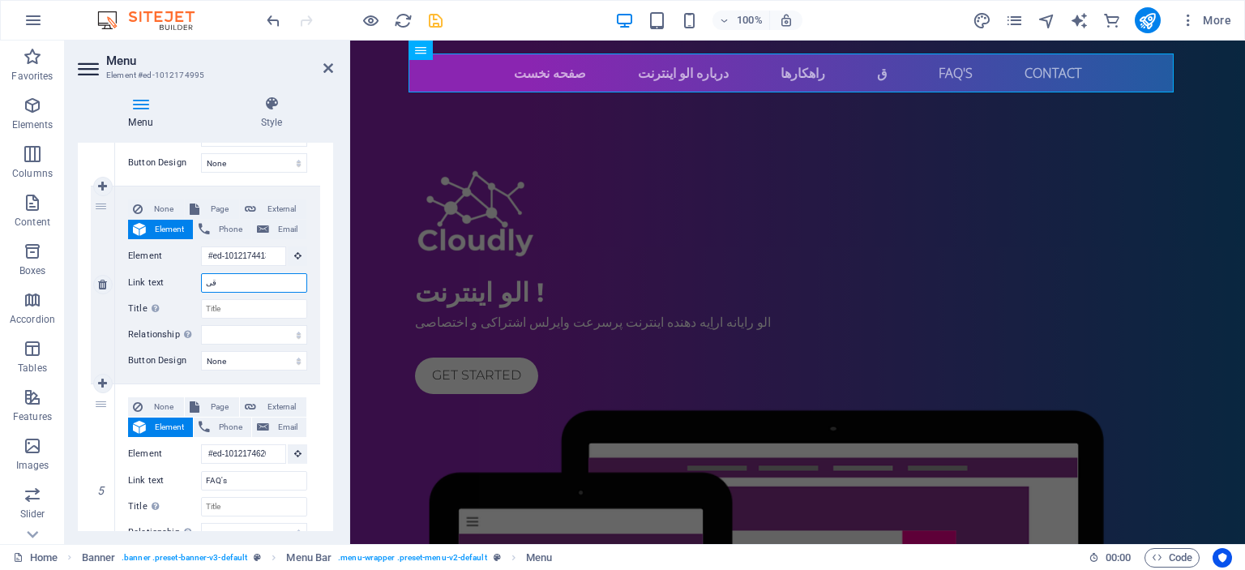
select select
type input "قیمت ها"
select select
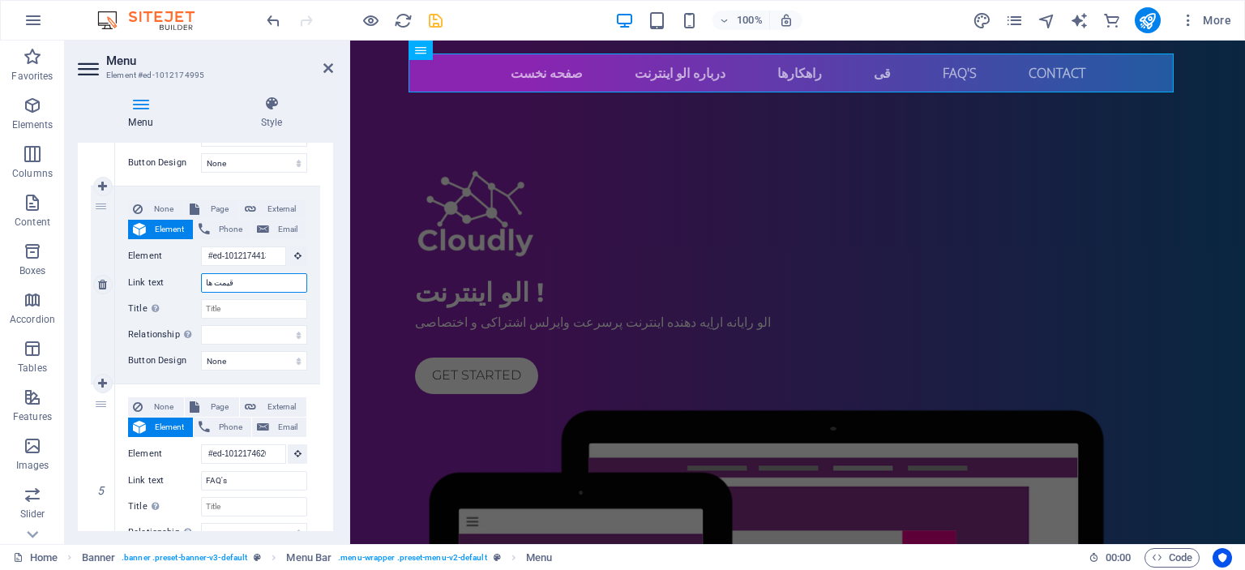
select select
type input "قیمت ها"
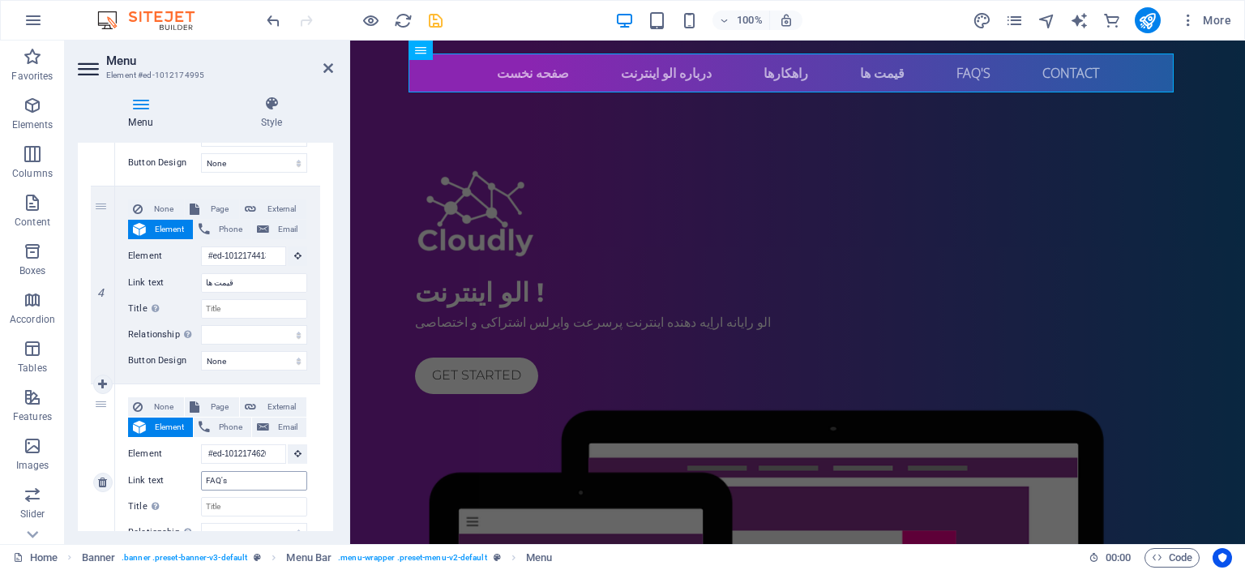
drag, startPoint x: 269, startPoint y: 469, endPoint x: 252, endPoint y: 476, distance: 18.2
click at [252, 476] on div "Link text FAQ's" at bounding box center [217, 480] width 179 height 19
drag, startPoint x: 252, startPoint y: 476, endPoint x: 153, endPoint y: 485, distance: 99.3
click at [153, 485] on div "Link text FAQ's" at bounding box center [217, 480] width 179 height 19
type input "سوالات"
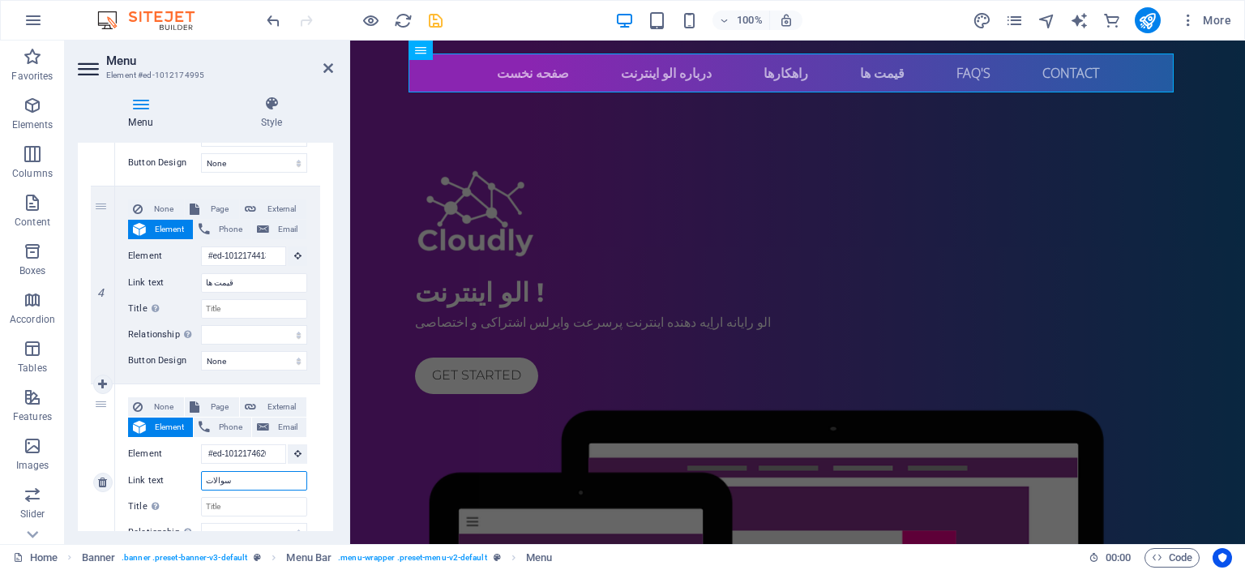
select select
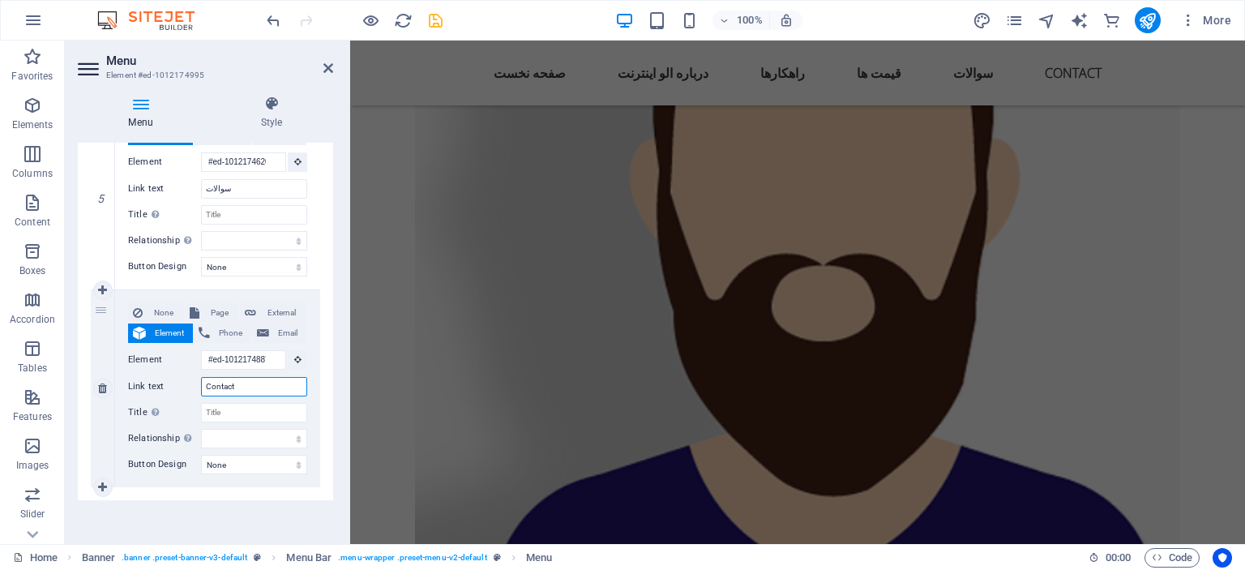
scroll to position [0, 0]
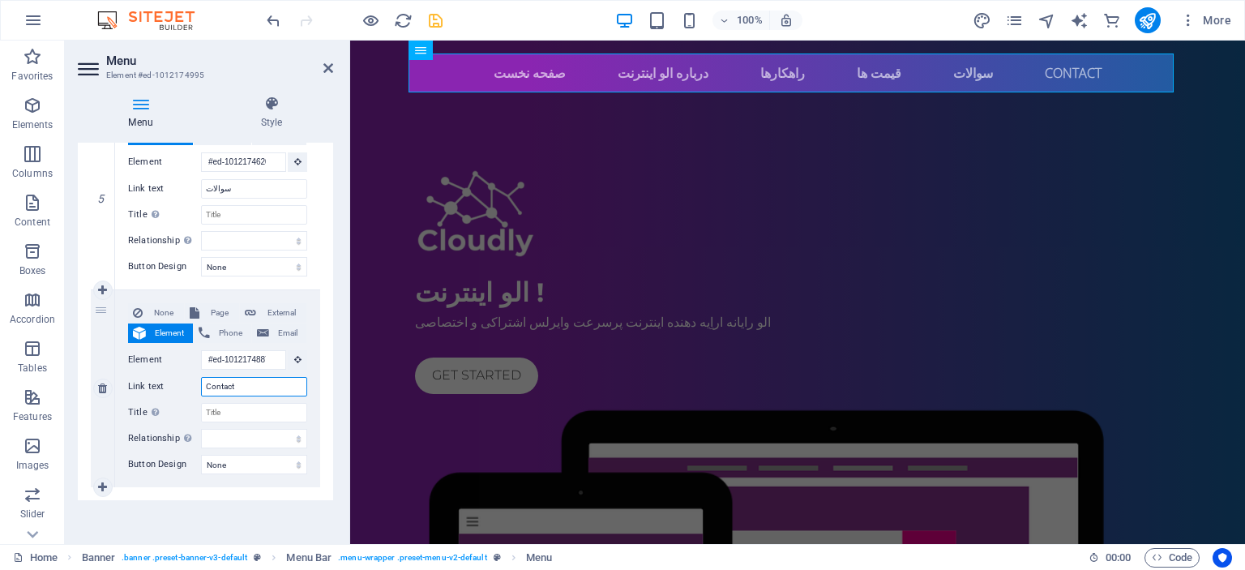
drag, startPoint x: 259, startPoint y: 383, endPoint x: 159, endPoint y: 384, distance: 99.7
click at [159, 384] on div "Link text Contact" at bounding box center [217, 386] width 179 height 19
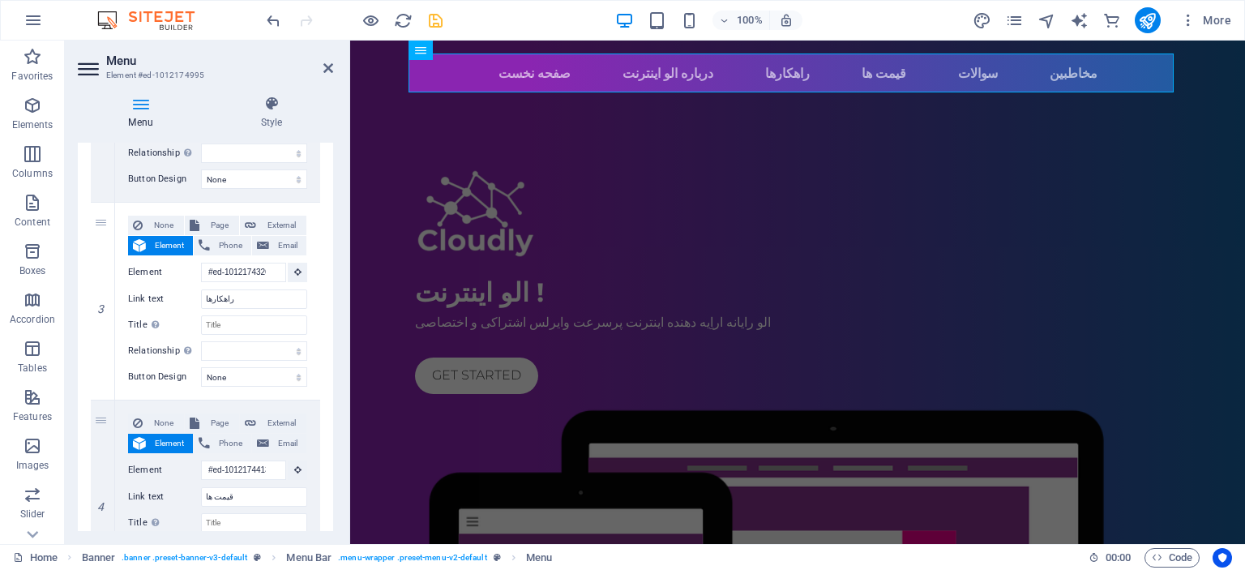
drag, startPoint x: 339, startPoint y: 293, endPoint x: 337, endPoint y: 226, distance: 66.5
click at [337, 226] on div "Menu Style Menu Auto Custom Create custom menu items for this menu. Recommended…" at bounding box center [205, 313] width 281 height 461
click at [438, 19] on icon "save" at bounding box center [435, 20] width 19 height 19
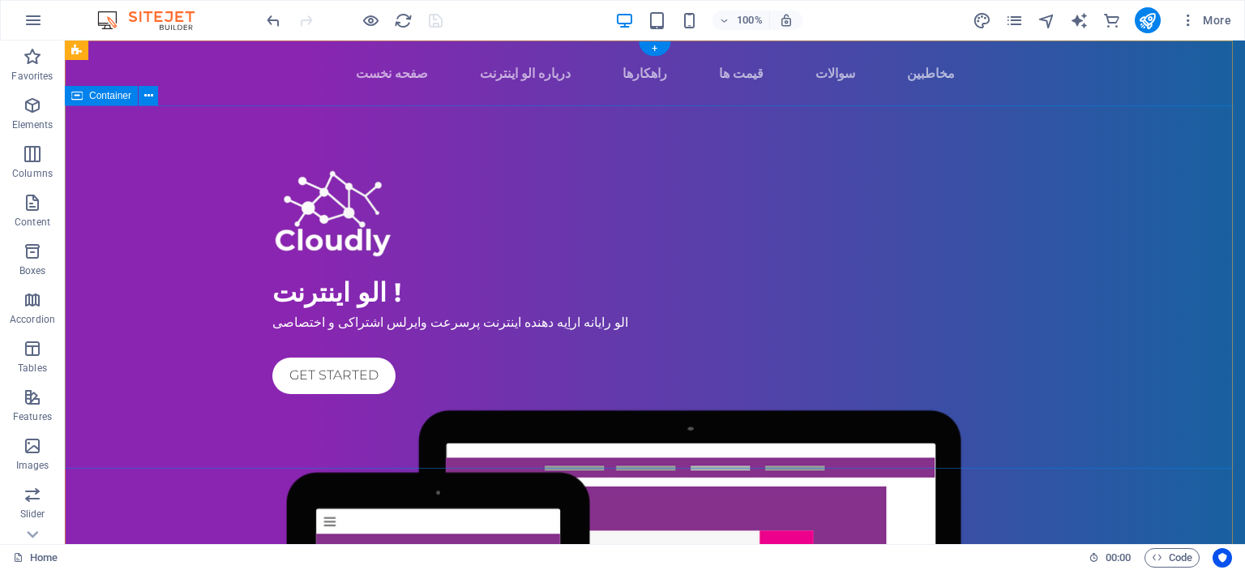
click at [1108, 158] on div "الو اینترنت ! الو رایانه اراِیه دهنده اینترنت پرسرعت وایرلس اشتراکی و اختصاصی G…" at bounding box center [655, 522] width 1180 height 834
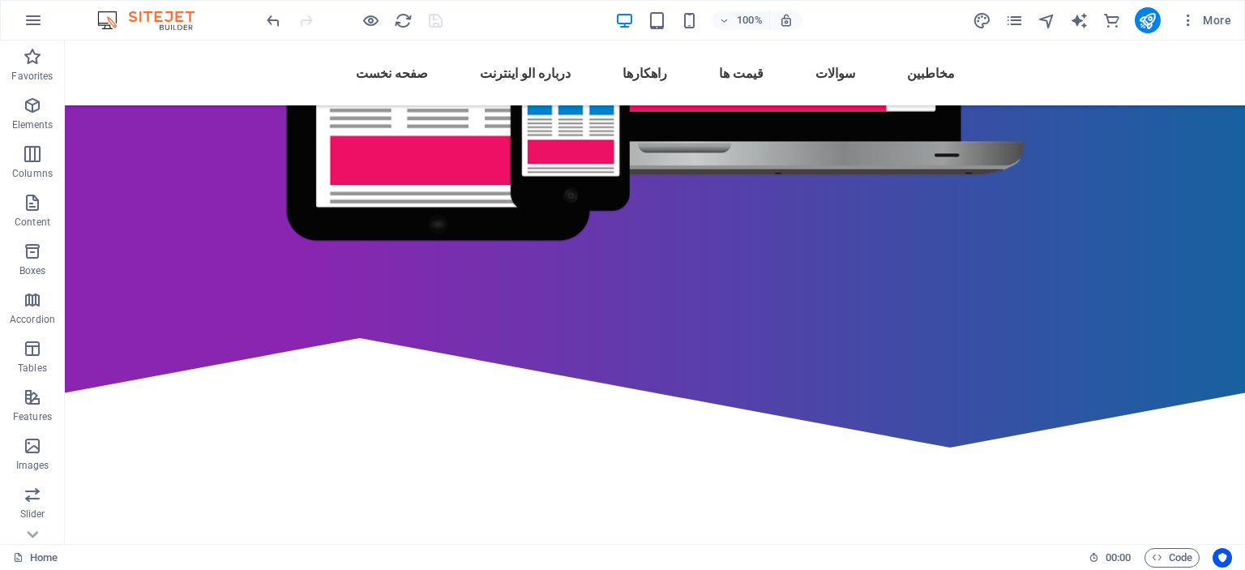
scroll to position [583, 0]
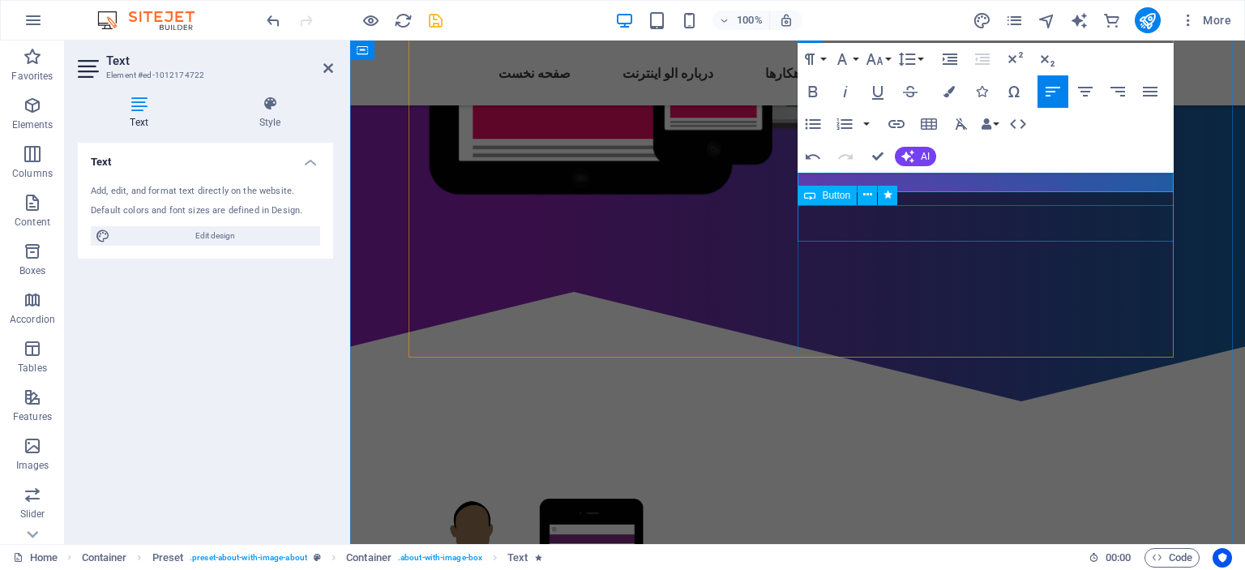
scroll to position [661, 0]
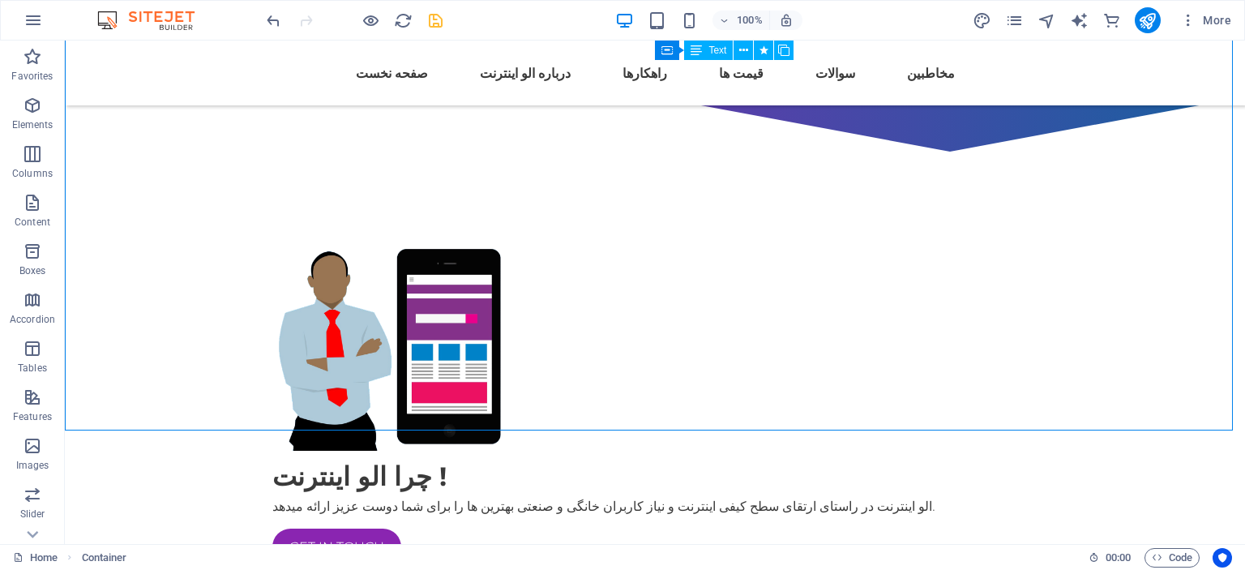
scroll to position [910, 0]
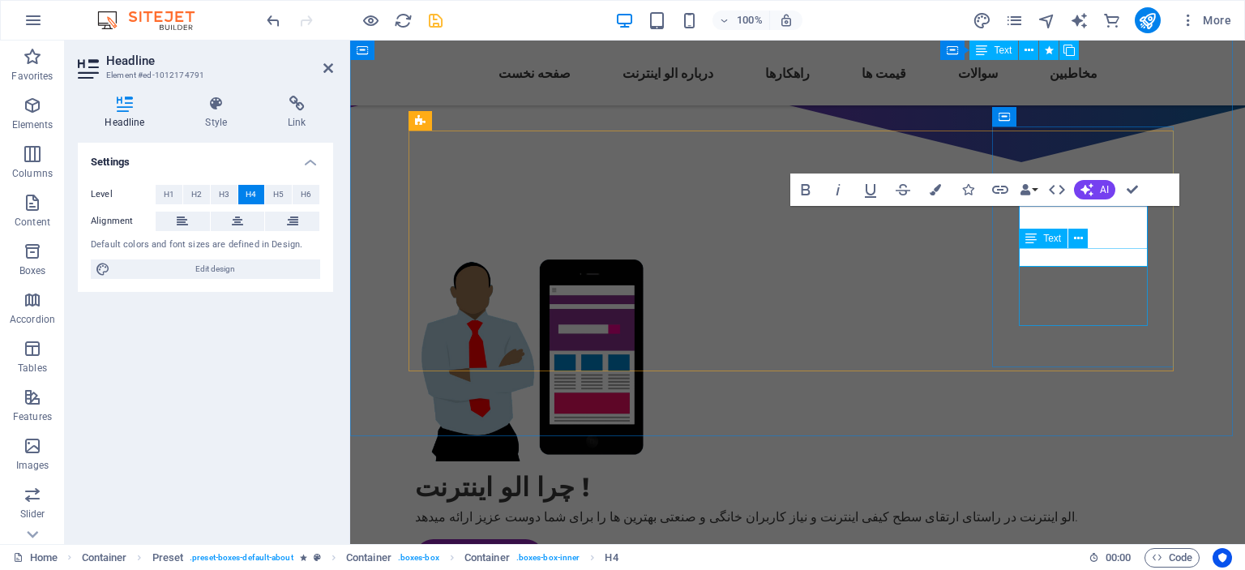
scroll to position [925, 0]
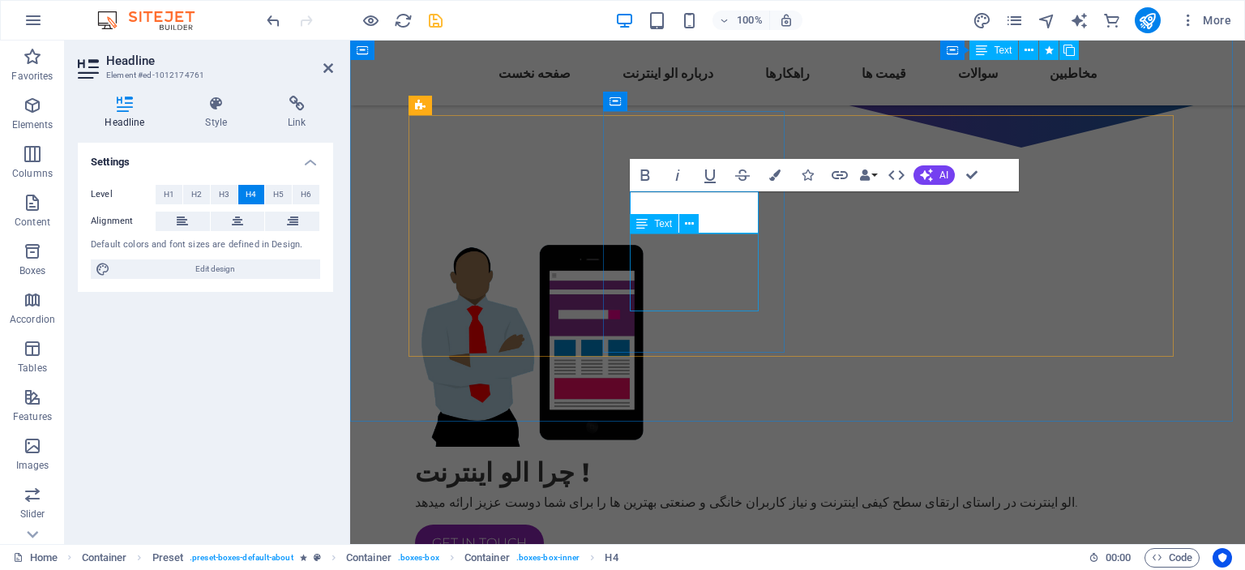
scroll to position [940, 0]
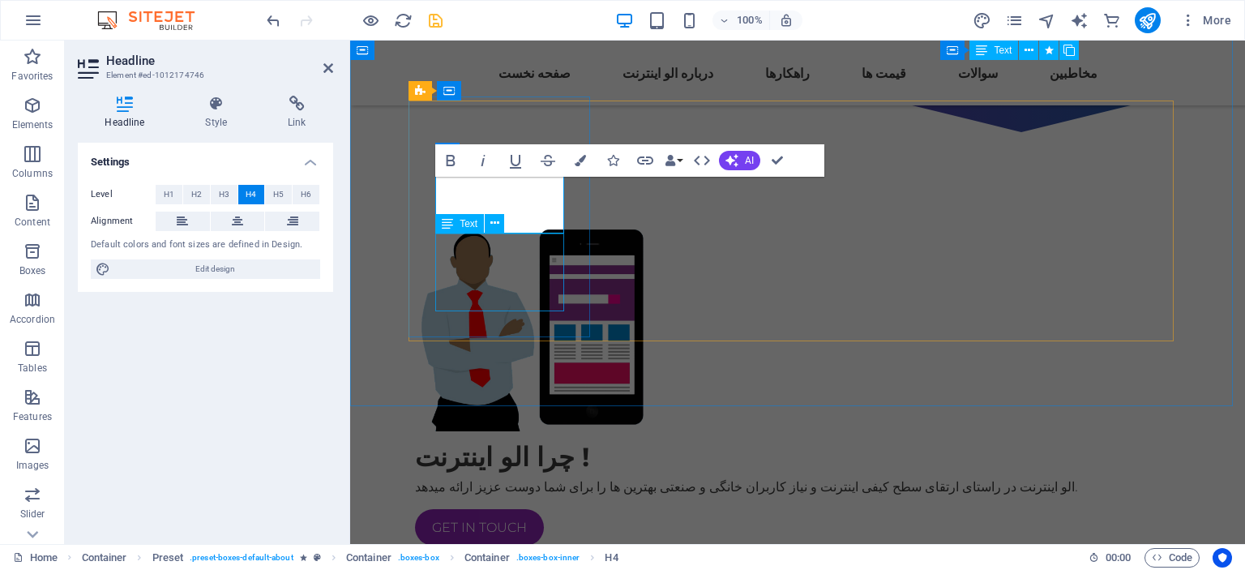
scroll to position [955, 0]
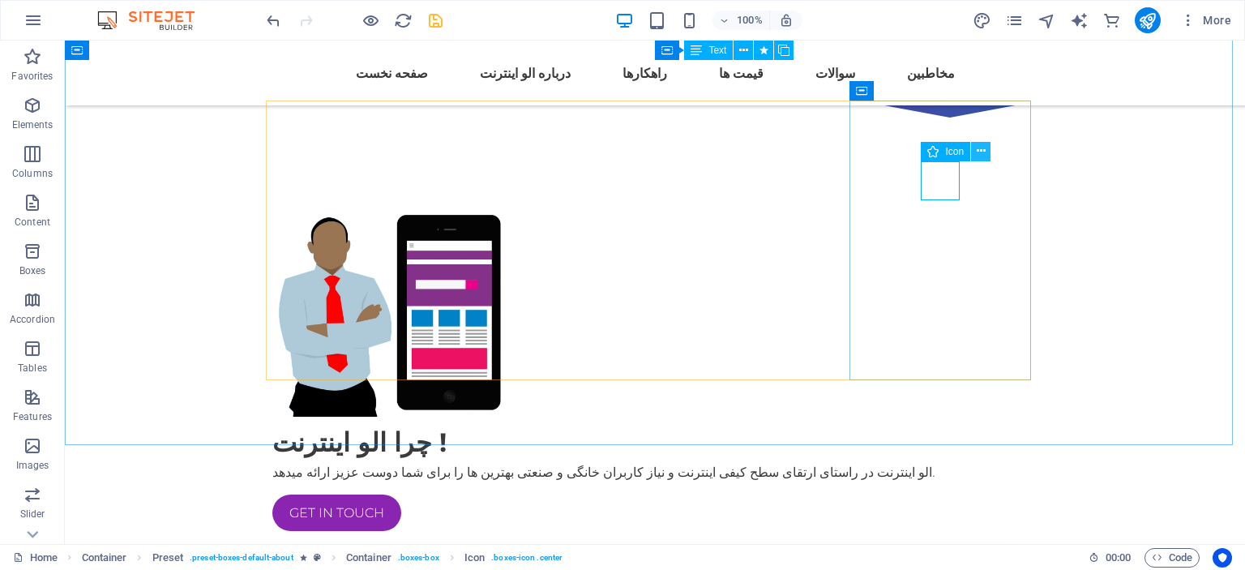
click at [979, 143] on icon at bounding box center [981, 151] width 9 height 17
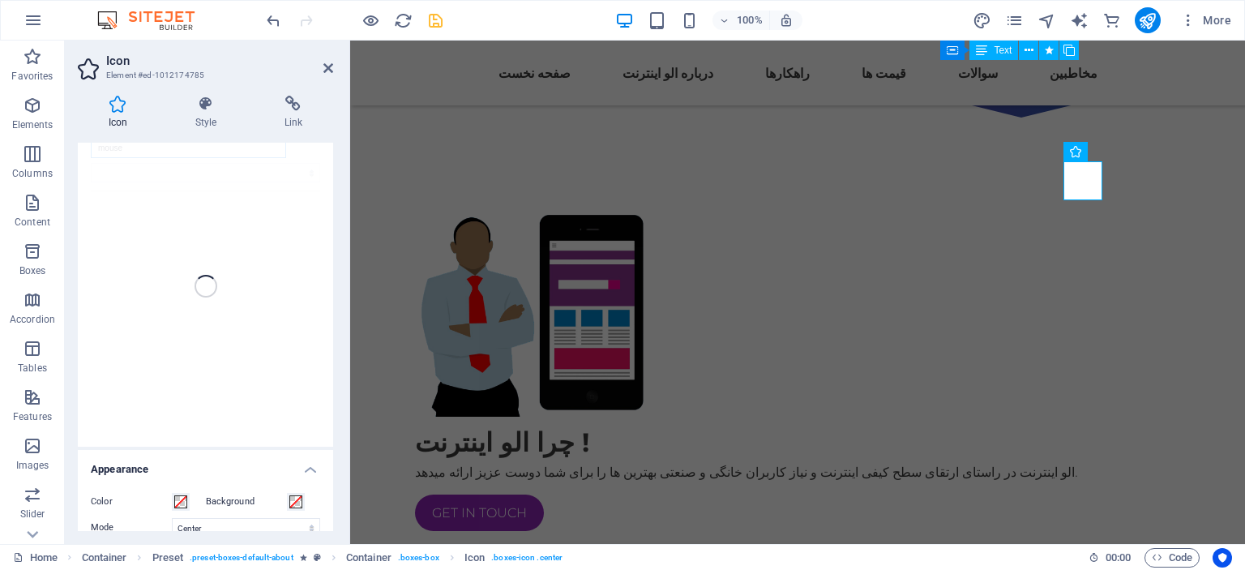
scroll to position [0, 0]
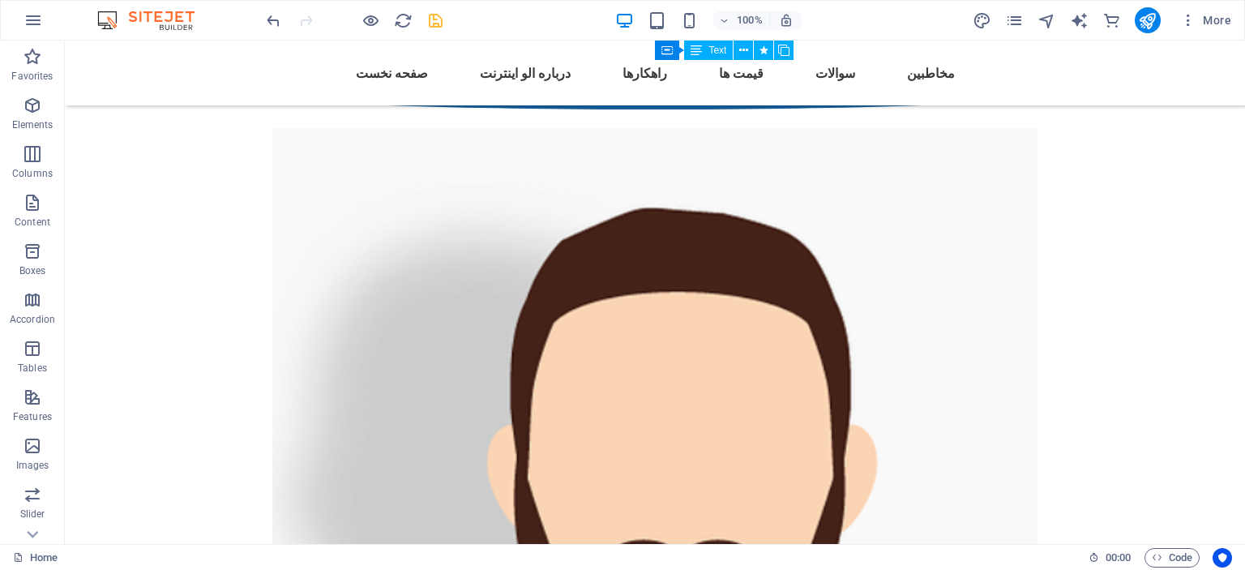
scroll to position [3389, 0]
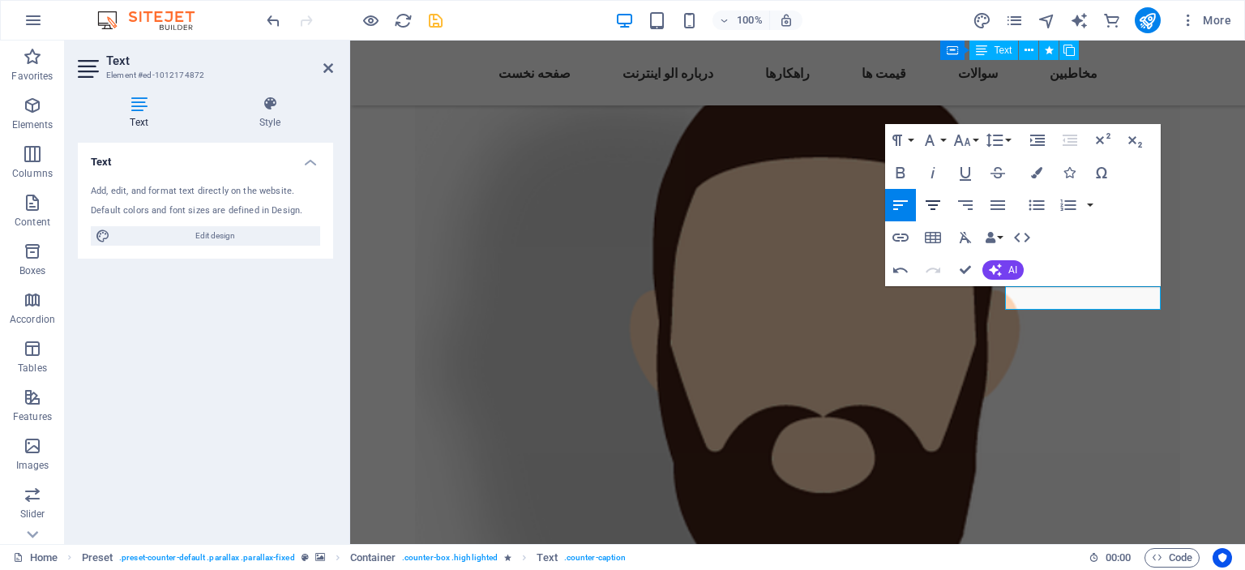
click at [944, 207] on button "Align Center" at bounding box center [932, 205] width 31 height 32
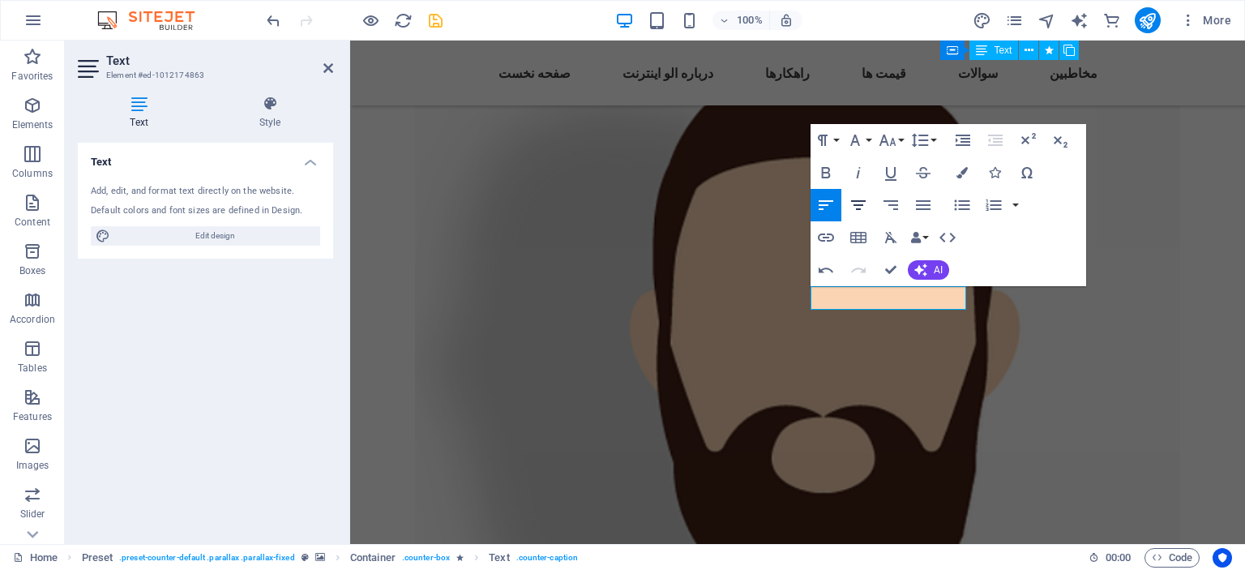
click at [859, 207] on icon "button" at bounding box center [857, 204] width 19 height 19
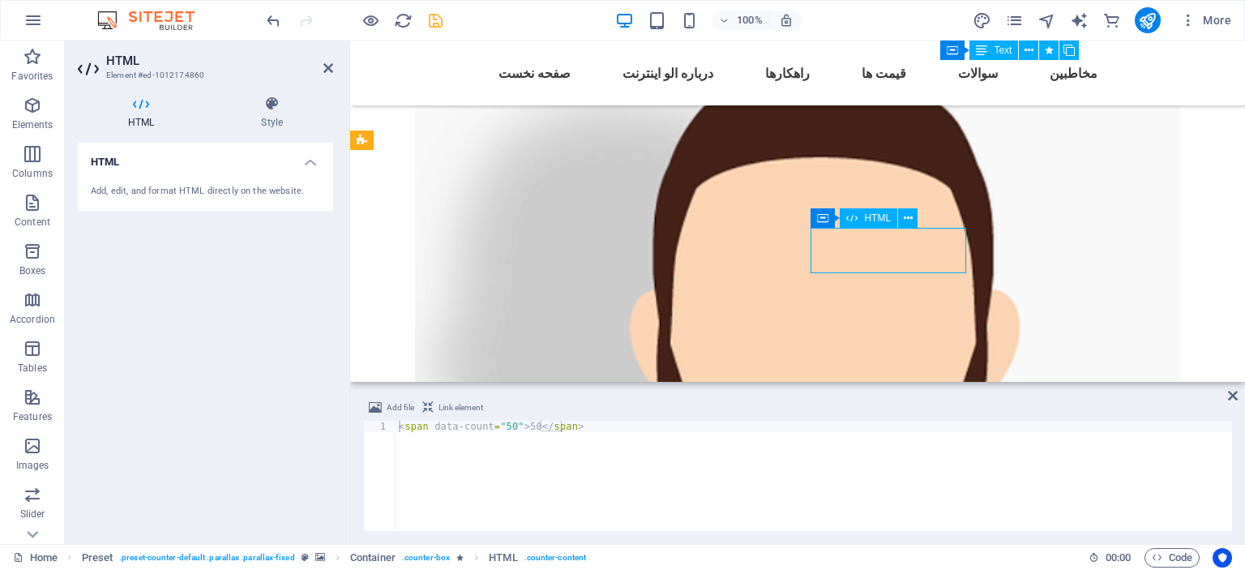
drag, startPoint x: 865, startPoint y: 246, endPoint x: 904, endPoint y: 250, distance: 38.2
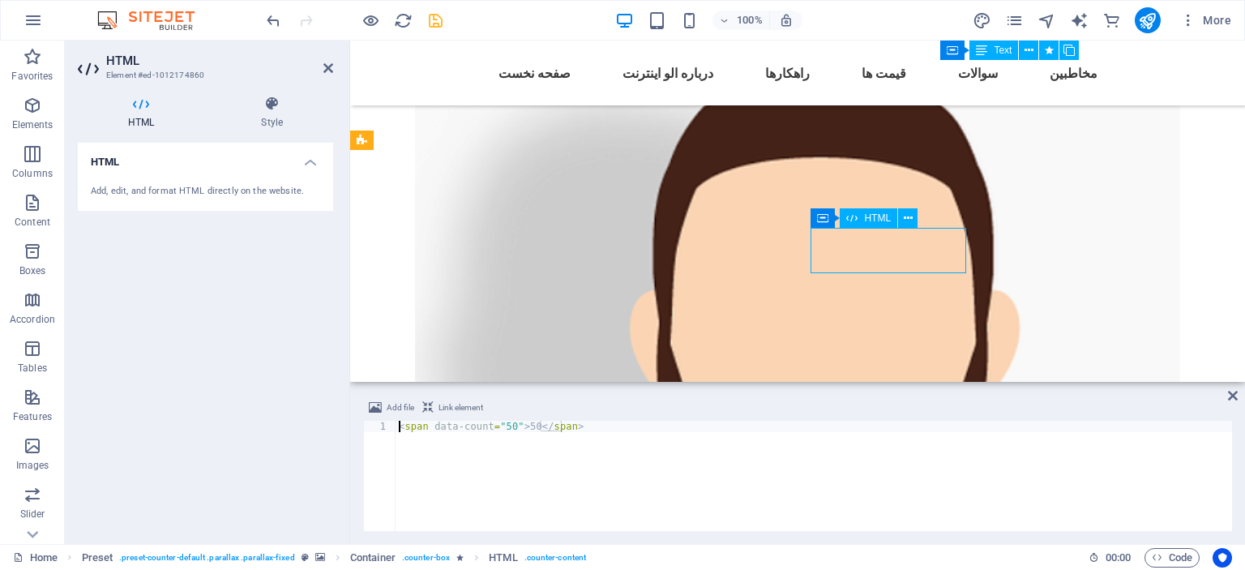
drag, startPoint x: 506, startPoint y: 427, endPoint x: 497, endPoint y: 428, distance: 9.0
click at [497, 428] on div "< span data-count = "50" > 50 </ span >" at bounding box center [813, 487] width 836 height 133
click at [523, 429] on div "< span data-count = "50" > 50 </ span >" at bounding box center [813, 487] width 836 height 133
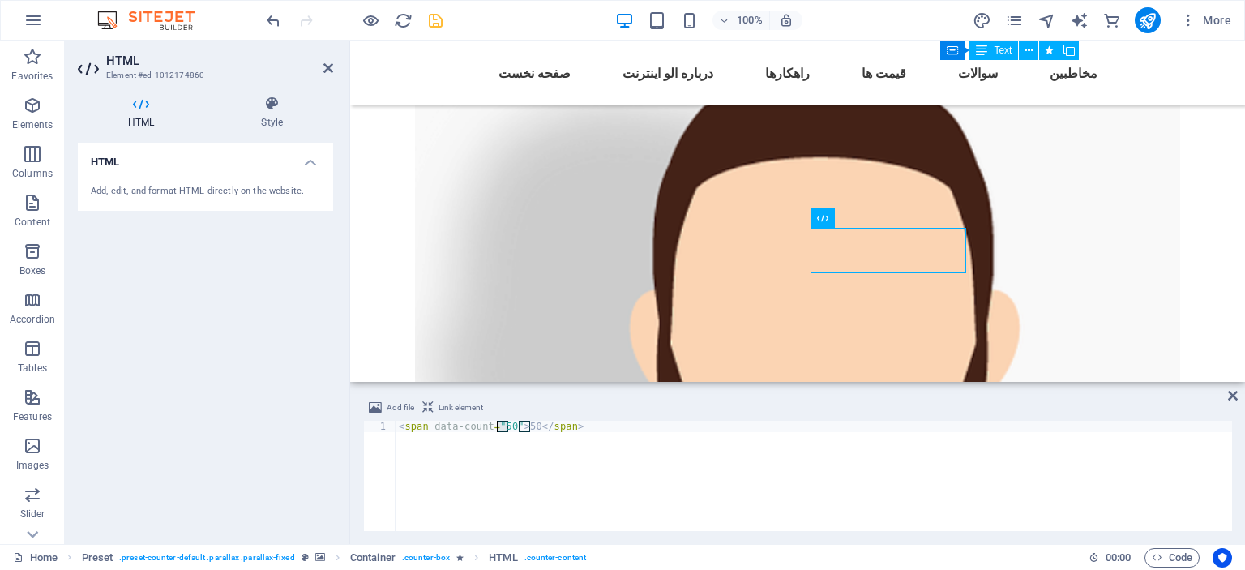
click at [523, 429] on div "< span data-count = "50" > 50 </ span >" at bounding box center [813, 487] width 836 height 133
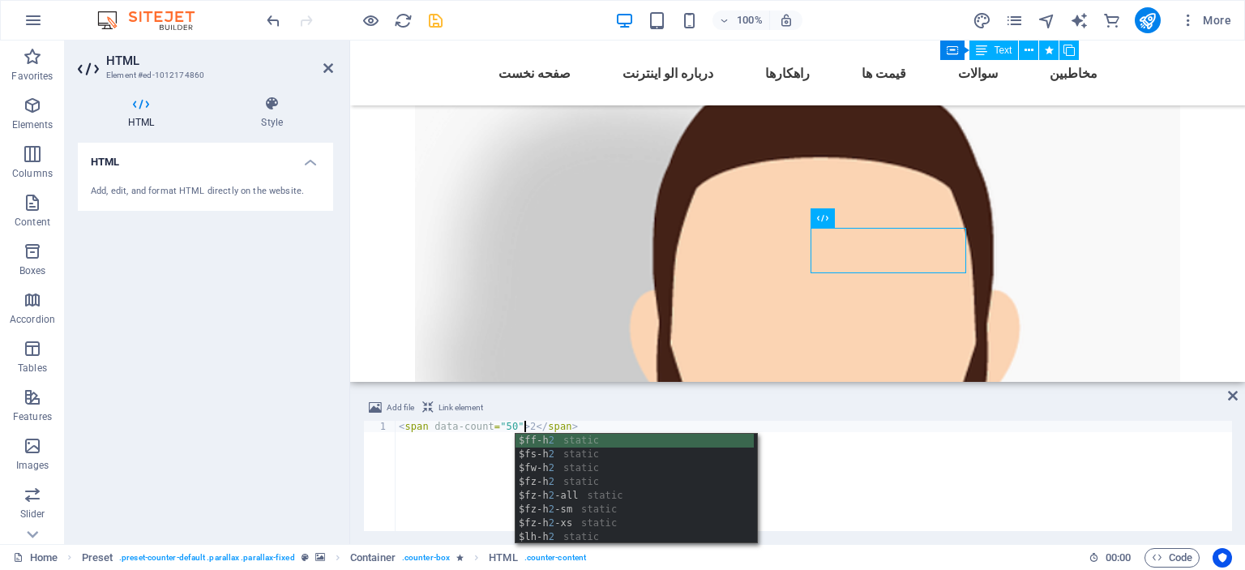
scroll to position [0, 10]
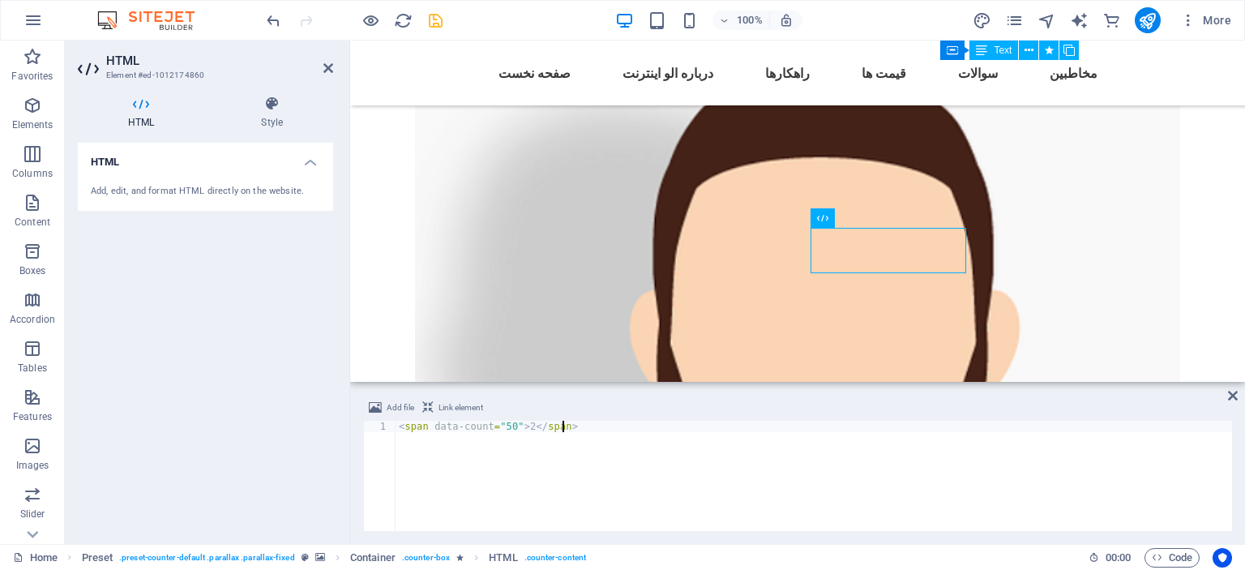
click at [809, 437] on div "< span data-count = "50" > 2 </ span >" at bounding box center [813, 487] width 836 height 133
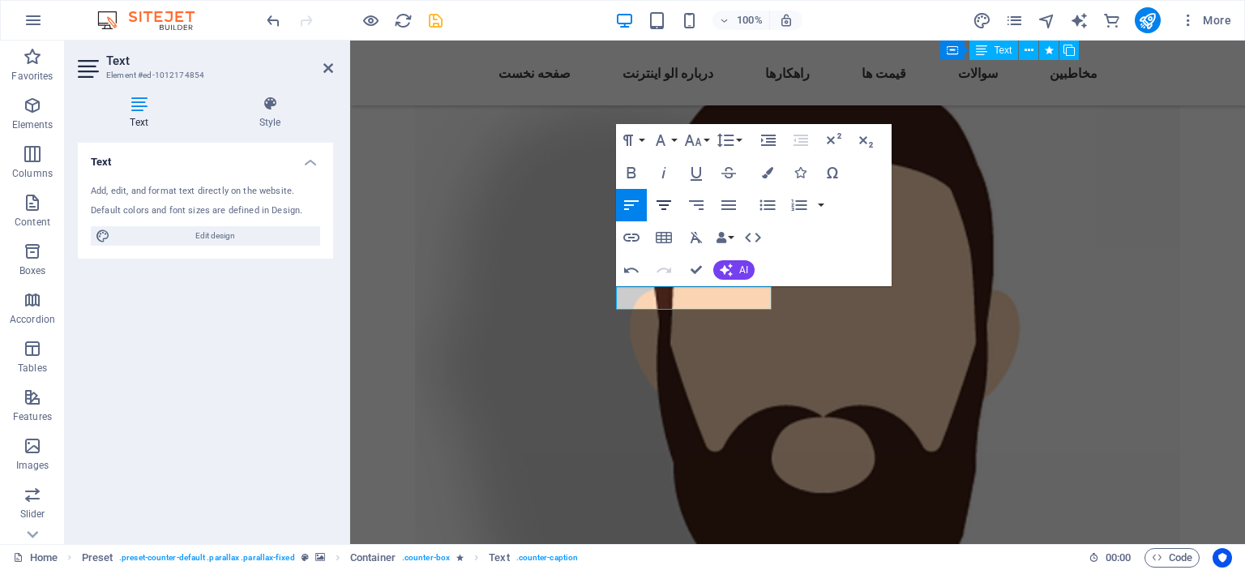
click at [665, 203] on icon "button" at bounding box center [663, 204] width 19 height 19
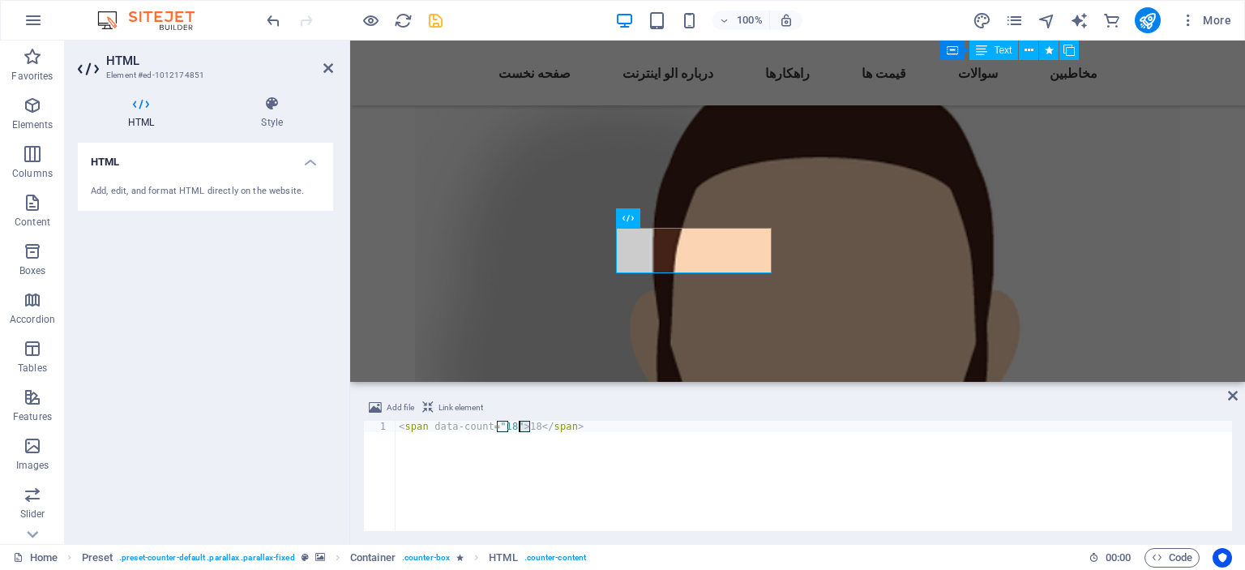
drag, startPoint x: 528, startPoint y: 425, endPoint x: 520, endPoint y: 426, distance: 8.1
click at [520, 426] on div "< span data-count = "18" > 18 </ span >" at bounding box center [813, 487] width 836 height 133
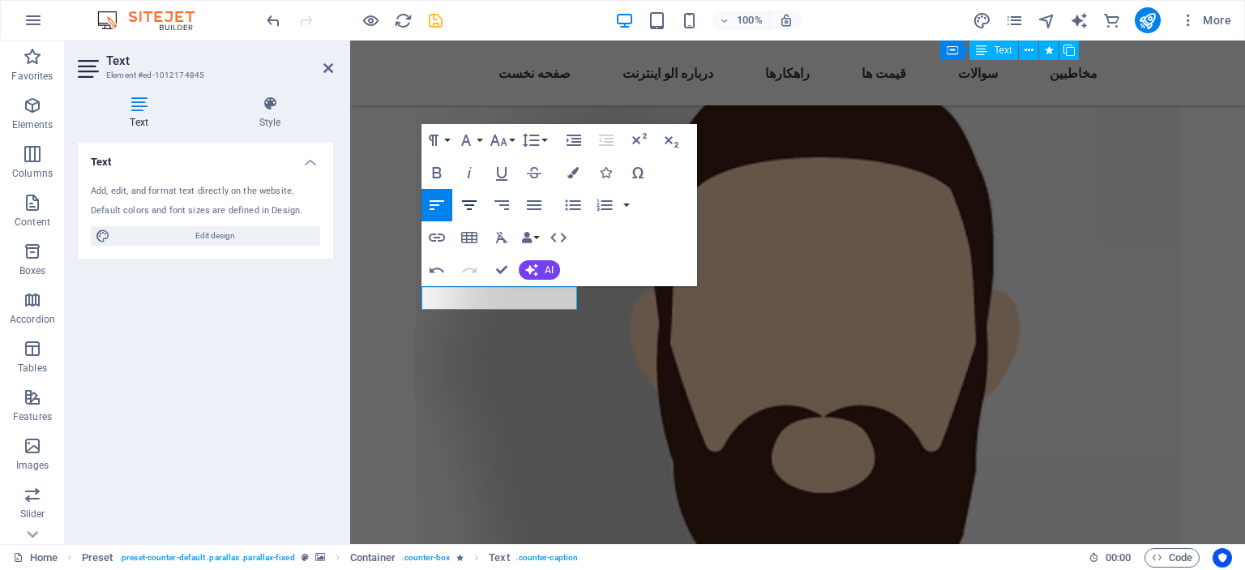
click at [475, 206] on icon "button" at bounding box center [468, 204] width 19 height 19
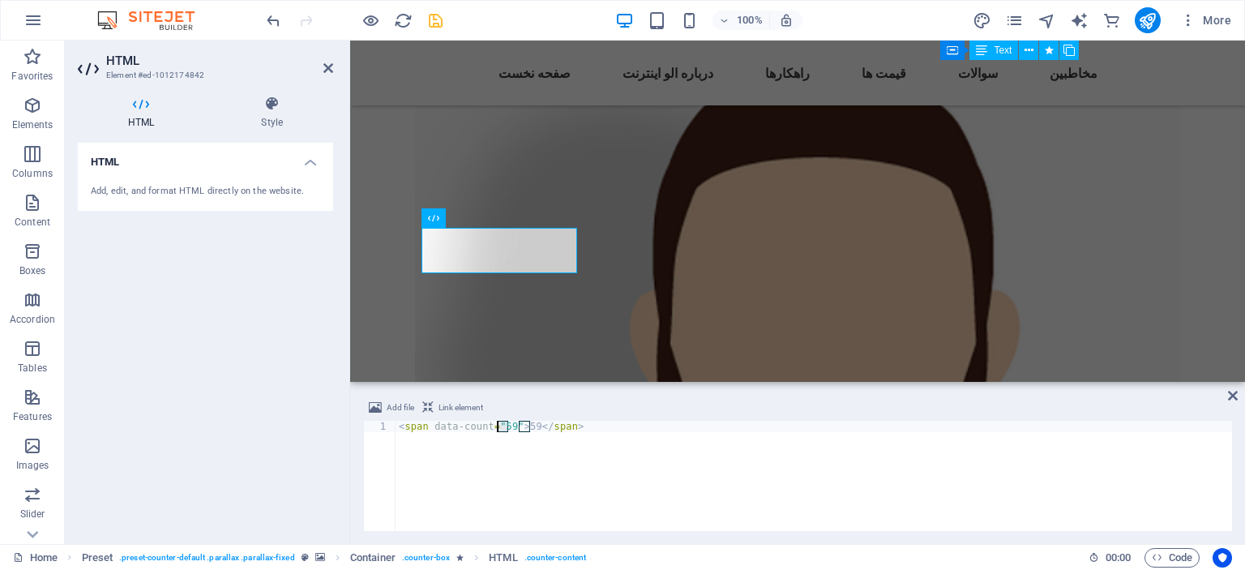
click at [499, 427] on div "< span data-count = "59" > 59 </ span >" at bounding box center [813, 487] width 836 height 133
click at [527, 425] on div "< span data-count = "59" > 59 </ span >" at bounding box center [813, 487] width 836 height 133
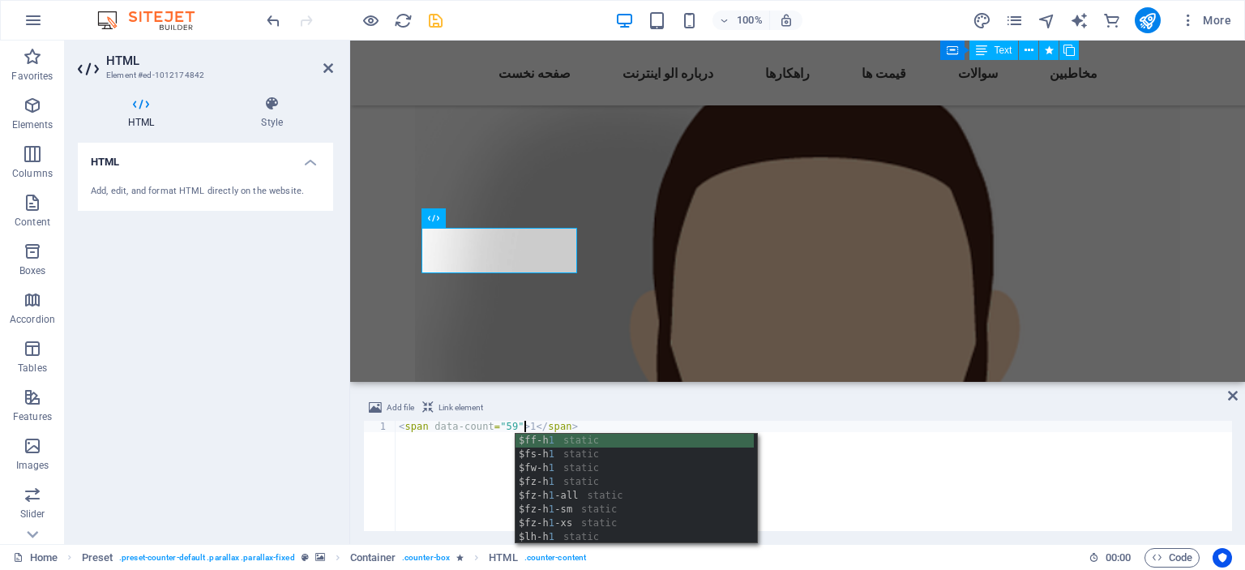
scroll to position [0, 10]
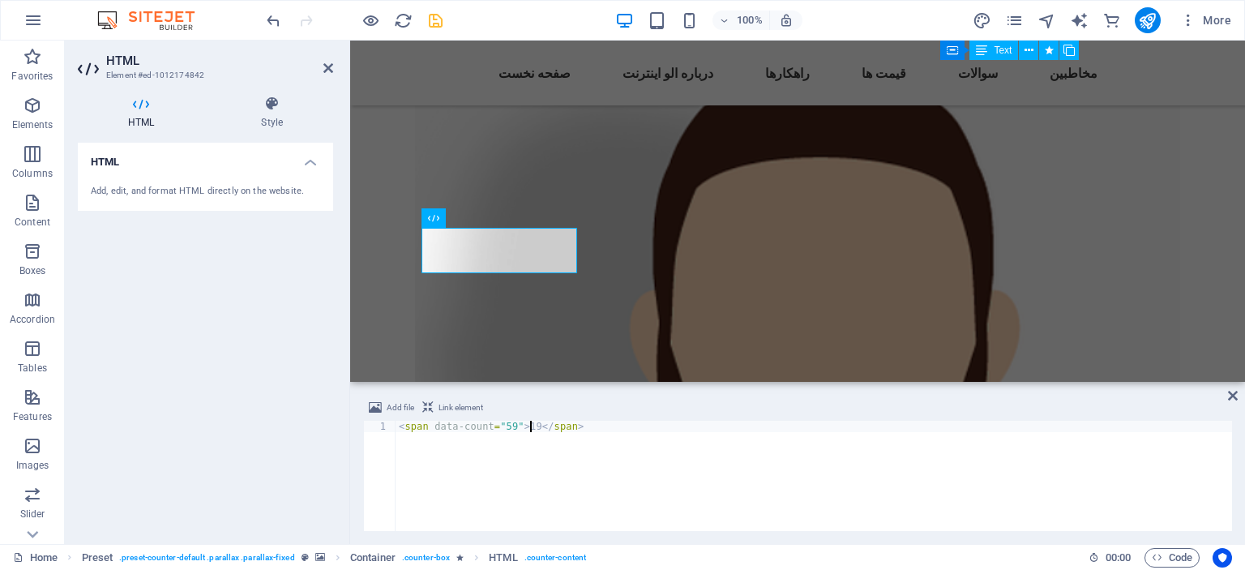
click at [572, 465] on div "< span data-count = "59" > 19 </ span >" at bounding box center [813, 487] width 836 height 133
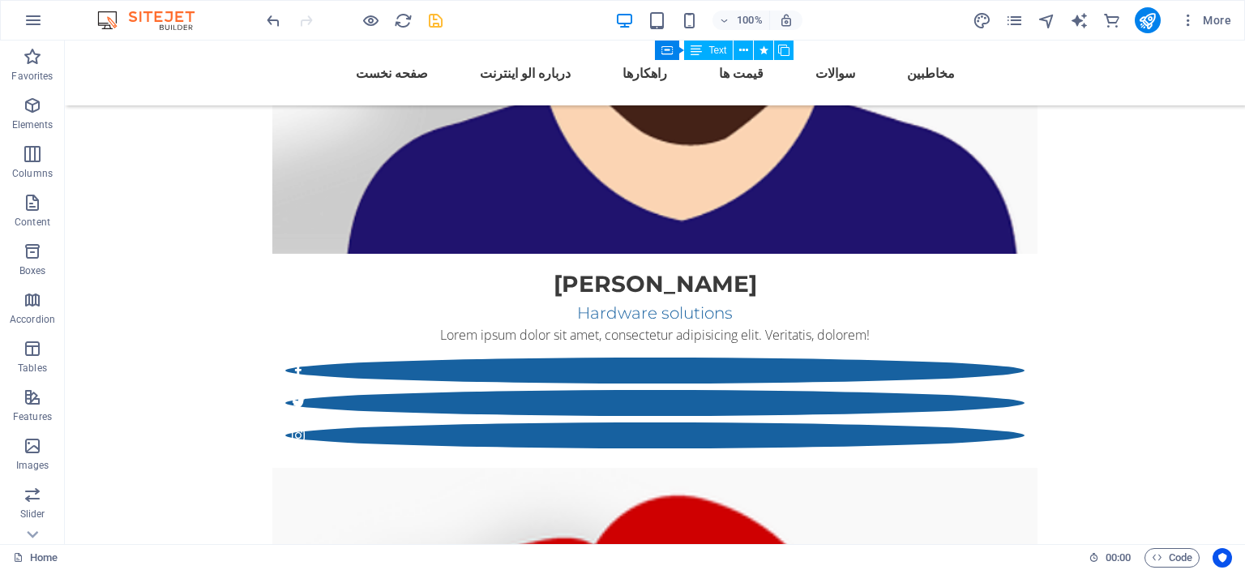
scroll to position [3686, 0]
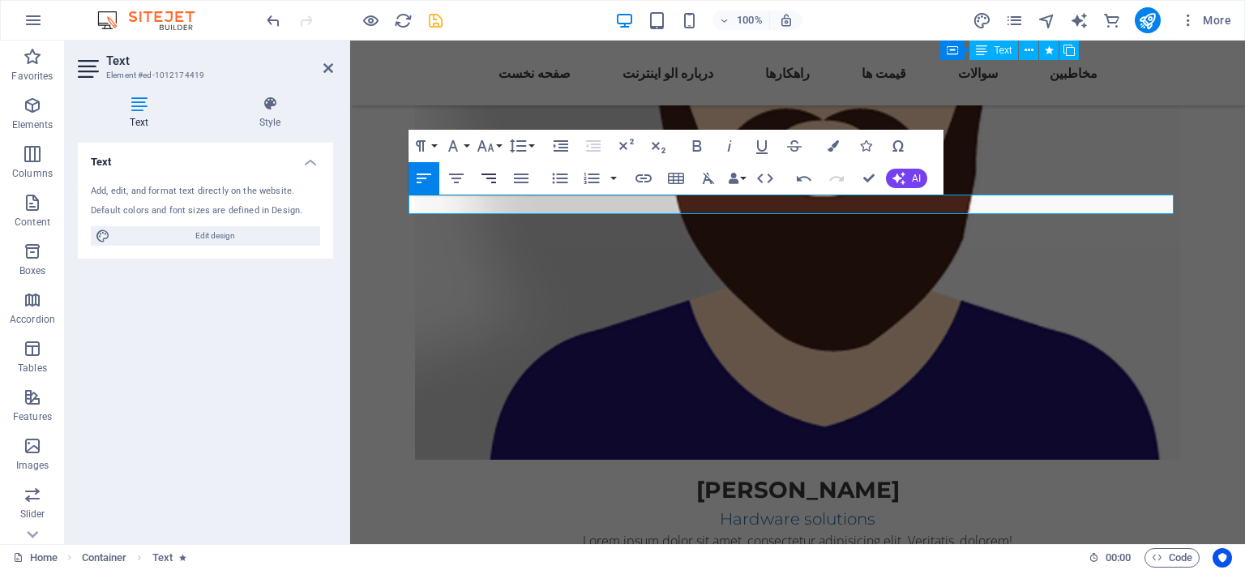
click at [485, 181] on icon "button" at bounding box center [488, 178] width 19 height 19
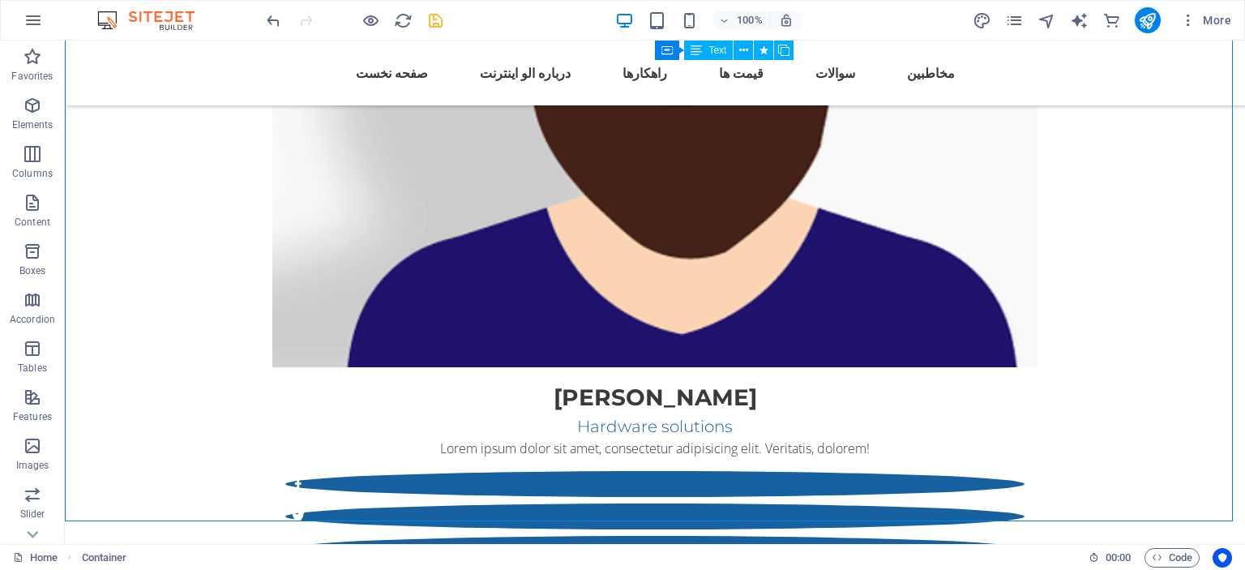
scroll to position [3829, 0]
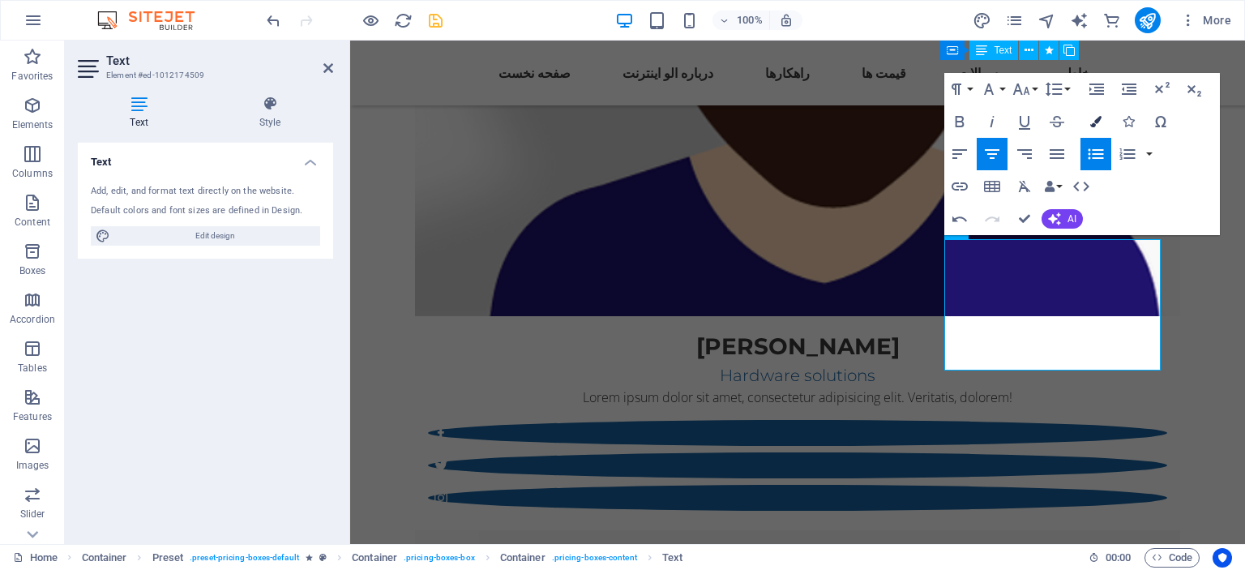
click at [1096, 126] on icon "button" at bounding box center [1095, 121] width 11 height 11
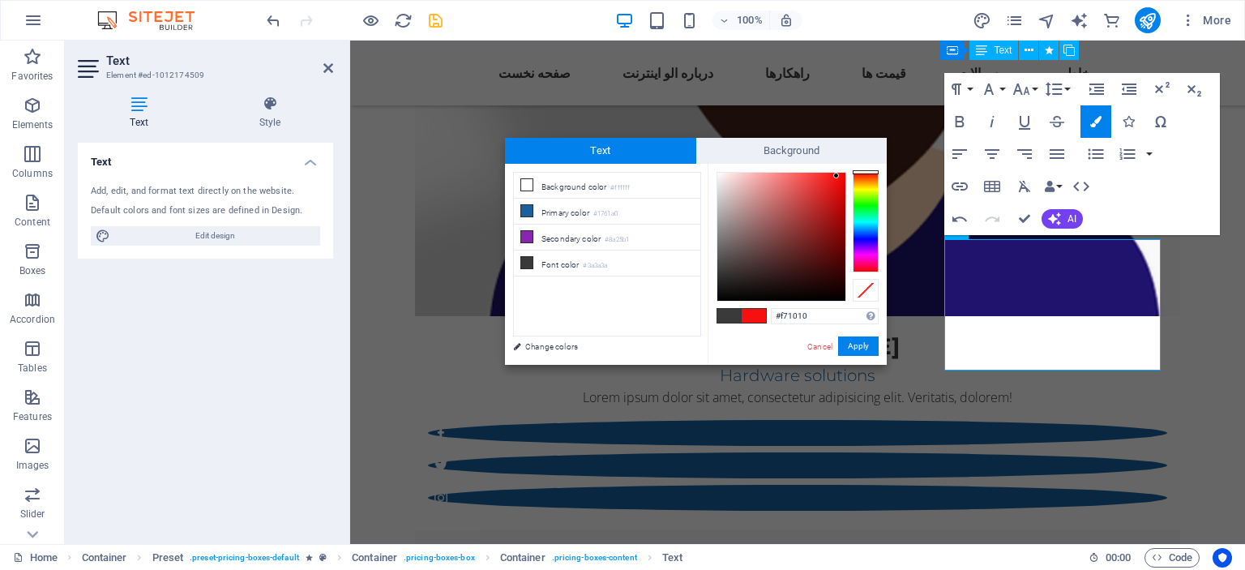
click at [836, 176] on div at bounding box center [781, 237] width 128 height 128
click at [849, 346] on button "Apply" at bounding box center [858, 345] width 41 height 19
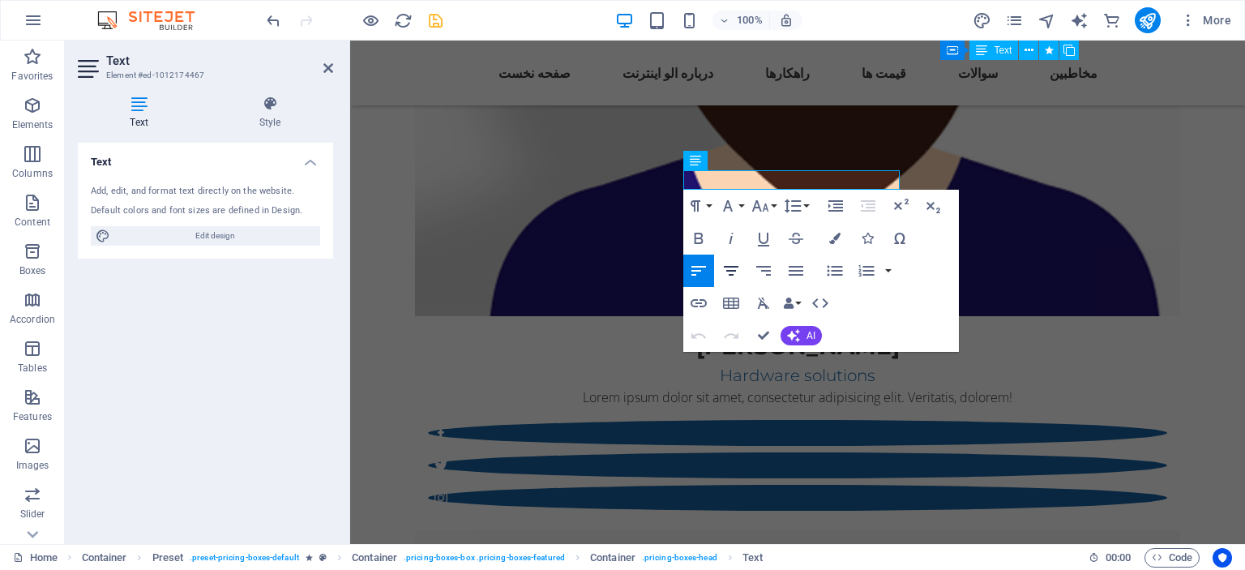
click at [729, 266] on icon "button" at bounding box center [731, 271] width 15 height 10
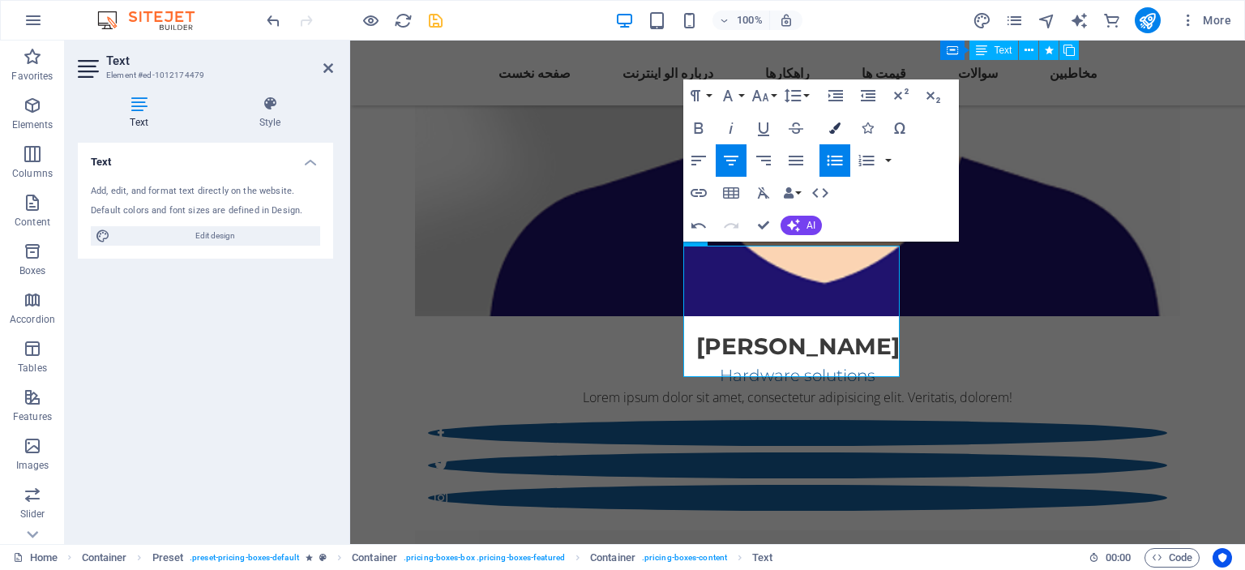
click at [840, 126] on button "Colors" at bounding box center [834, 128] width 31 height 32
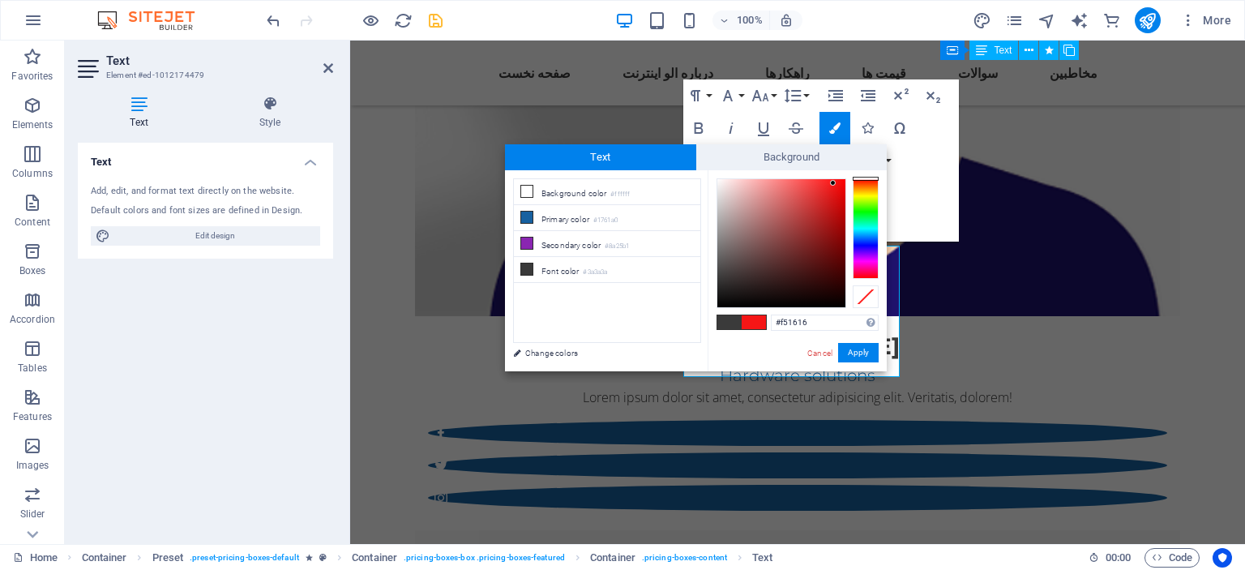
click at [833, 183] on div at bounding box center [781, 243] width 128 height 128
click at [840, 183] on div at bounding box center [781, 243] width 128 height 128
drag, startPoint x: 840, startPoint y: 183, endPoint x: 847, endPoint y: 176, distance: 9.8
click at [847, 176] on div "#ff0000 Supported formats #0852ed rgb(8, 82, 237) rgba(8, 82, 237, 90%) hsv(221…" at bounding box center [796, 388] width 179 height 436
click at [853, 359] on button "Apply" at bounding box center [858, 352] width 41 height 19
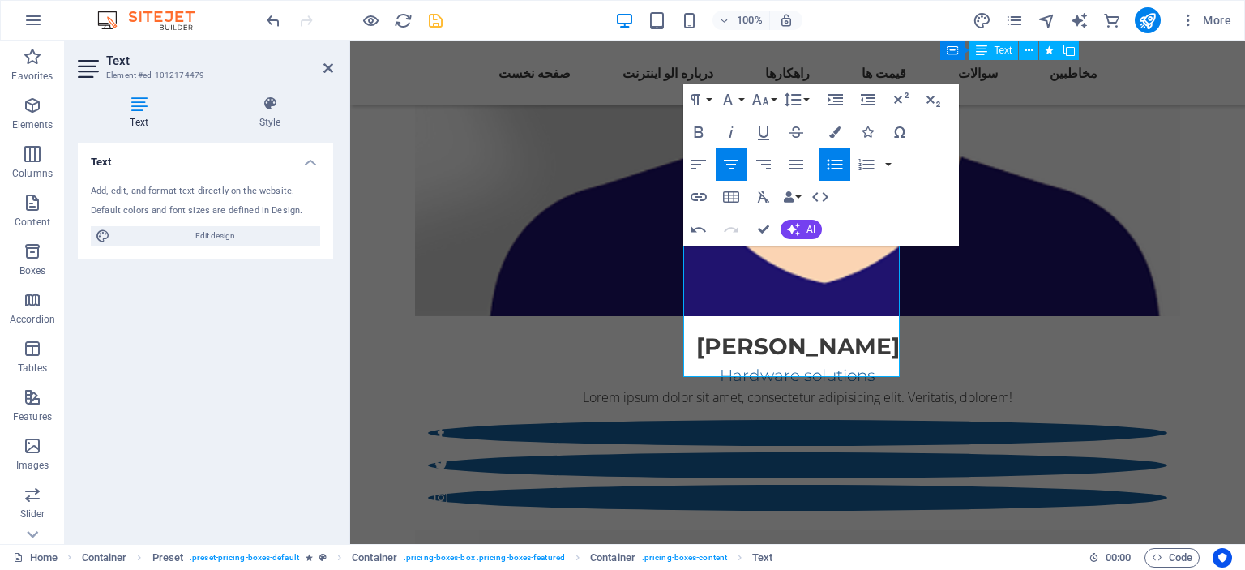
click at [696, 457] on div "H2 Banner Banner Container Preset Preset Container Preset Container Logo Spacer…" at bounding box center [797, 292] width 895 height 503
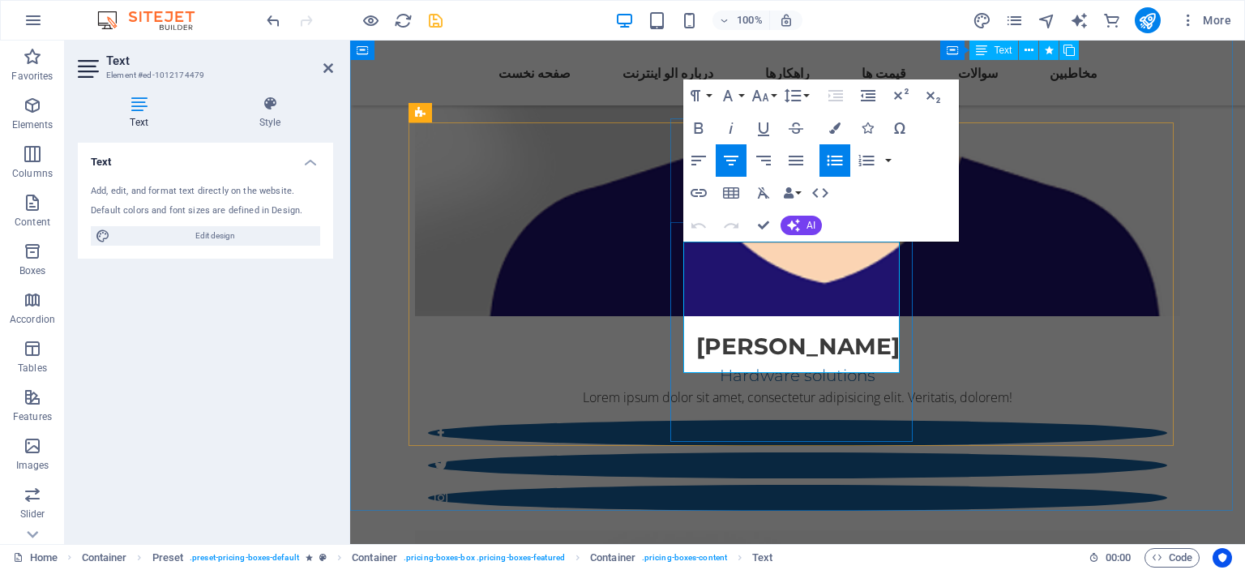
click at [833, 130] on icon "button" at bounding box center [834, 127] width 11 height 11
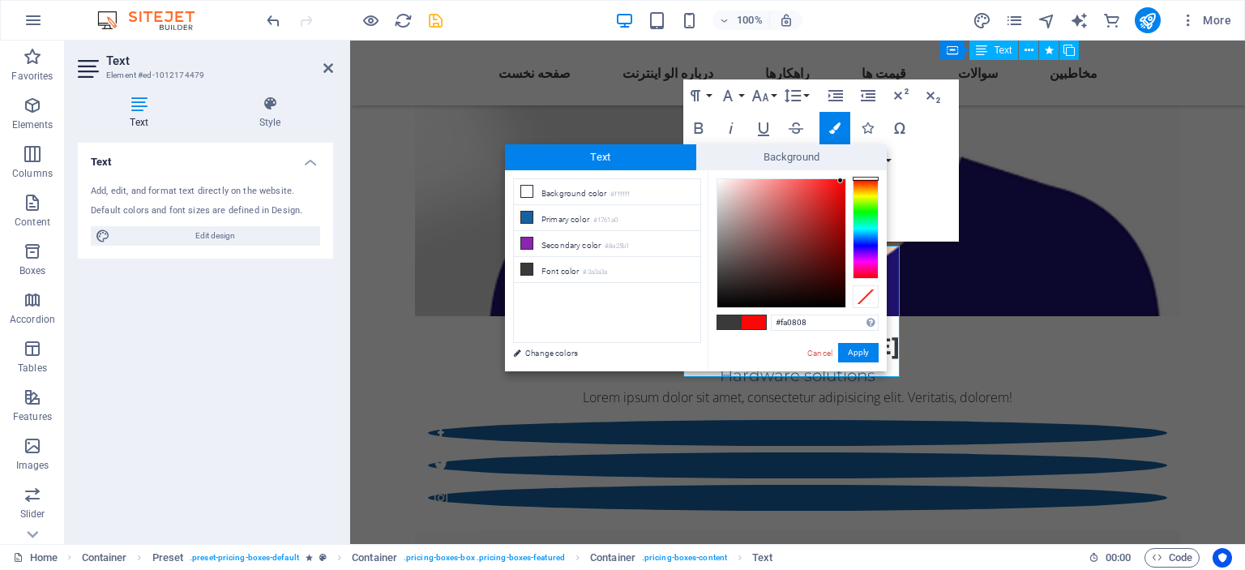
click at [840, 181] on div at bounding box center [781, 243] width 128 height 128
click at [845, 181] on div at bounding box center [844, 180] width 6 height 6
click at [869, 348] on button "Apply" at bounding box center [858, 352] width 41 height 19
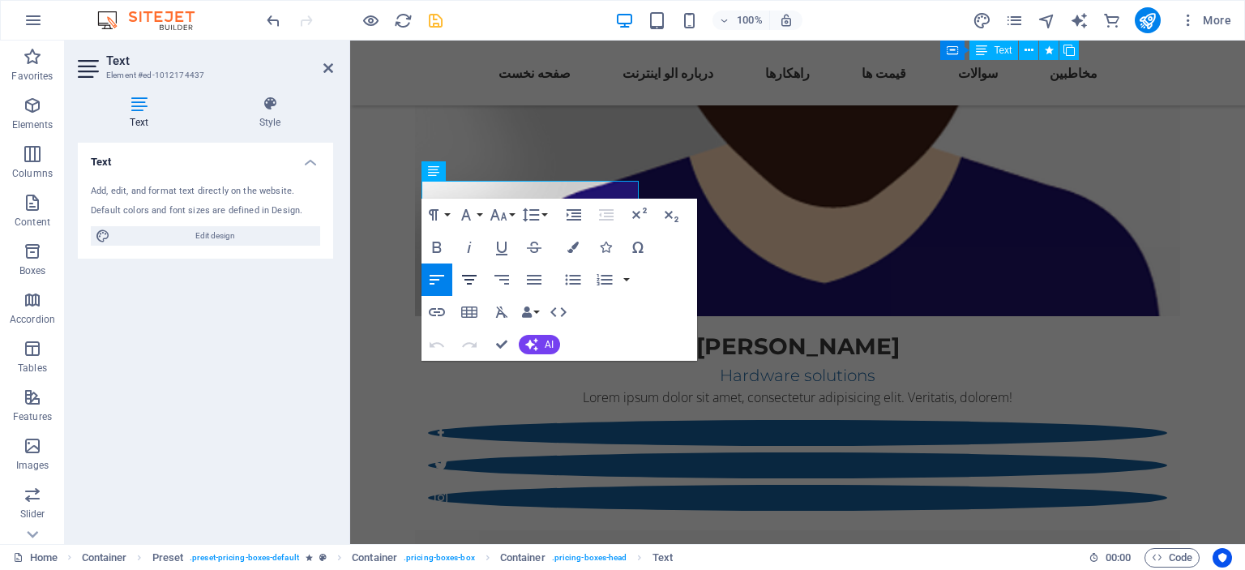
click at [479, 276] on icon "button" at bounding box center [468, 279] width 19 height 19
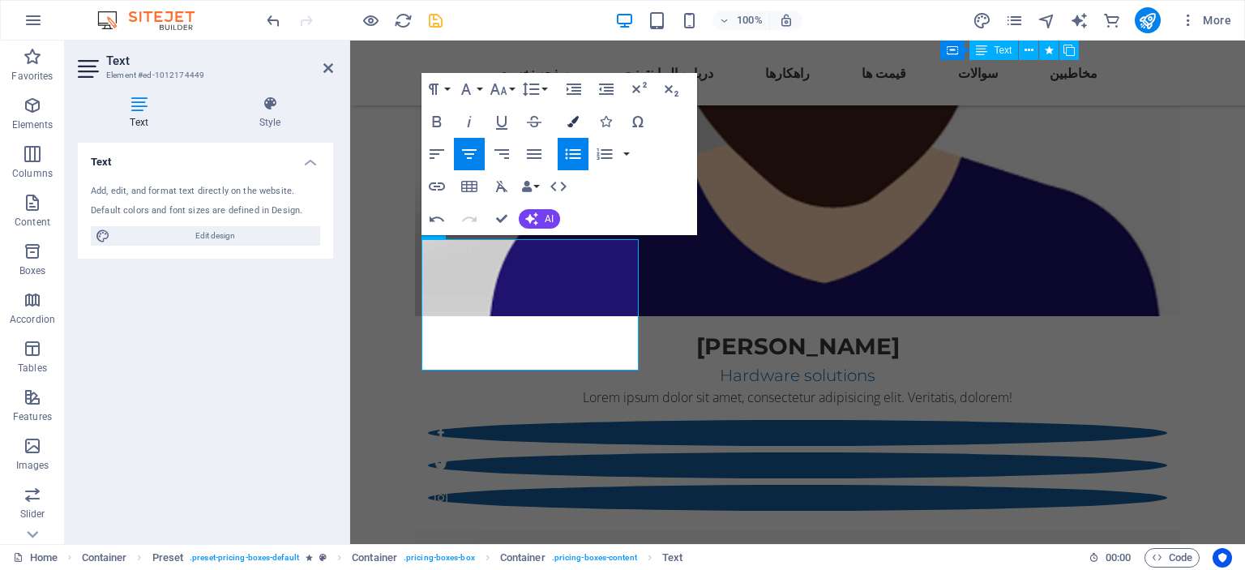
click at [571, 126] on icon "button" at bounding box center [572, 121] width 11 height 11
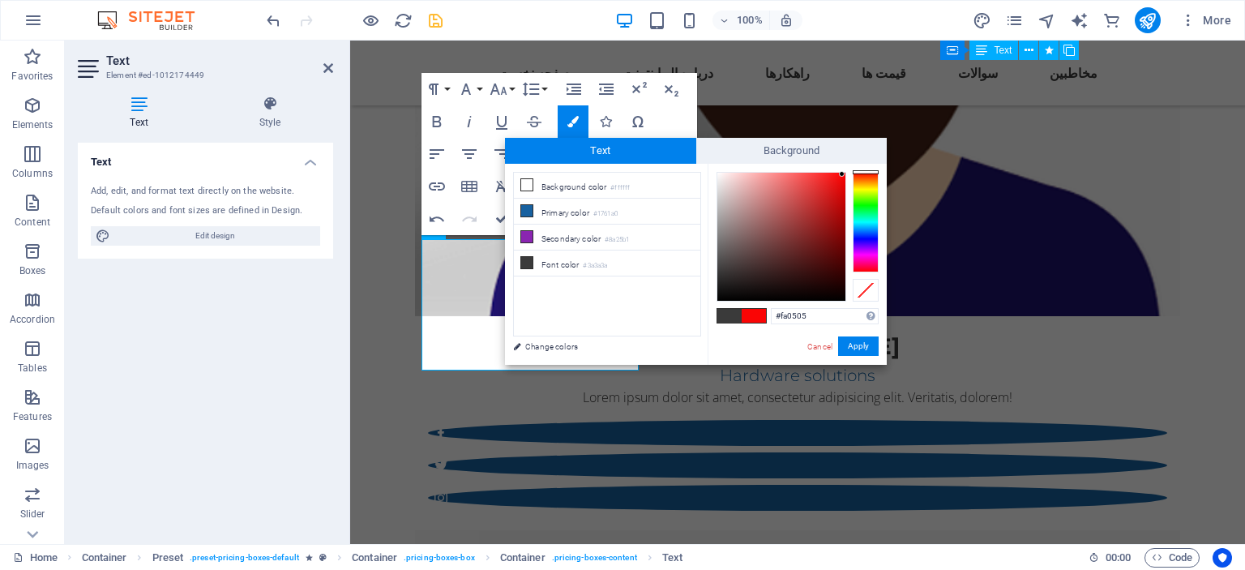
click at [842, 174] on div at bounding box center [781, 237] width 128 height 128
click at [846, 173] on div at bounding box center [797, 237] width 162 height 130
click at [843, 177] on div at bounding box center [843, 176] width 6 height 6
click at [857, 351] on button "Apply" at bounding box center [858, 345] width 41 height 19
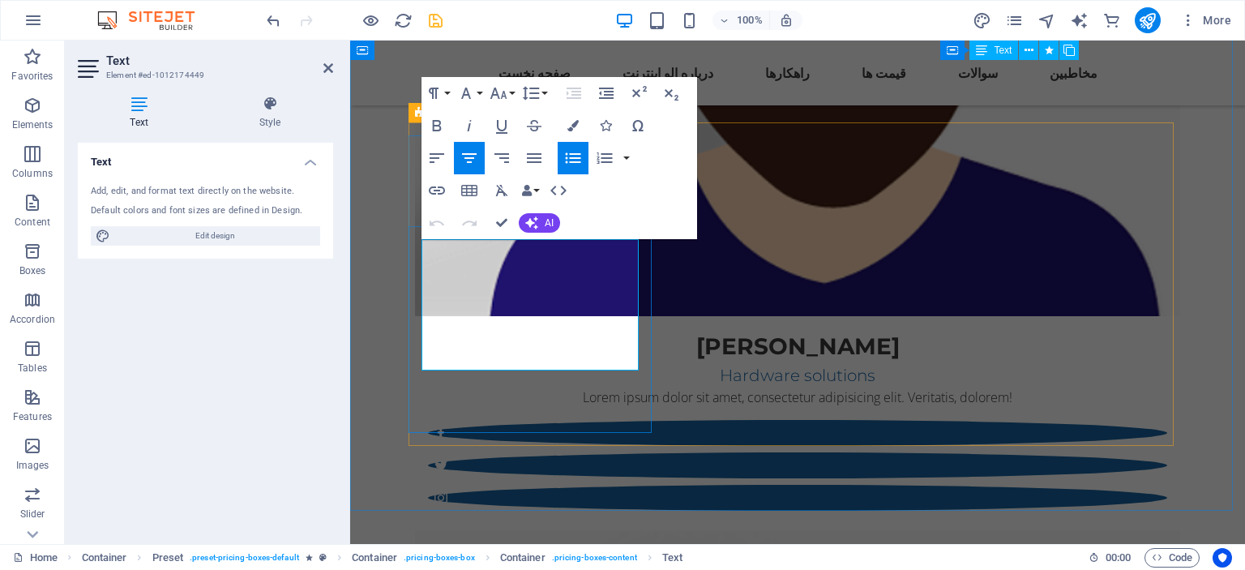
drag, startPoint x: 522, startPoint y: 352, endPoint x: 509, endPoint y: 352, distance: 13.0
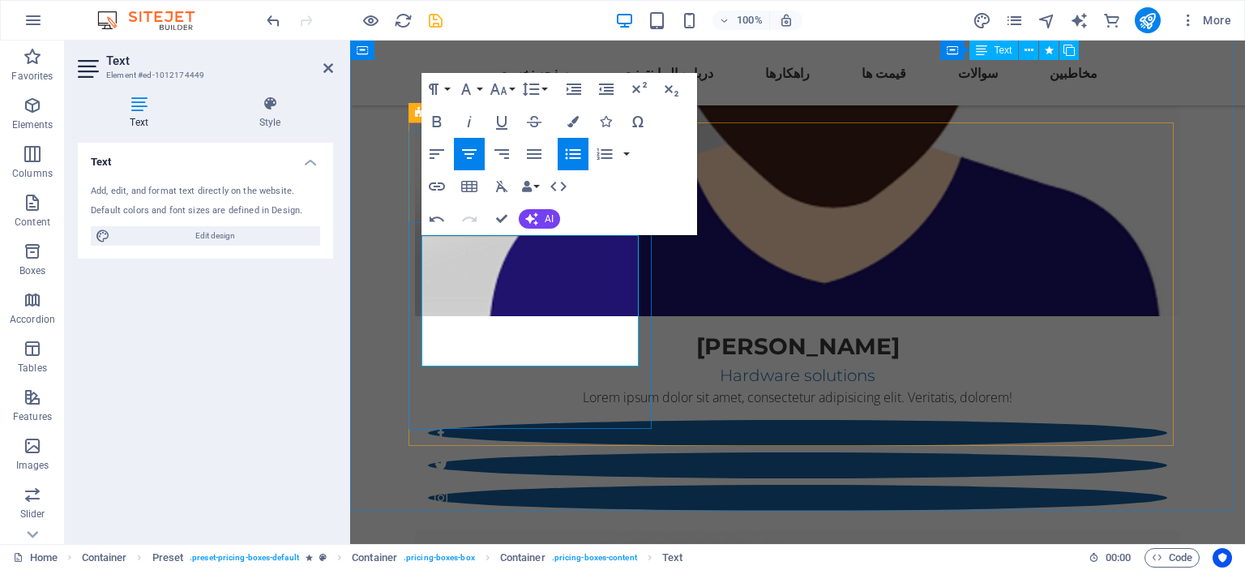
drag, startPoint x: 547, startPoint y: 348, endPoint x: 524, endPoint y: 348, distance: 23.5
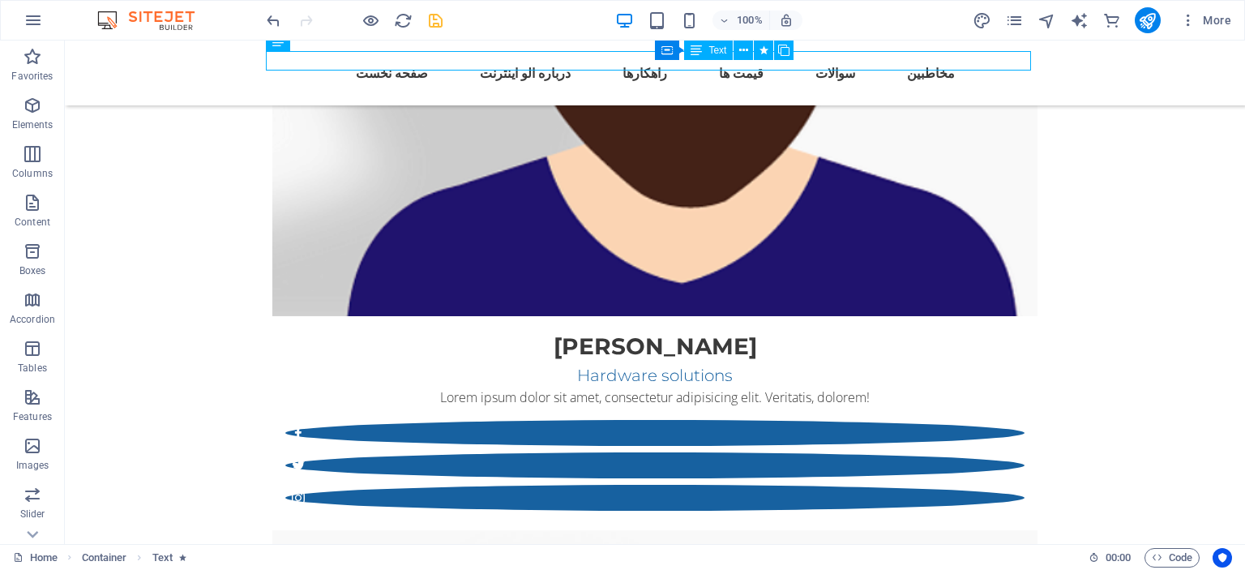
scroll to position [3900, 0]
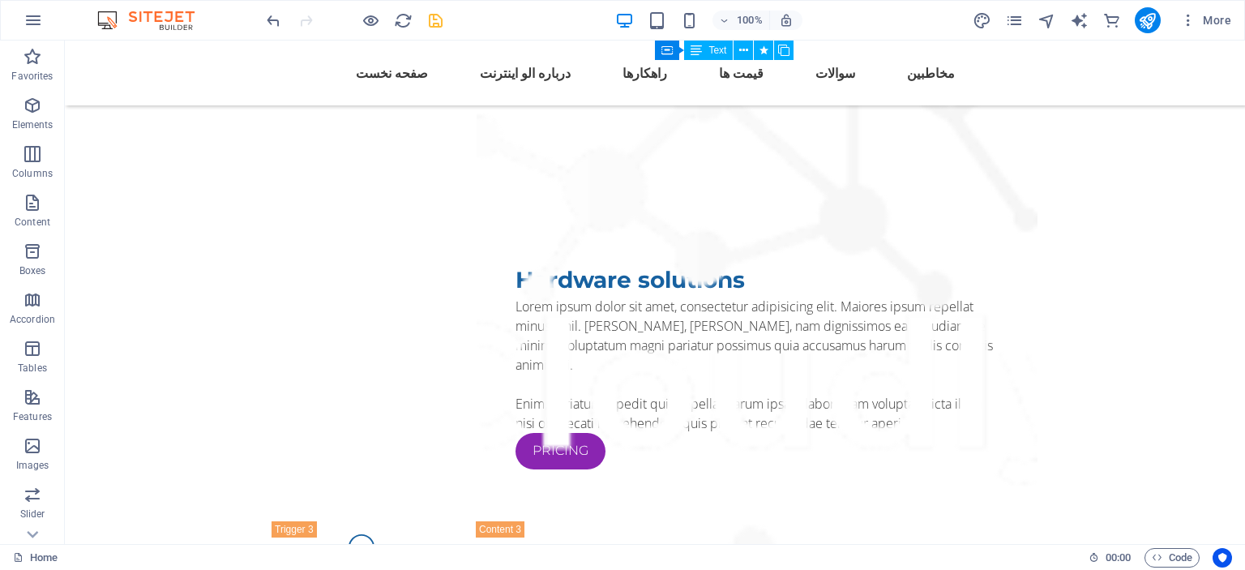
scroll to position [6982, 0]
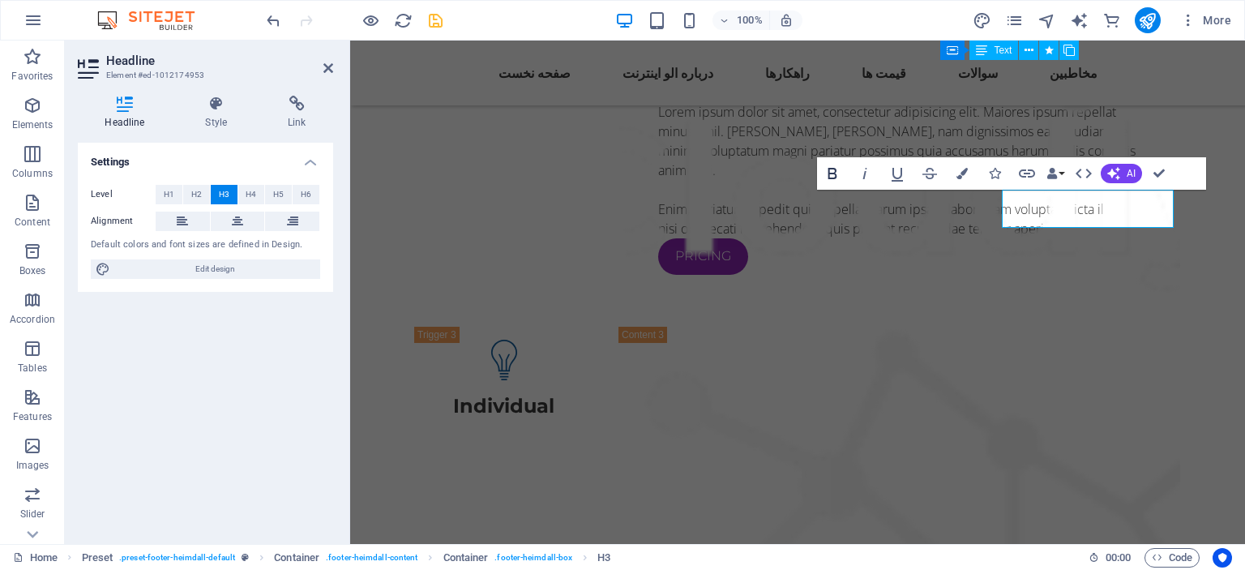
click at [836, 174] on icon "button" at bounding box center [832, 173] width 19 height 19
click at [823, 169] on icon "button" at bounding box center [832, 173] width 19 height 19
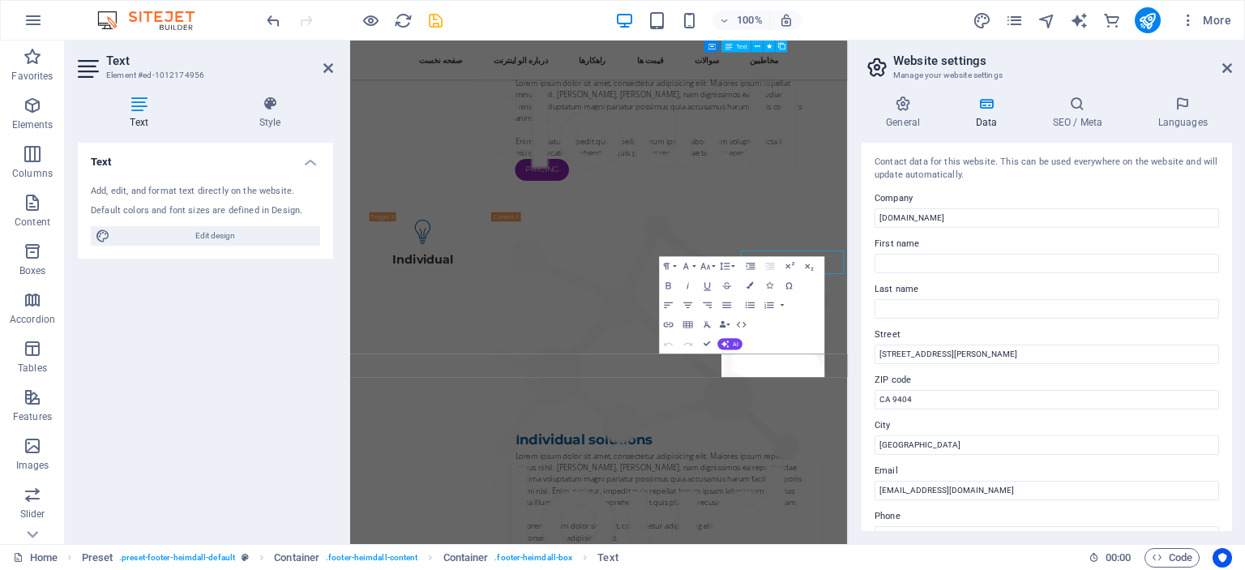
scroll to position [6819, 0]
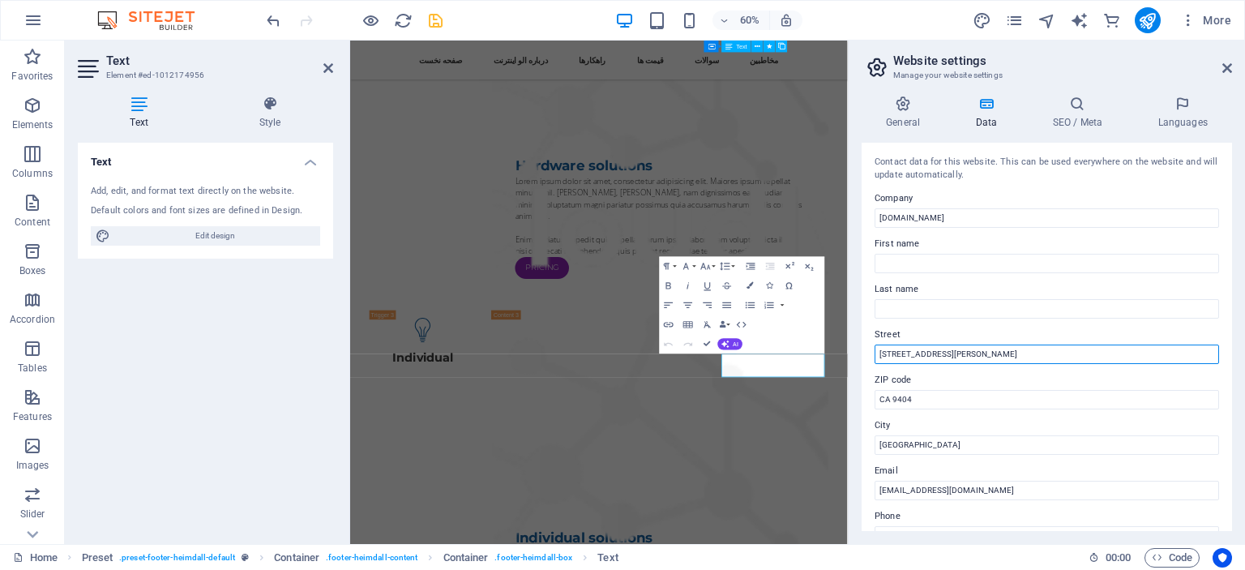
drag, startPoint x: 1279, startPoint y: 394, endPoint x: 1168, endPoint y: 561, distance: 200.5
click at [907, 361] on input "306 Nita Ave" at bounding box center [1046, 353] width 344 height 19
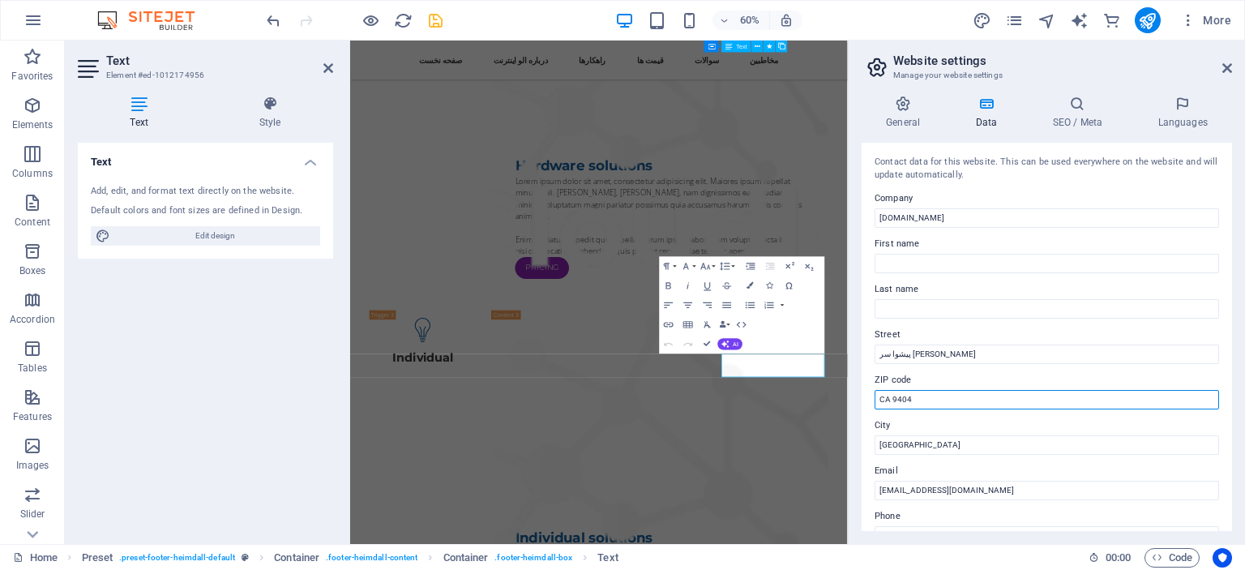
click at [901, 395] on input "CA 9404" at bounding box center [1046, 399] width 344 height 19
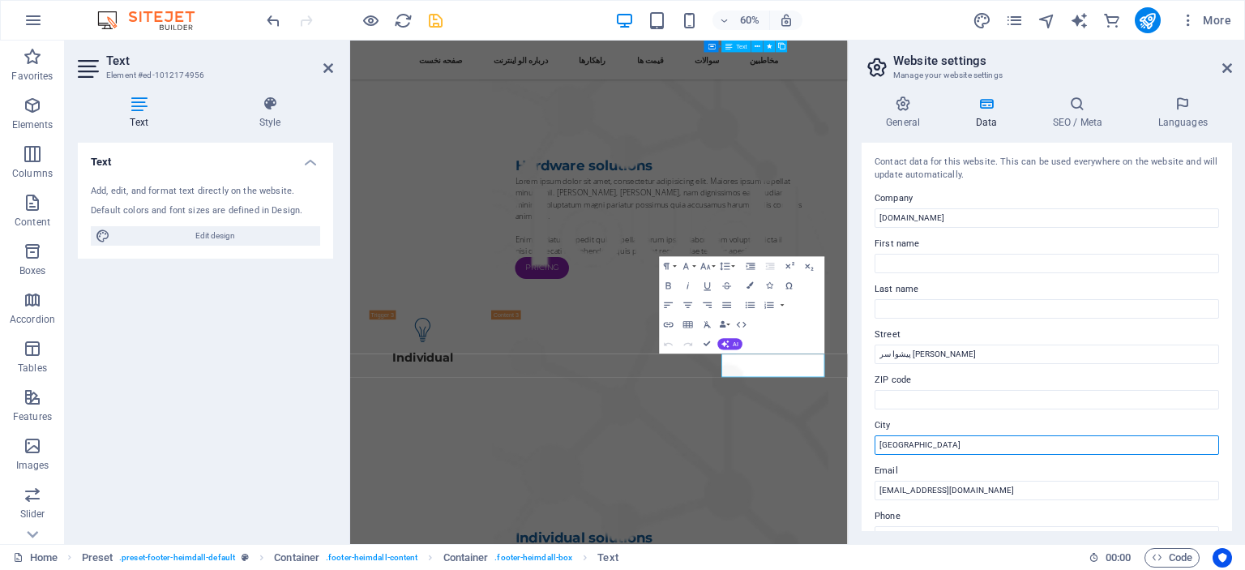
drag, startPoint x: 898, startPoint y: 438, endPoint x: 859, endPoint y: 440, distance: 39.0
click at [859, 440] on div "General Data SEO / Meta Languages Website name alo-internet.ir Logo Drag files …" at bounding box center [1046, 313] width 396 height 461
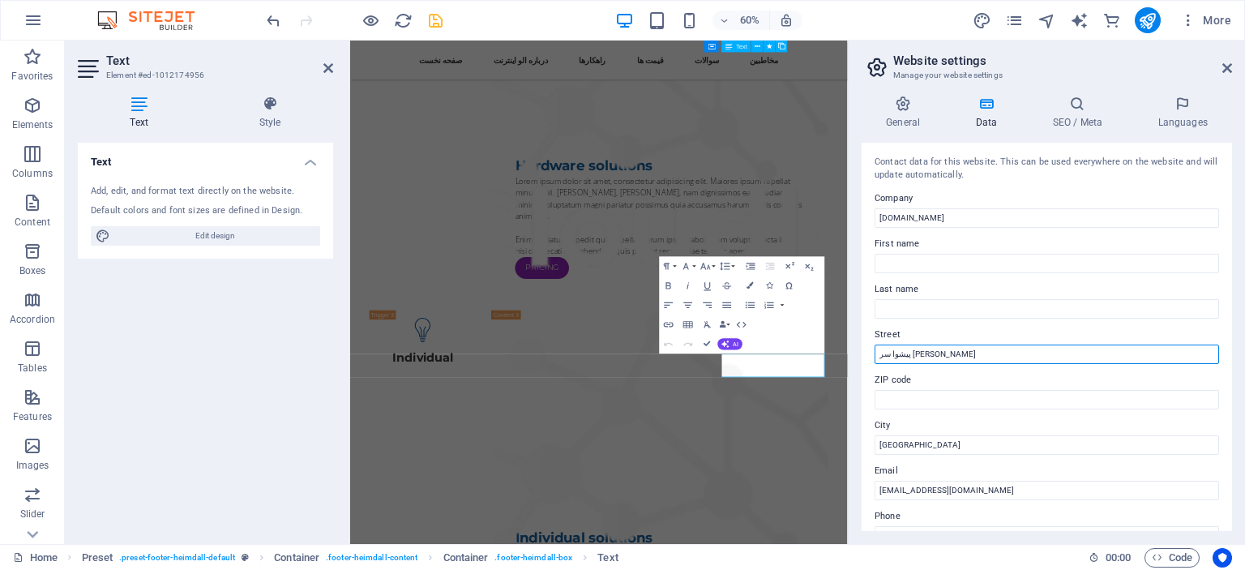
drag, startPoint x: 917, startPoint y: 356, endPoint x: 933, endPoint y: 356, distance: 15.4
click at [933, 356] on input "پیشوا سر [PERSON_NAME]" at bounding box center [1046, 353] width 344 height 19
click at [919, 354] on input "ا سر پل حاجی" at bounding box center [1046, 353] width 344 height 19
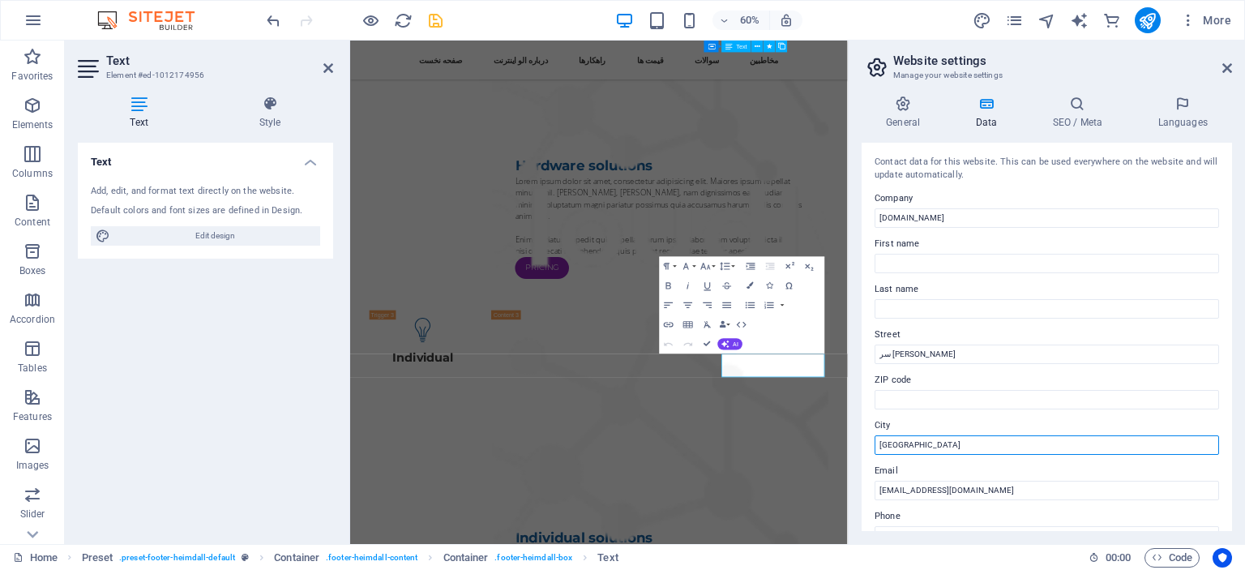
click at [891, 446] on input "تهران" at bounding box center [1046, 444] width 344 height 19
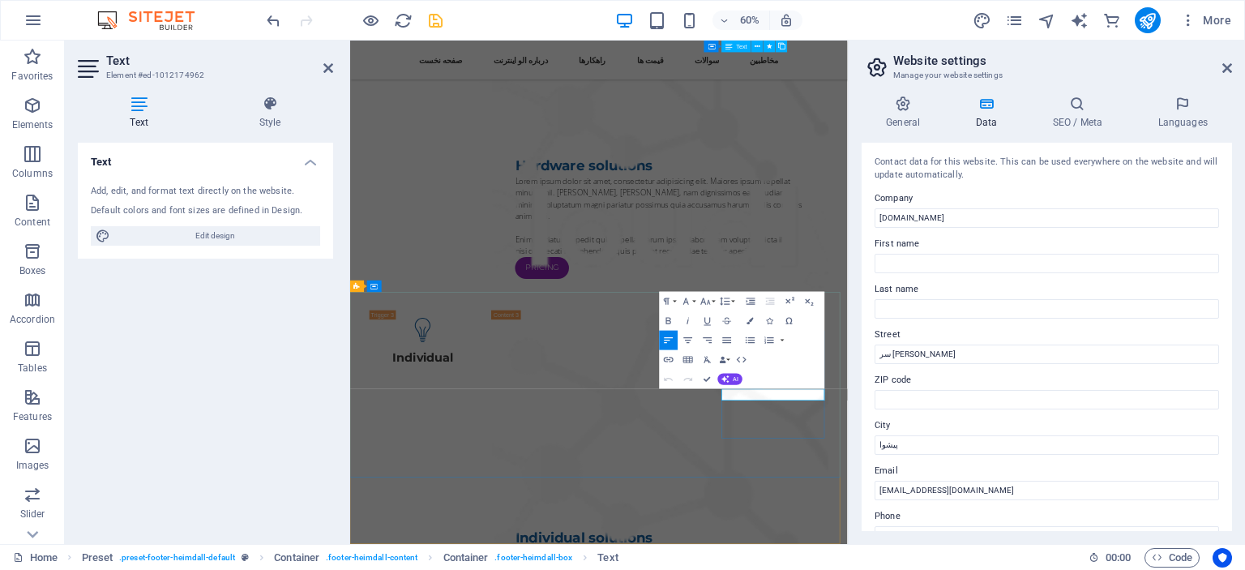
click at [671, 320] on icon "button" at bounding box center [668, 319] width 11 height 11
click at [786, 298] on icon "button" at bounding box center [789, 300] width 11 height 11
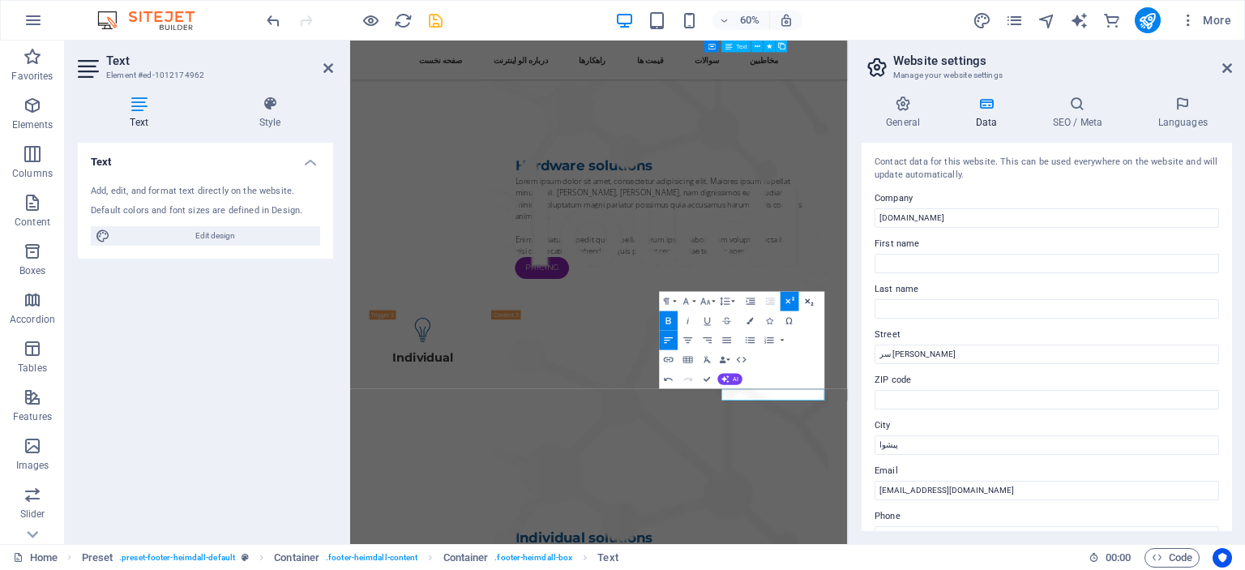
click at [806, 301] on icon "button" at bounding box center [808, 300] width 11 height 11
click at [792, 301] on icon "button" at bounding box center [789, 300] width 11 height 11
click at [709, 302] on icon "button" at bounding box center [705, 300] width 10 height 6
click at [698, 190] on link "18" at bounding box center [699, 187] width 35 height 15
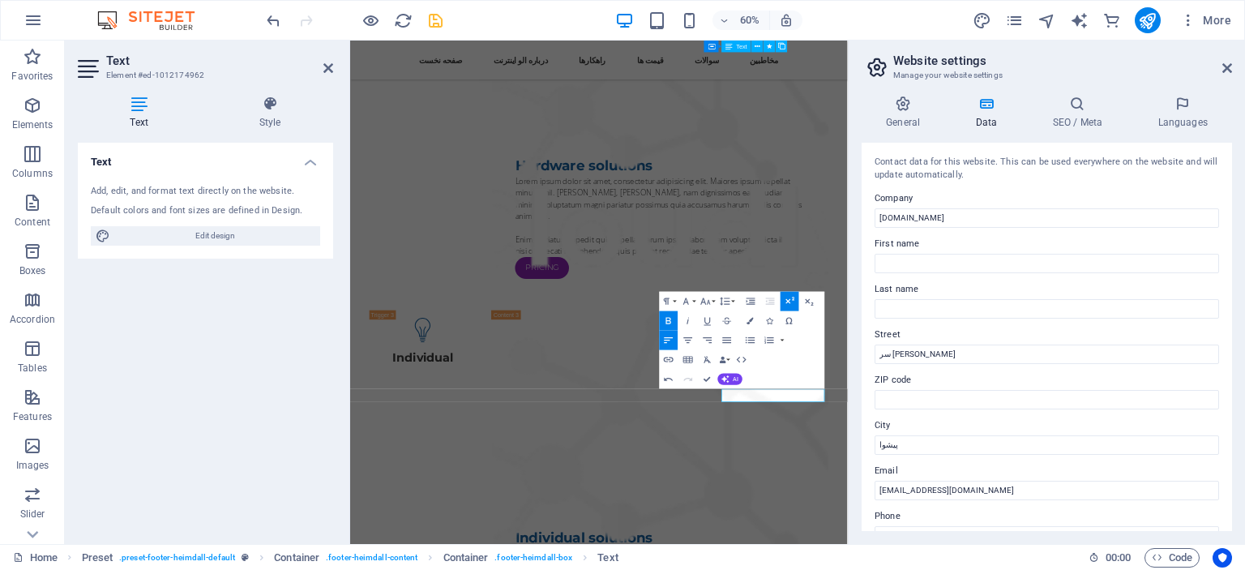
click at [794, 305] on icon "button" at bounding box center [789, 300] width 11 height 11
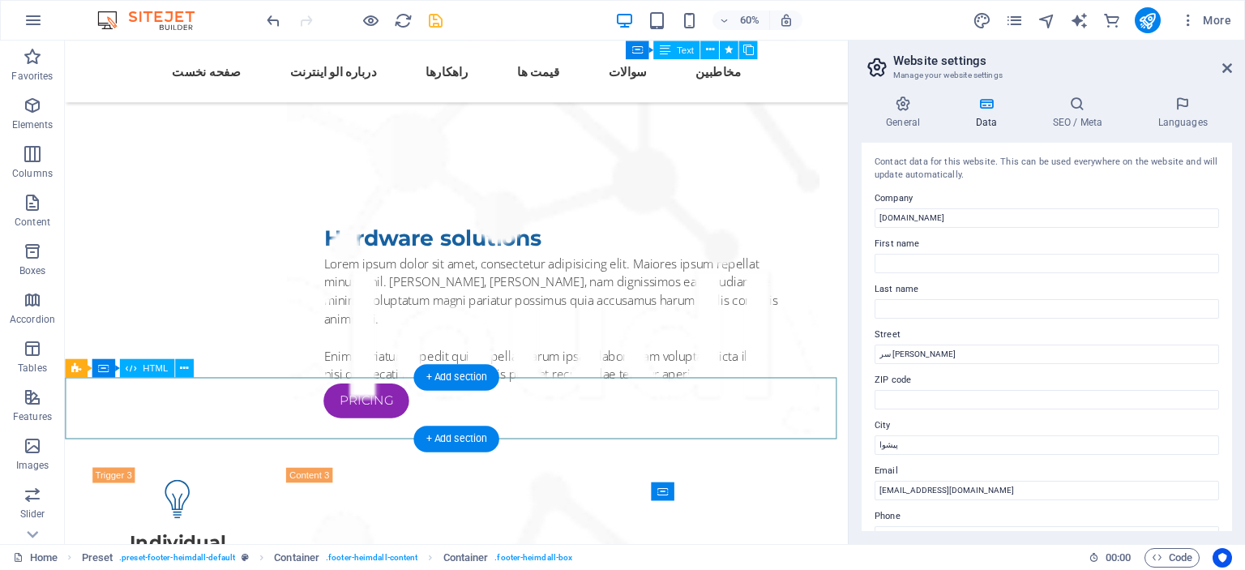
scroll to position [6956, 0]
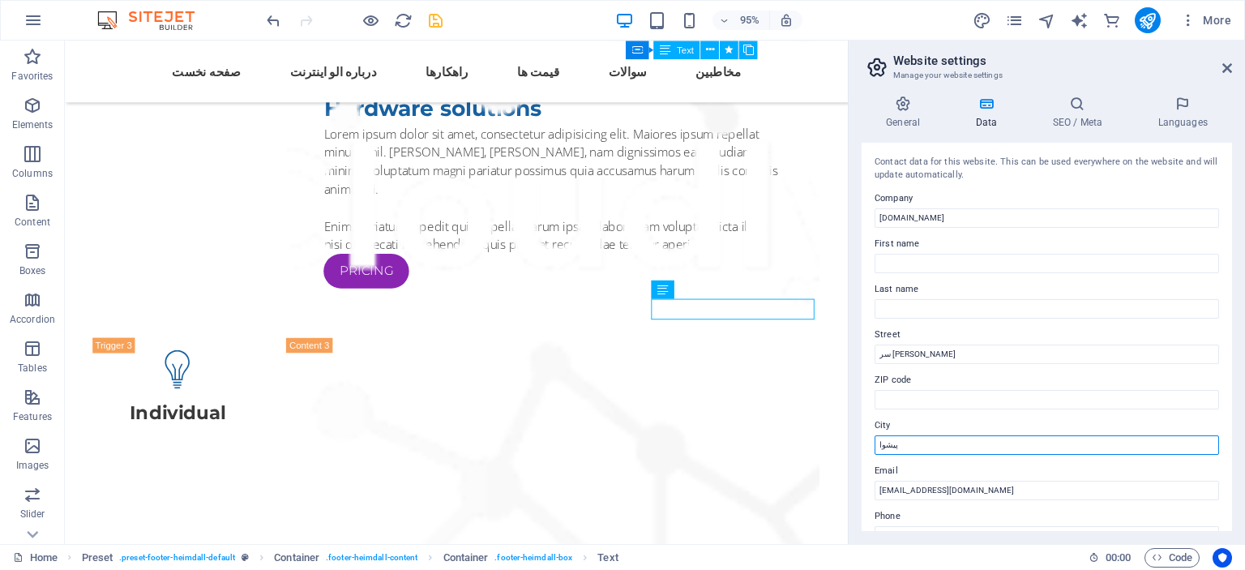
drag, startPoint x: 984, startPoint y: 481, endPoint x: 885, endPoint y: 467, distance: 99.9
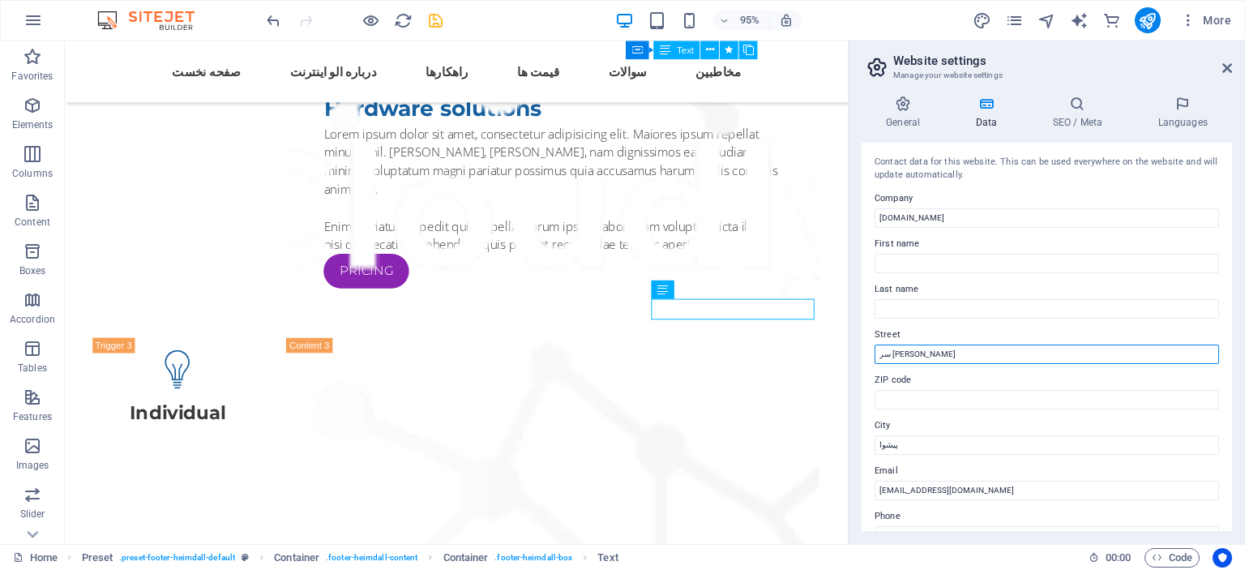
click at [915, 361] on input "سر پل حاجی" at bounding box center [1046, 353] width 344 height 19
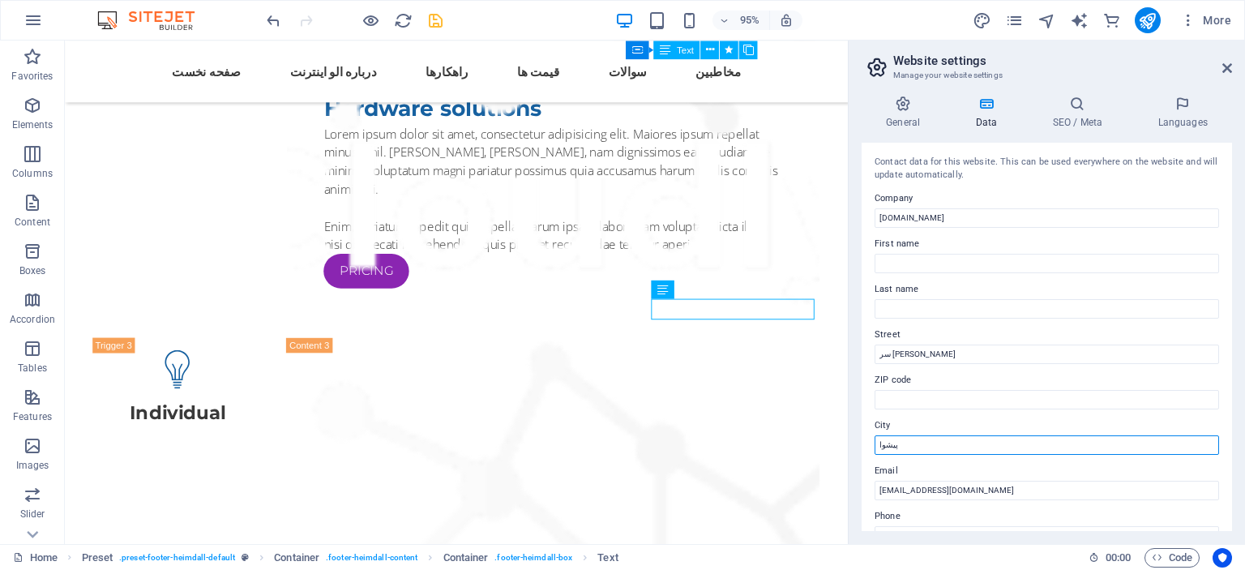
drag, startPoint x: 969, startPoint y: 481, endPoint x: 875, endPoint y: 464, distance: 95.4
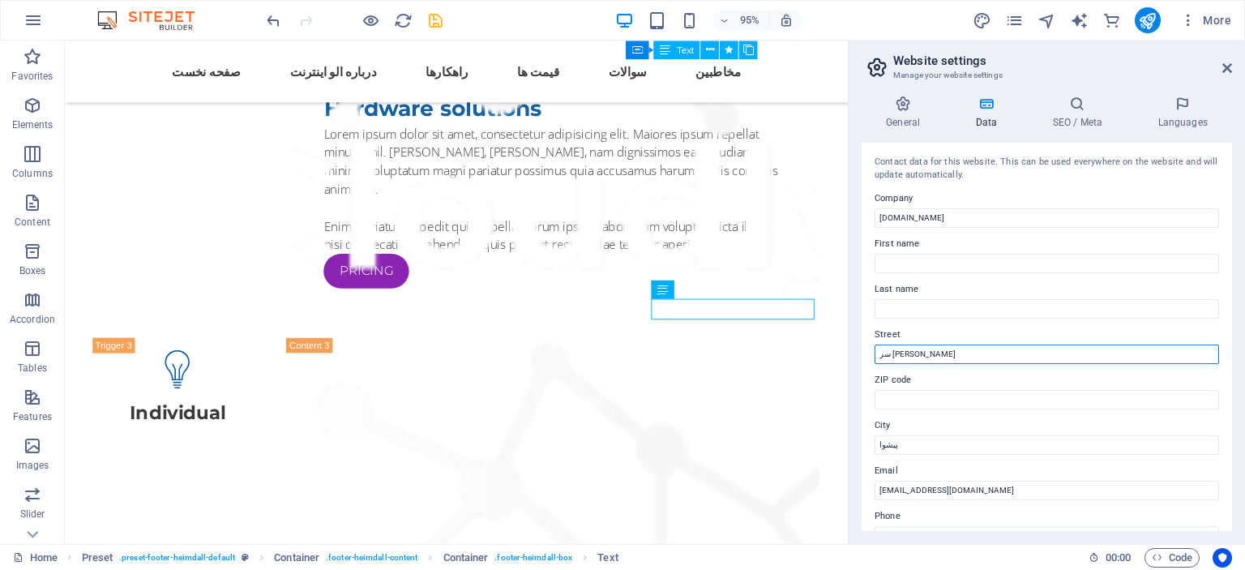
click at [931, 355] on input "سر پل حاجی" at bounding box center [1046, 353] width 344 height 19
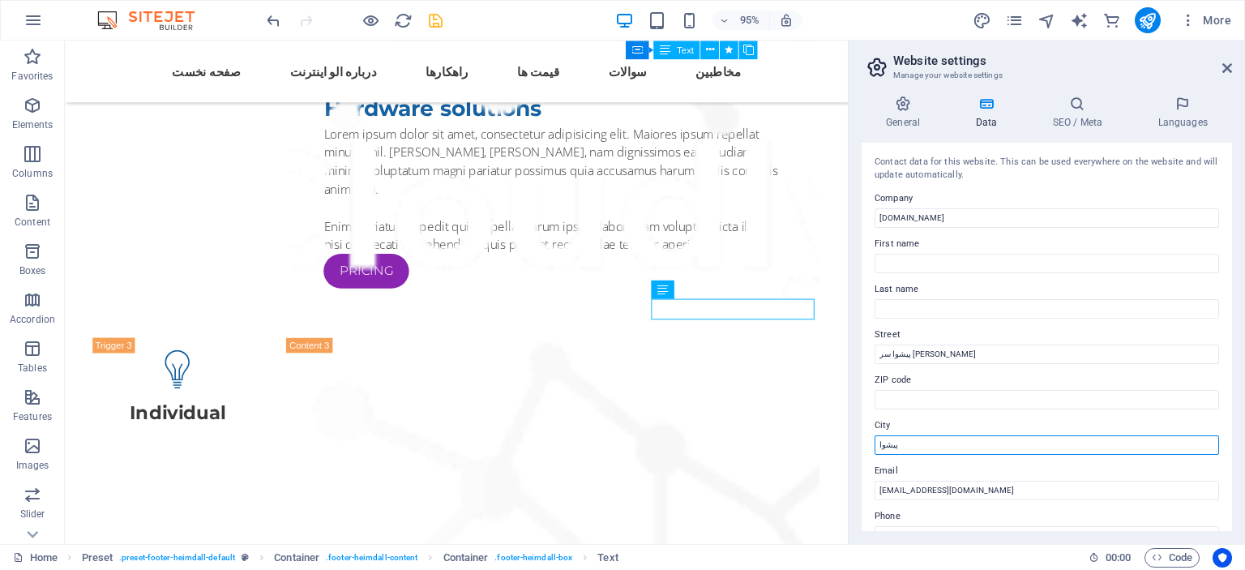
drag, startPoint x: 904, startPoint y: 443, endPoint x: 847, endPoint y: 443, distance: 57.5
click at [848, 443] on aside "Website settings Manage your website settings General Data SEO / Meta Languages…" at bounding box center [1046, 292] width 397 height 503
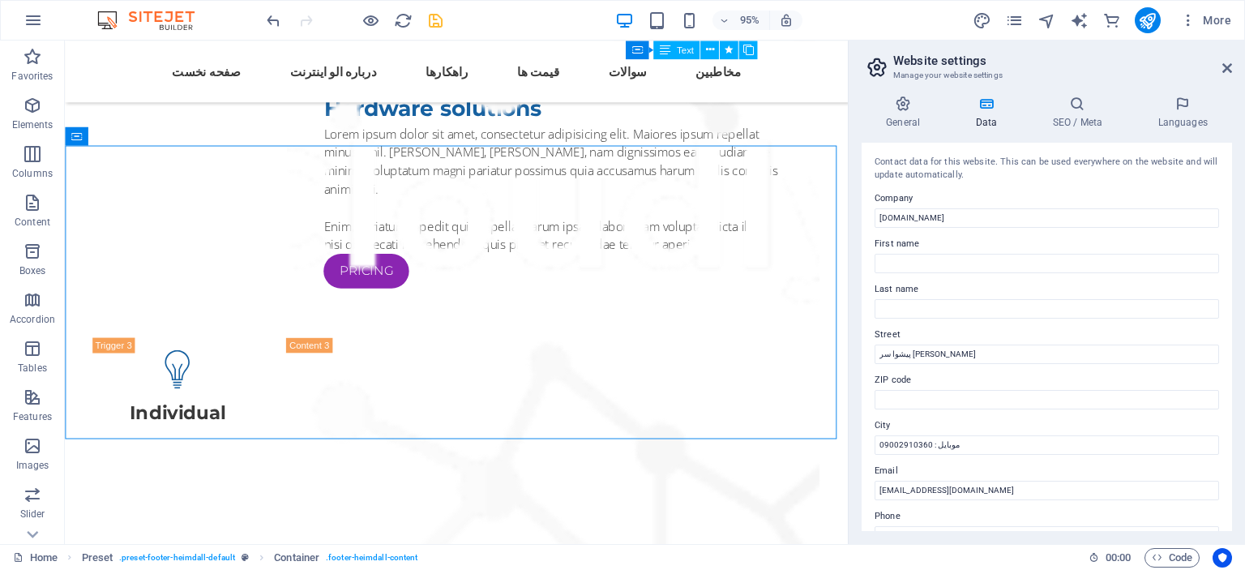
click at [1232, 67] on aside "Website settings Manage your website settings General Data SEO / Meta Languages…" at bounding box center [1046, 292] width 397 height 503
click at [1228, 67] on icon at bounding box center [1227, 68] width 10 height 13
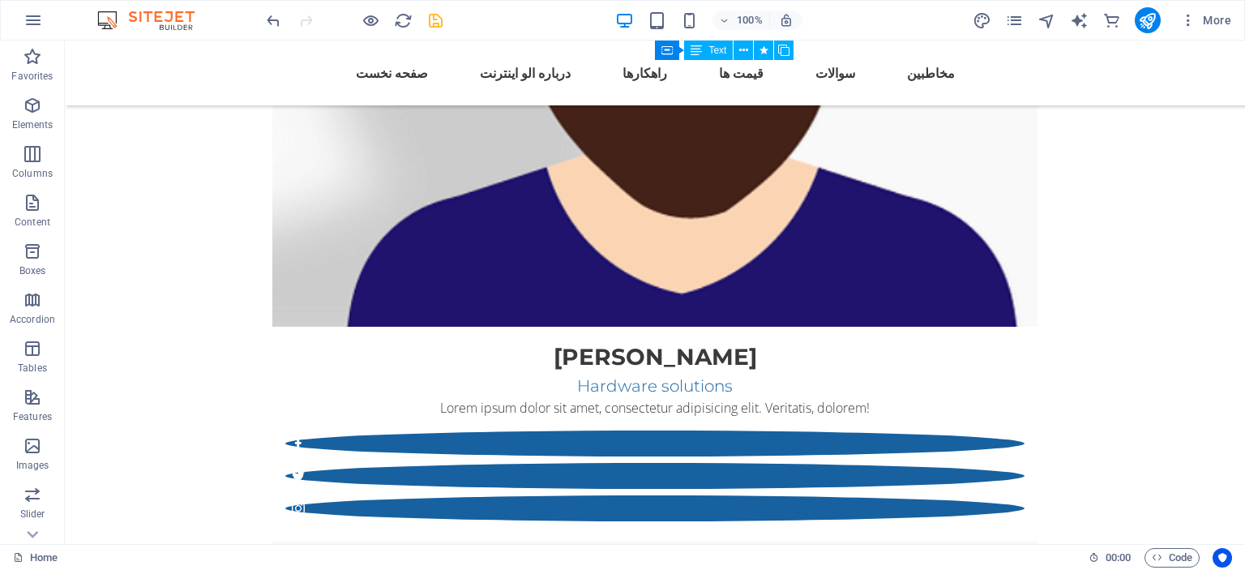
scroll to position [3809, 0]
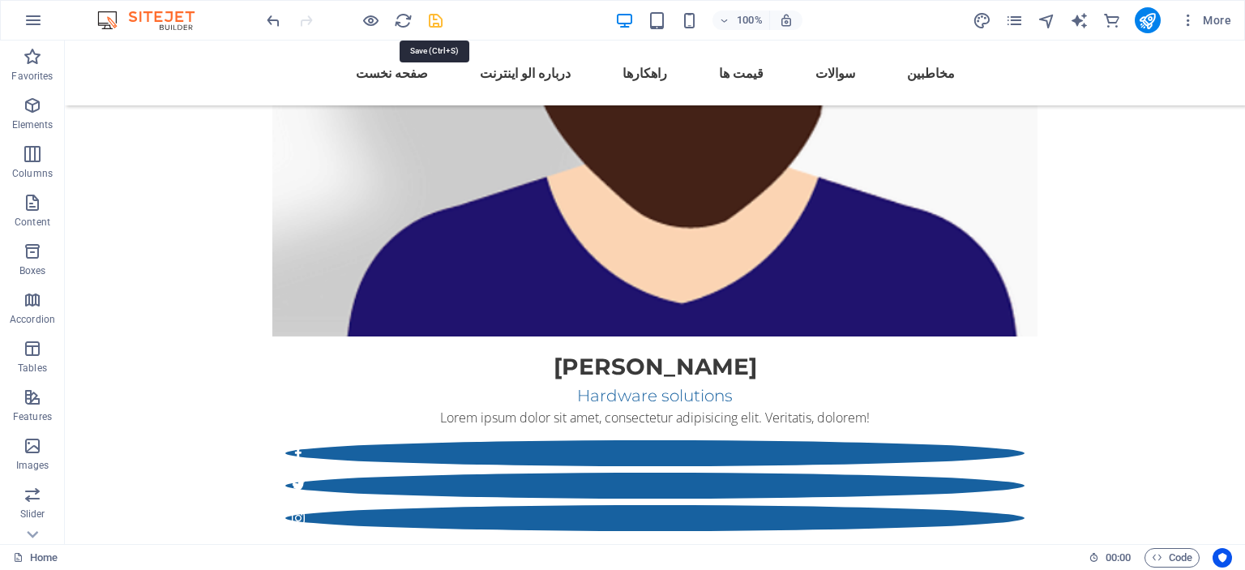
click at [437, 19] on icon "save" at bounding box center [435, 20] width 19 height 19
click at [1150, 19] on icon "publish" at bounding box center [1147, 20] width 19 height 19
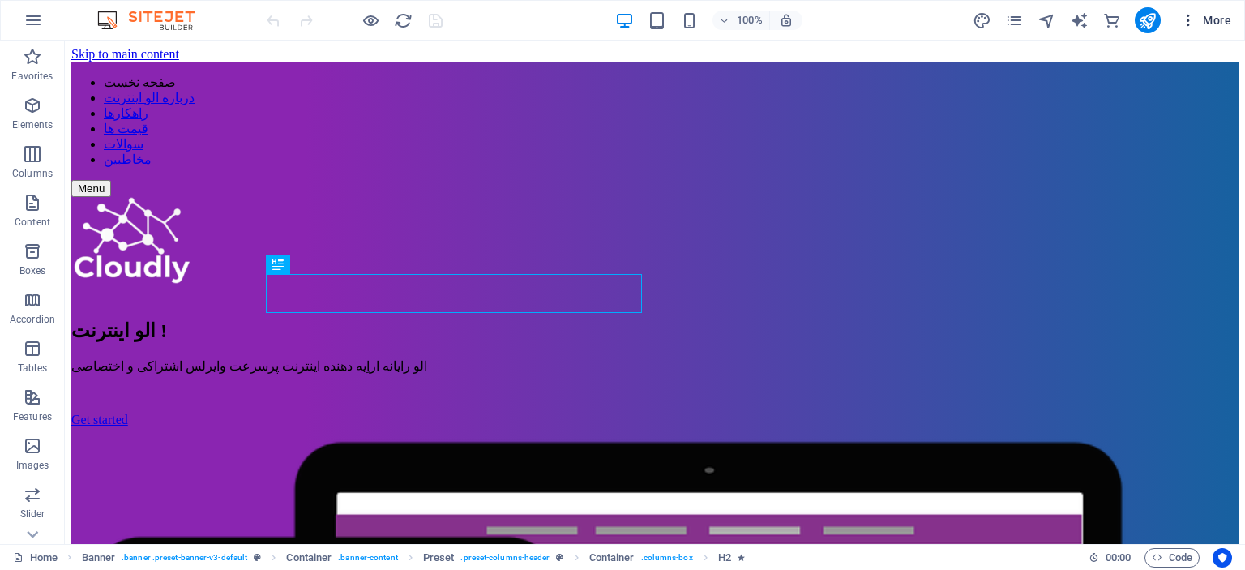
click at [1203, 26] on span "More" at bounding box center [1205, 20] width 51 height 16
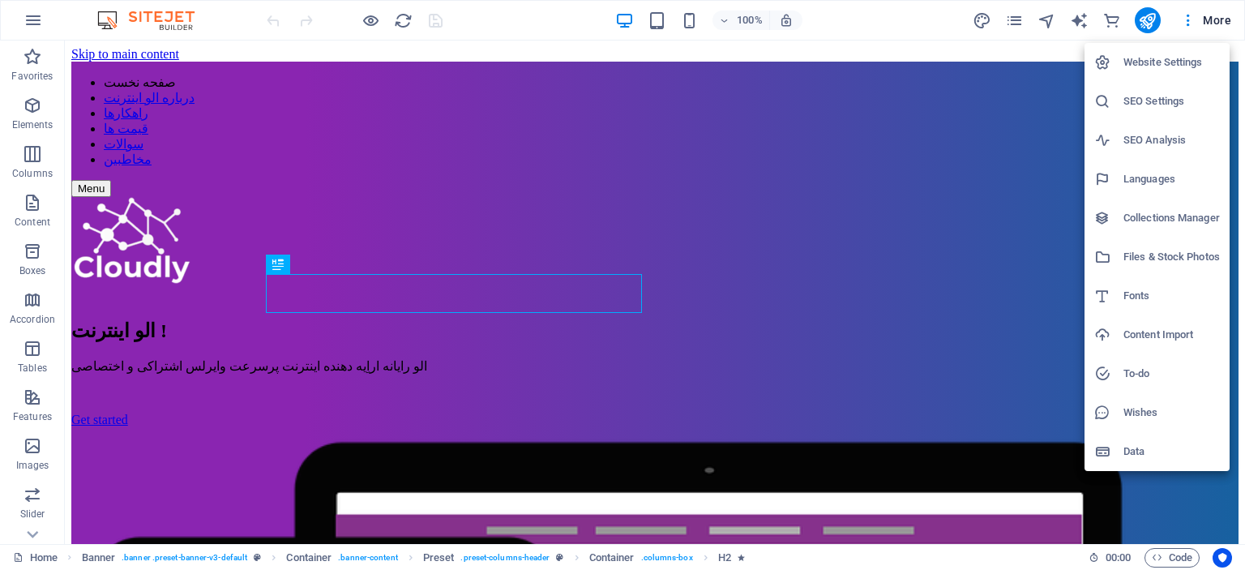
click at [1179, 61] on h6 "Website Settings" at bounding box center [1171, 62] width 96 height 19
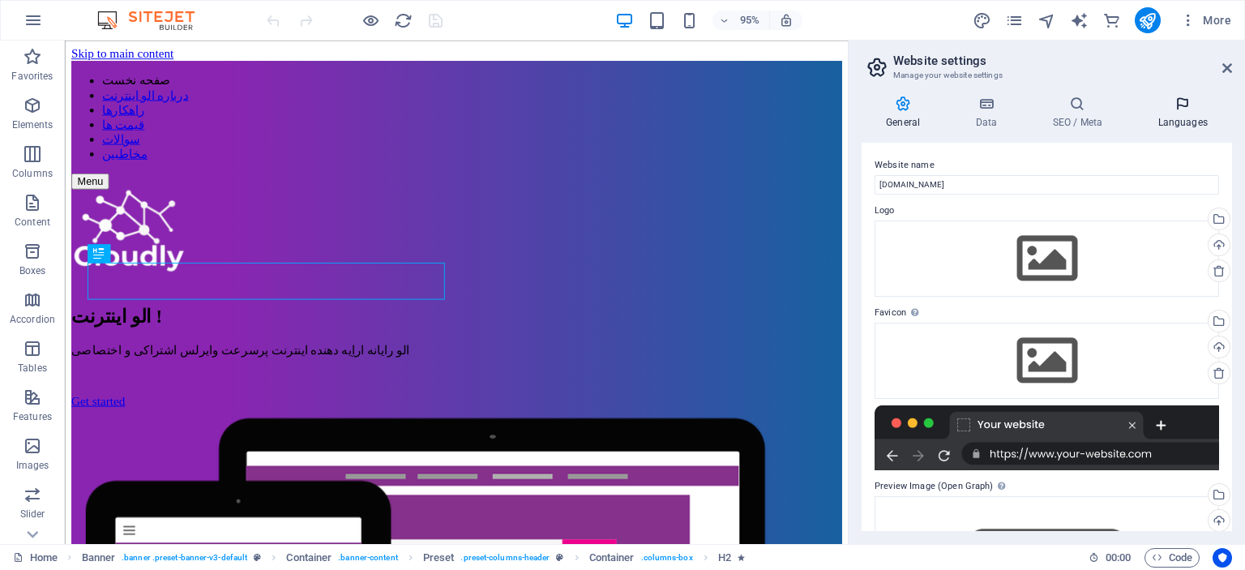
click at [1178, 105] on icon at bounding box center [1182, 104] width 99 height 16
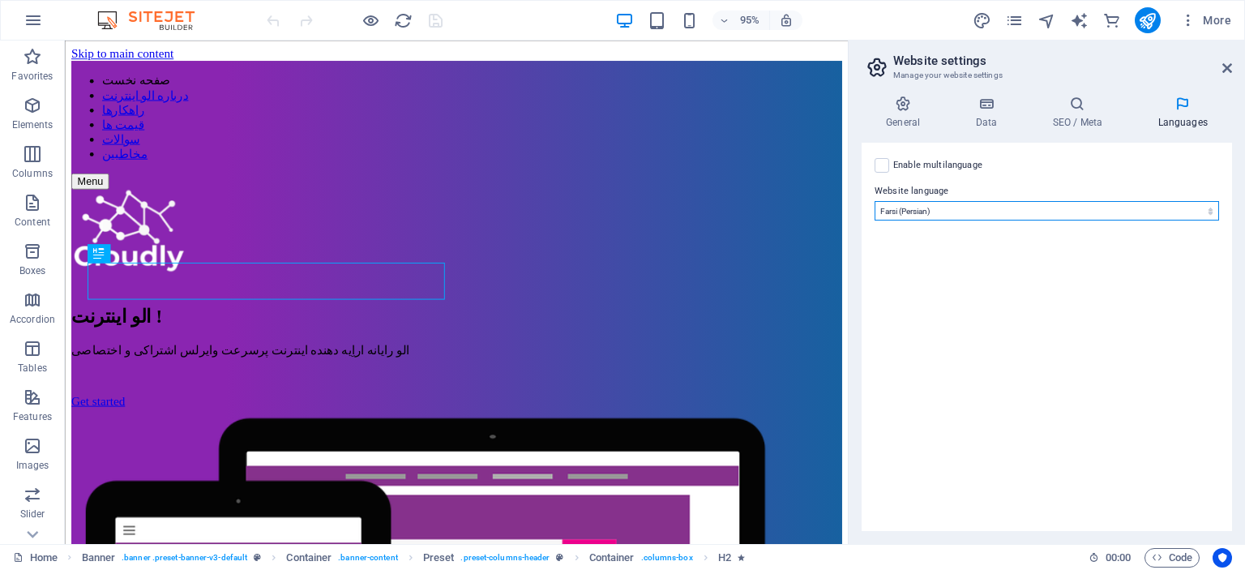
click at [992, 206] on select "Abkhazian Afar Afrikaans Akan Albanian Amharic Arabic Aragonese Armenian Assame…" at bounding box center [1046, 210] width 344 height 19
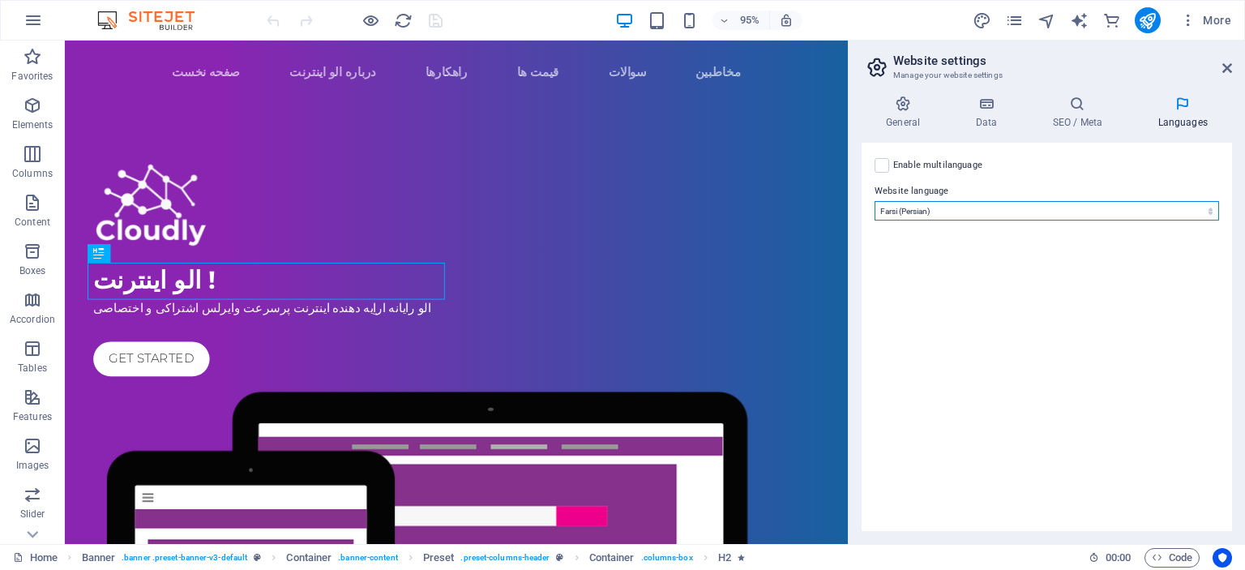
click at [1074, 207] on select "Abkhazian Afar Afrikaans Akan Albanian Amharic Arabic Aragonese Armenian Assame…" at bounding box center [1046, 210] width 344 height 19
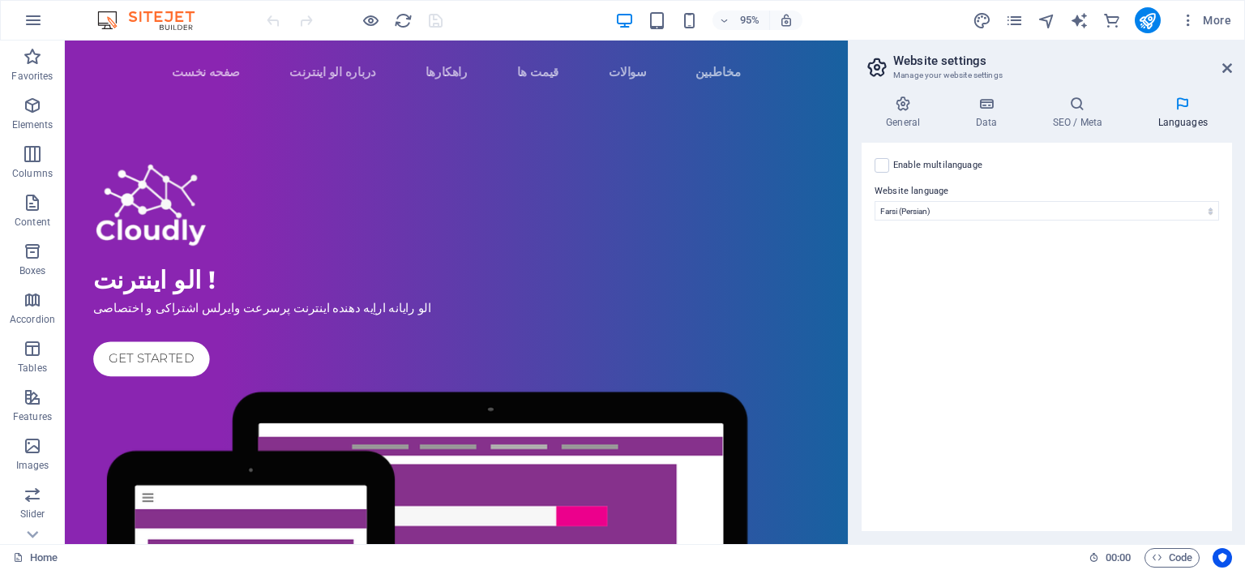
click at [951, 162] on label "Enable multilanguage To disable multilanguage delete all languages until only o…" at bounding box center [937, 165] width 89 height 19
click at [0, 0] on input "Enable multilanguage To disable multilanguage delete all languages until only o…" at bounding box center [0, 0] width 0 height 0
select select
click at [891, 278] on link at bounding box center [886, 279] width 19 height 19
click at [434, 19] on icon "save" at bounding box center [435, 20] width 19 height 19
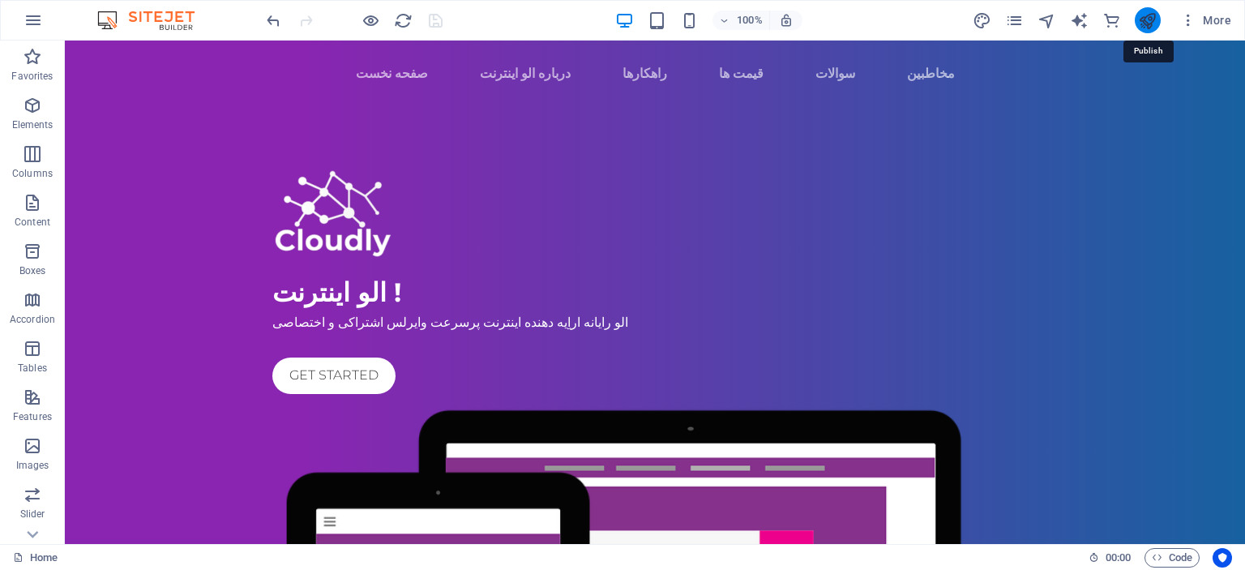
click at [1149, 19] on icon "publish" at bounding box center [1147, 20] width 19 height 19
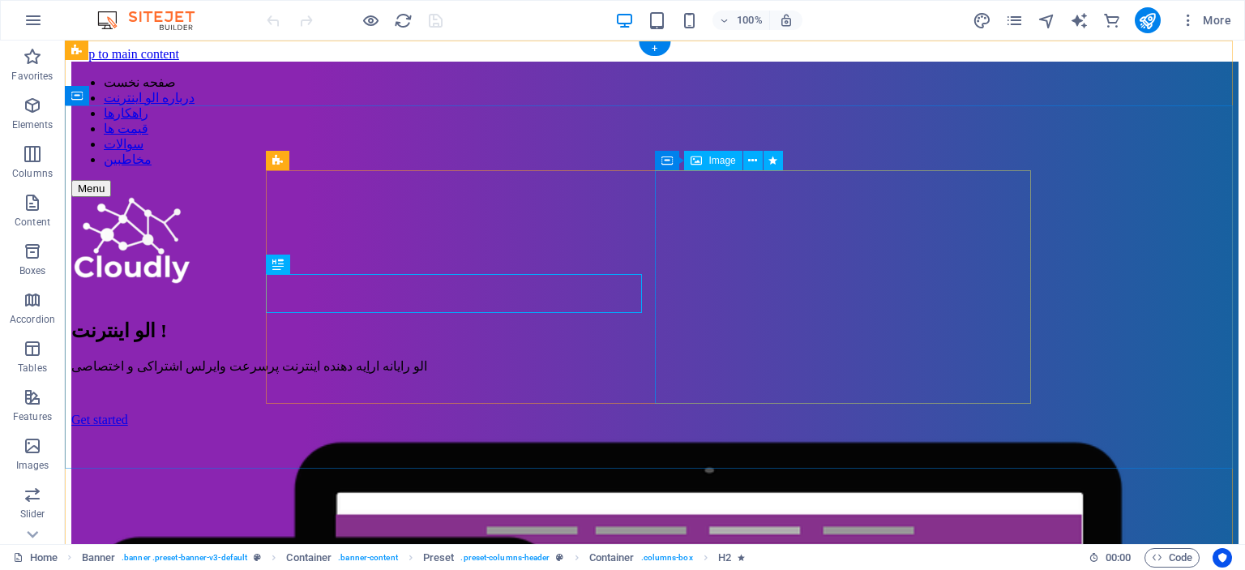
click at [715, 160] on span "Image" at bounding box center [721, 161] width 27 height 10
select select "%"
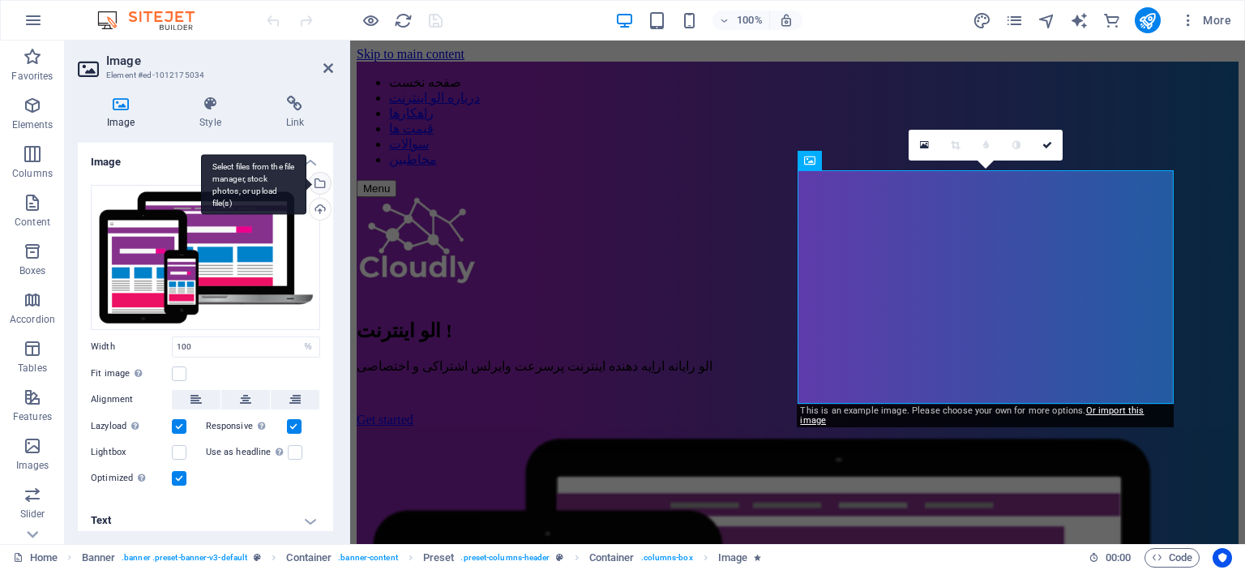
click at [316, 179] on div "Select files from the file manager, stock photos, or upload file(s)" at bounding box center [318, 185] width 24 height 24
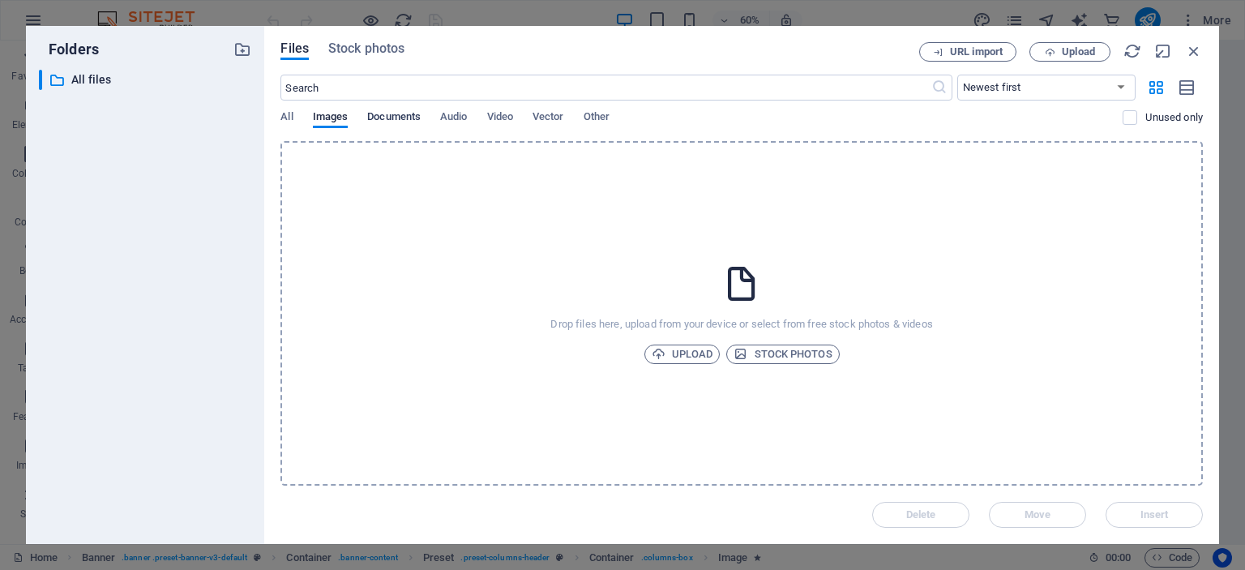
click at [379, 113] on span "Documents" at bounding box center [393, 118] width 53 height 23
click at [324, 118] on span "Images" at bounding box center [331, 118] width 36 height 23
click at [370, 41] on span "Stock photos" at bounding box center [366, 48] width 76 height 19
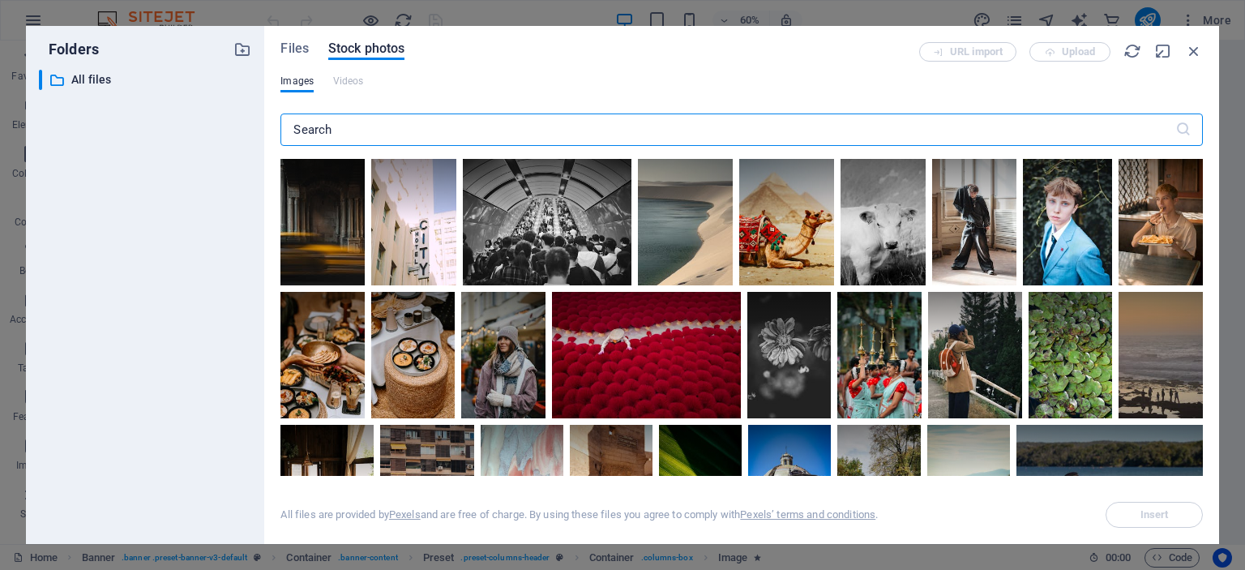
drag, startPoint x: 398, startPoint y: 121, endPoint x: 343, endPoint y: 118, distance: 55.2
click at [343, 118] on input "text" at bounding box center [727, 129] width 894 height 32
click at [373, 119] on input "text" at bounding box center [727, 129] width 894 height 32
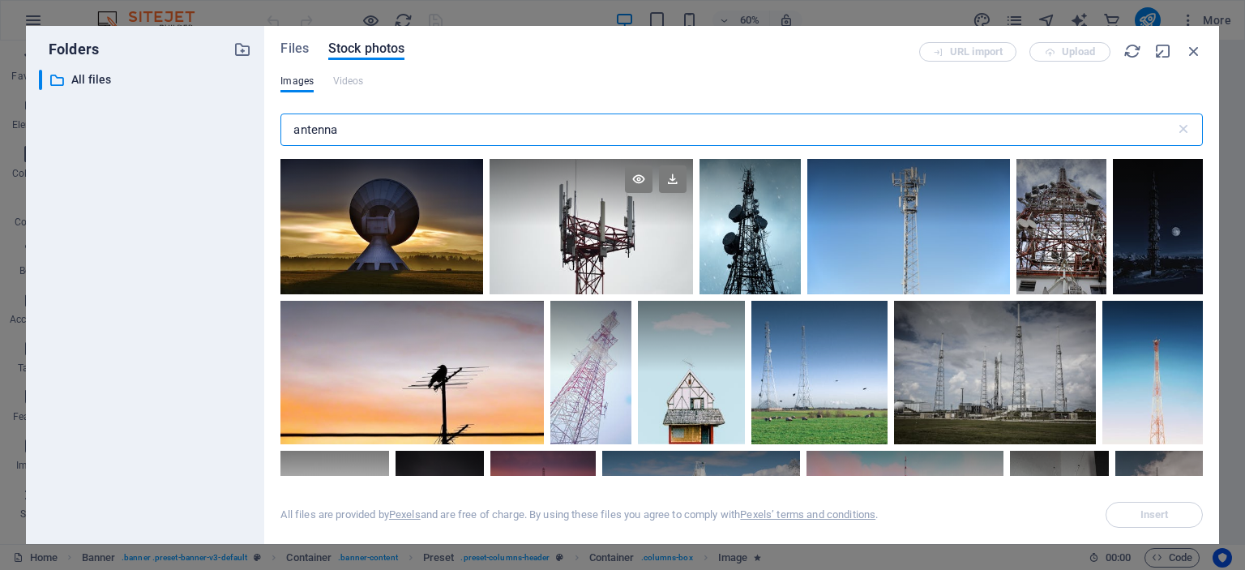
type input "antenna"
click at [603, 233] on div at bounding box center [590, 226] width 203 height 135
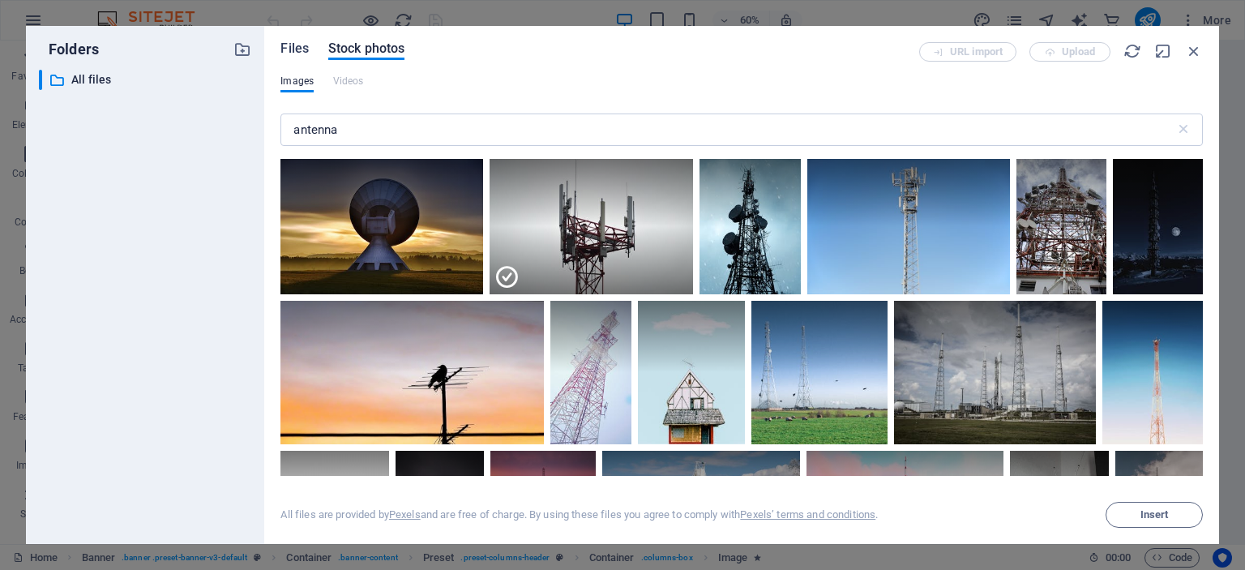
click at [288, 48] on span "Files" at bounding box center [294, 48] width 28 height 19
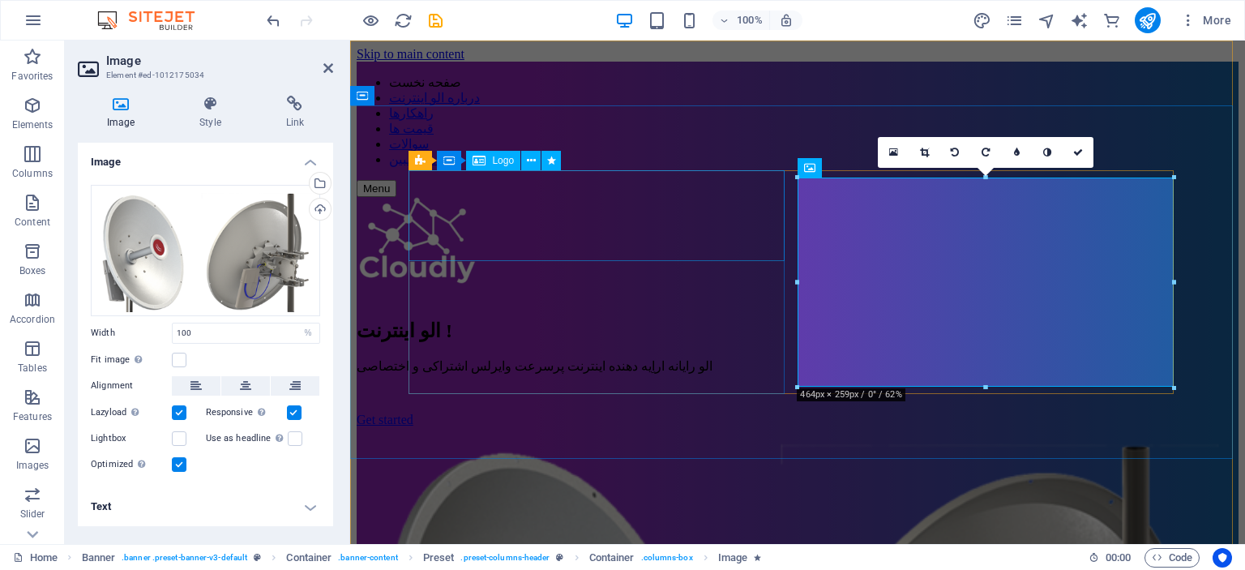
click at [499, 234] on div at bounding box center [798, 243] width 882 height 93
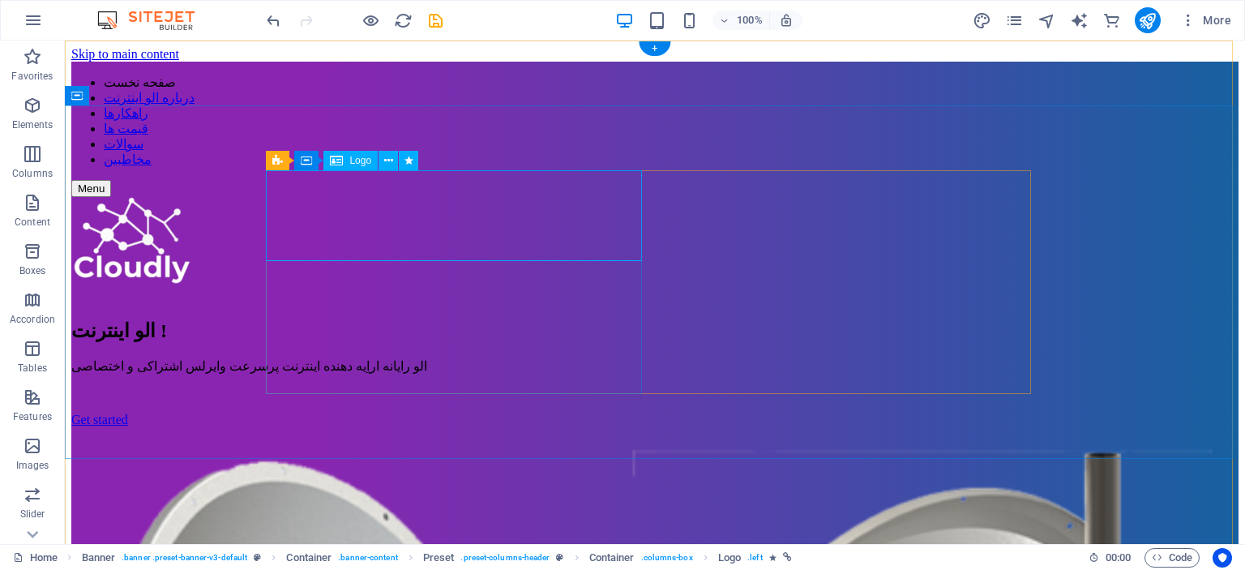
click at [370, 220] on div at bounding box center [654, 243] width 1167 height 93
select select "px"
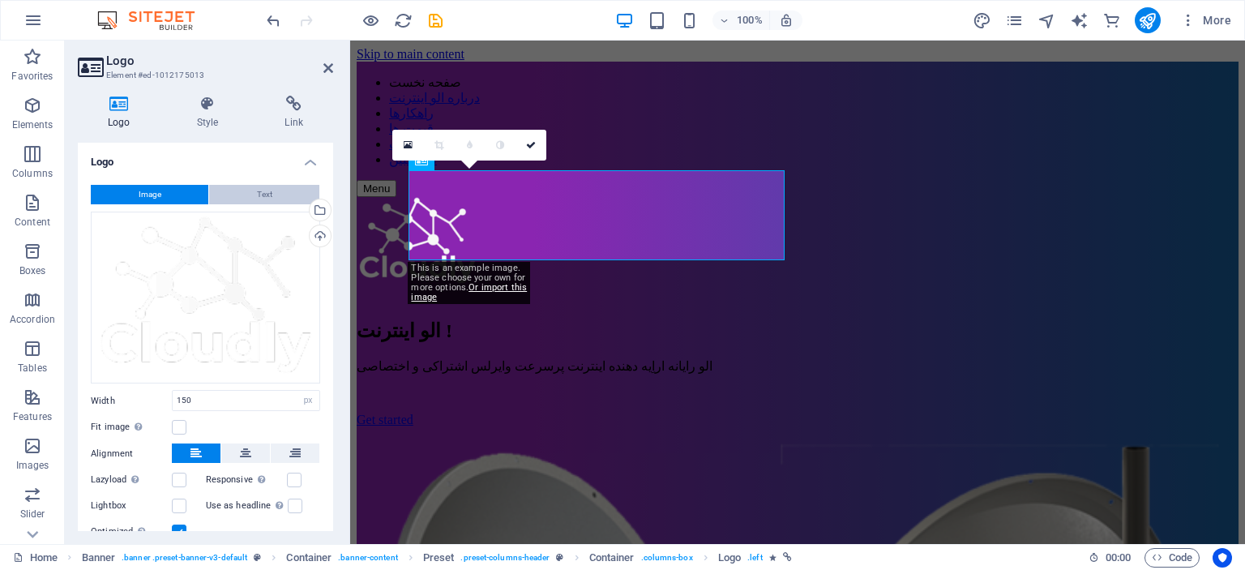
click at [266, 197] on span "Text" at bounding box center [264, 194] width 15 height 19
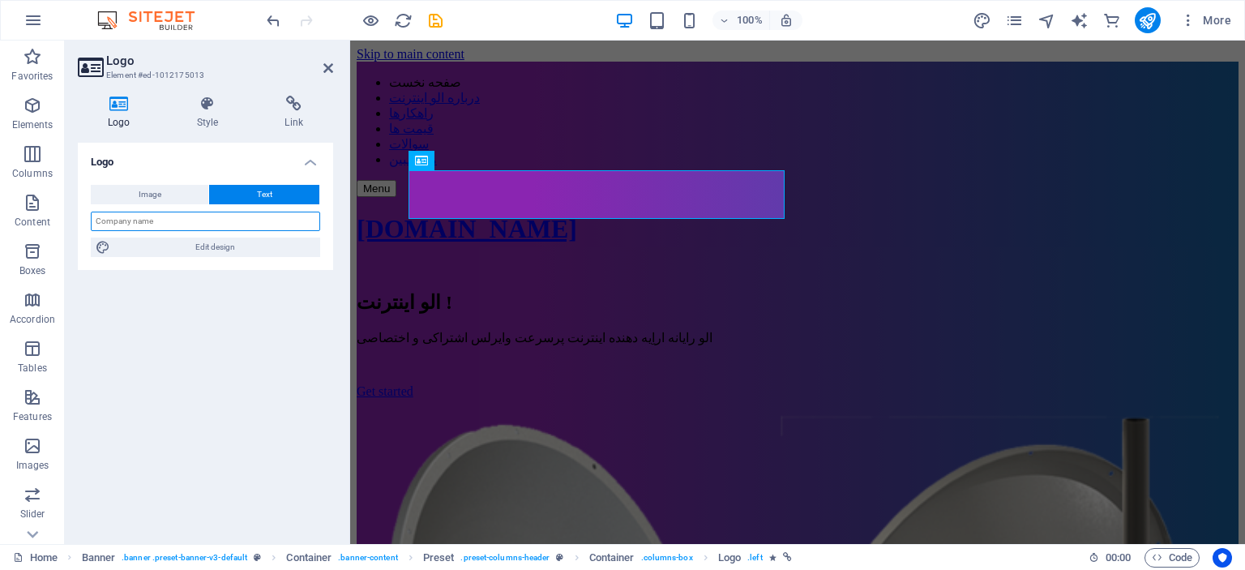
click at [263, 221] on input "text" at bounding box center [205, 221] width 229 height 19
click at [245, 266] on div "Image Text Drag files here, click to choose files or select files from Files or…" at bounding box center [205, 221] width 255 height 98
click at [441, 16] on icon "save" at bounding box center [435, 20] width 19 height 19
checkbox input "false"
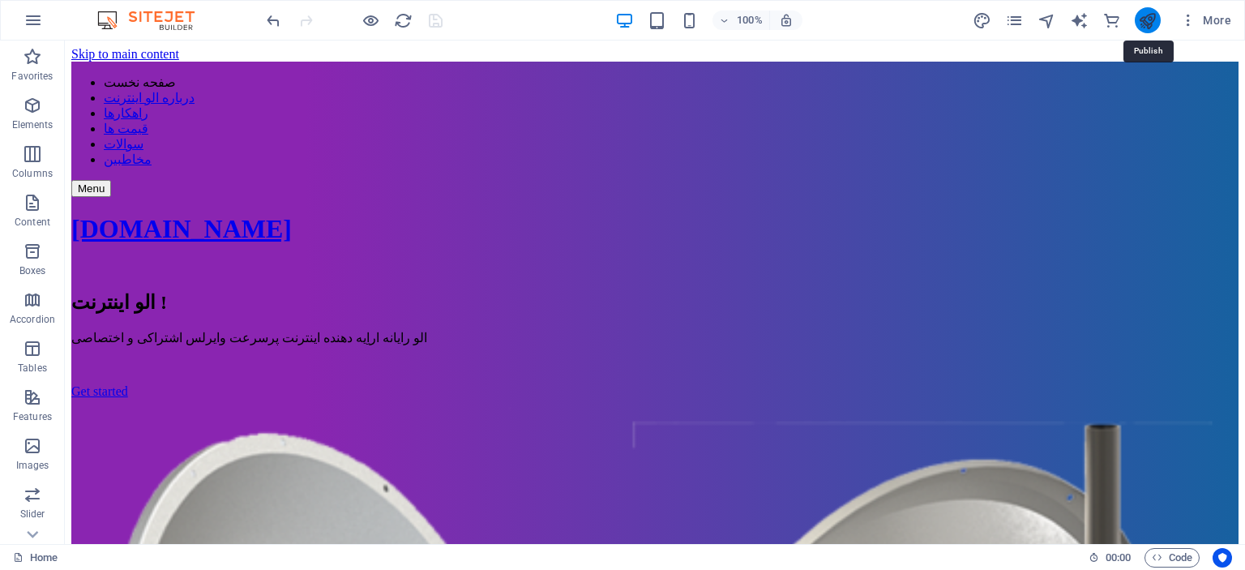
drag, startPoint x: 1151, startPoint y: 13, endPoint x: 1052, endPoint y: 22, distance: 99.3
click at [1151, 13] on icon "publish" at bounding box center [1147, 20] width 19 height 19
